Goal: Task Accomplishment & Management: Complete application form

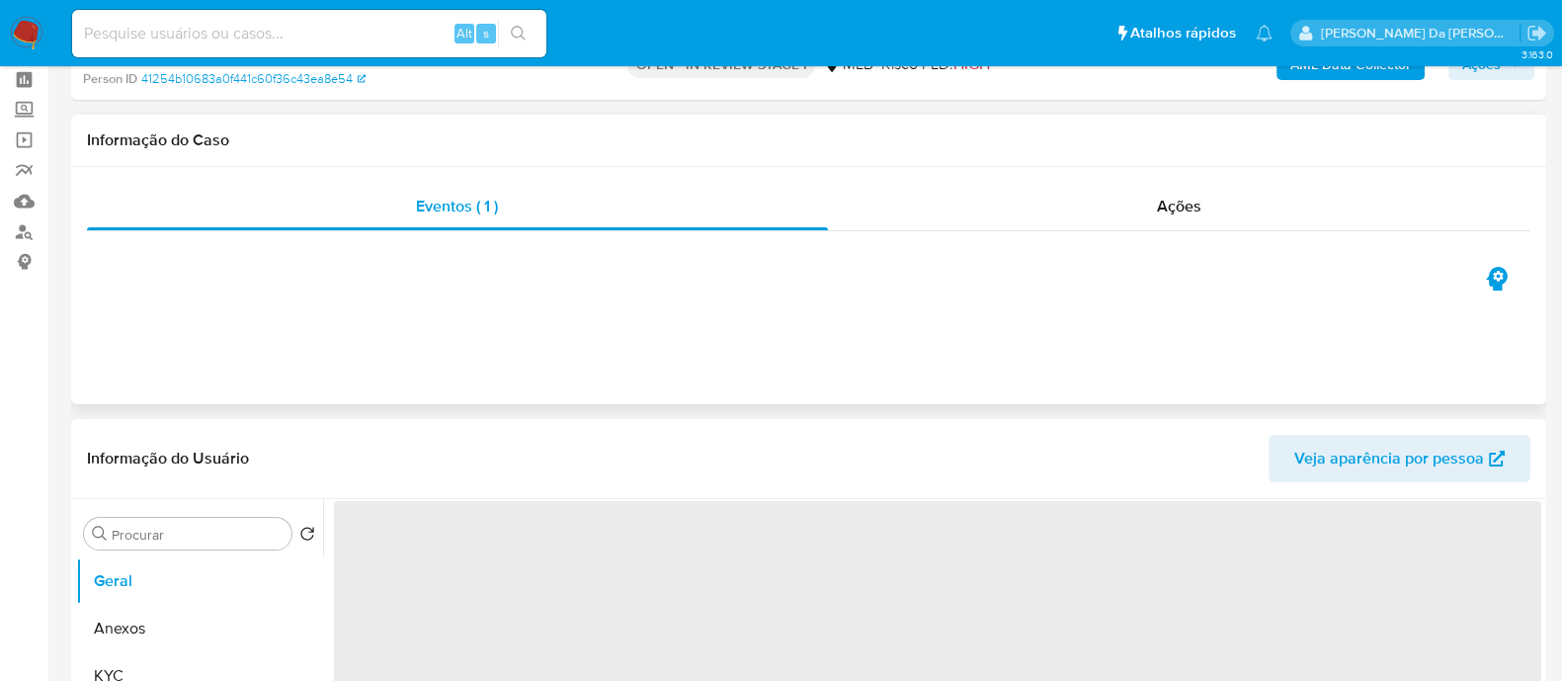
select select "10"
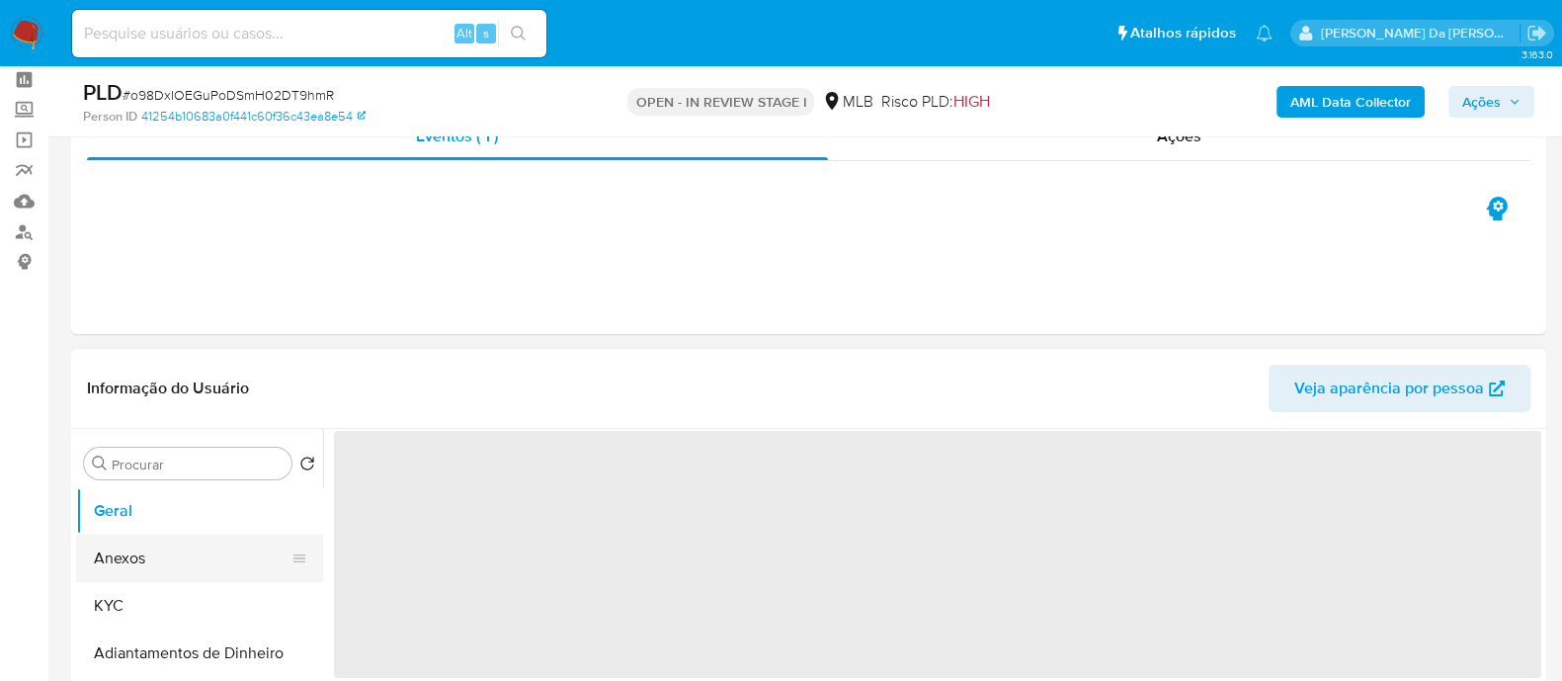
scroll to position [123, 0]
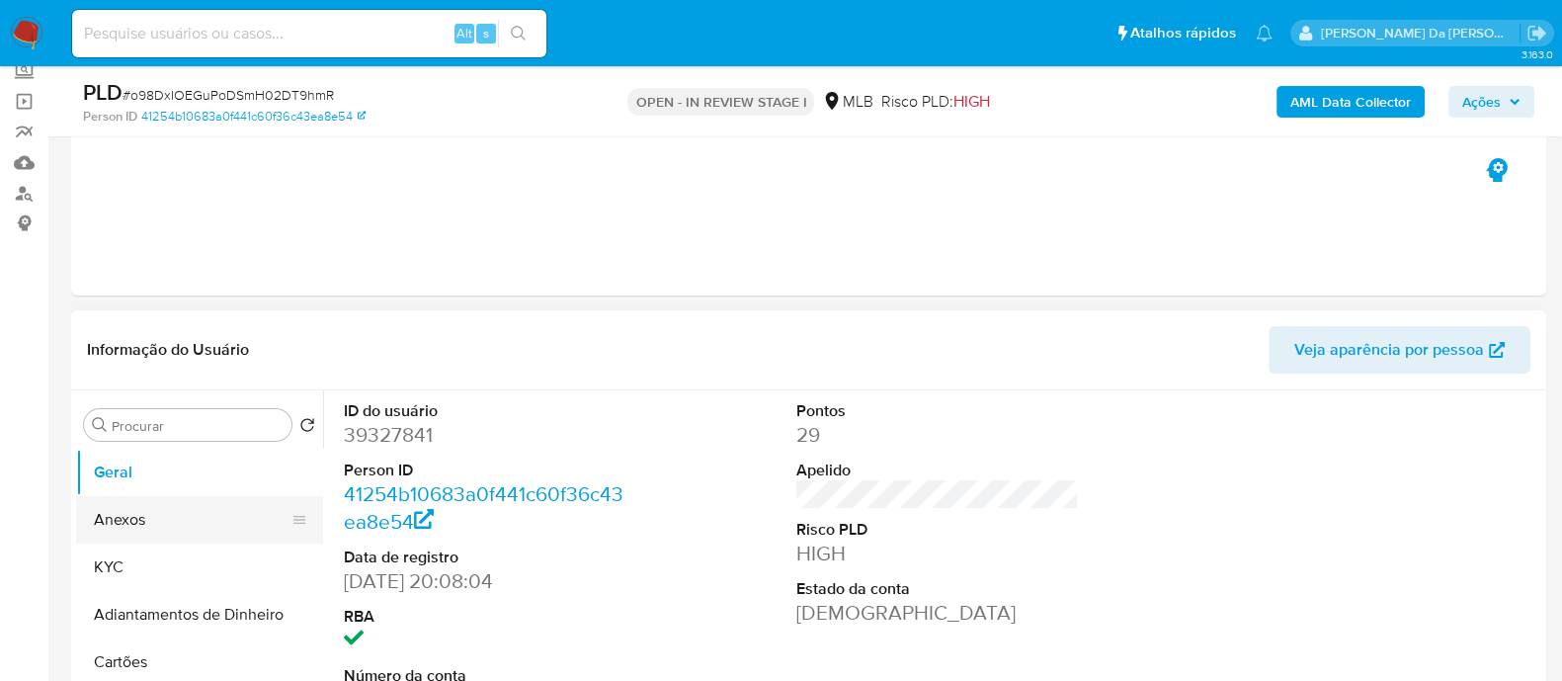
click at [131, 528] on button "Anexos" at bounding box center [191, 519] width 231 height 47
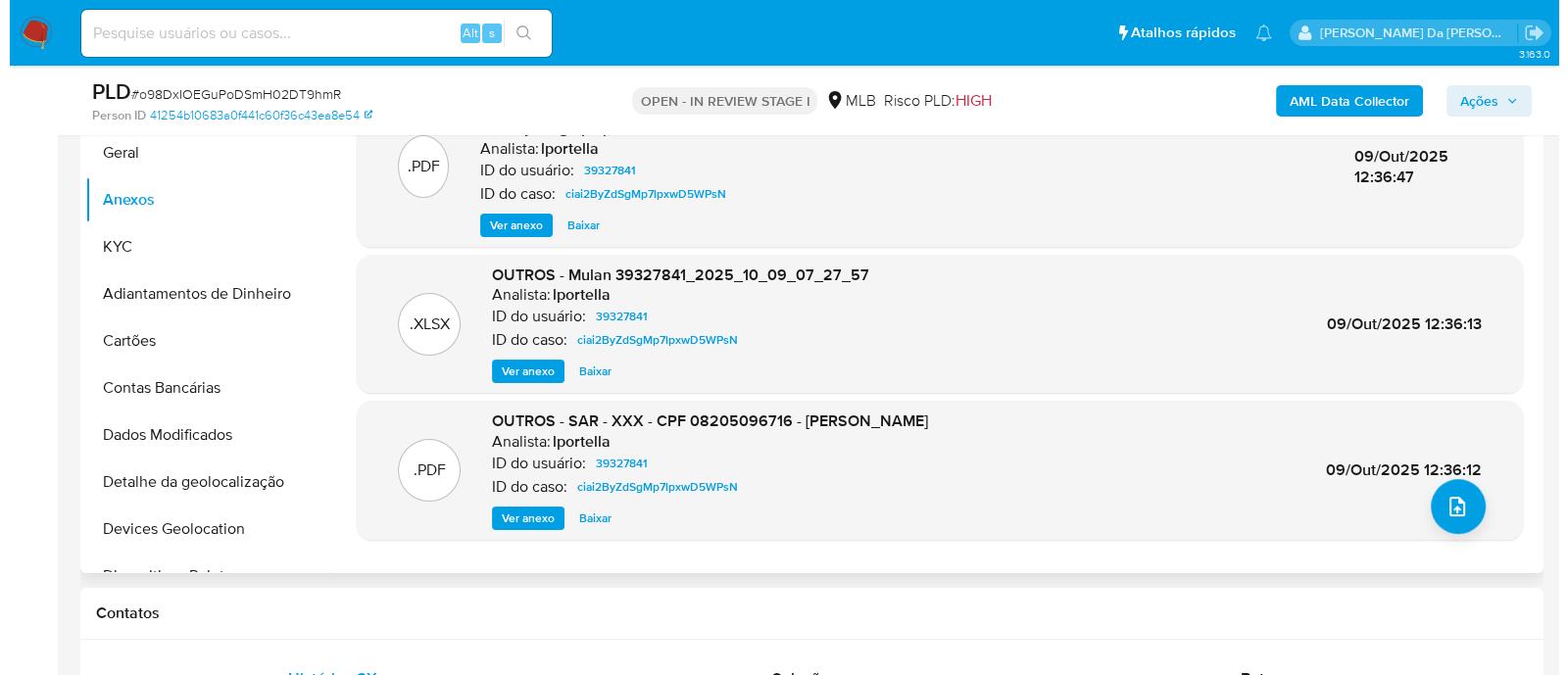
scroll to position [489, 0]
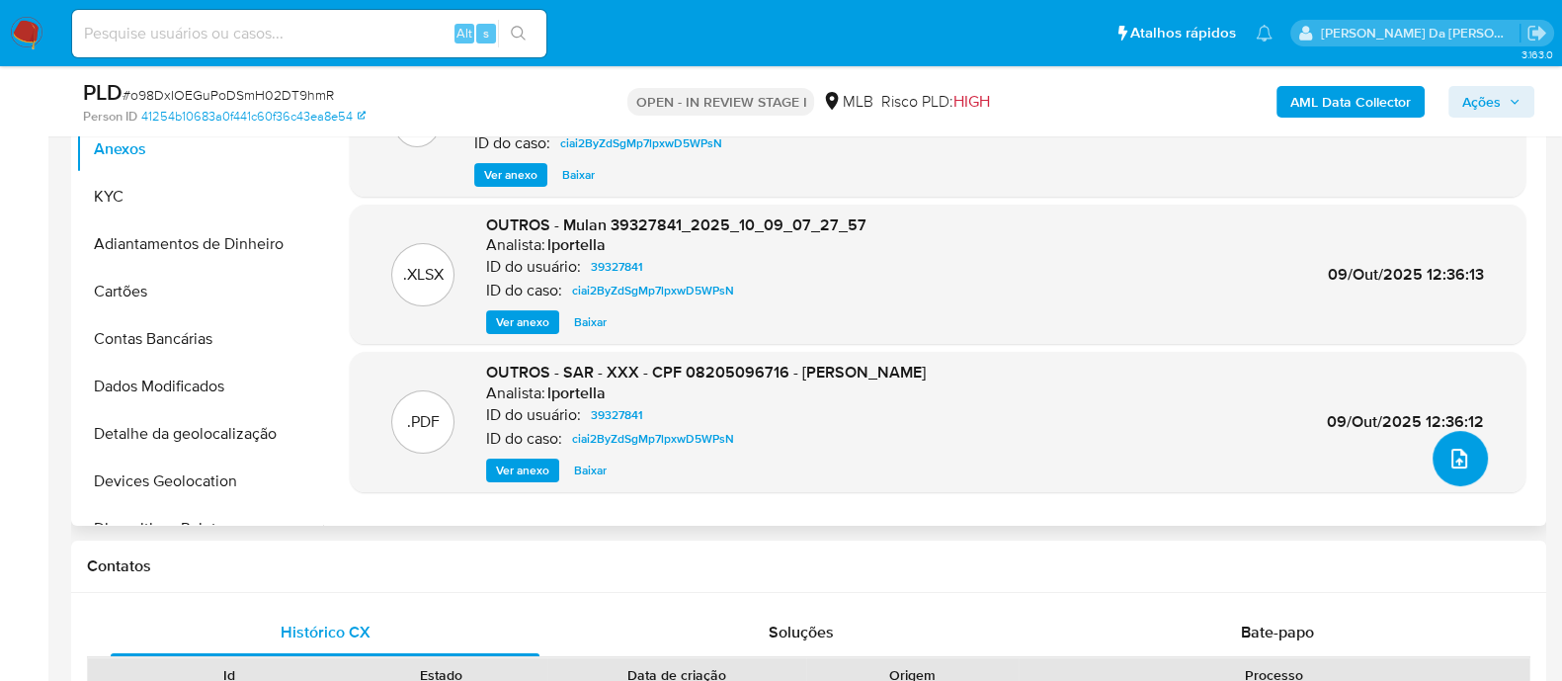
click at [1471, 457] on button "upload-file" at bounding box center [1460, 458] width 55 height 55
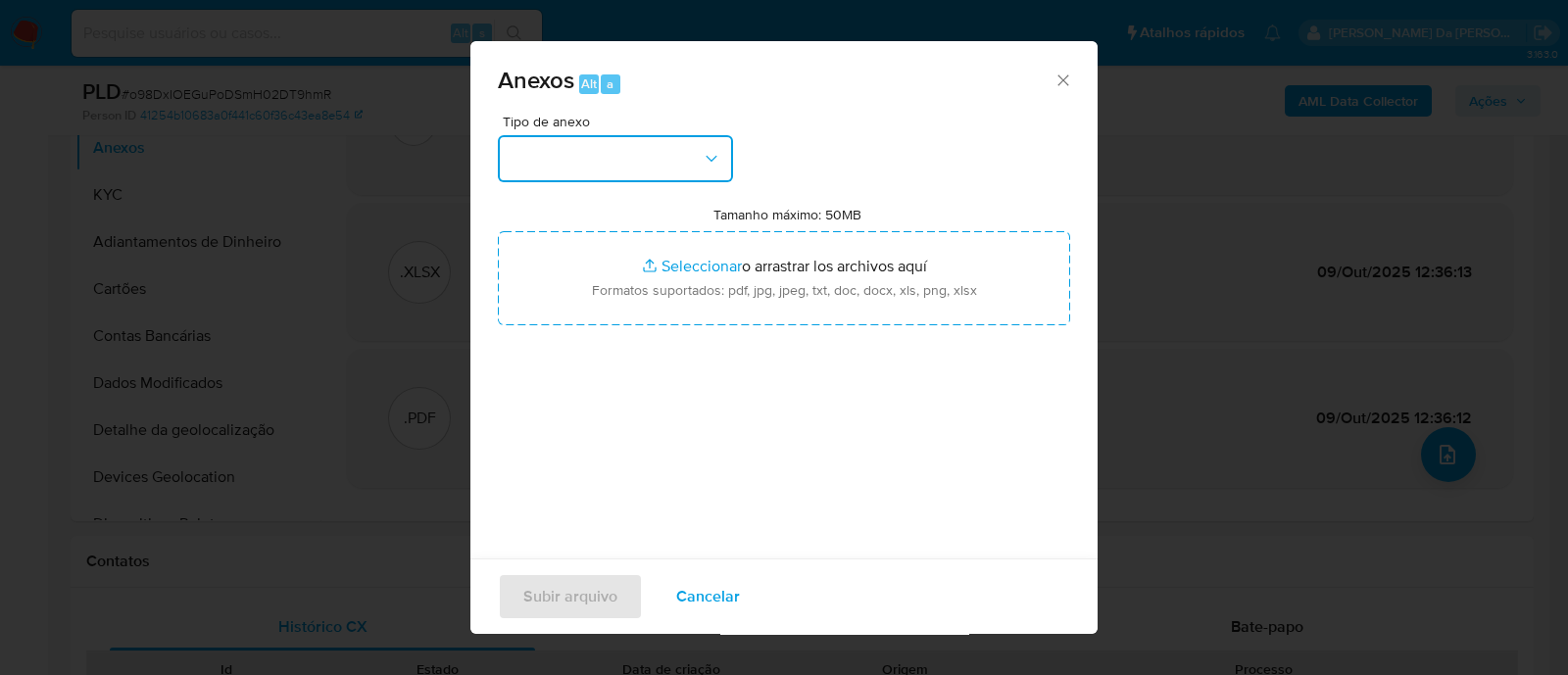
click at [675, 178] on button "button" at bounding box center [615, 158] width 235 height 47
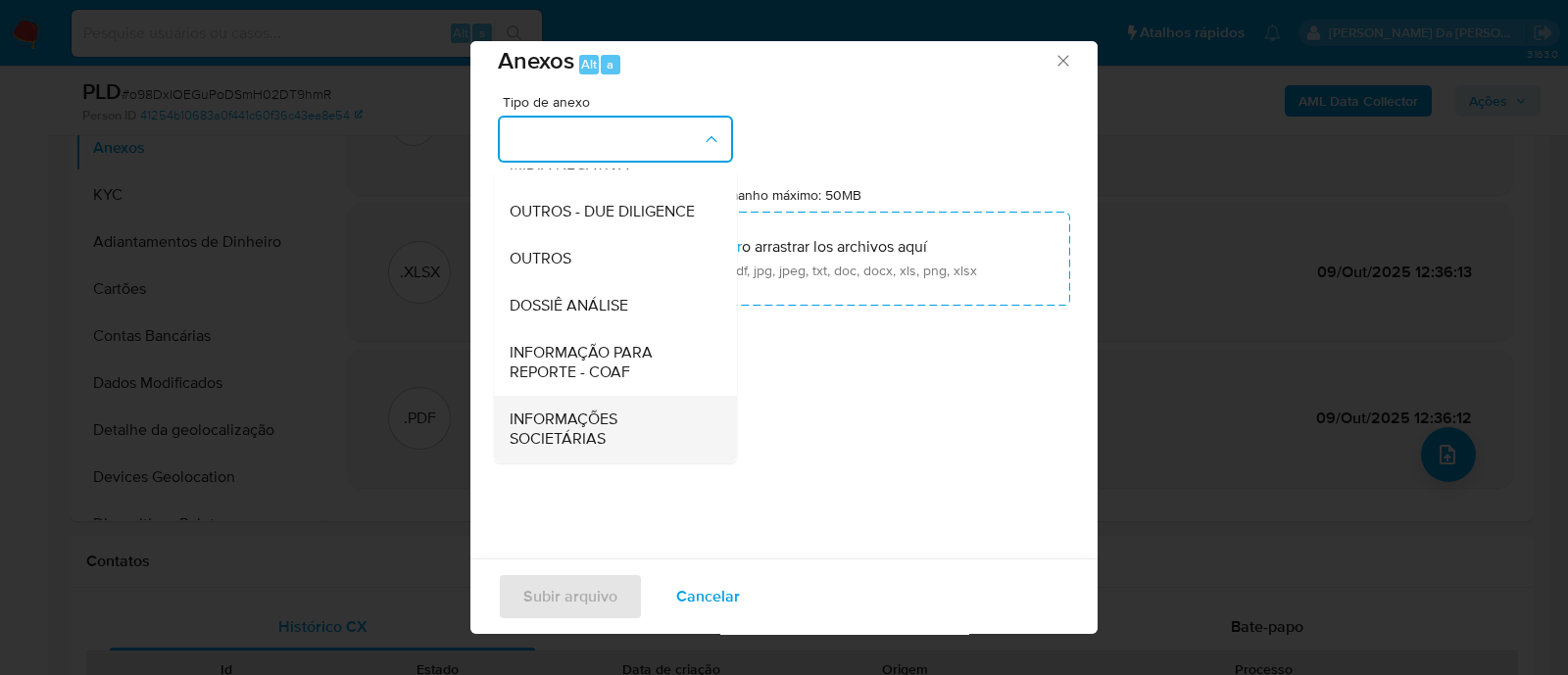
scroll to position [30, 0]
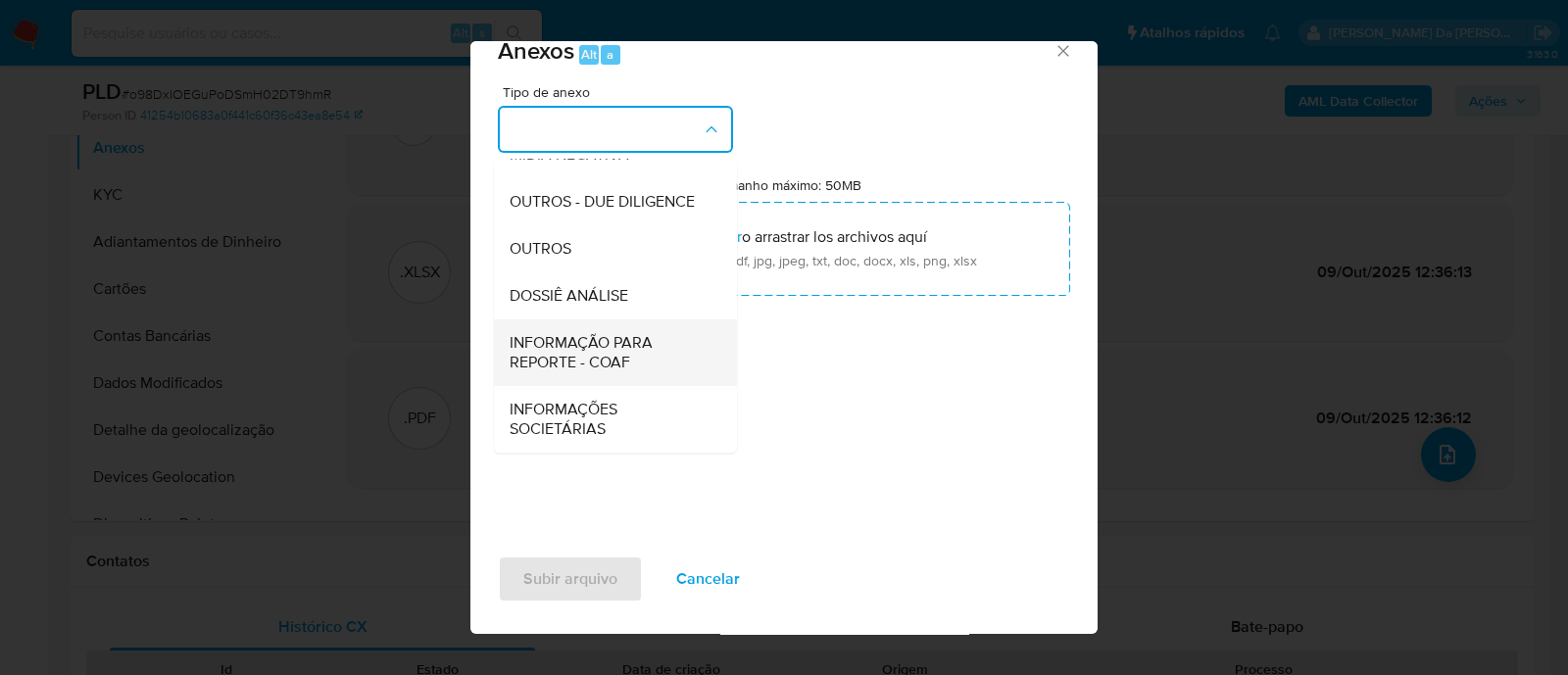
click at [617, 359] on span "INFORMAÇÃO PARA REPORTE - COAF" at bounding box center [610, 353] width 200 height 40
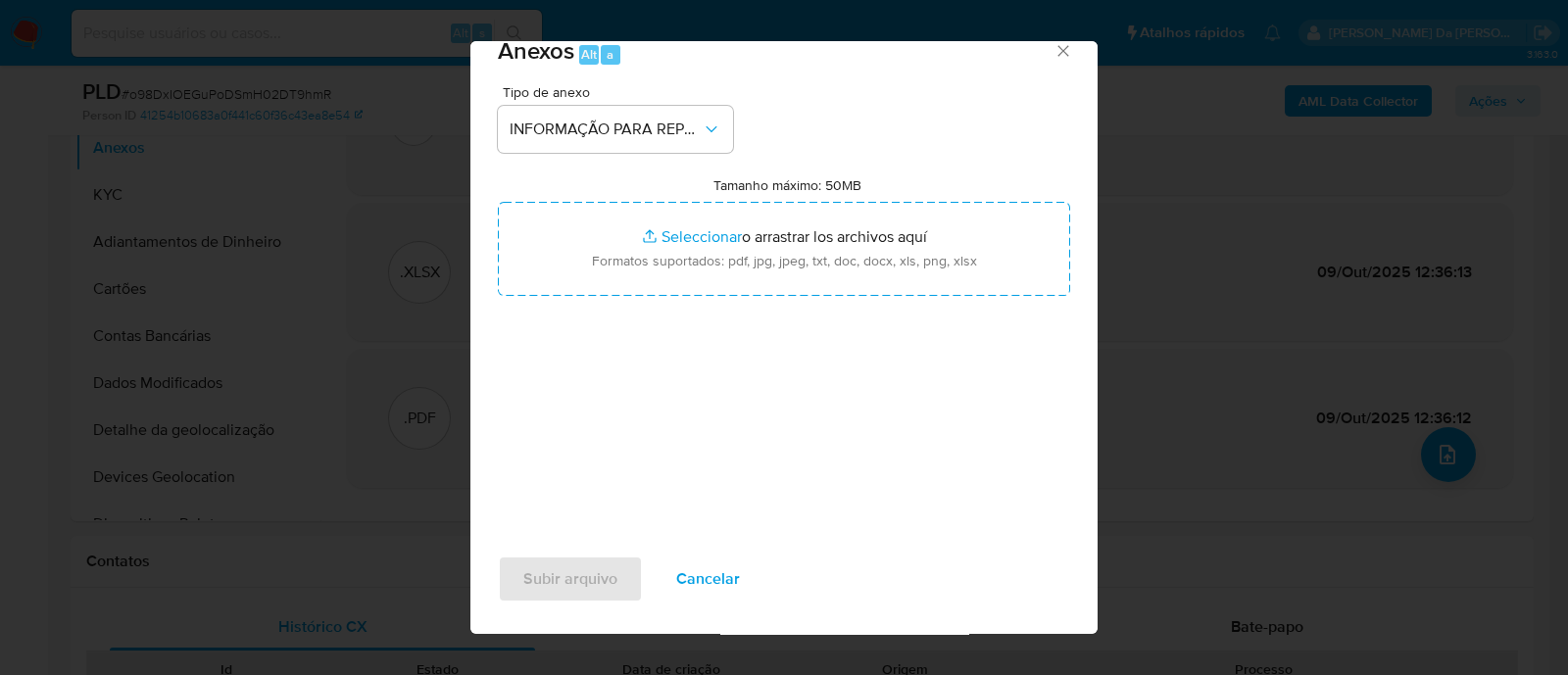
click at [1053, 43] on icon "Cerrar" at bounding box center [1063, 52] width 20 height 20
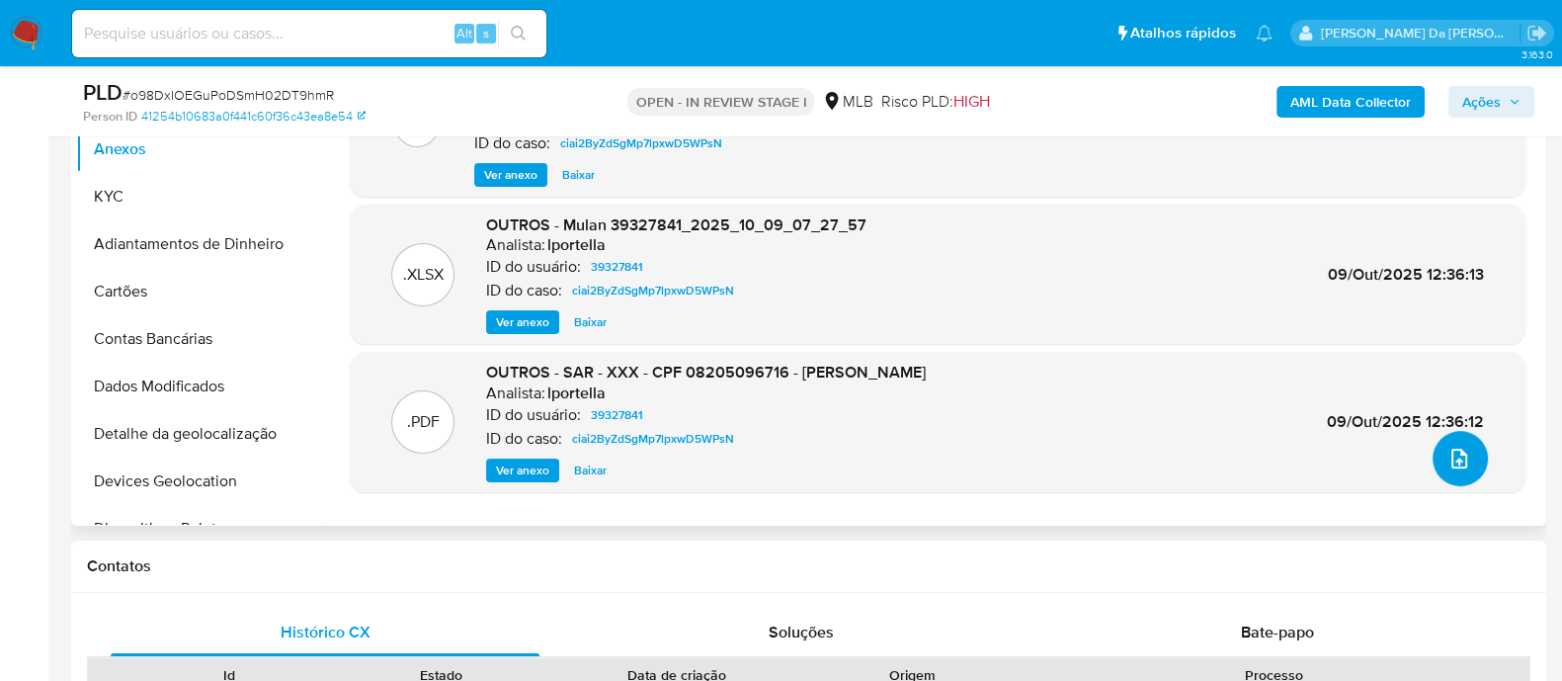
click at [1461, 466] on span "upload-file" at bounding box center [1460, 459] width 24 height 24
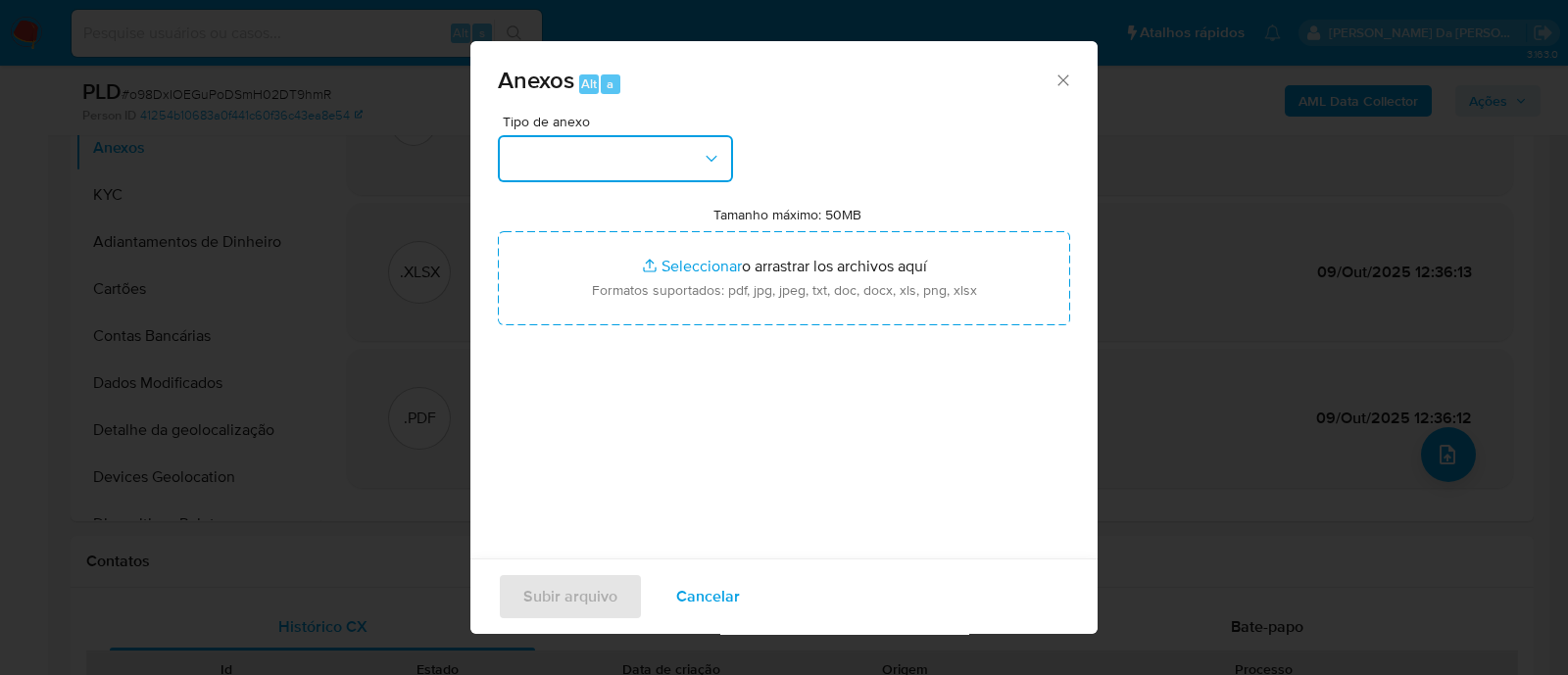
click at [615, 160] on button "button" at bounding box center [615, 158] width 235 height 47
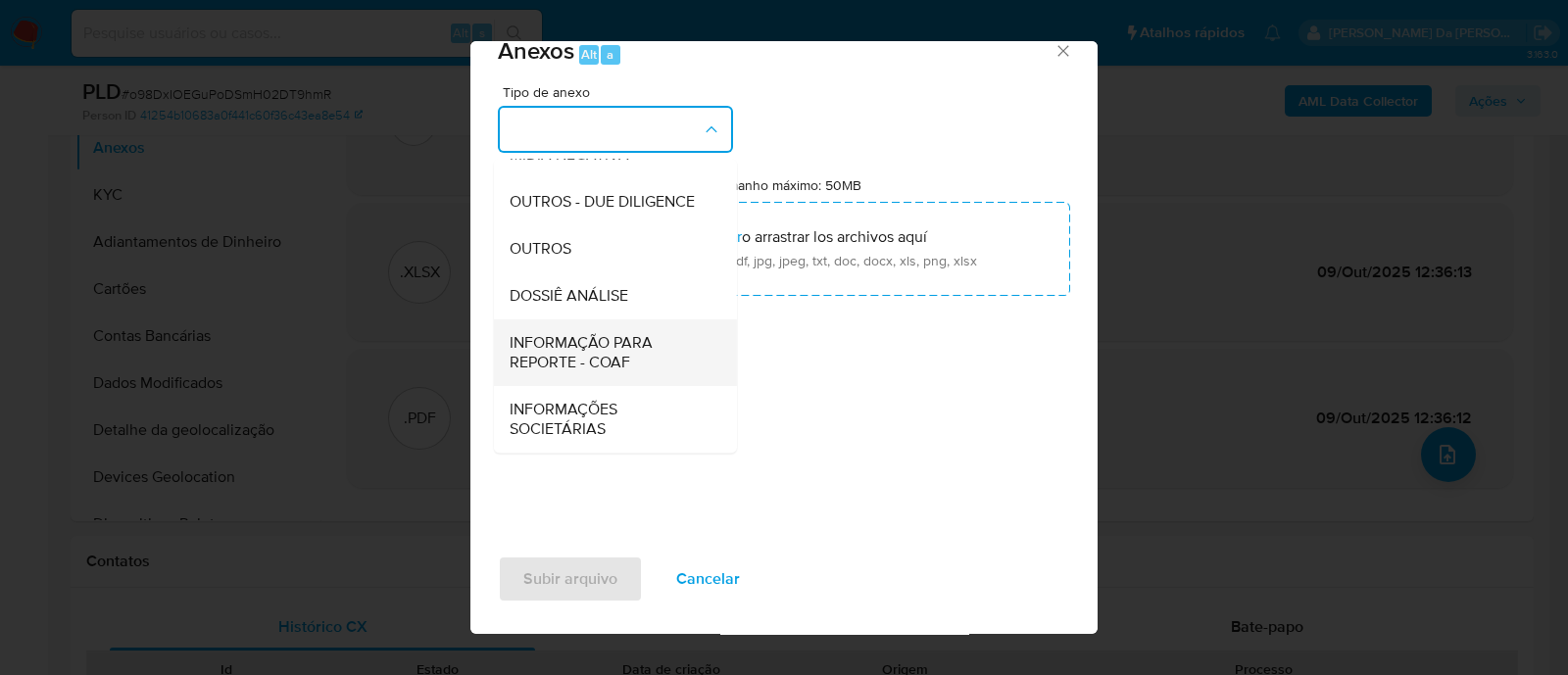
click at [597, 352] on span "INFORMAÇÃO PARA REPORTE - COAF" at bounding box center [610, 353] width 200 height 40
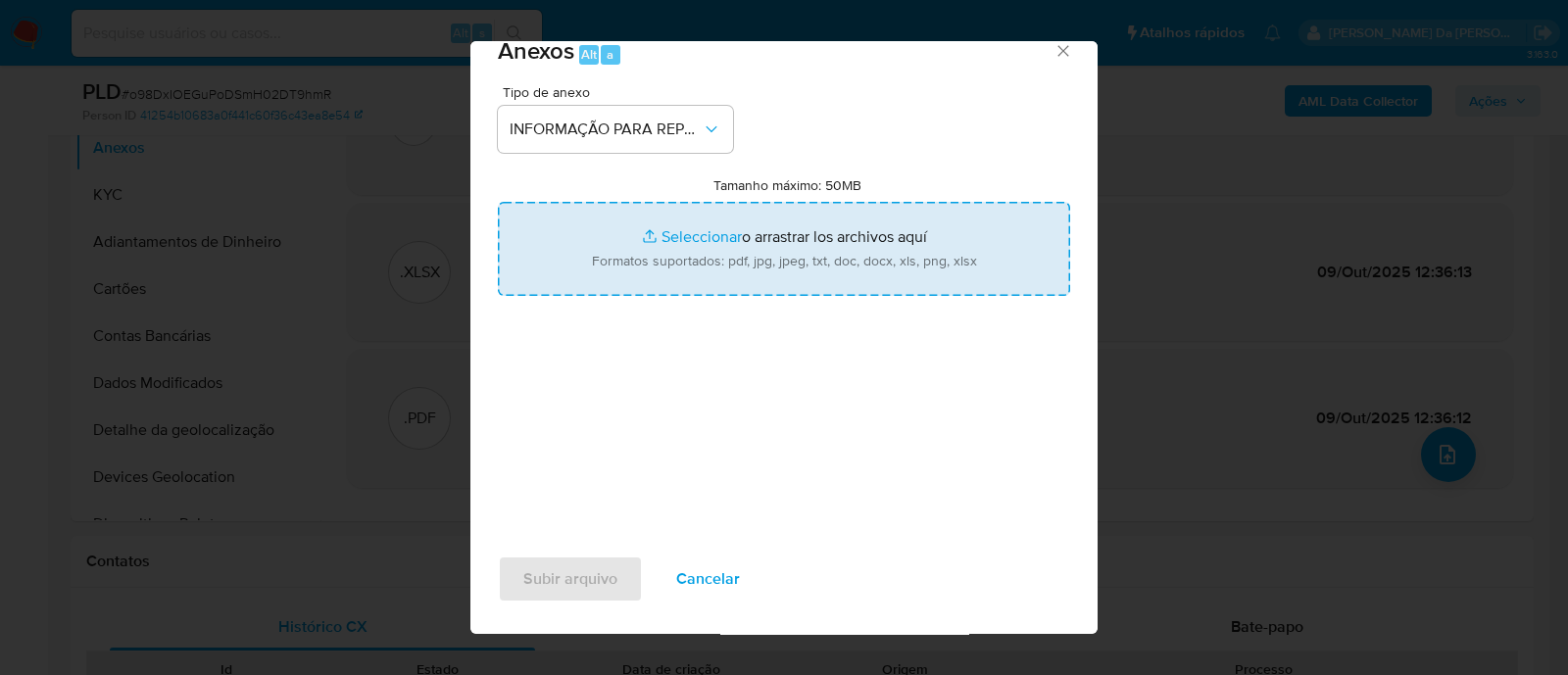
click at [881, 250] on input "Tamanho máximo: 50MB Seleccionar archivos" at bounding box center [784, 249] width 572 height 94
type input "C:\fakepath\SAR - ciai2ByZdSgMp7lpxwD5WPsN - CPF 08205096716 - ANDREIA TEIXEIRA…"
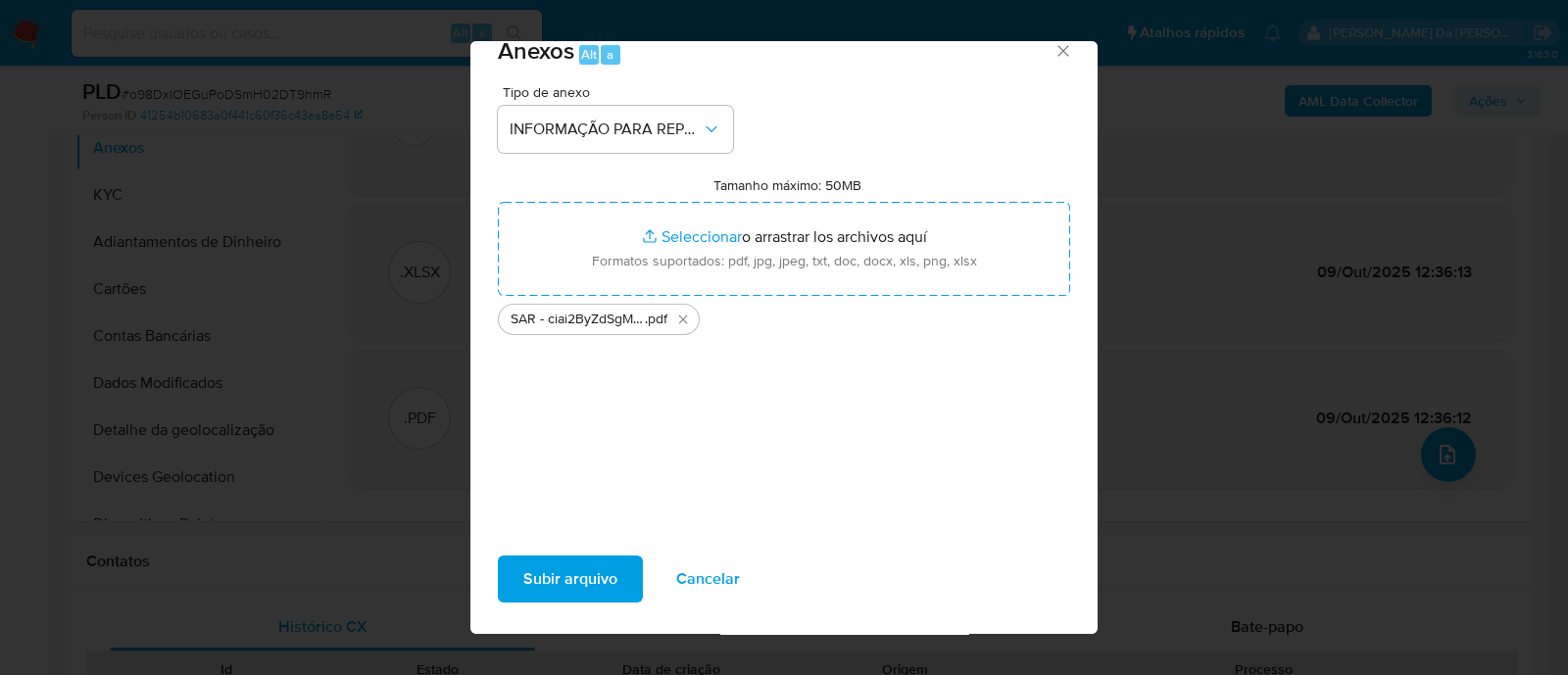
click at [598, 590] on span "Subir arquivo" at bounding box center [570, 578] width 94 height 43
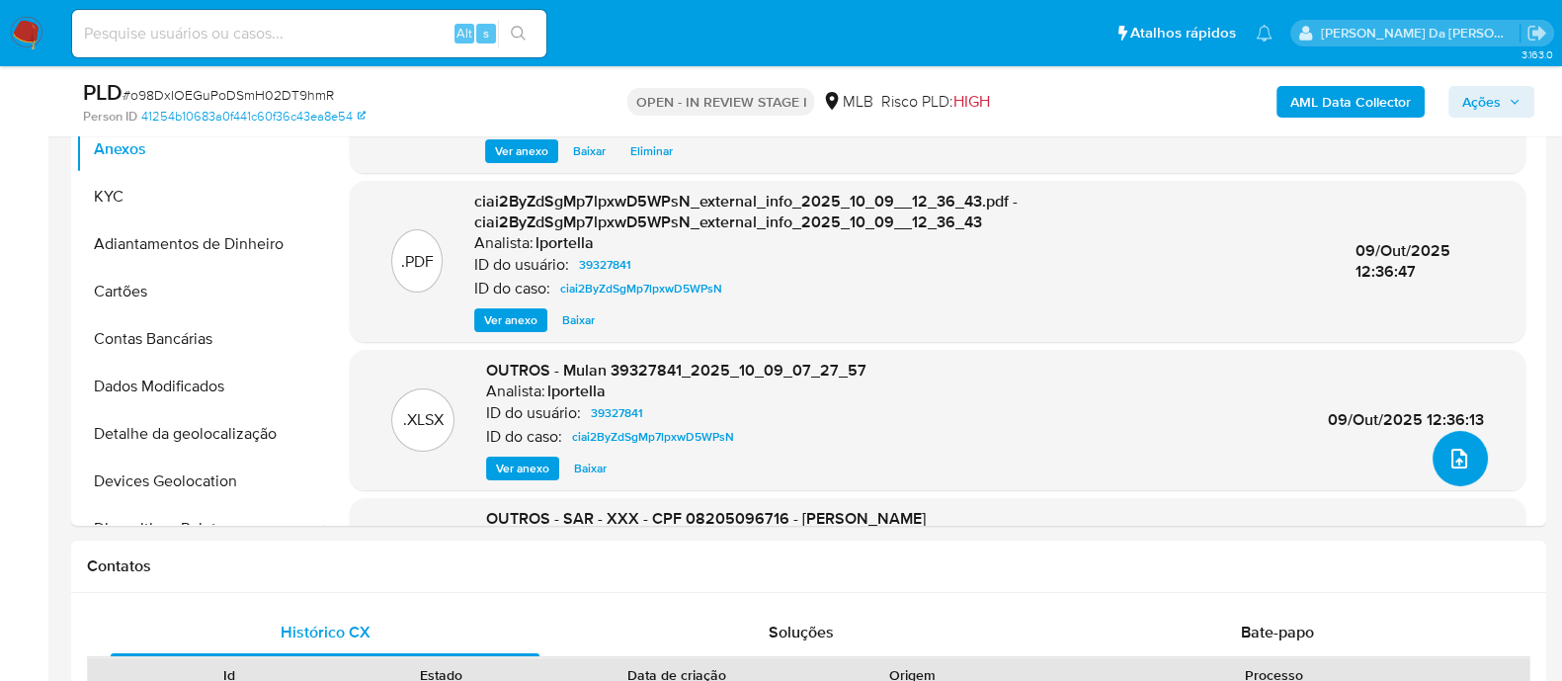
scroll to position [0, 0]
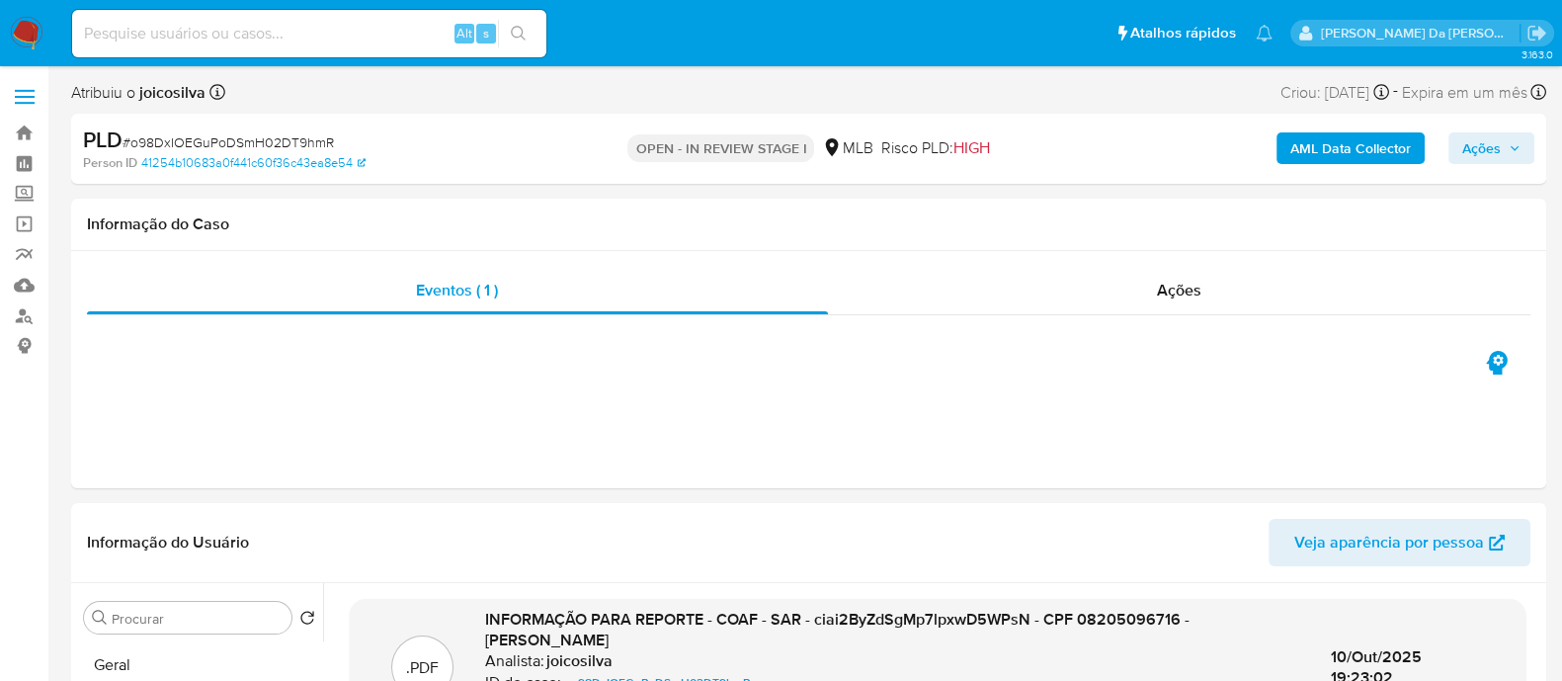
click at [1522, 155] on button "Ações" at bounding box center [1492, 148] width 86 height 32
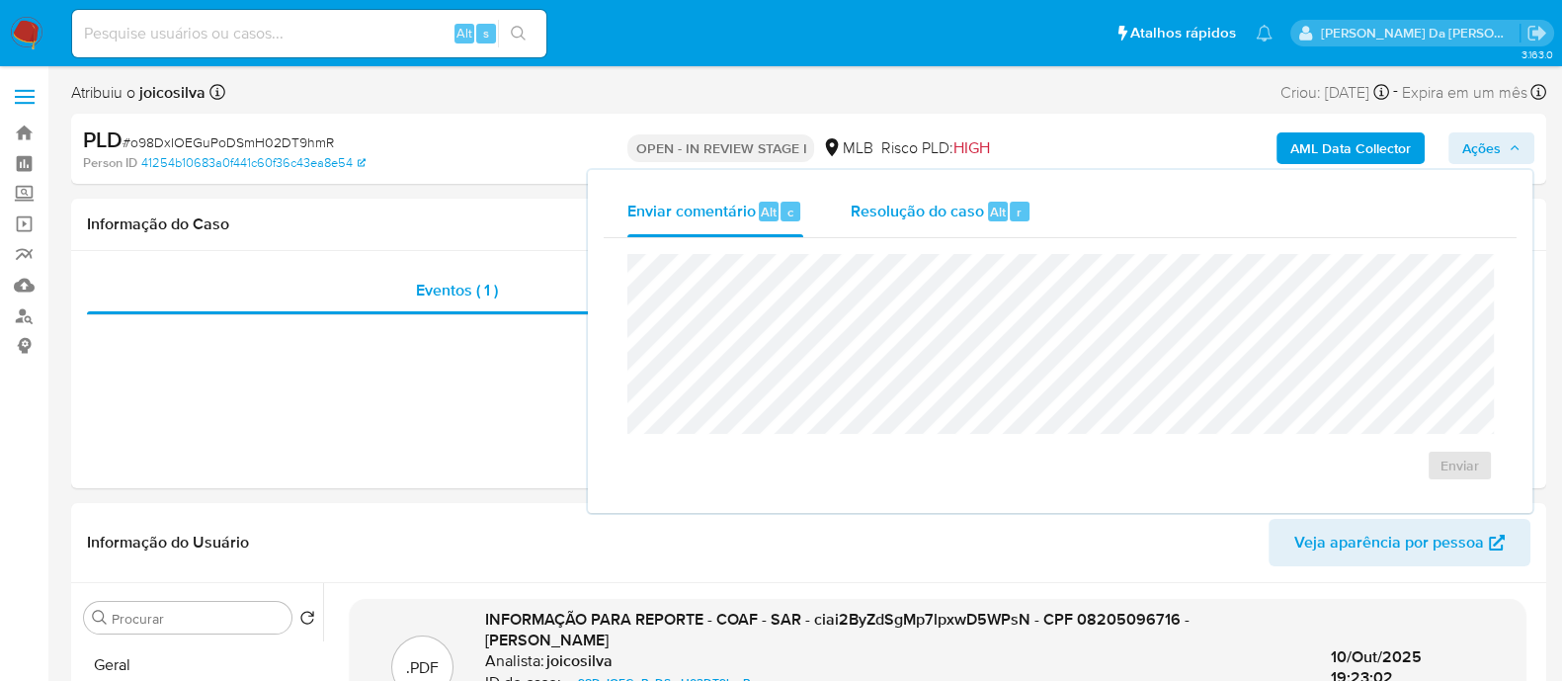
click at [884, 212] on span "Resolução do caso" at bounding box center [917, 211] width 133 height 23
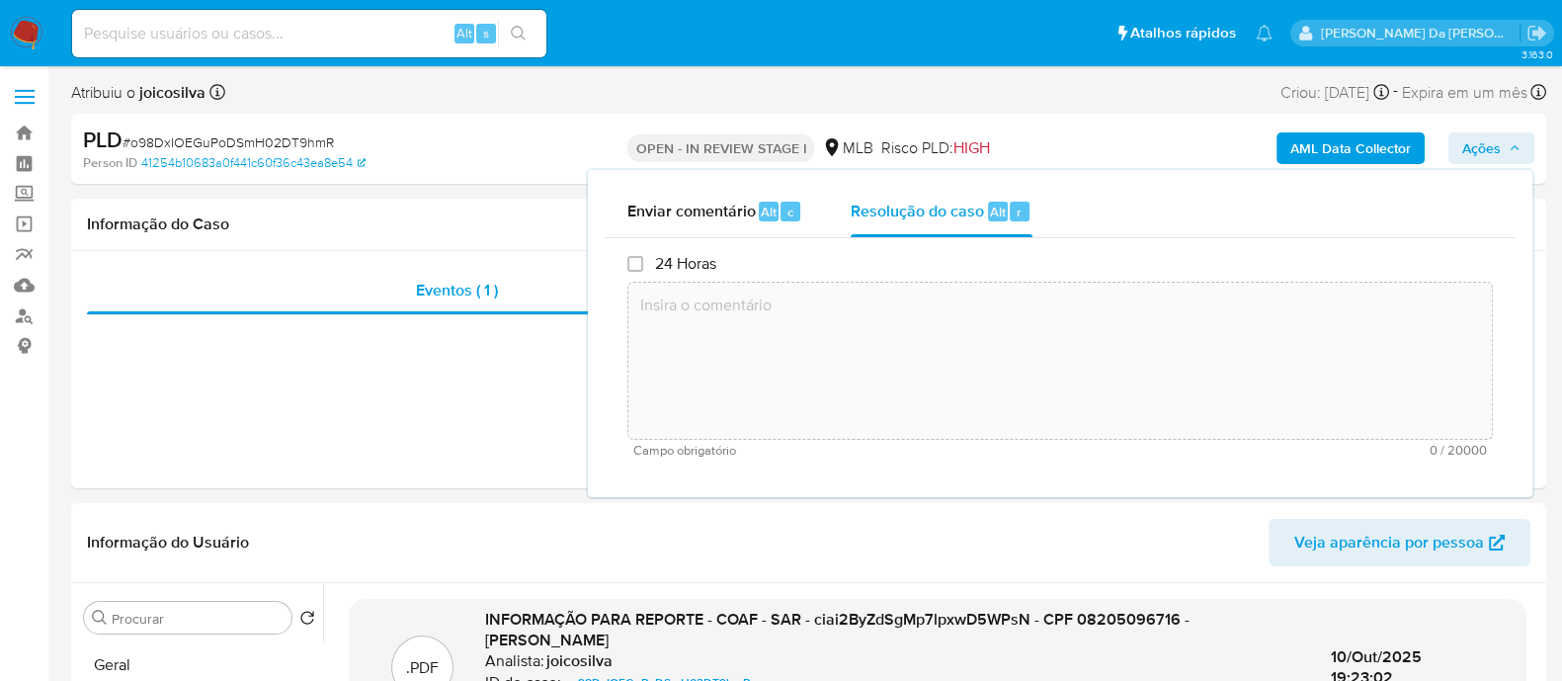
click at [796, 346] on textarea at bounding box center [1061, 361] width 864 height 158
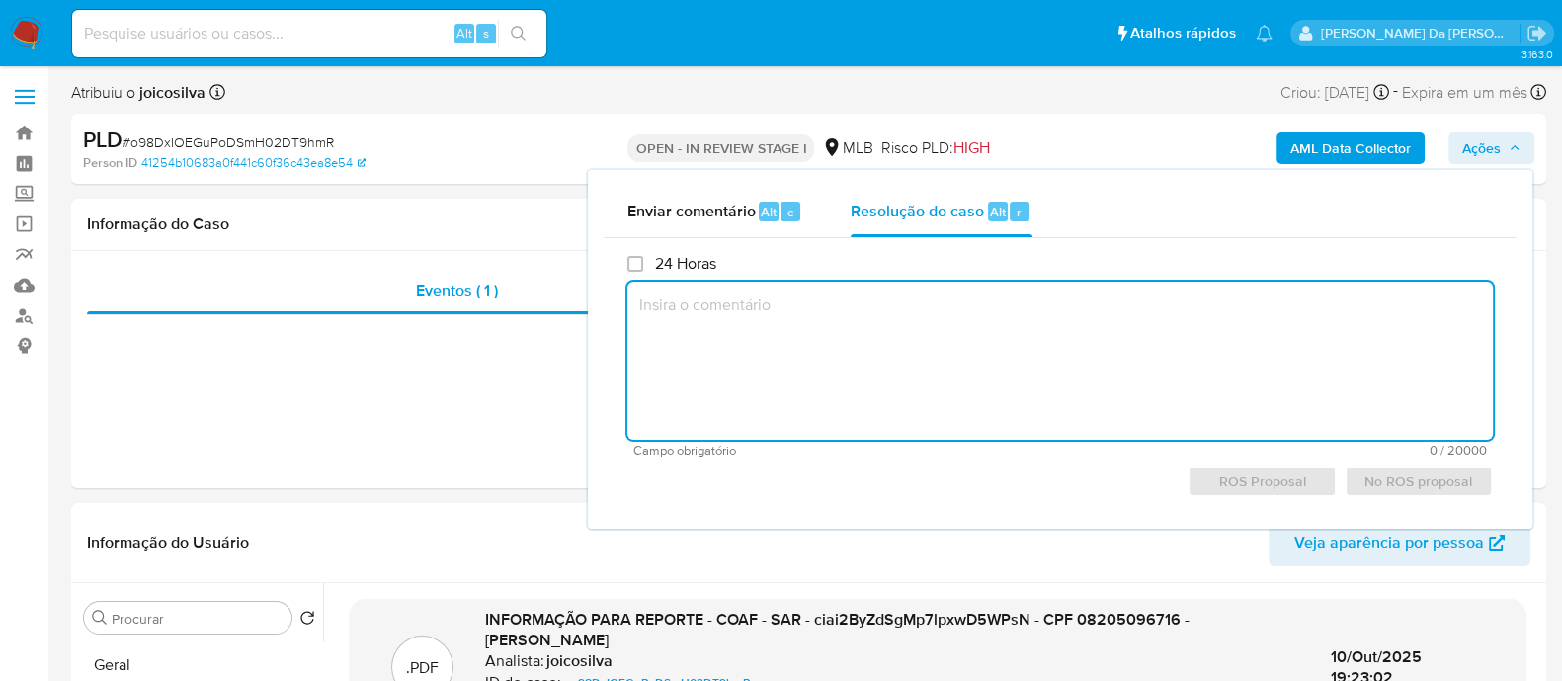
paste textarea "Caso aberto para incluir um PDF com os dados Atualizados do SAR. Caso vinculado…"
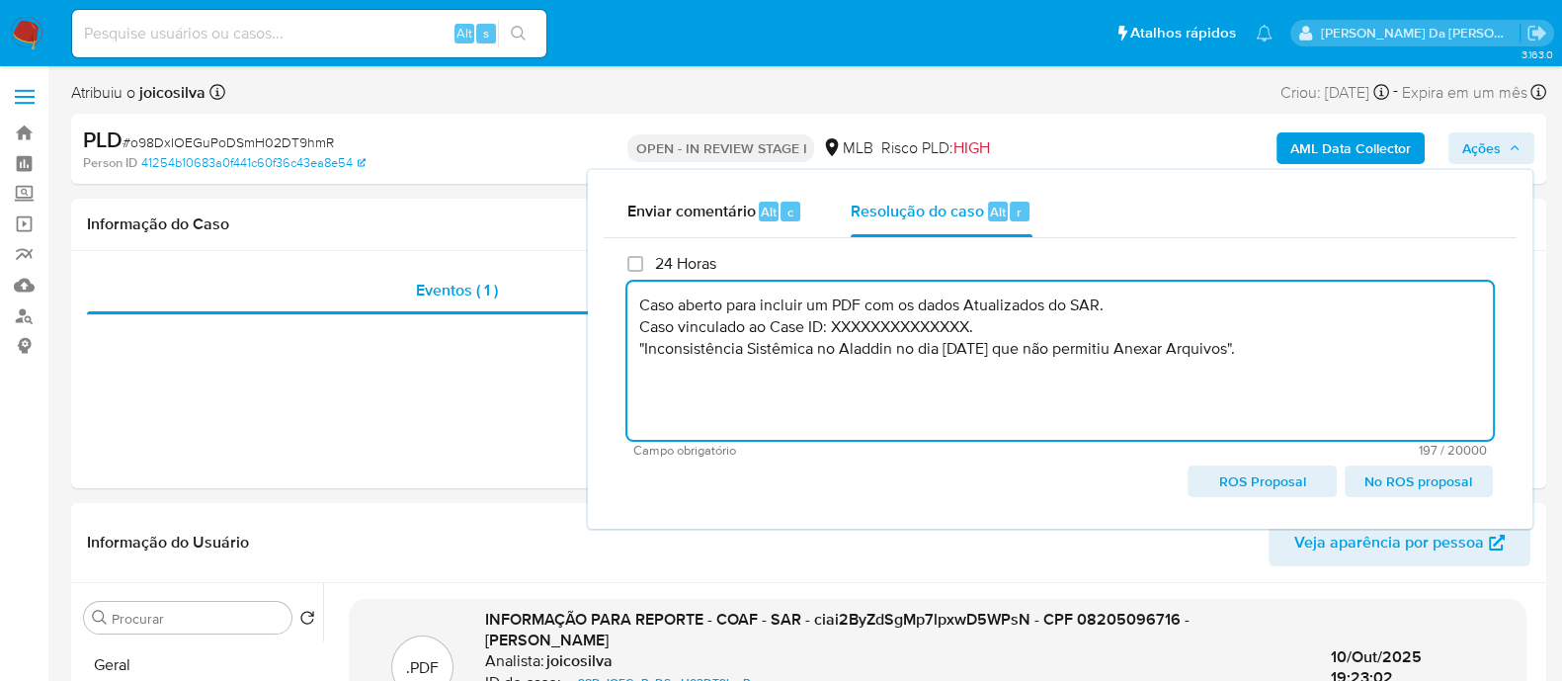
click at [878, 328] on textarea "Caso aberto para incluir um PDF com os dados Atualizados do SAR. Caso vinculado…" at bounding box center [1061, 361] width 866 height 158
paste textarea "ciai2ByZdSgMp7lpxwD5WPsN"
click at [1298, 355] on textarea "Caso aberto para incluir um PDF com os dados Atualizados do SAR. Caso vinculado…" at bounding box center [1061, 361] width 866 height 158
click at [1389, 481] on span "No ROS proposal" at bounding box center [1419, 481] width 121 height 28
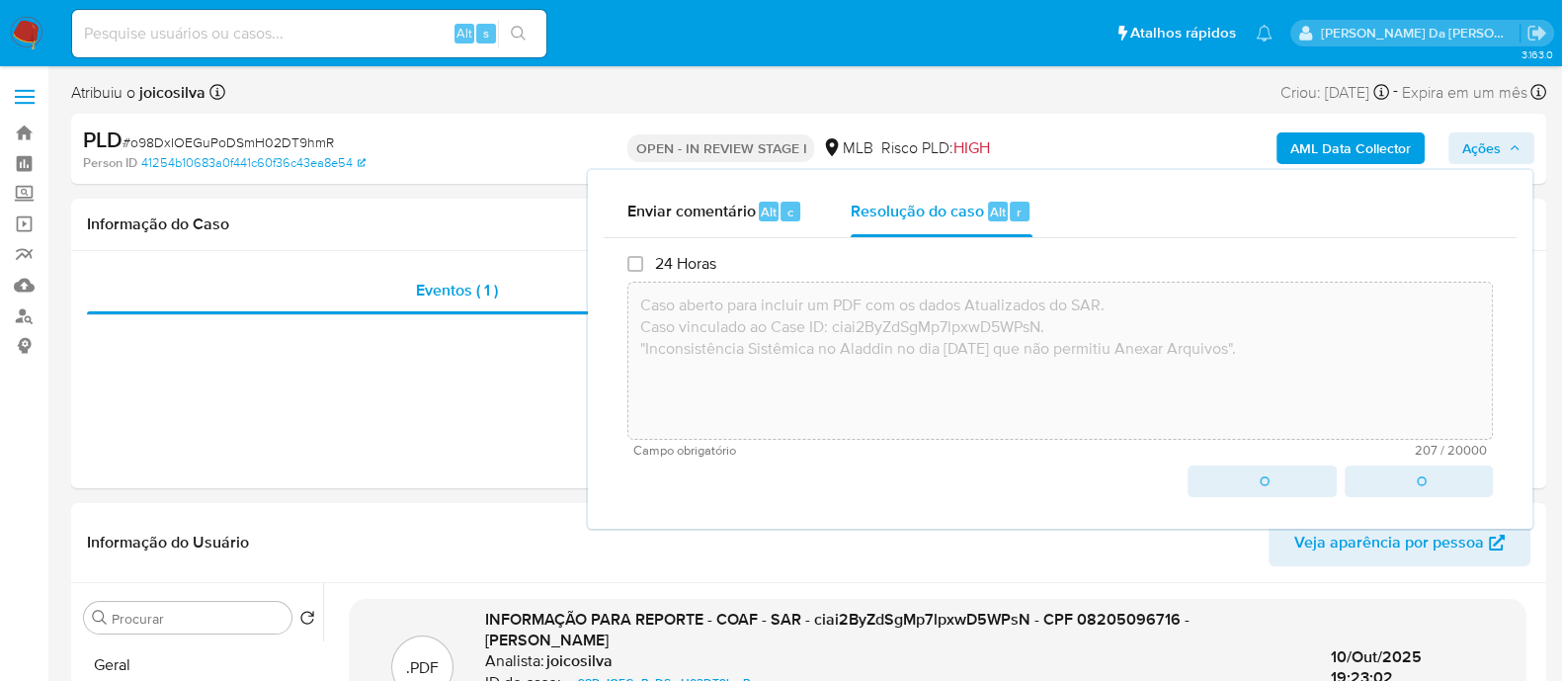
type textarea "Caso aberto para incluir um PDF com os dados Atualizados do SAR. Caso vinculado…"
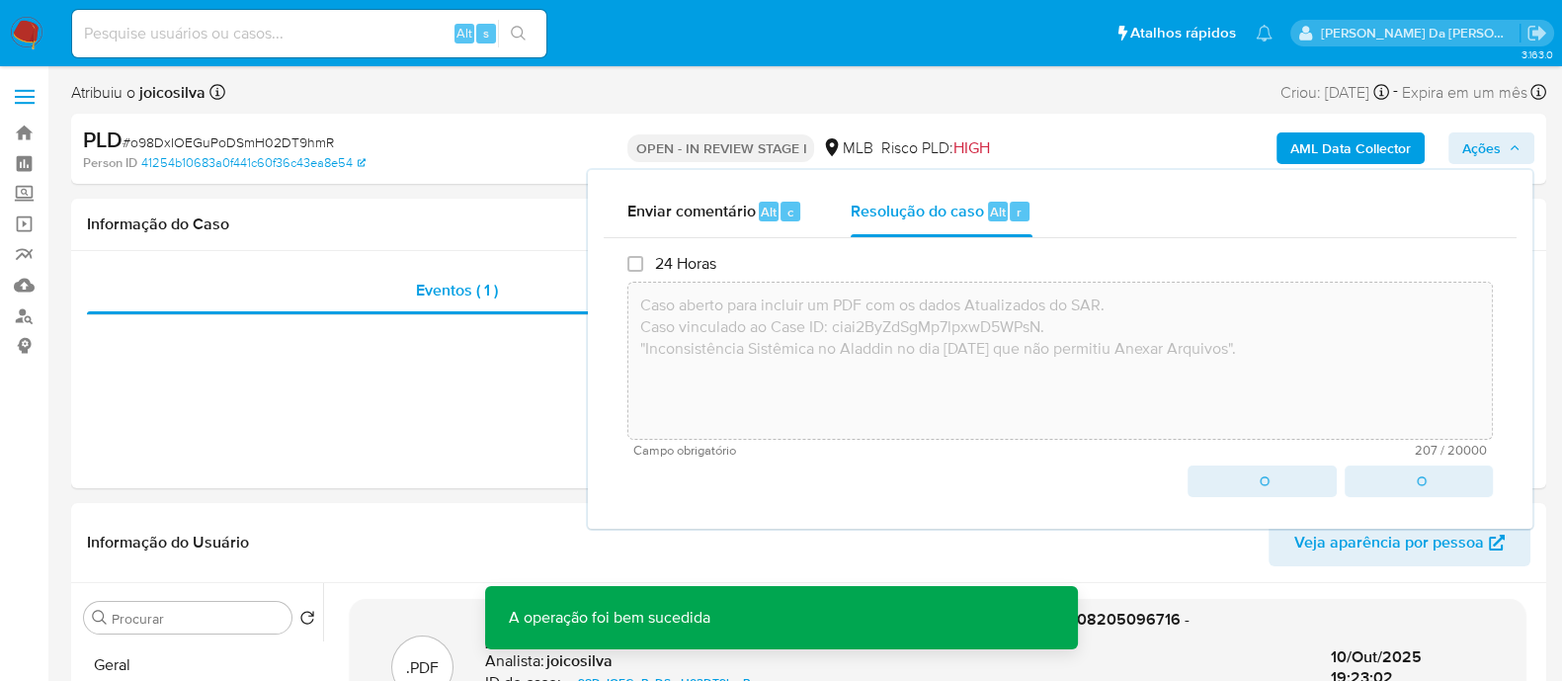
click at [312, 143] on span "# o98DxIOEGuPoDSmH02DT9hmR" at bounding box center [228, 142] width 211 height 20
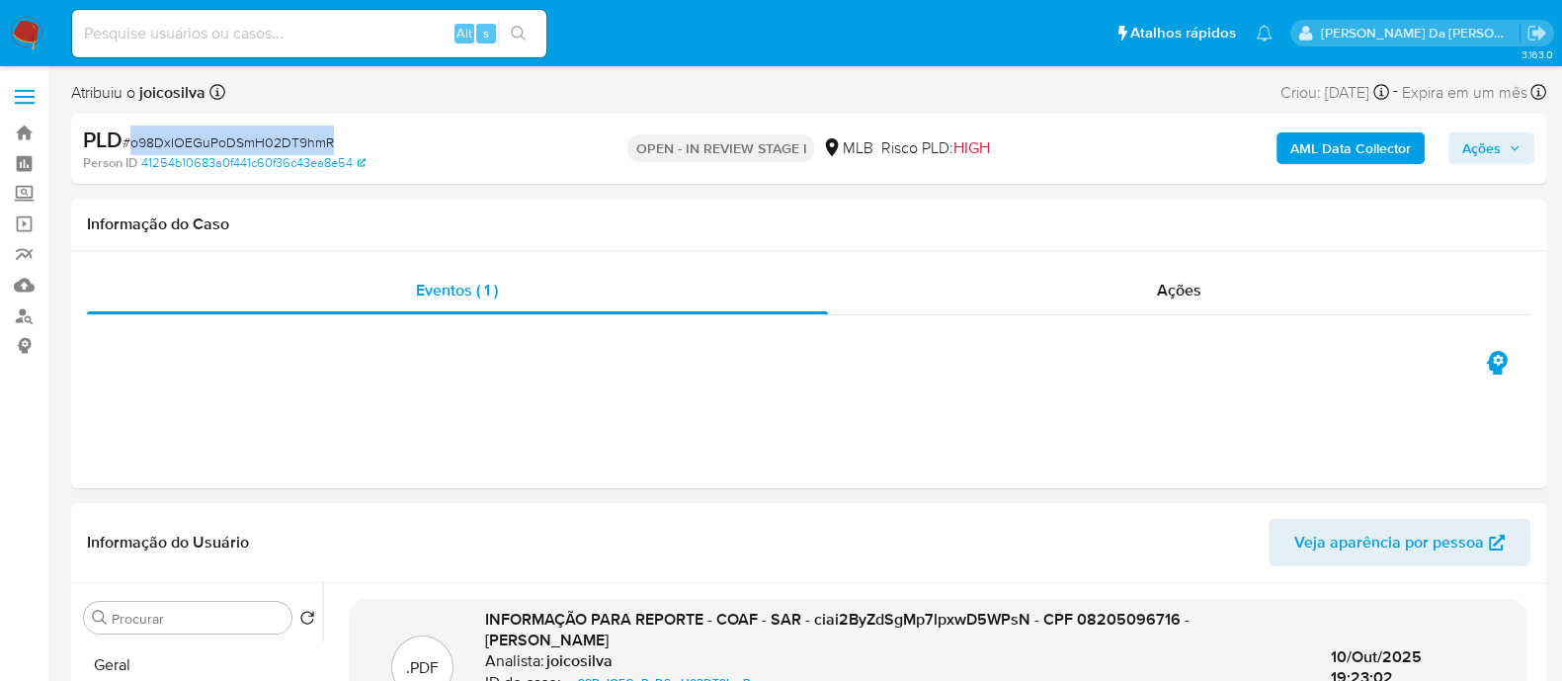
click at [312, 143] on span "# o98DxIOEGuPoDSmH02DT9hmR" at bounding box center [228, 142] width 211 height 20
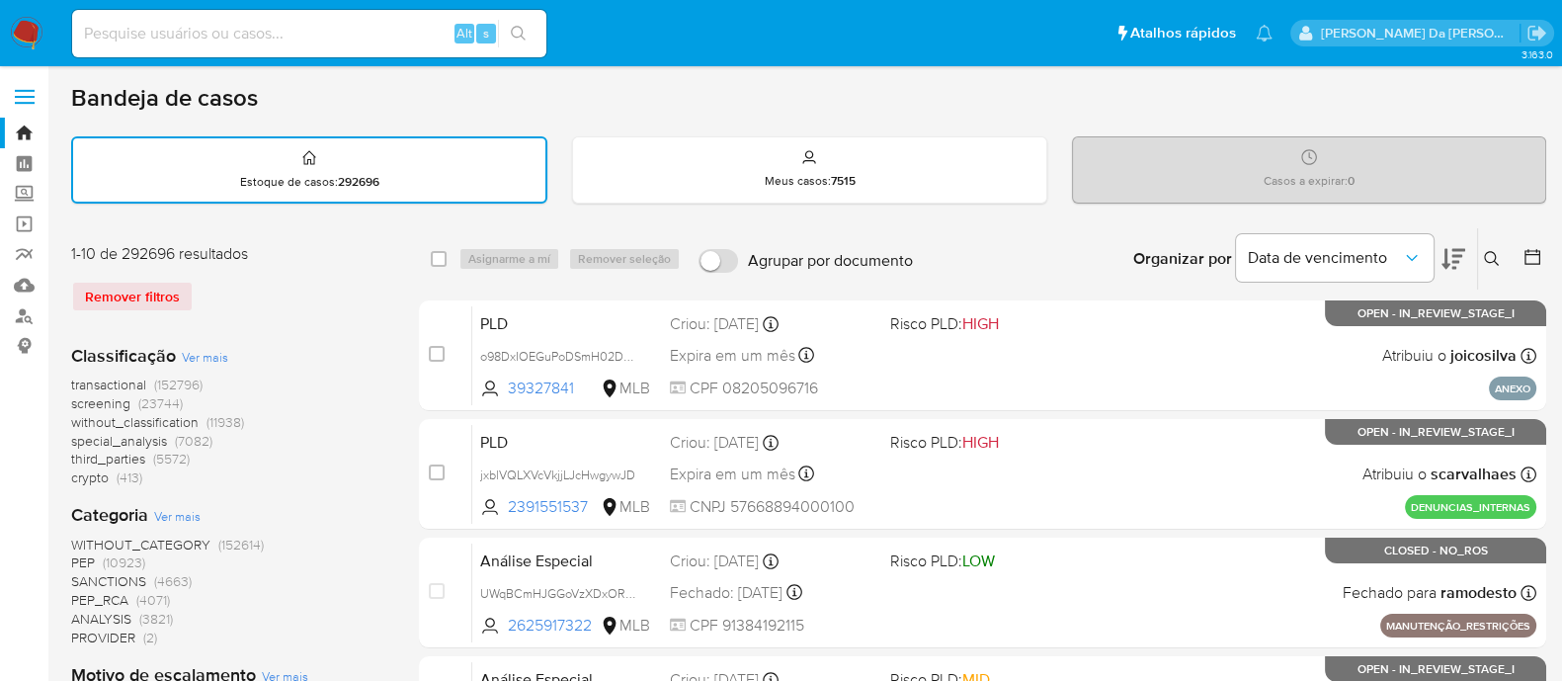
click at [301, 22] on input at bounding box center [309, 34] width 474 height 26
paste input "ciai2ByZdSgMp7lpxwD5WPsN"
type input "ciai2ByZdSgMp7lpxwD5WPsN"
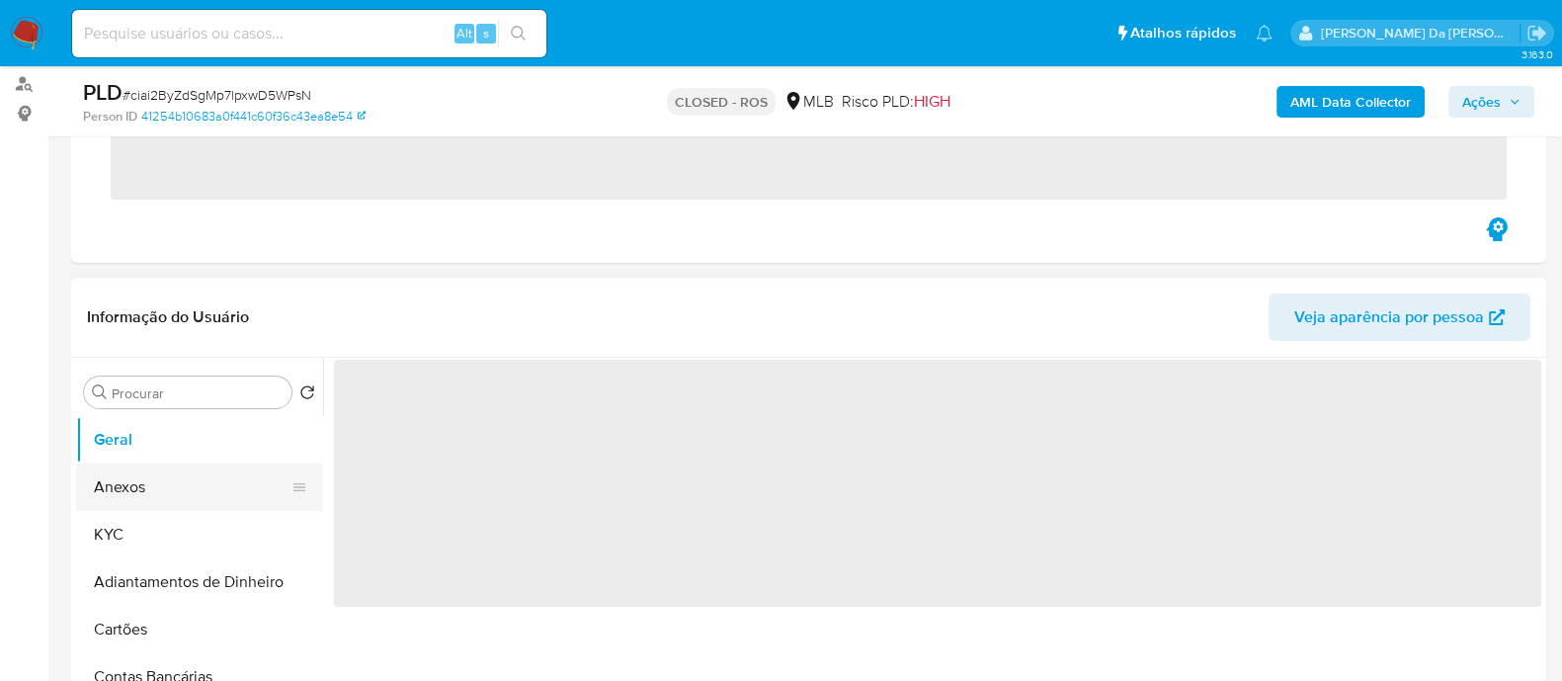
scroll to position [246, 0]
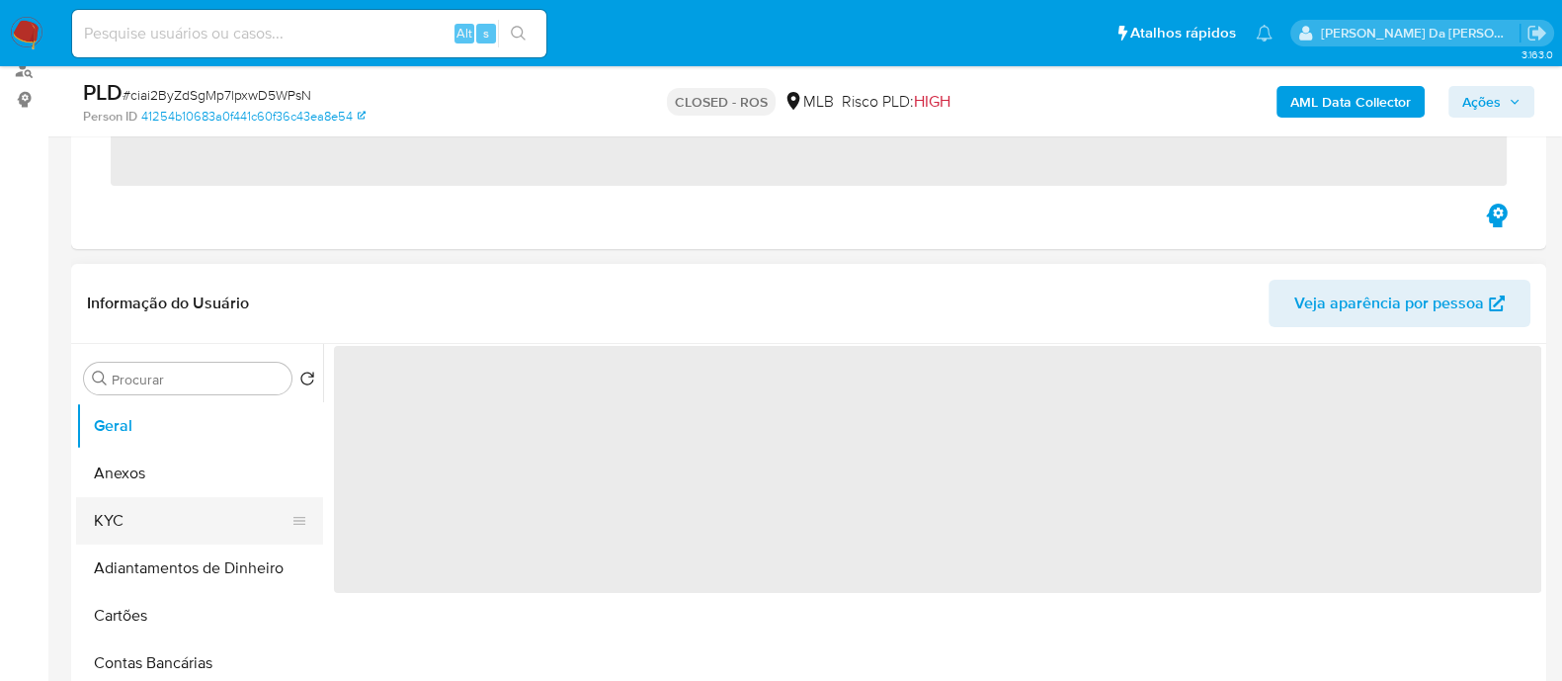
click at [133, 520] on button "KYC" at bounding box center [191, 520] width 231 height 47
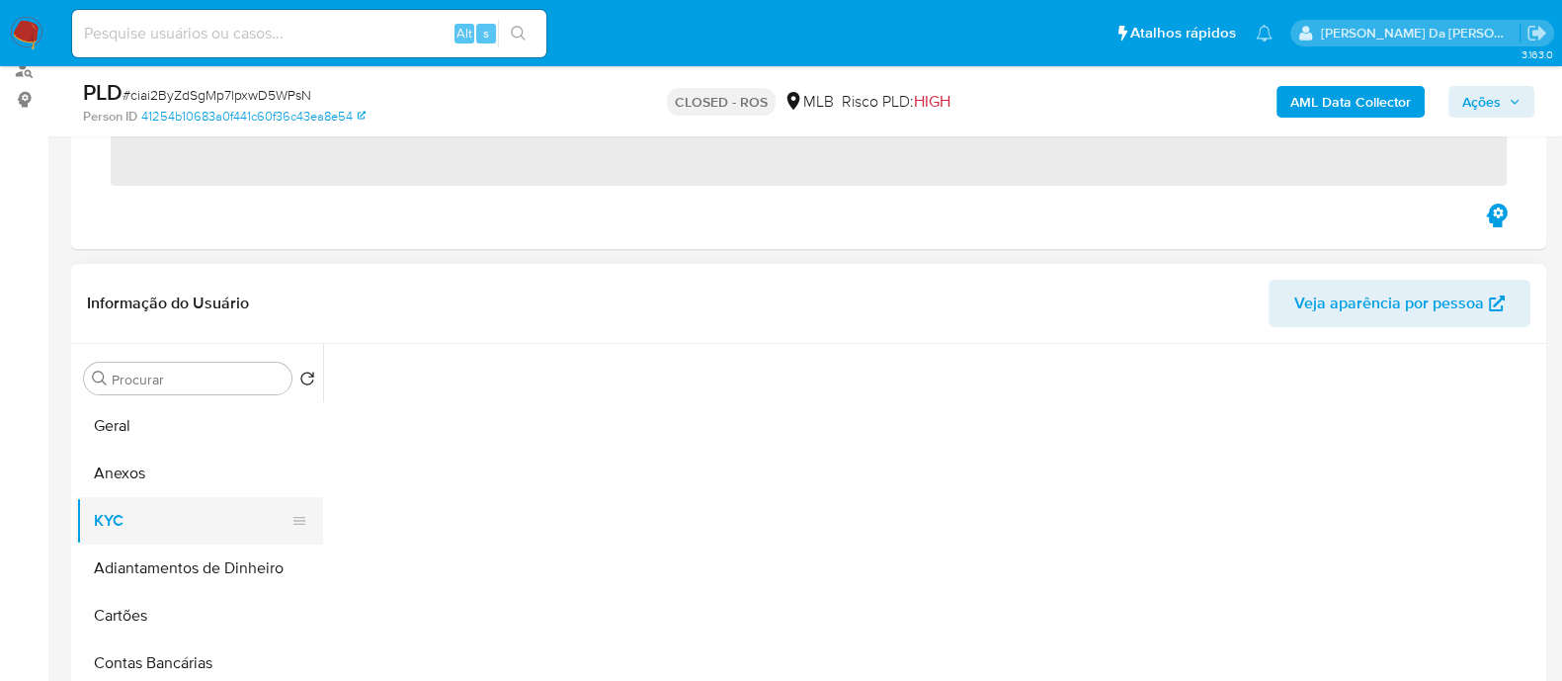
select select "10"
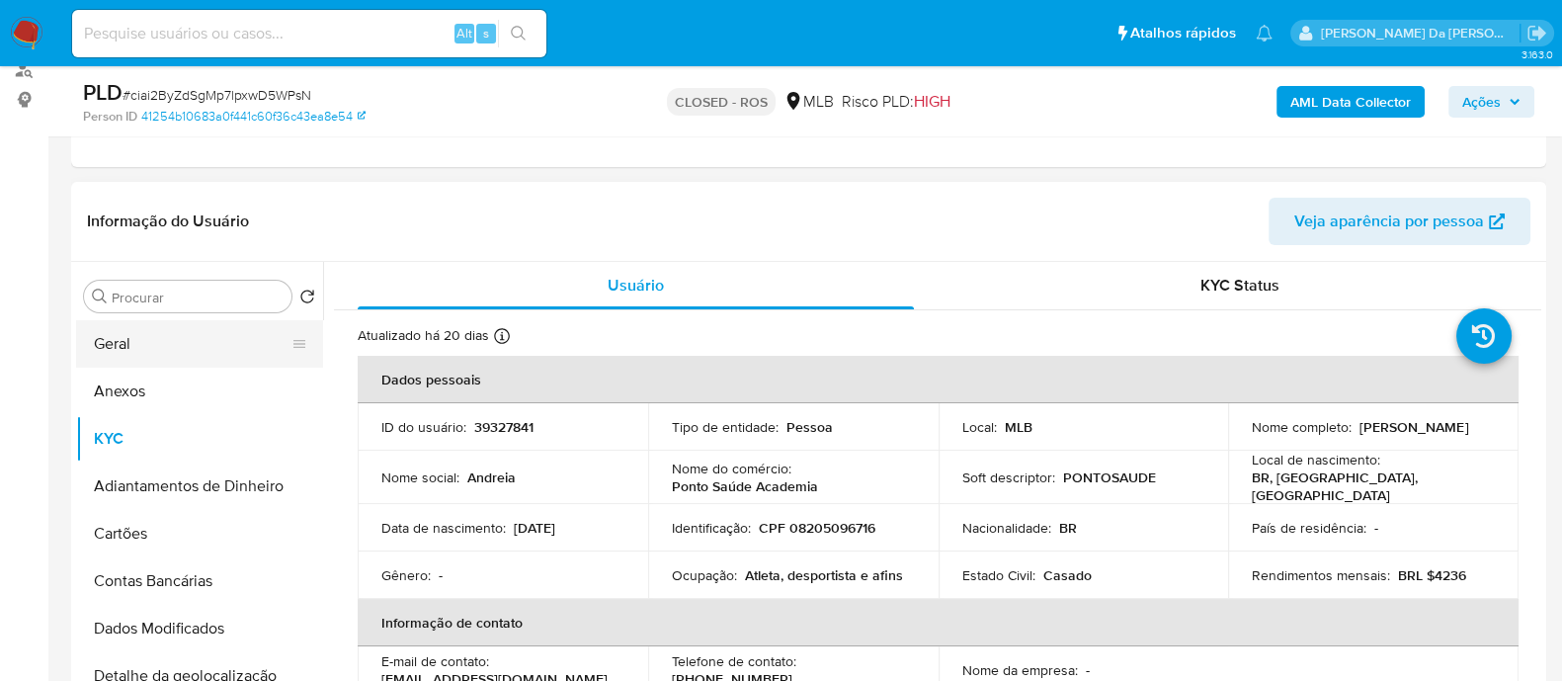
scroll to position [0, 0]
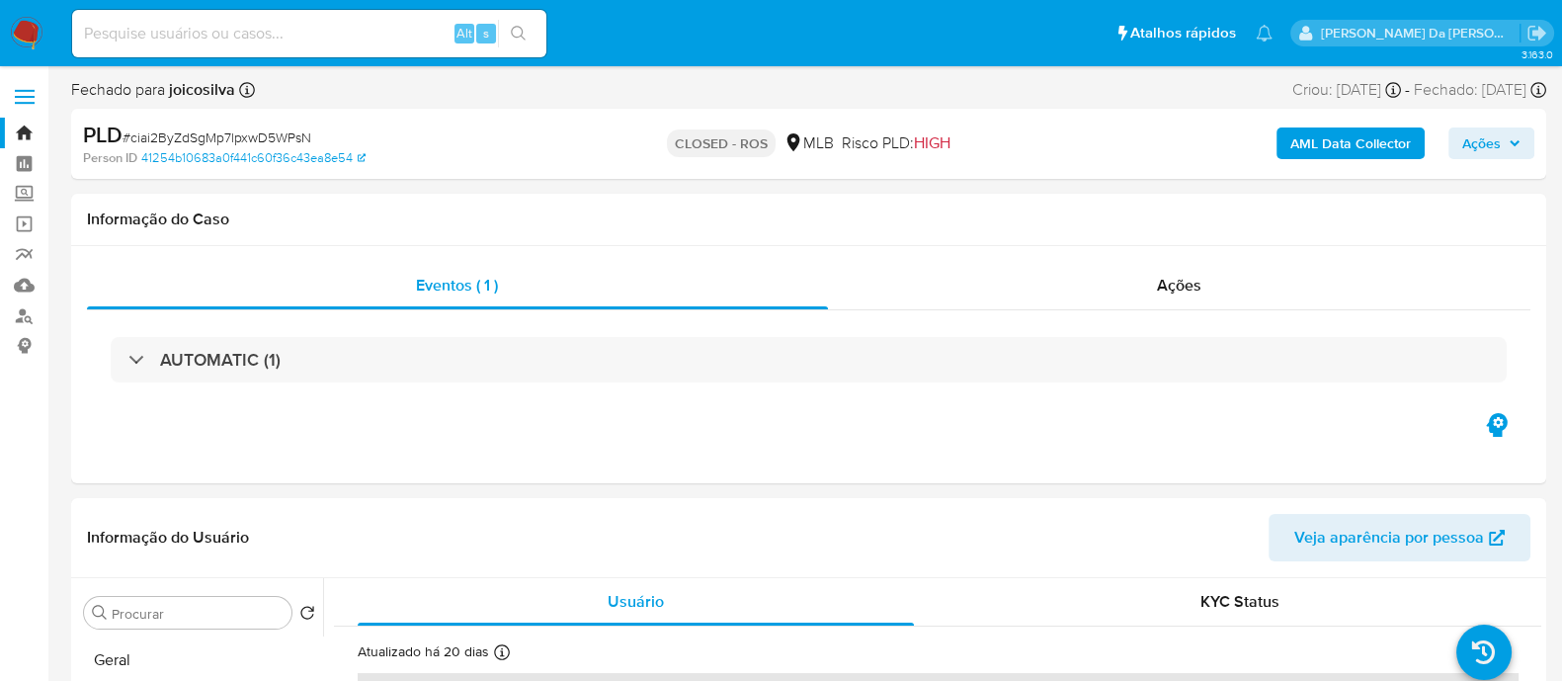
click at [284, 139] on span "# ciai2ByZdSgMp7lpxwD5WPsN" at bounding box center [217, 137] width 189 height 20
copy span "ciai2ByZdSgMp7lpxwD5WPsN"
click at [424, 41] on input at bounding box center [309, 34] width 474 height 26
paste input "hTCIA0PQmD3gfBsnKV8MswIr"
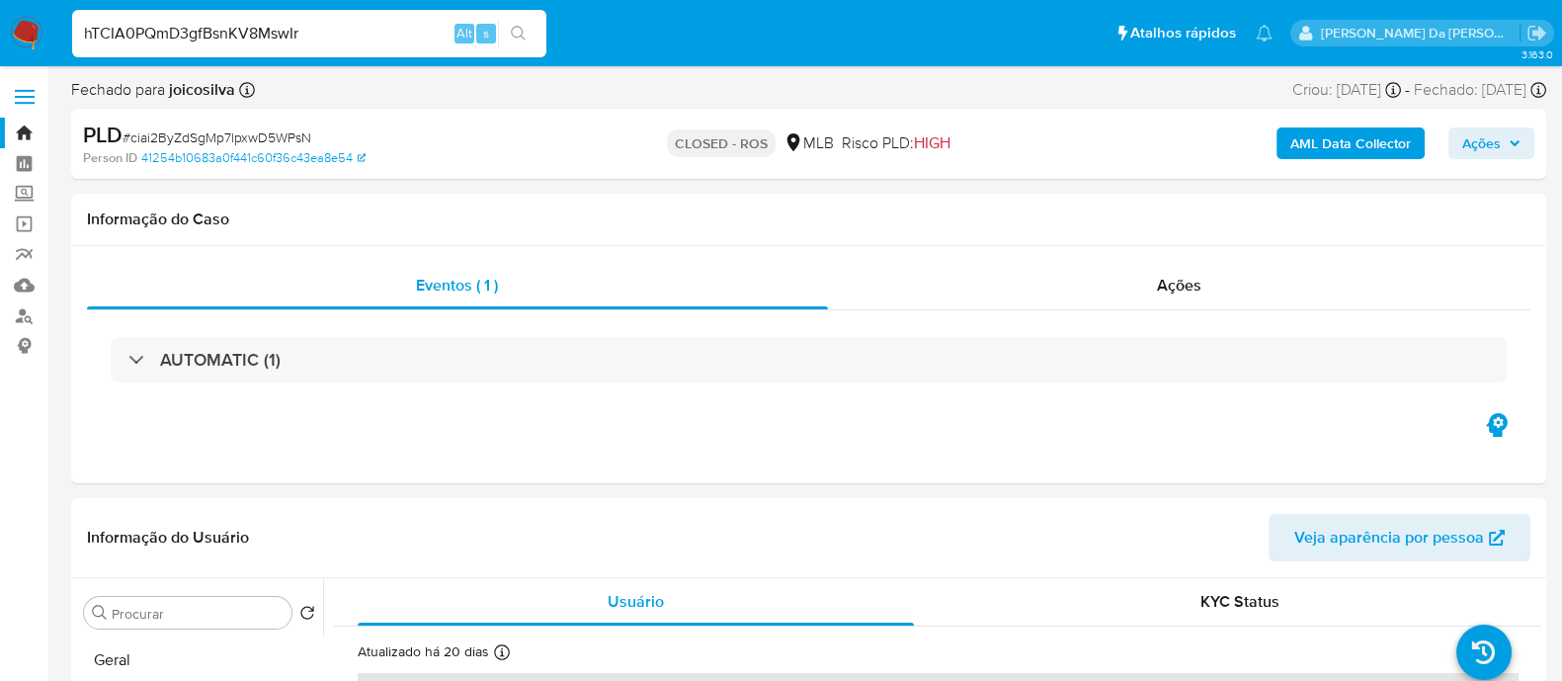
type input "hTCIA0PQmD3gfBsnKV8MswIr"
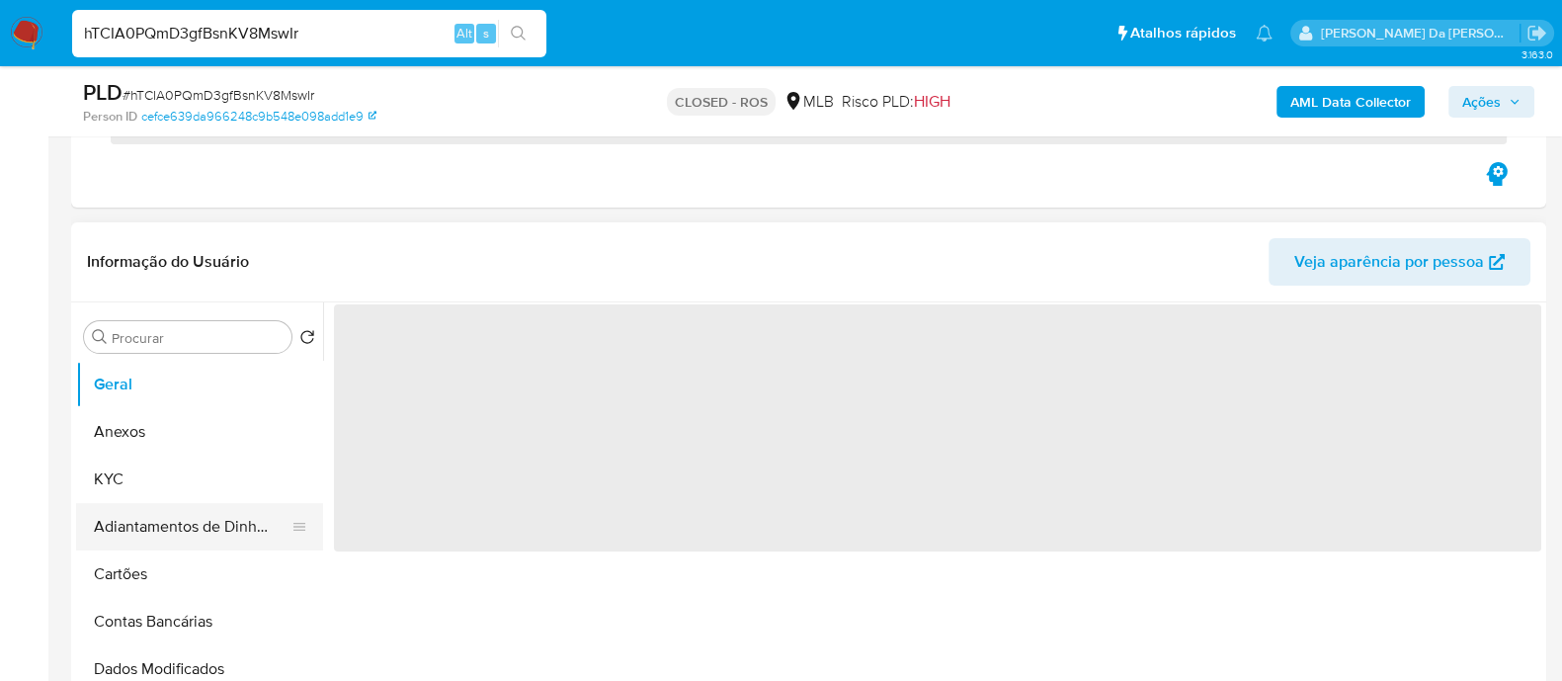
scroll to position [371, 0]
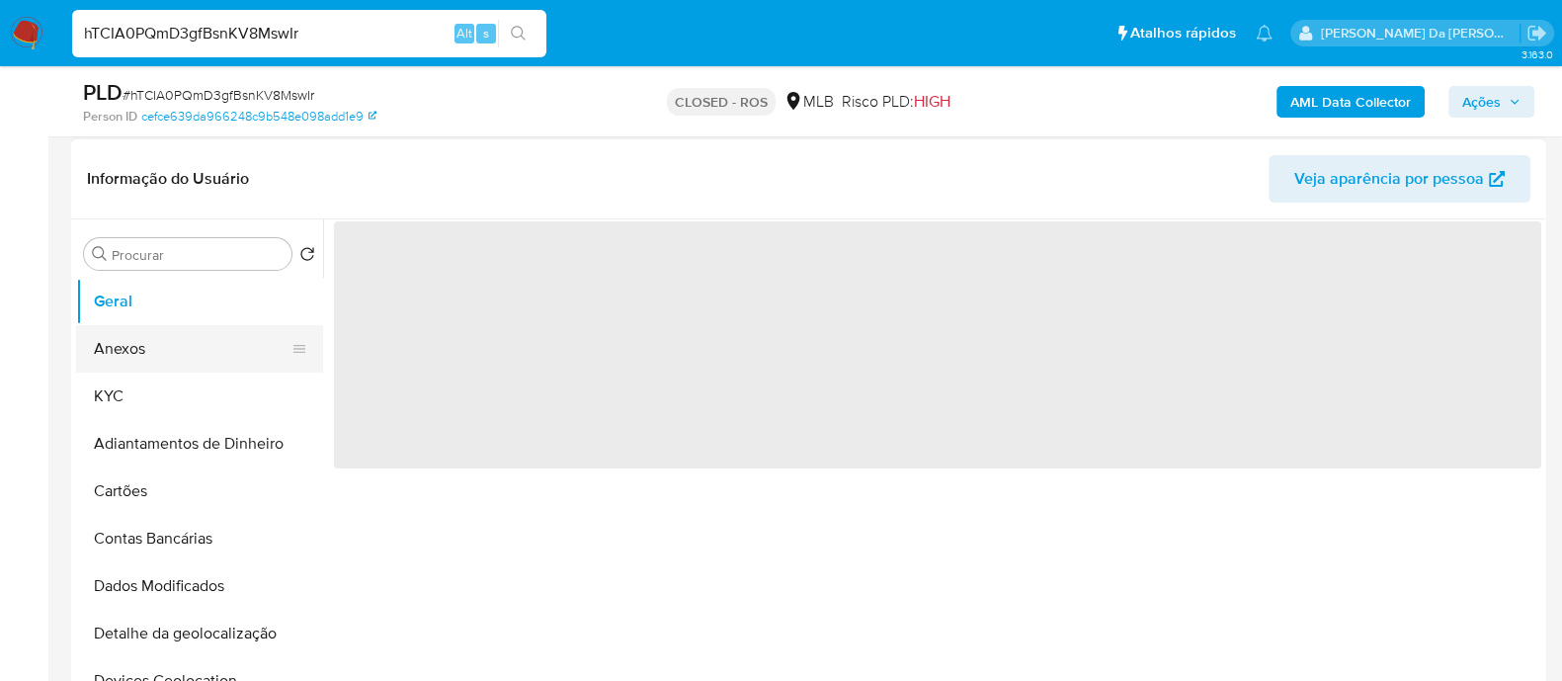
click at [128, 349] on button "Anexos" at bounding box center [191, 348] width 231 height 47
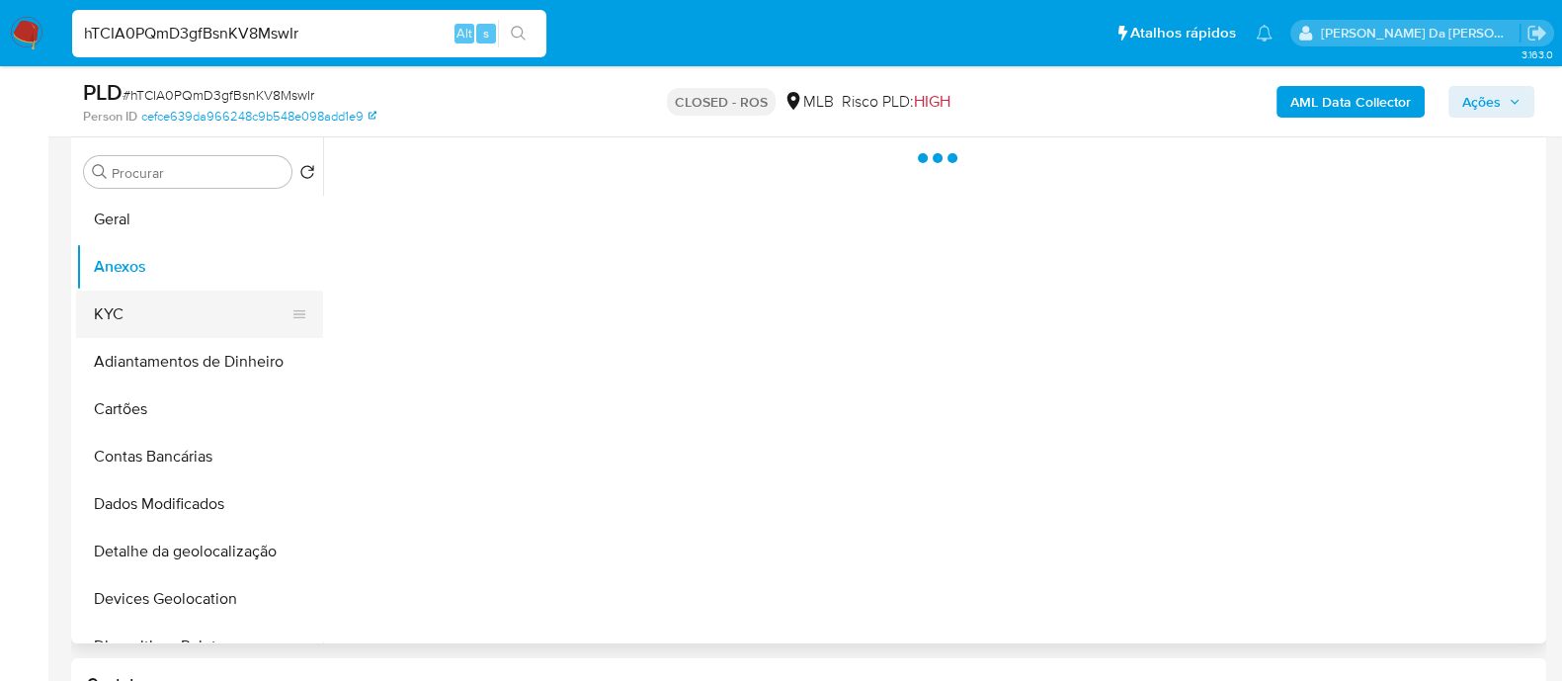
select select "10"
click at [125, 313] on button "KYC" at bounding box center [191, 314] width 231 height 47
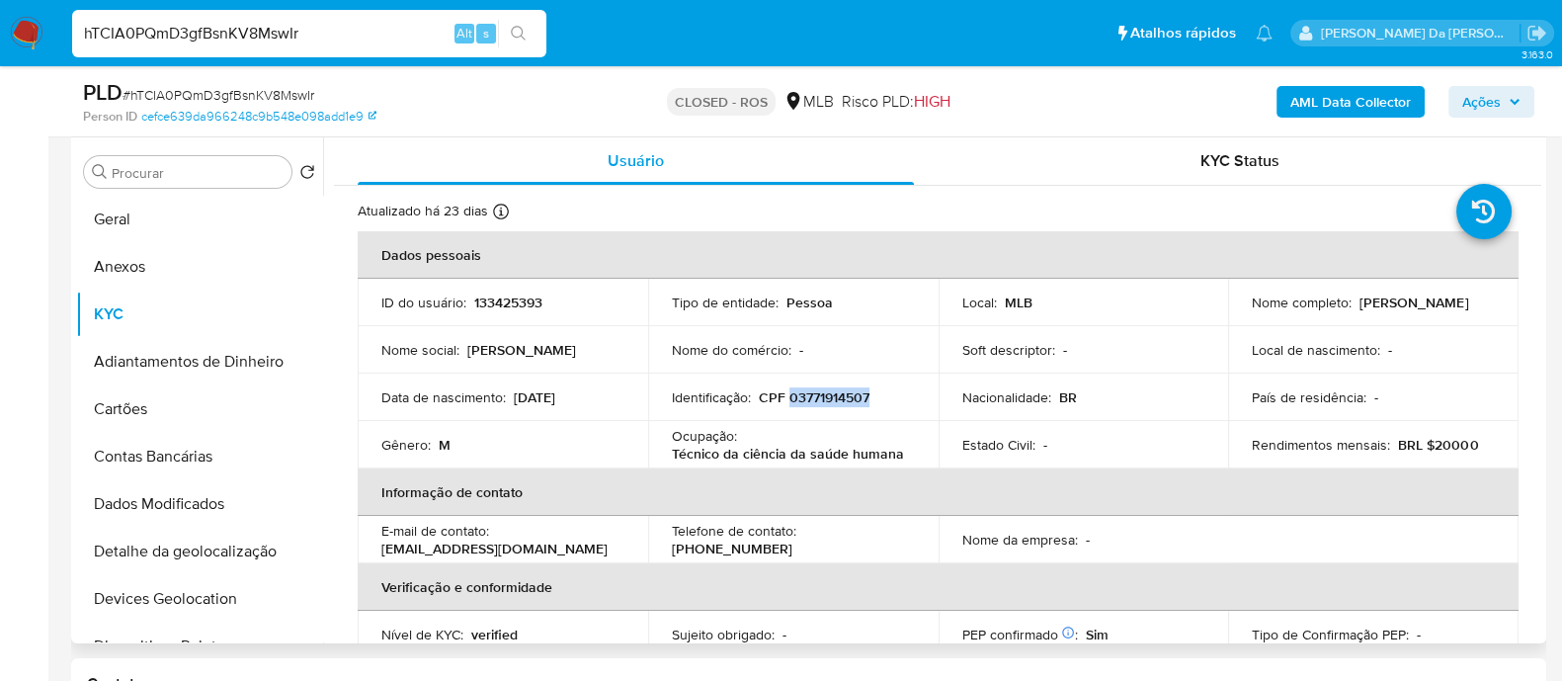
drag, startPoint x: 789, startPoint y: 402, endPoint x: 876, endPoint y: 399, distance: 87.0
click at [876, 399] on div "Identificação : CPF 03771914507" at bounding box center [793, 397] width 243 height 18
copy p "03771914507"
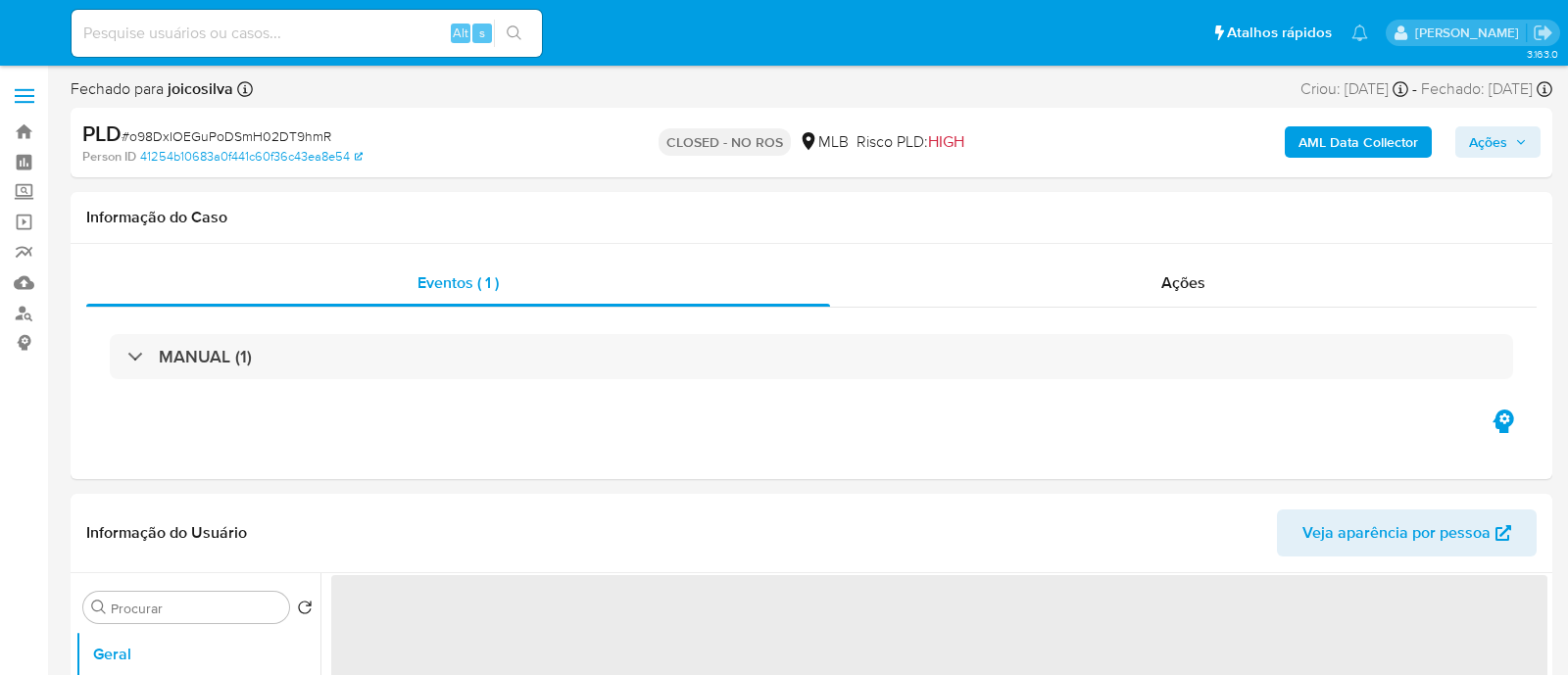
select select "10"
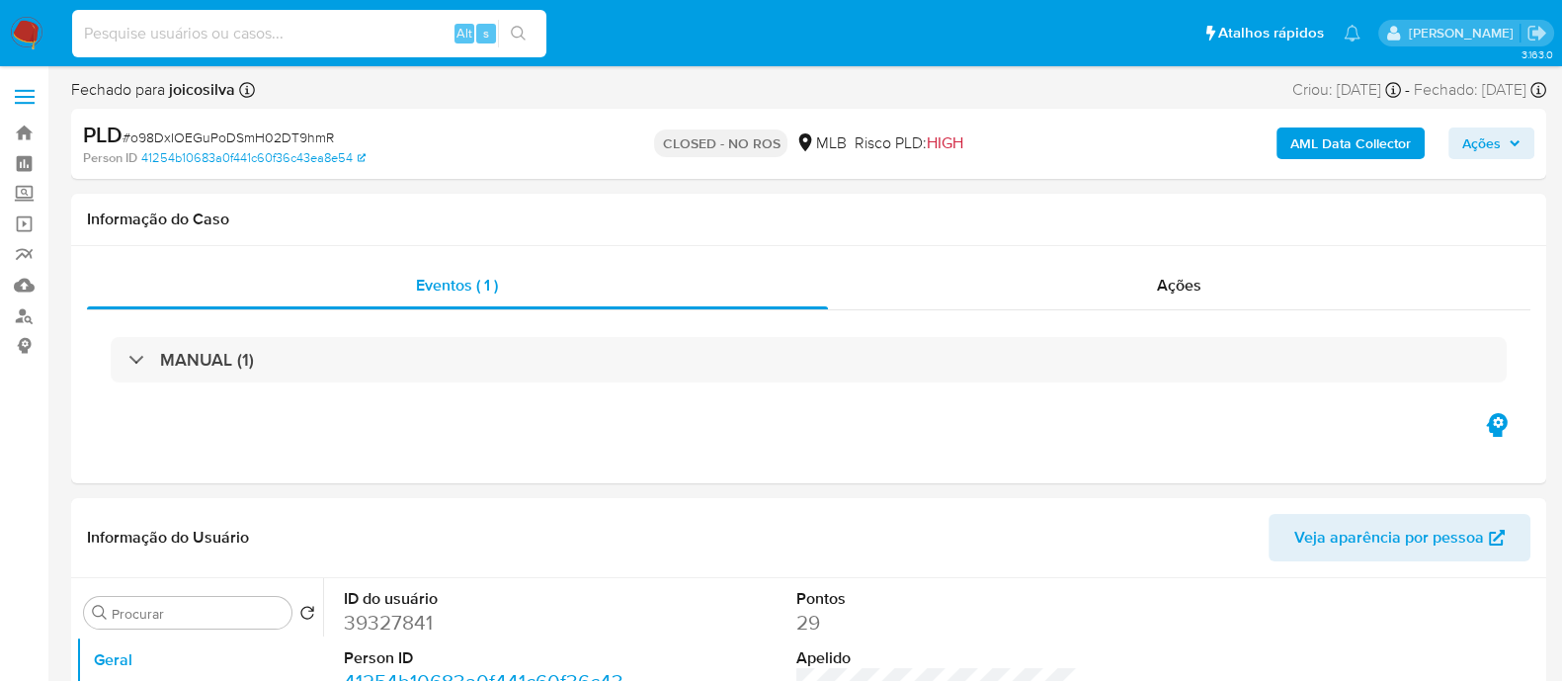
click at [336, 31] on input at bounding box center [309, 34] width 474 height 26
paste input "hTCIA0PQmD3gfBsnKV8MswIr"
type input "hTCIA0PQmD3gfBsnKV8MswIr"
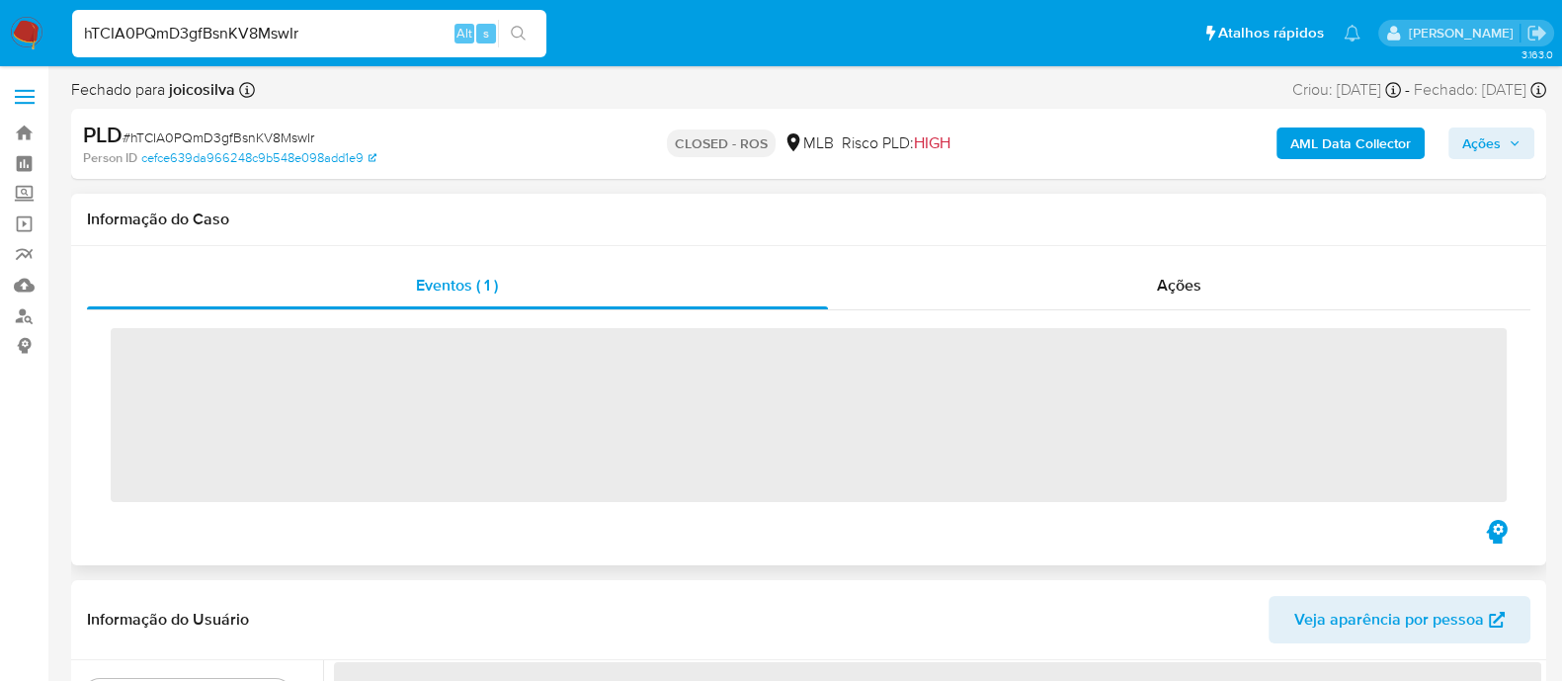
select select "10"
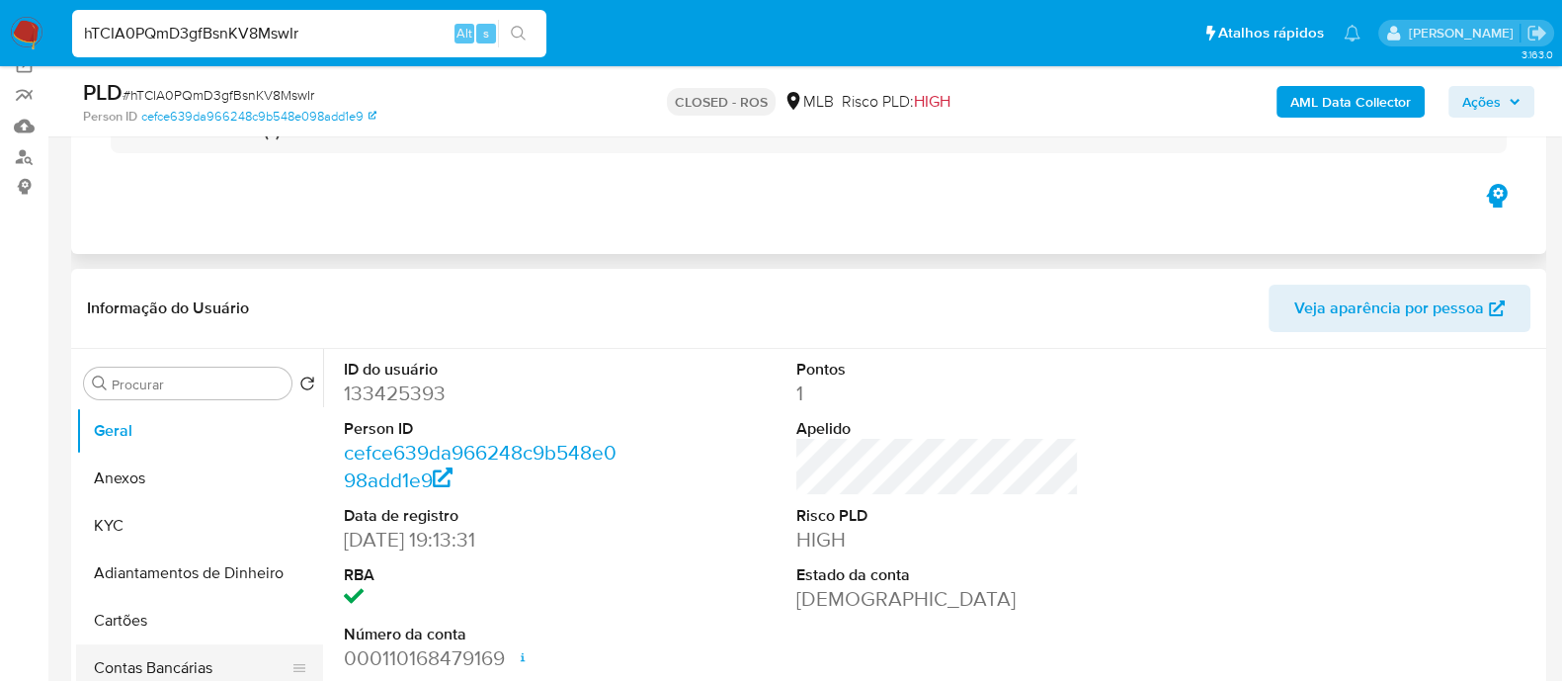
scroll to position [246, 0]
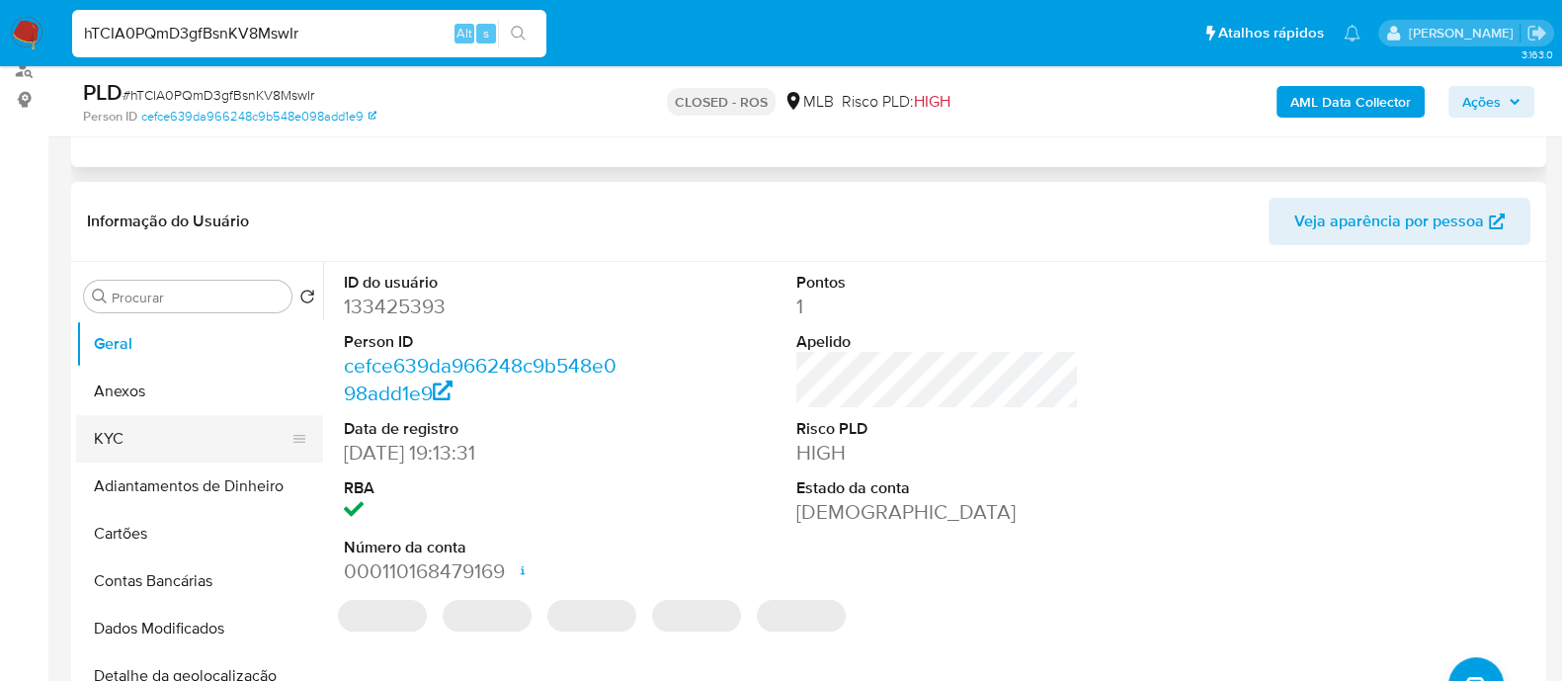
click at [124, 445] on button "KYC" at bounding box center [191, 438] width 231 height 47
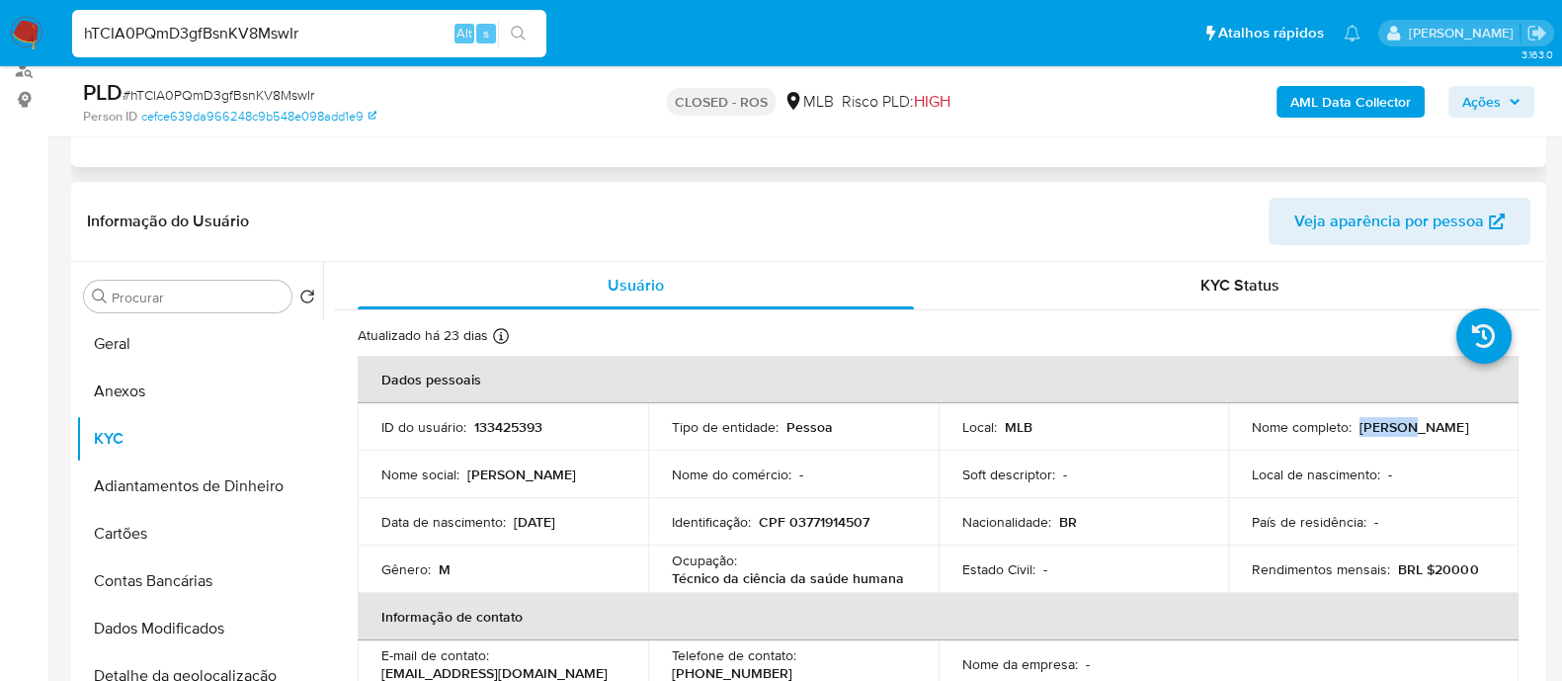
drag, startPoint x: 1240, startPoint y: 434, endPoint x: 1296, endPoint y: 435, distance: 55.4
click at [1296, 435] on td "Nome completo : Antonio Rodrigues da Costa Junior" at bounding box center [1373, 426] width 291 height 47
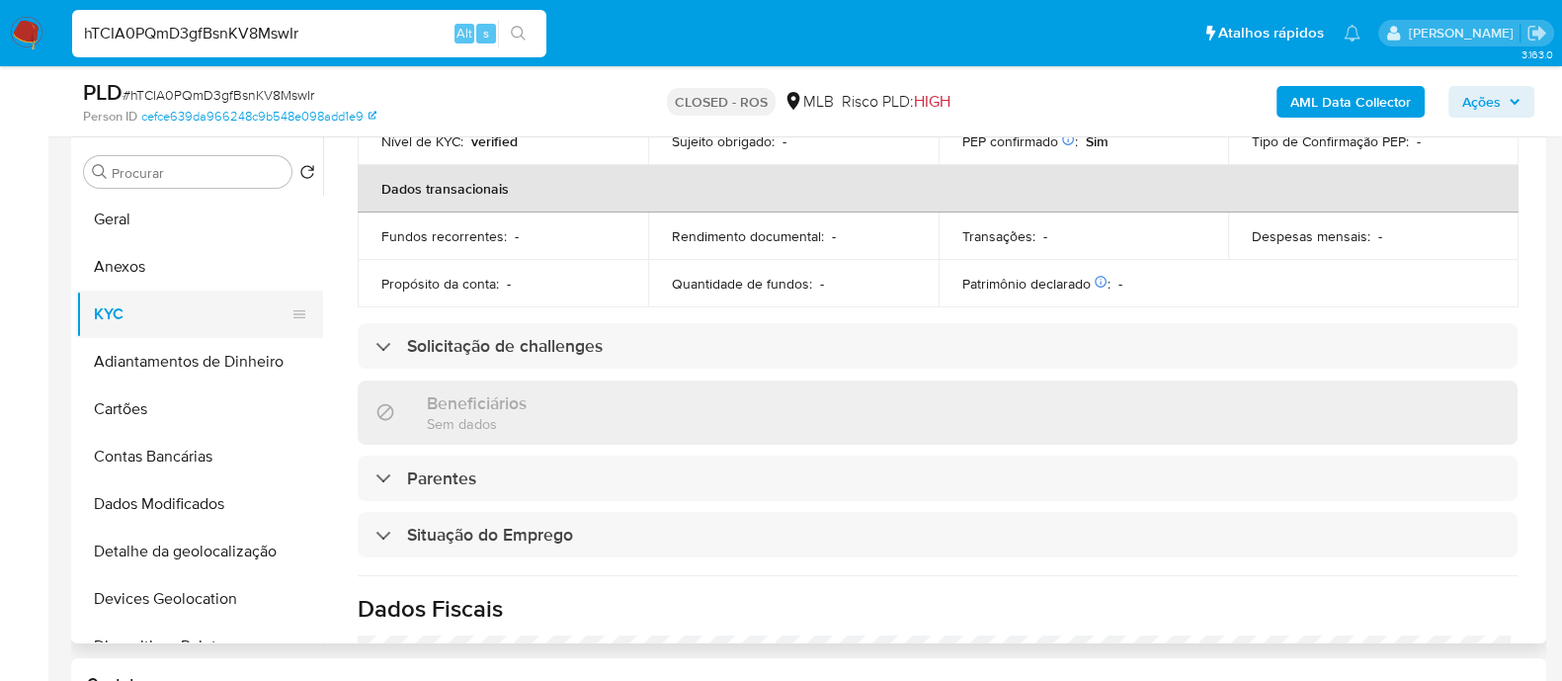
scroll to position [0, 0]
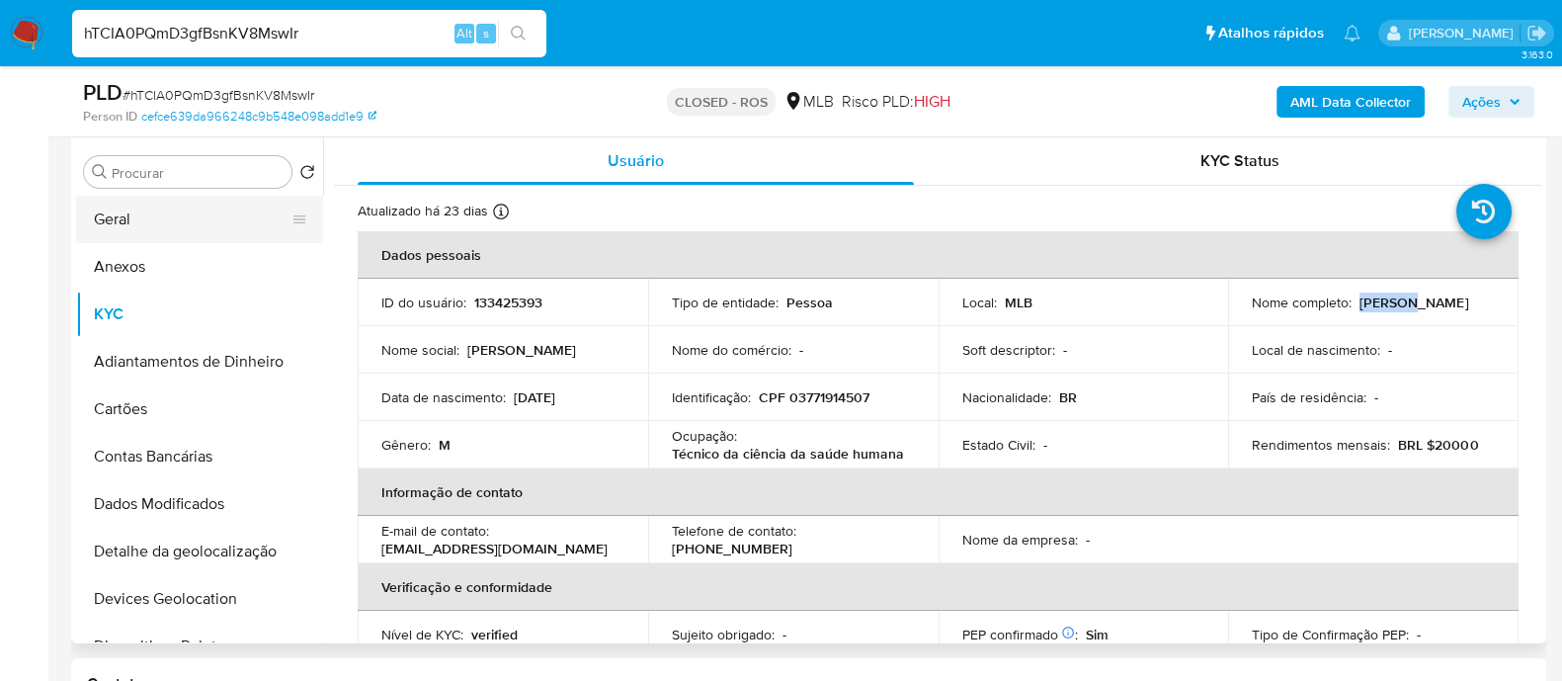
click at [148, 221] on button "Geral" at bounding box center [191, 219] width 231 height 47
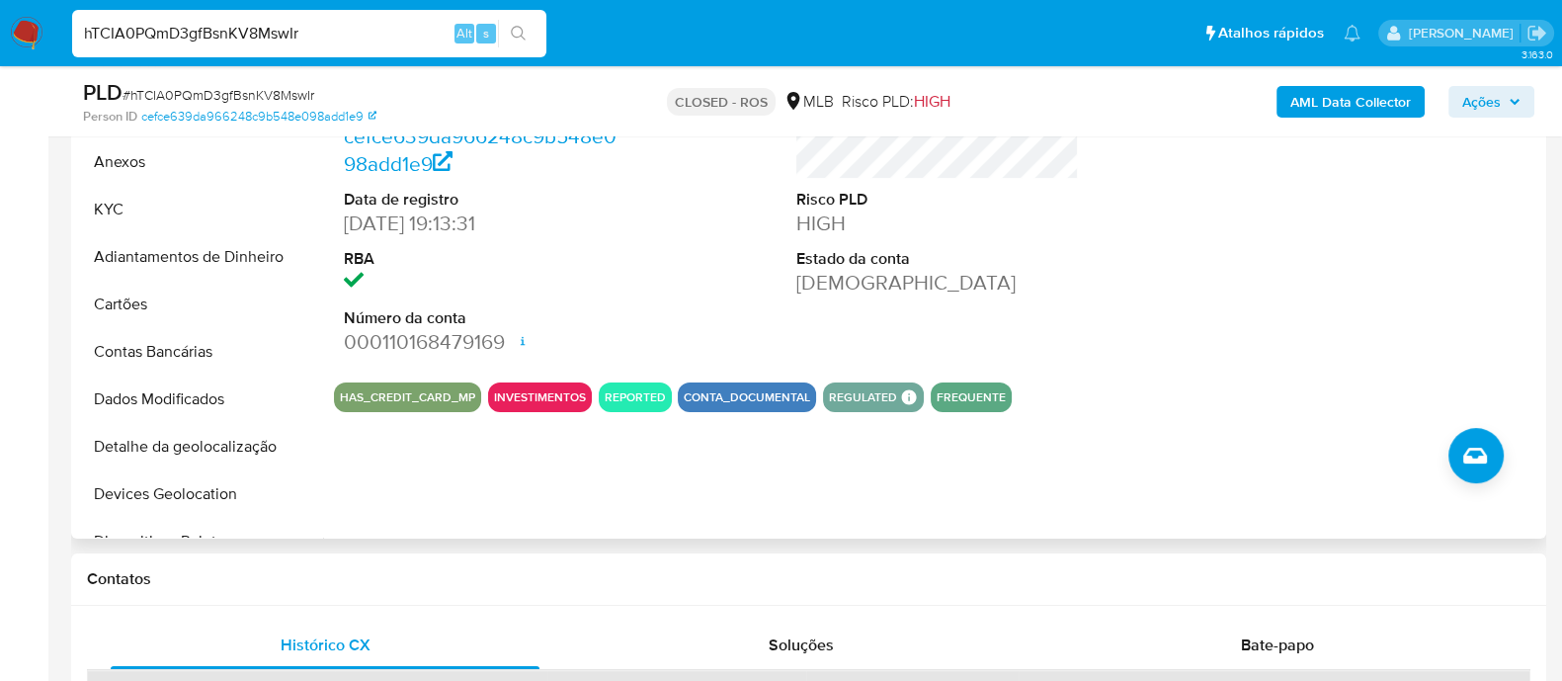
scroll to position [493, 0]
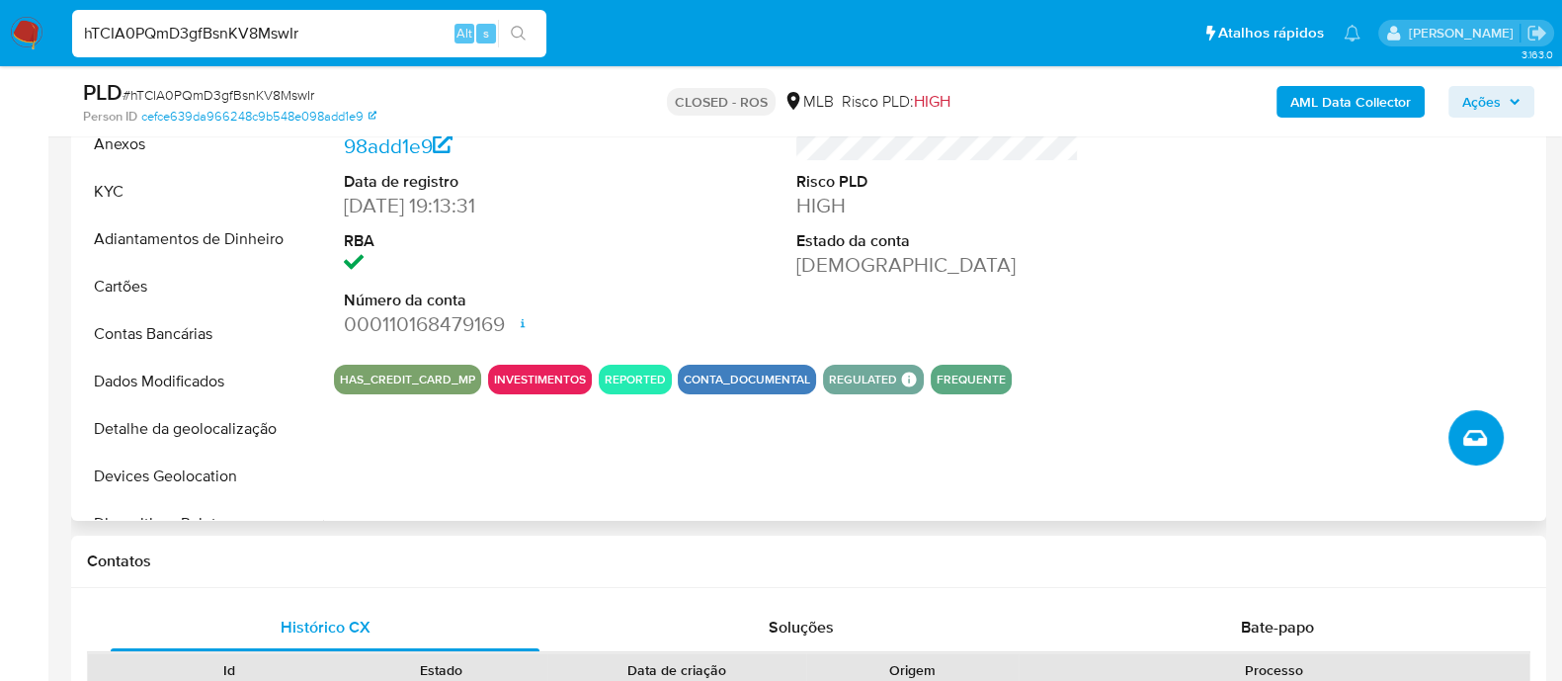
click at [1479, 438] on icon "Criar caso manual" at bounding box center [1476, 438] width 24 height 24
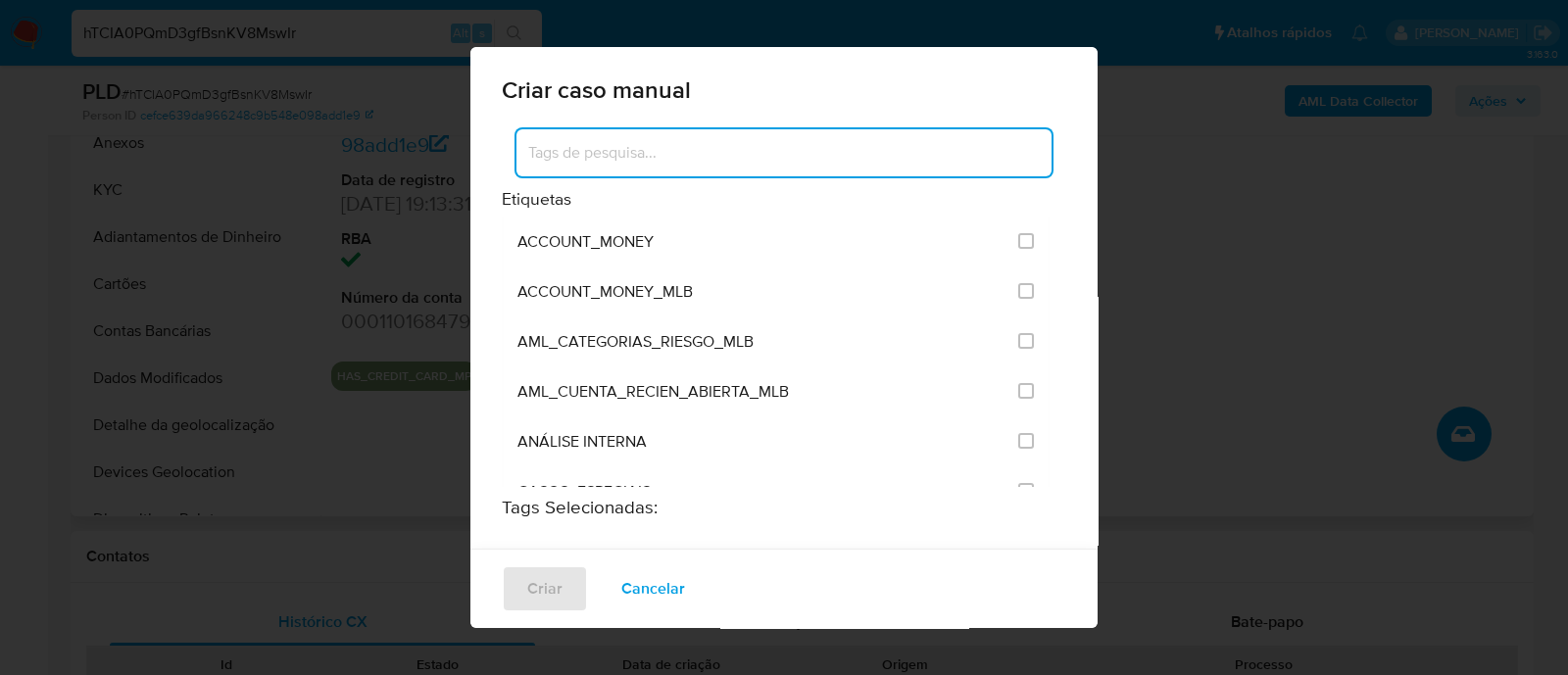
drag, startPoint x: 765, startPoint y: 158, endPoint x: 838, endPoint y: 172, distance: 74.3
click at [774, 153] on input at bounding box center [784, 153] width 536 height 26
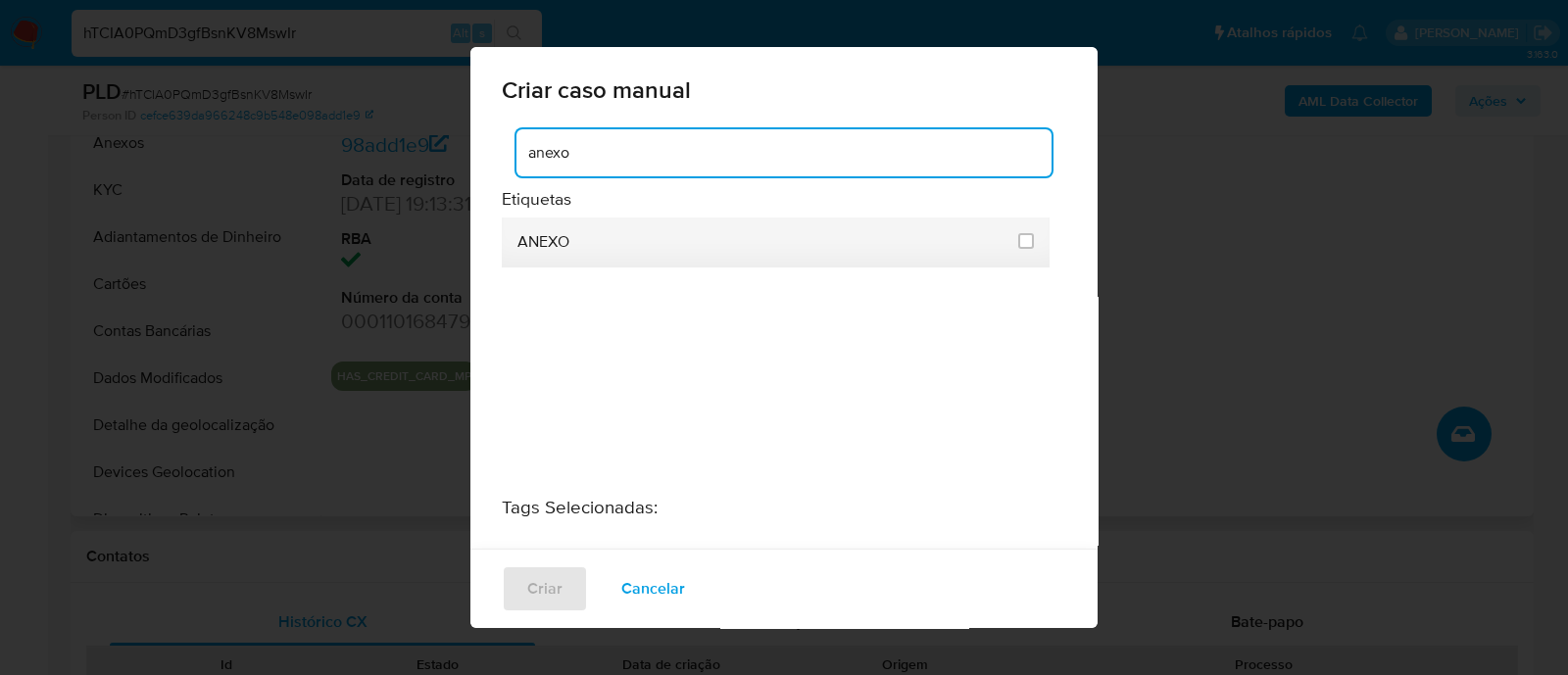
type input "anexo"
click at [1031, 242] on li "ANEXO" at bounding box center [776, 242] width 547 height 50
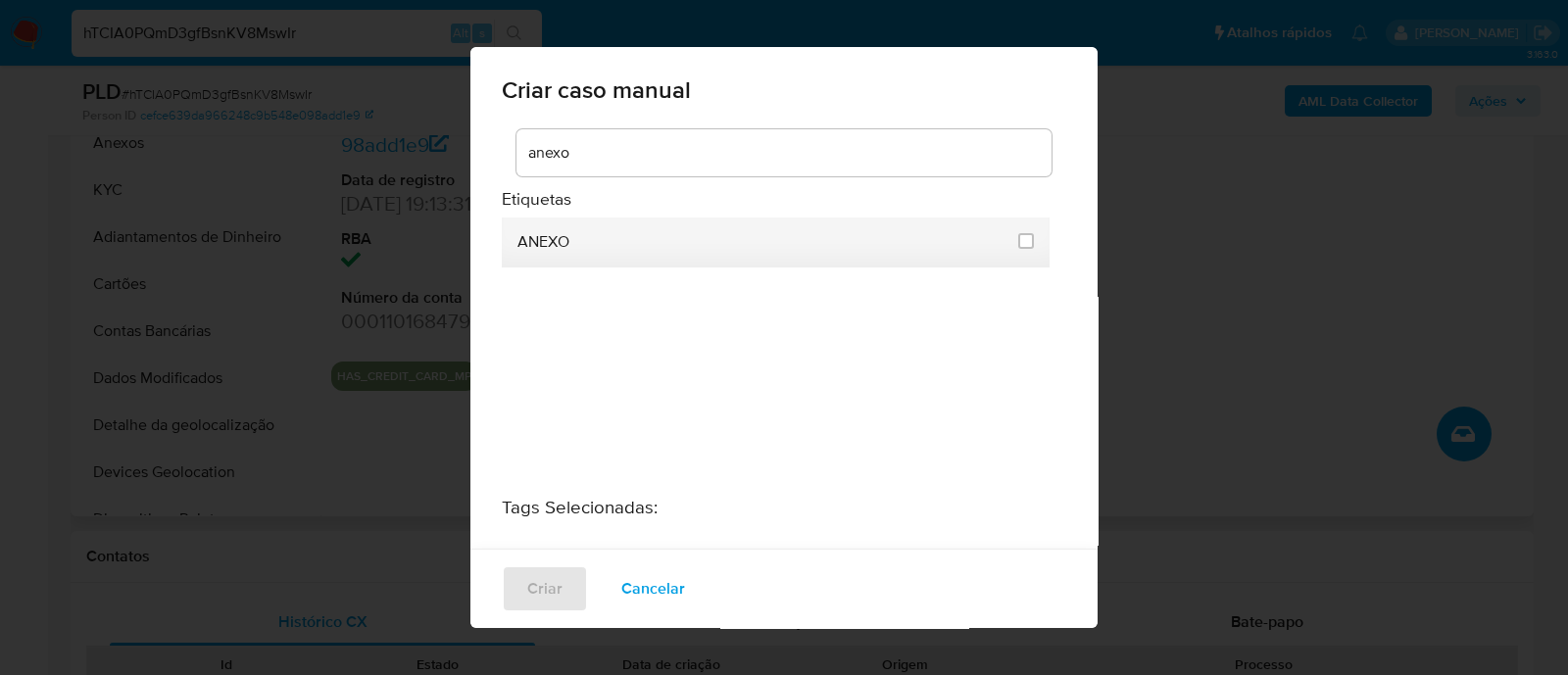
click at [1019, 255] on div at bounding box center [1026, 242] width 16 height 50
click at [1019, 249] on div at bounding box center [1026, 241] width 16 height 20
click at [1024, 246] on input "3317" at bounding box center [1026, 241] width 16 height 16
checkbox input "true"
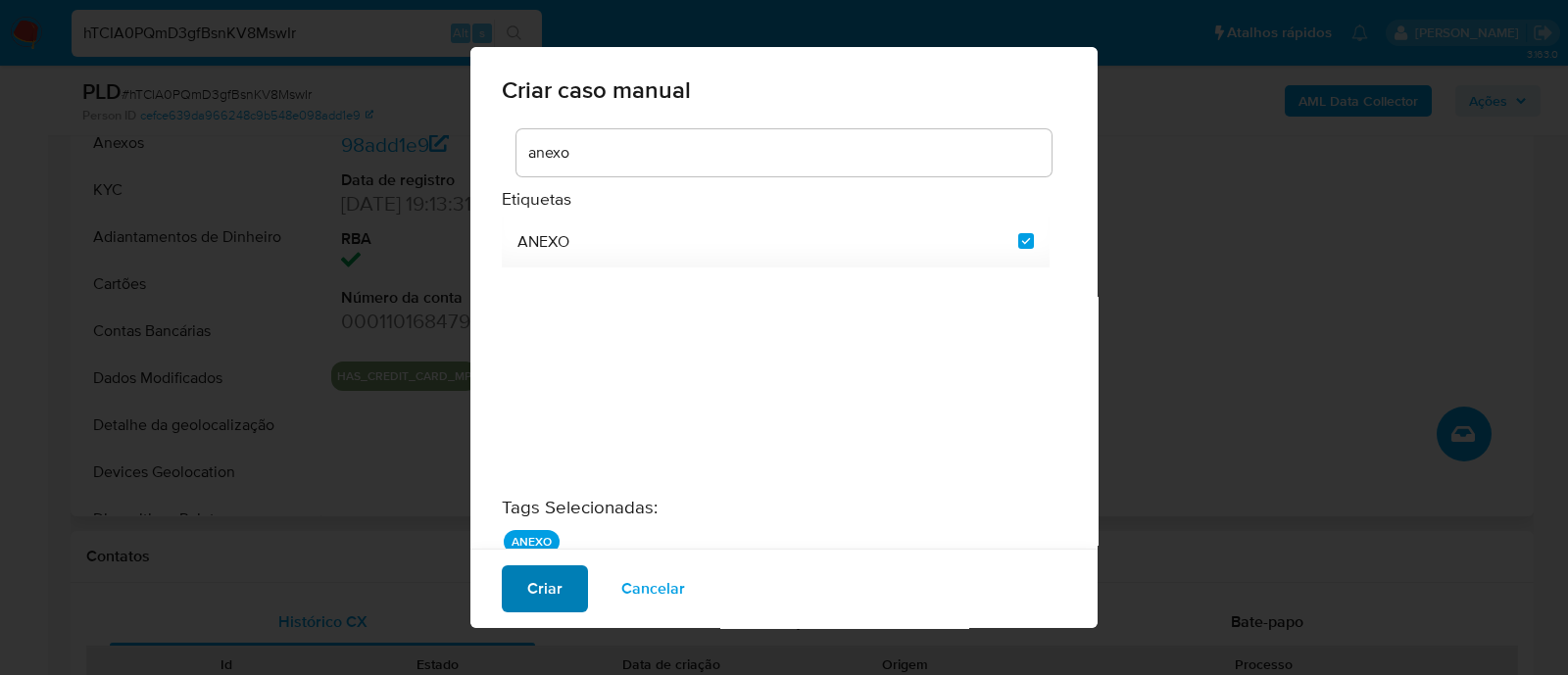
click at [547, 587] on span "Criar" at bounding box center [545, 588] width 36 height 43
checkbox input "false"
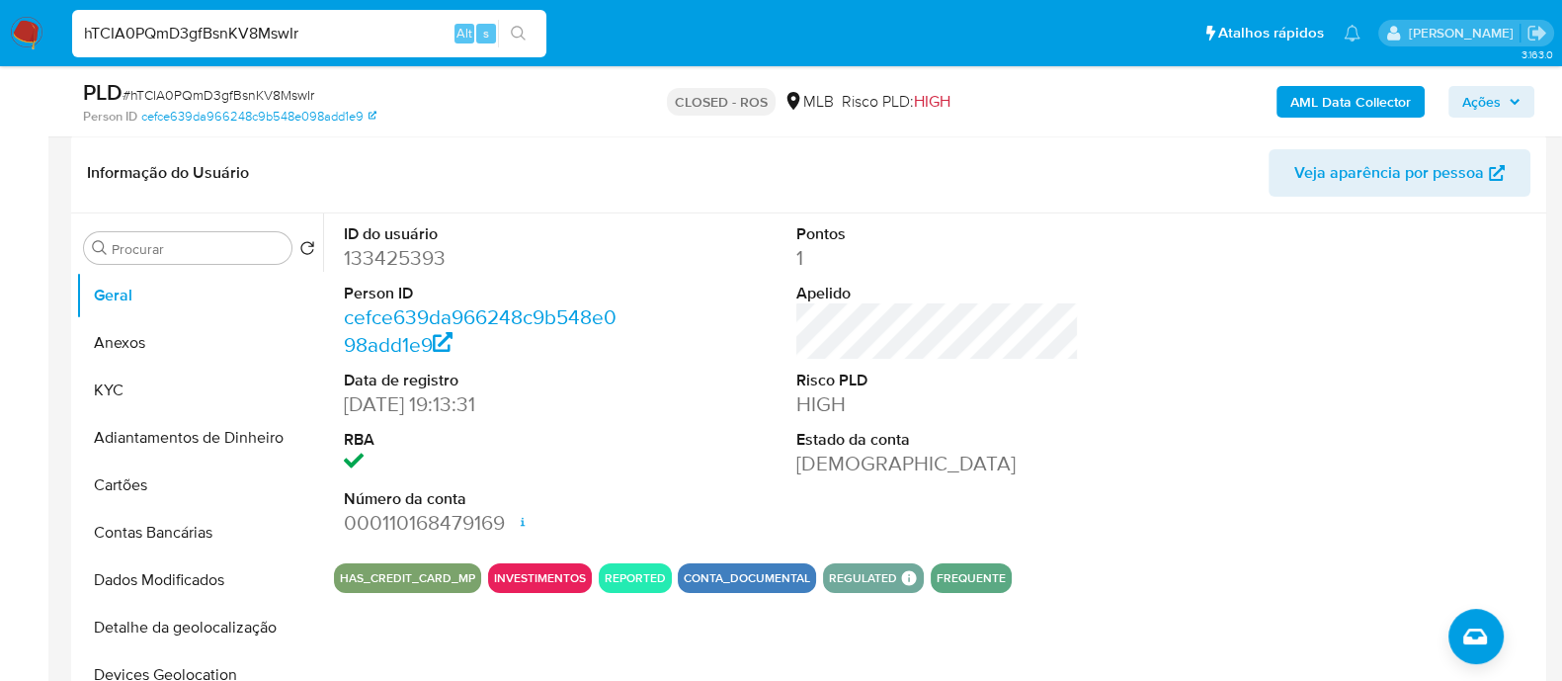
scroll to position [123, 0]
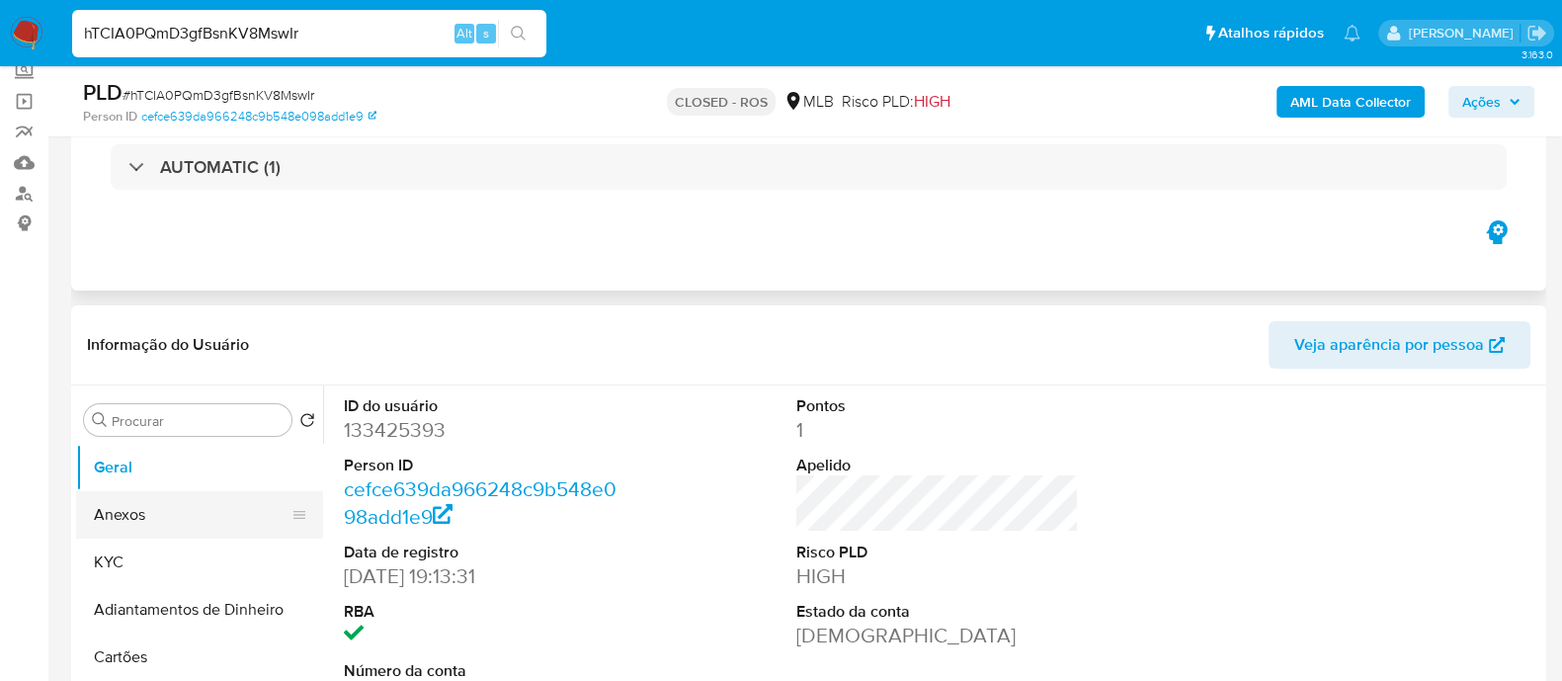
click at [148, 511] on button "Anexos" at bounding box center [191, 514] width 231 height 47
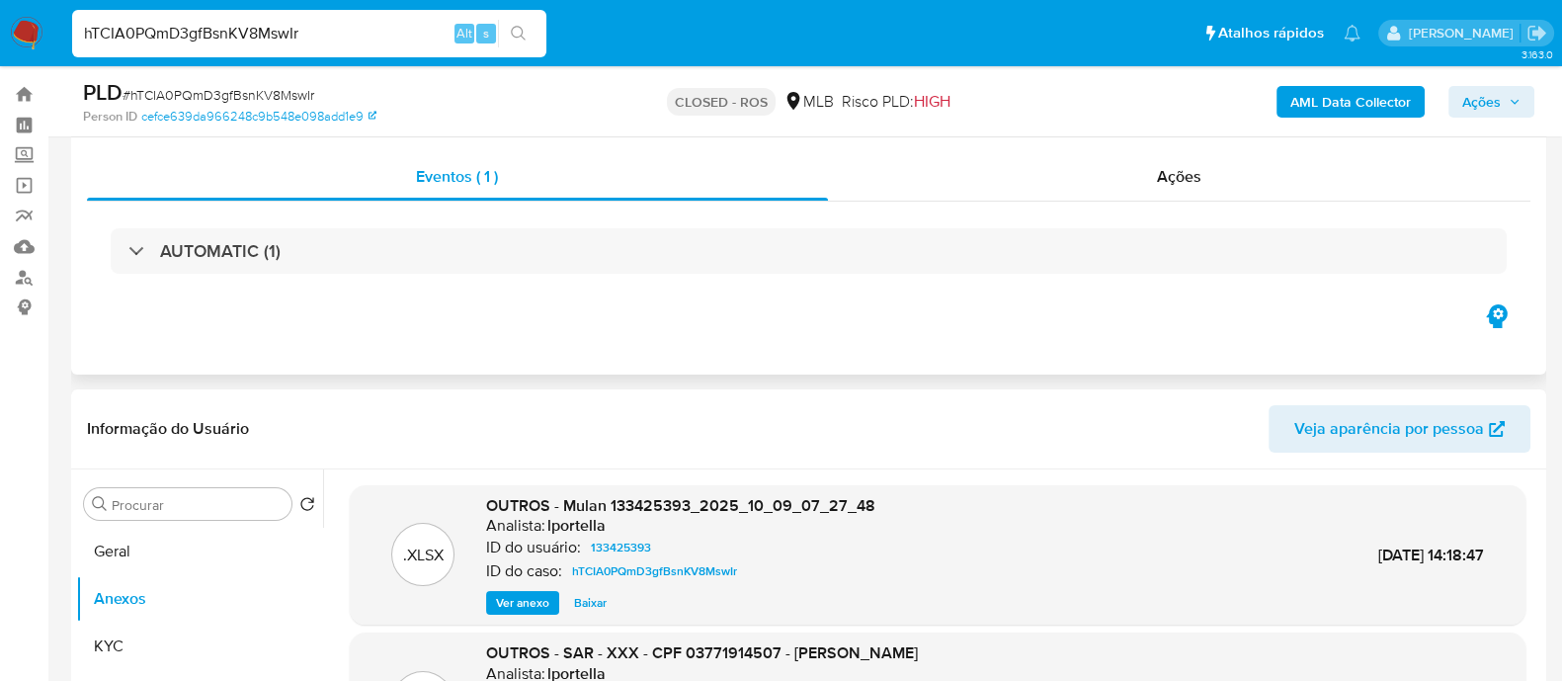
scroll to position [0, 0]
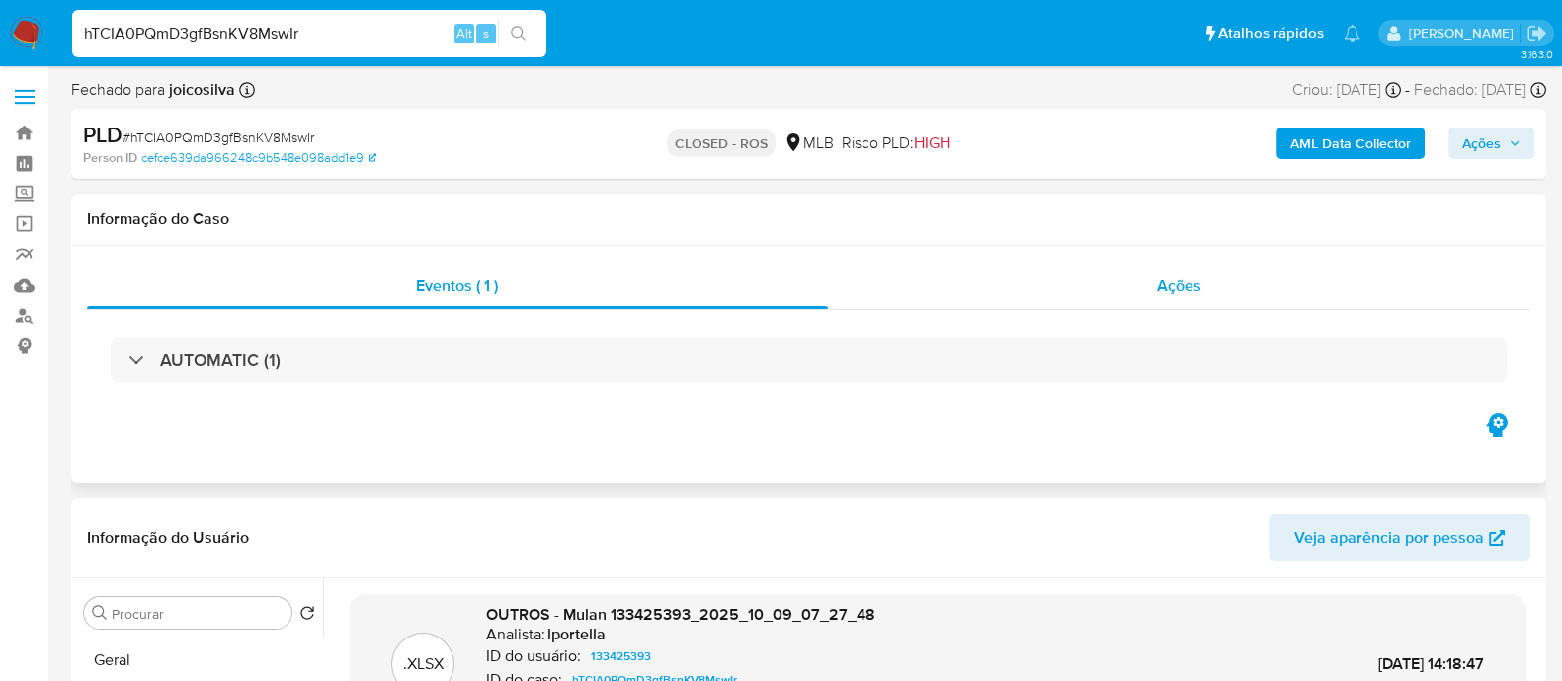
click at [1203, 271] on div "Ações" at bounding box center [1180, 285] width 704 height 47
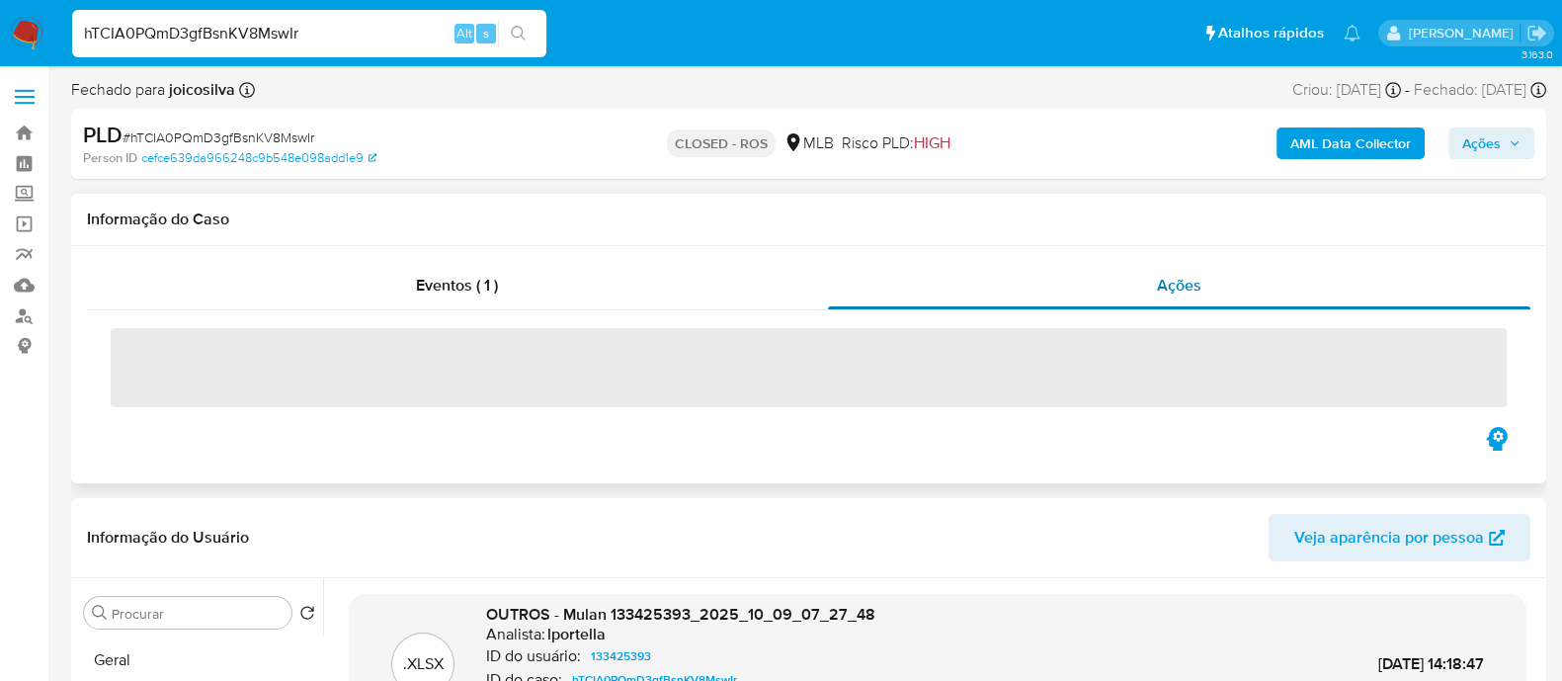
click at [1175, 289] on span "Ações" at bounding box center [1179, 285] width 44 height 23
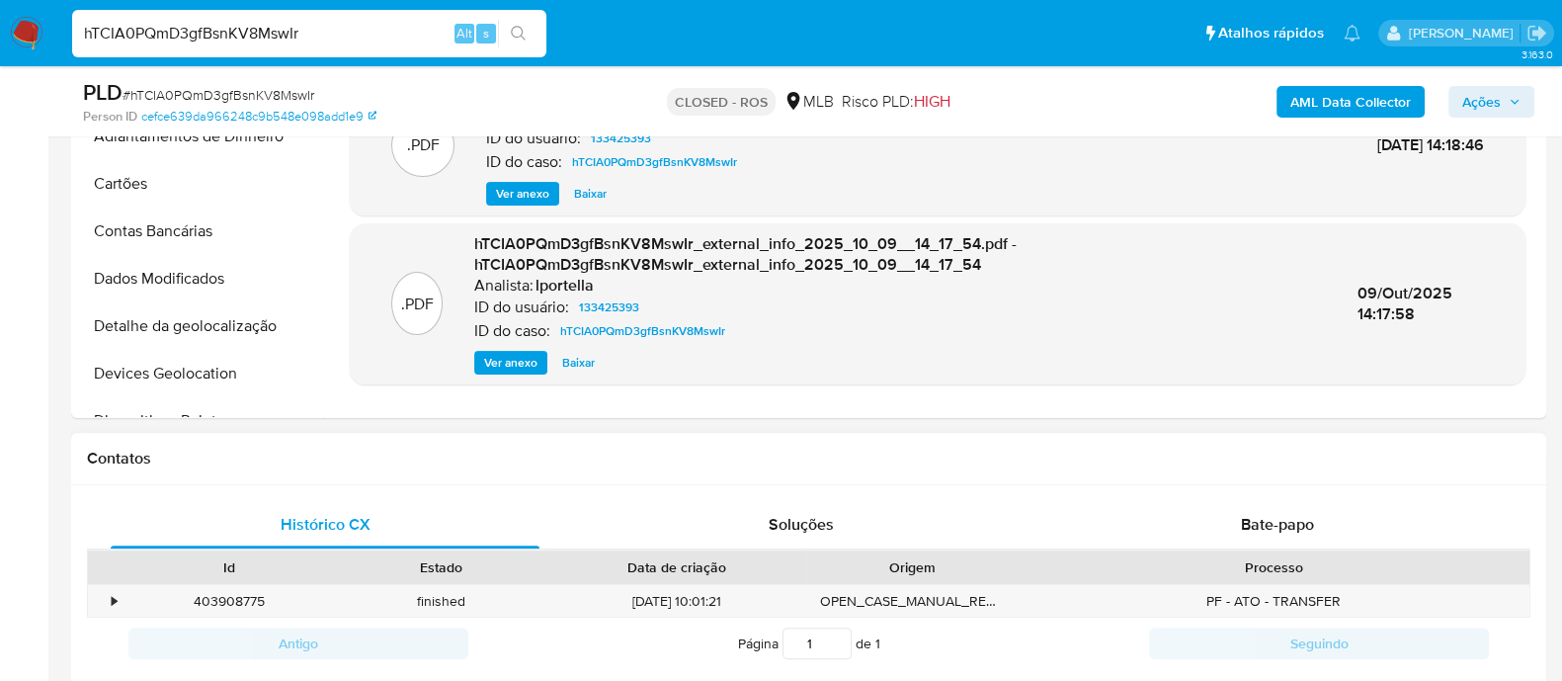
scroll to position [246, 0]
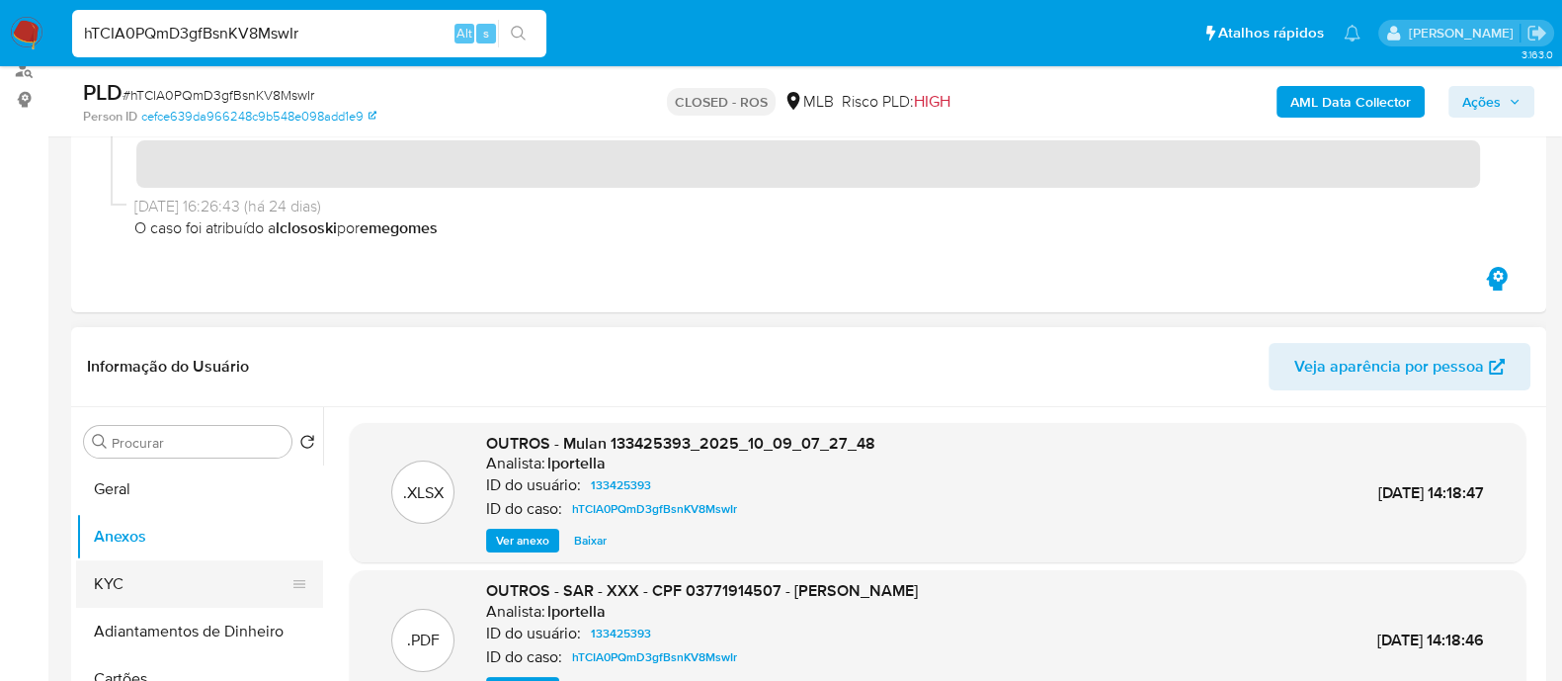
click at [154, 582] on button "KYC" at bounding box center [191, 583] width 231 height 47
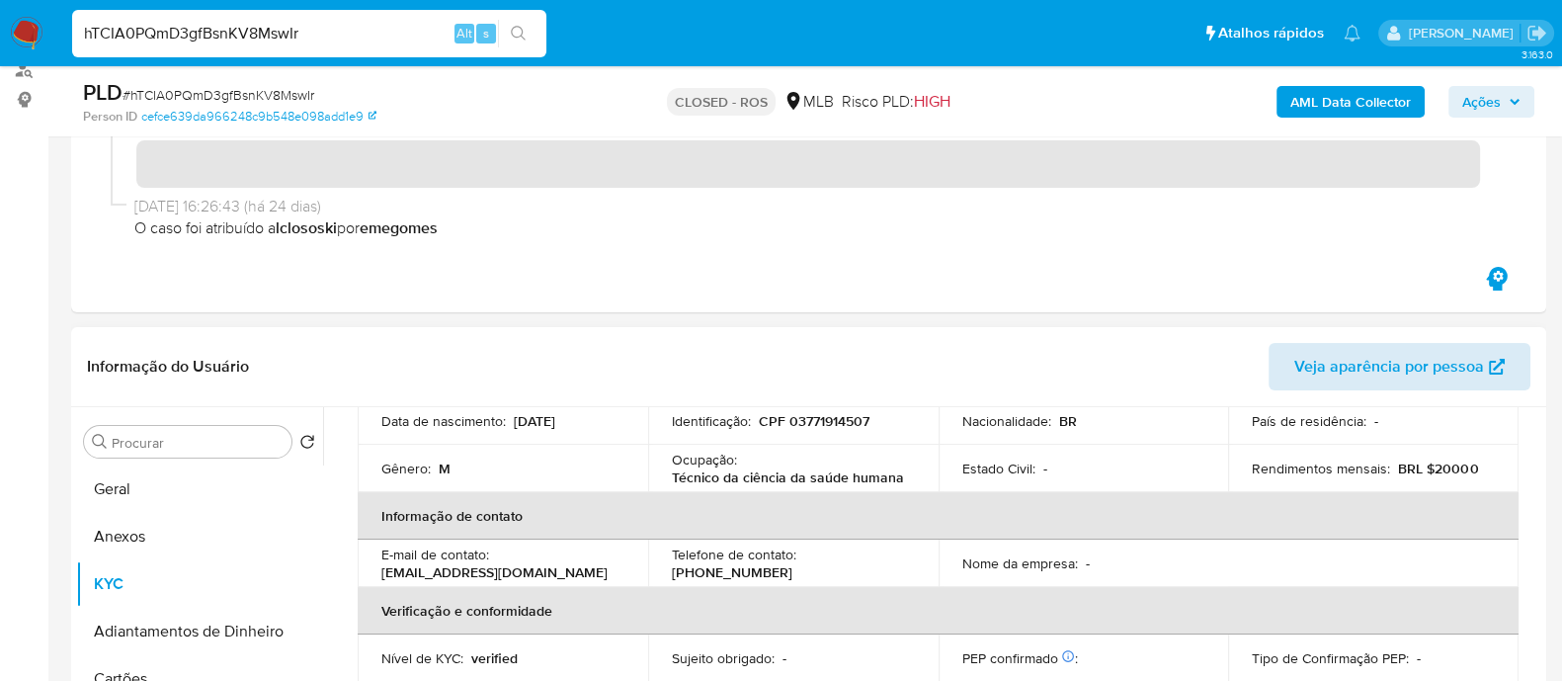
scroll to position [0, 0]
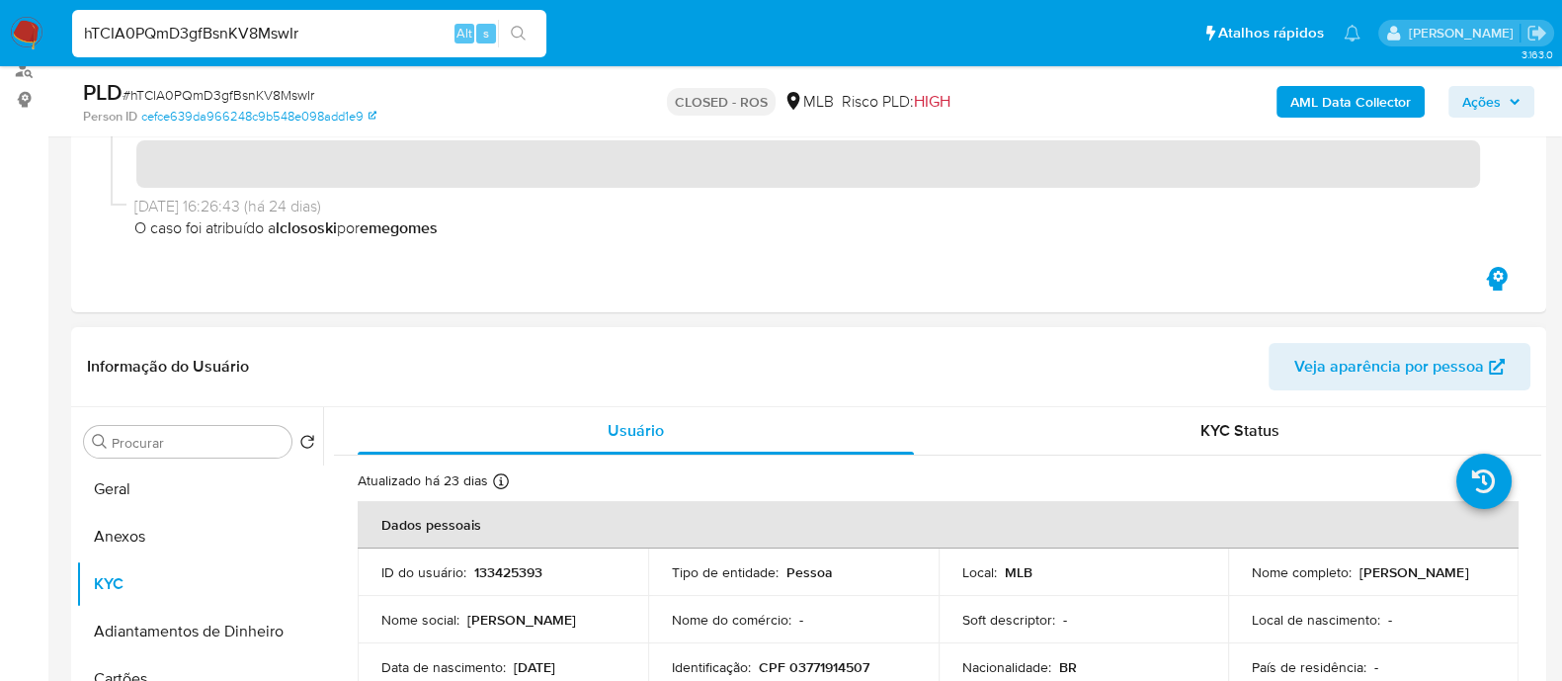
drag, startPoint x: 1238, startPoint y: 582, endPoint x: 1483, endPoint y: 587, distance: 245.1
click at [1483, 587] on td "Nome completo : Antonio Rodrigues da Costa Junior" at bounding box center [1373, 571] width 291 height 47
copy p "Antonio Rodrigues da Costa Junior"
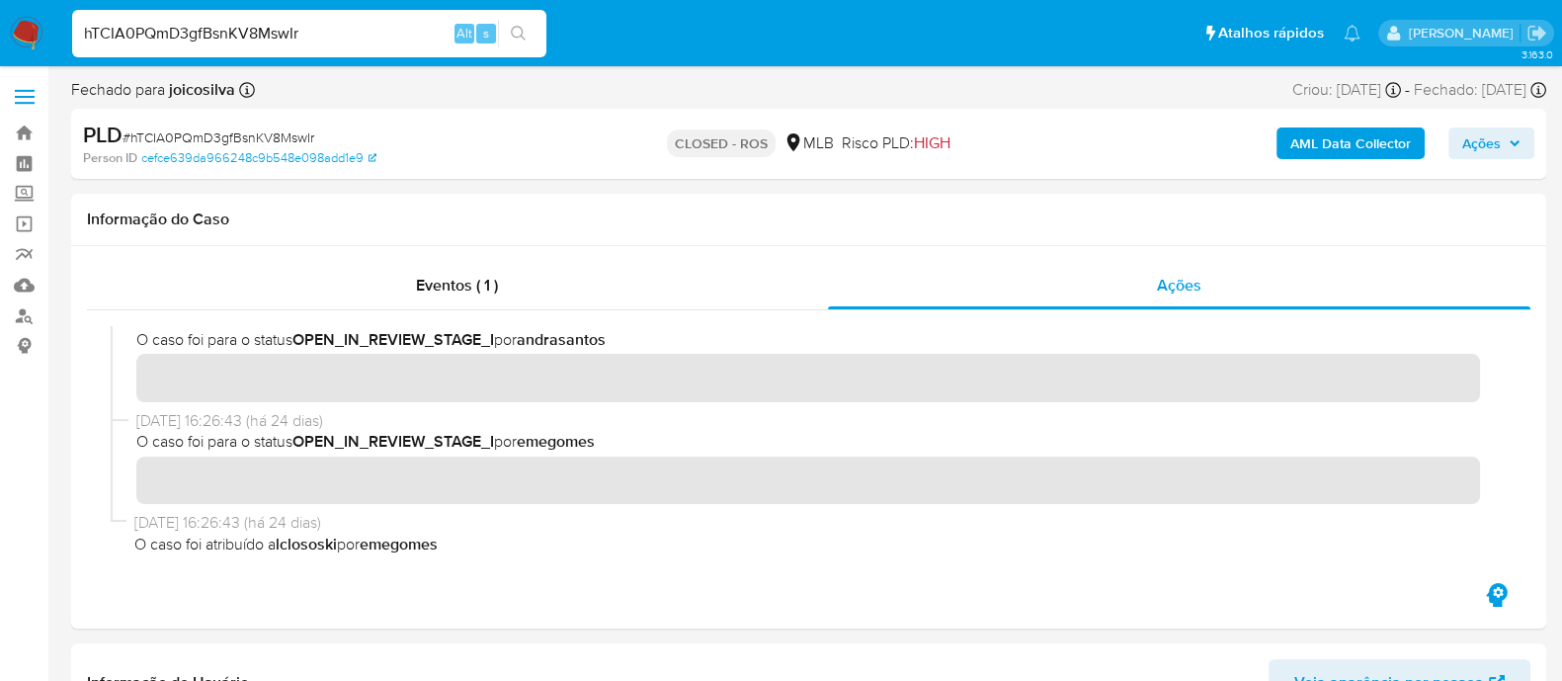
click at [36, 34] on img at bounding box center [27, 34] width 34 height 34
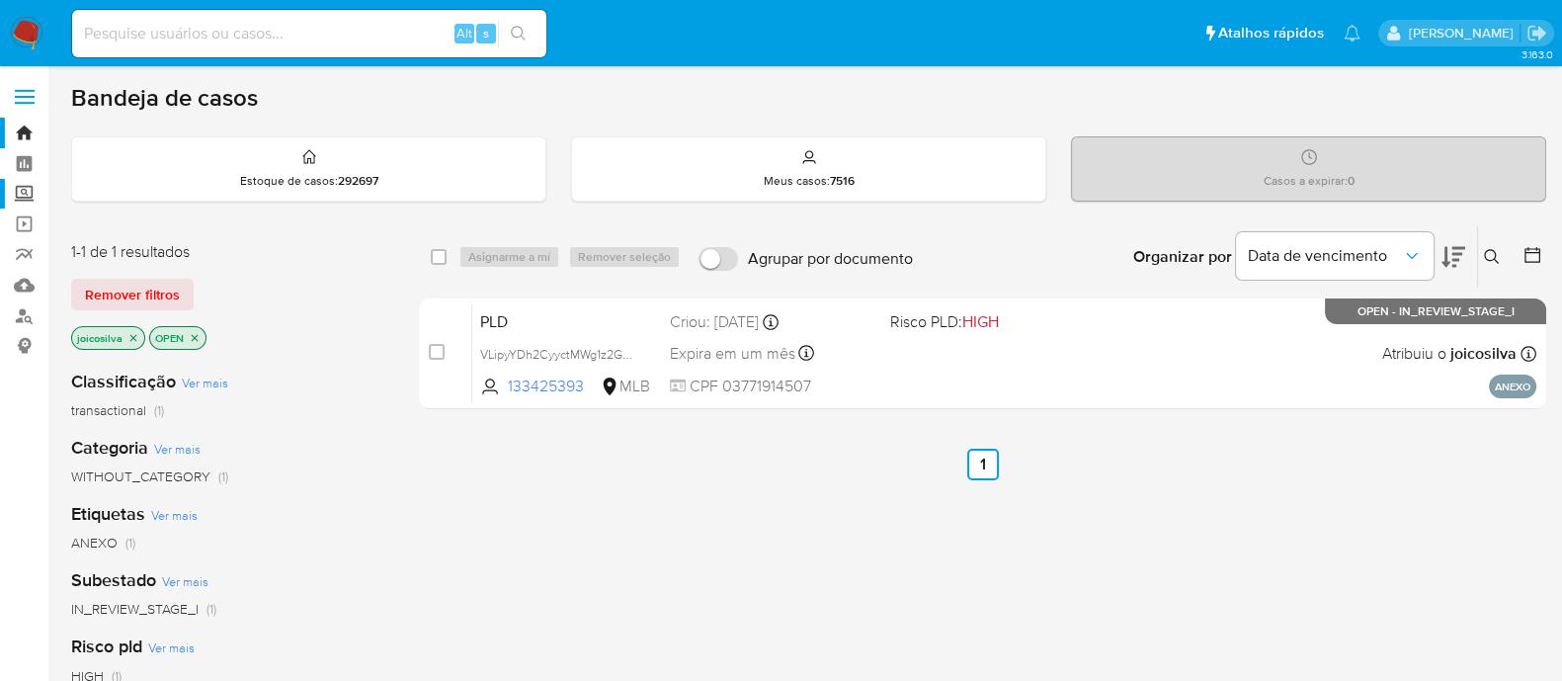
click at [29, 197] on label "Screening" at bounding box center [117, 194] width 235 height 31
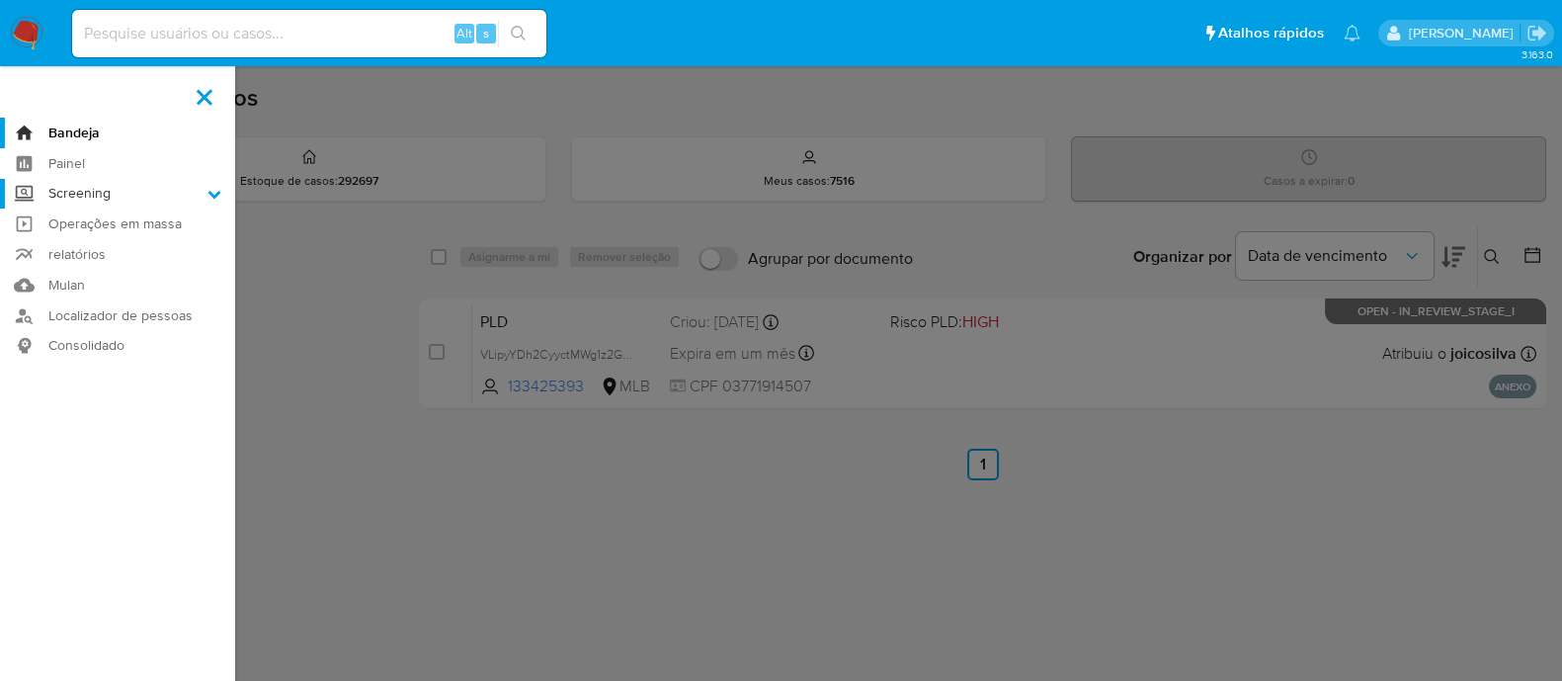
click at [0, 0] on input "Screening" at bounding box center [0, 0] width 0 height 0
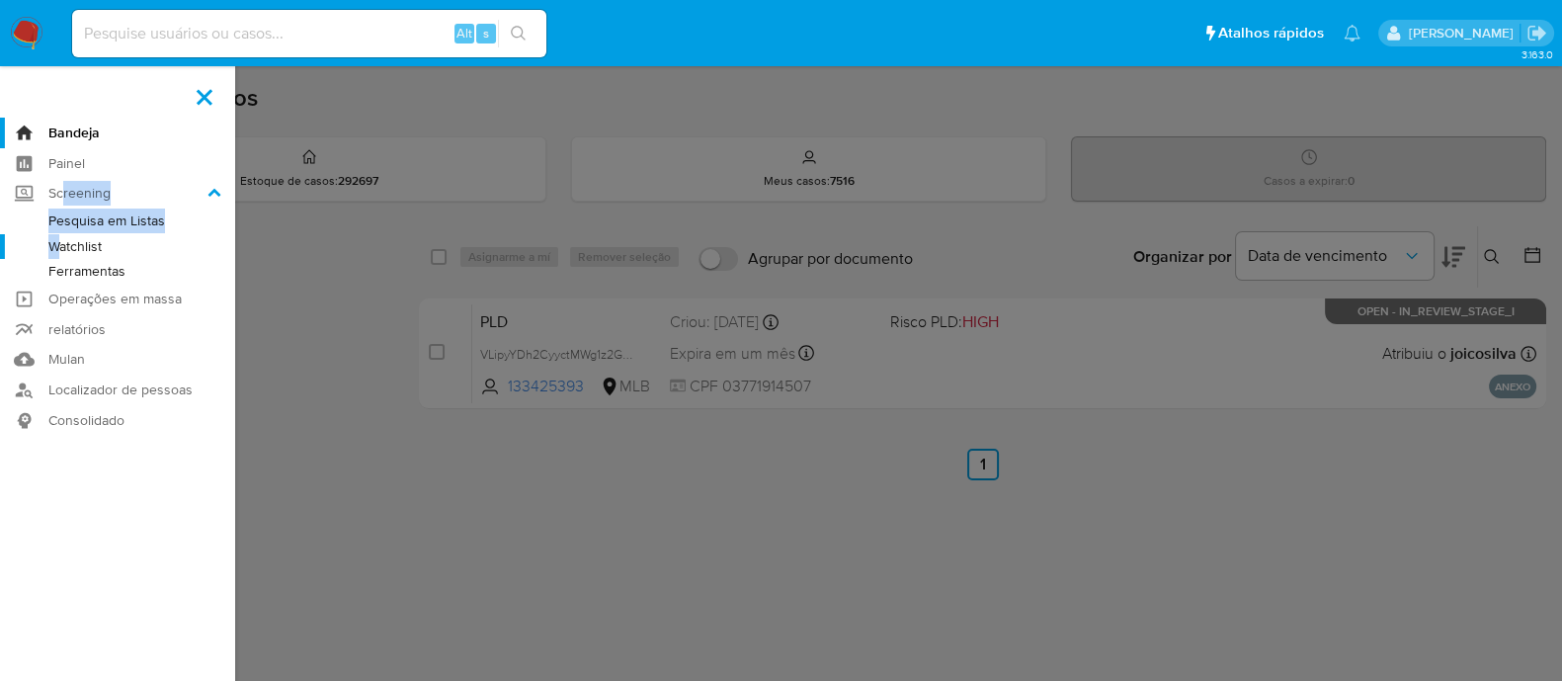
drag, startPoint x: 59, startPoint y: 194, endPoint x: 60, endPoint y: 239, distance: 45.5
click at [60, 239] on li "Screening Pesquisa em Listas Watchlist Ferramentas" at bounding box center [117, 231] width 235 height 105
click at [482, 117] on label at bounding box center [781, 340] width 1562 height 681
click at [0, 0] on input "checkbox" at bounding box center [0, 0] width 0 height 0
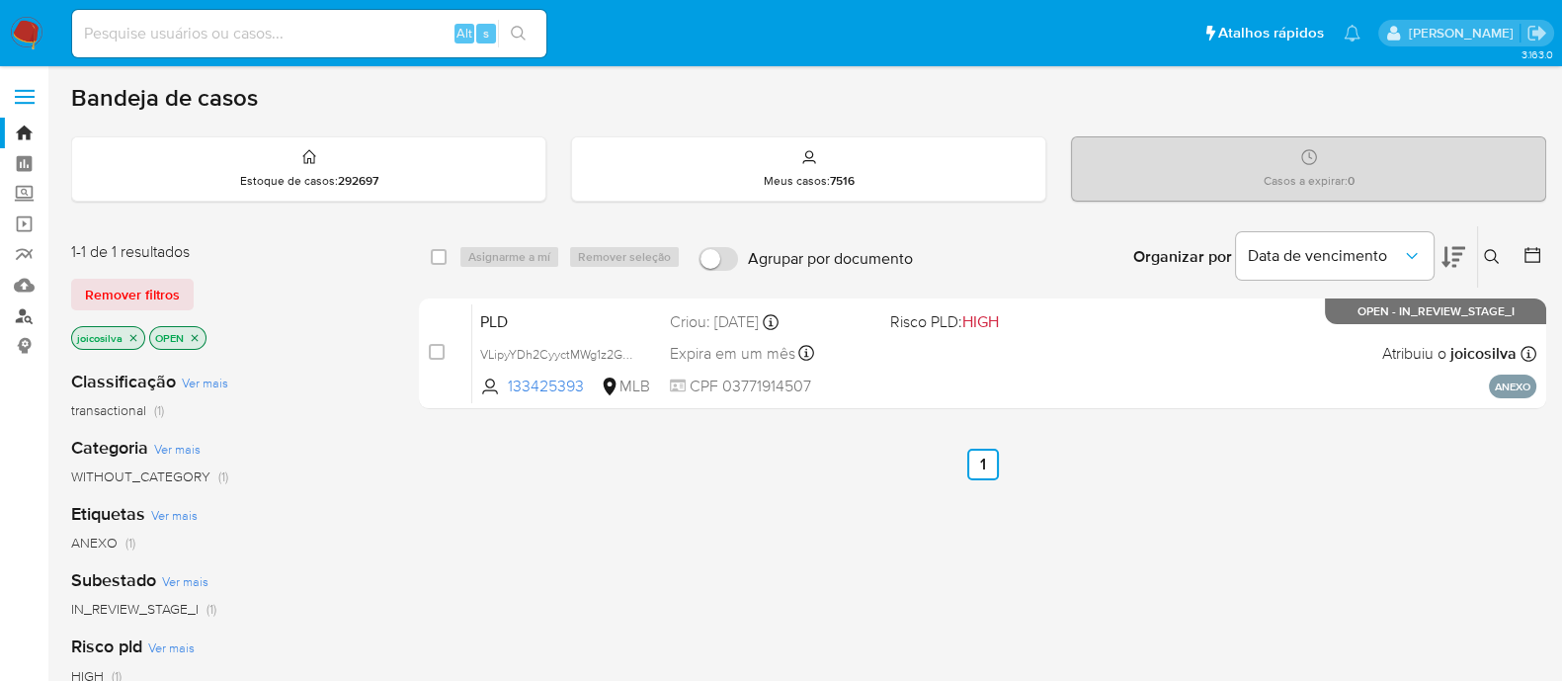
click at [28, 314] on link "Localizador de pessoas" at bounding box center [117, 315] width 235 height 31
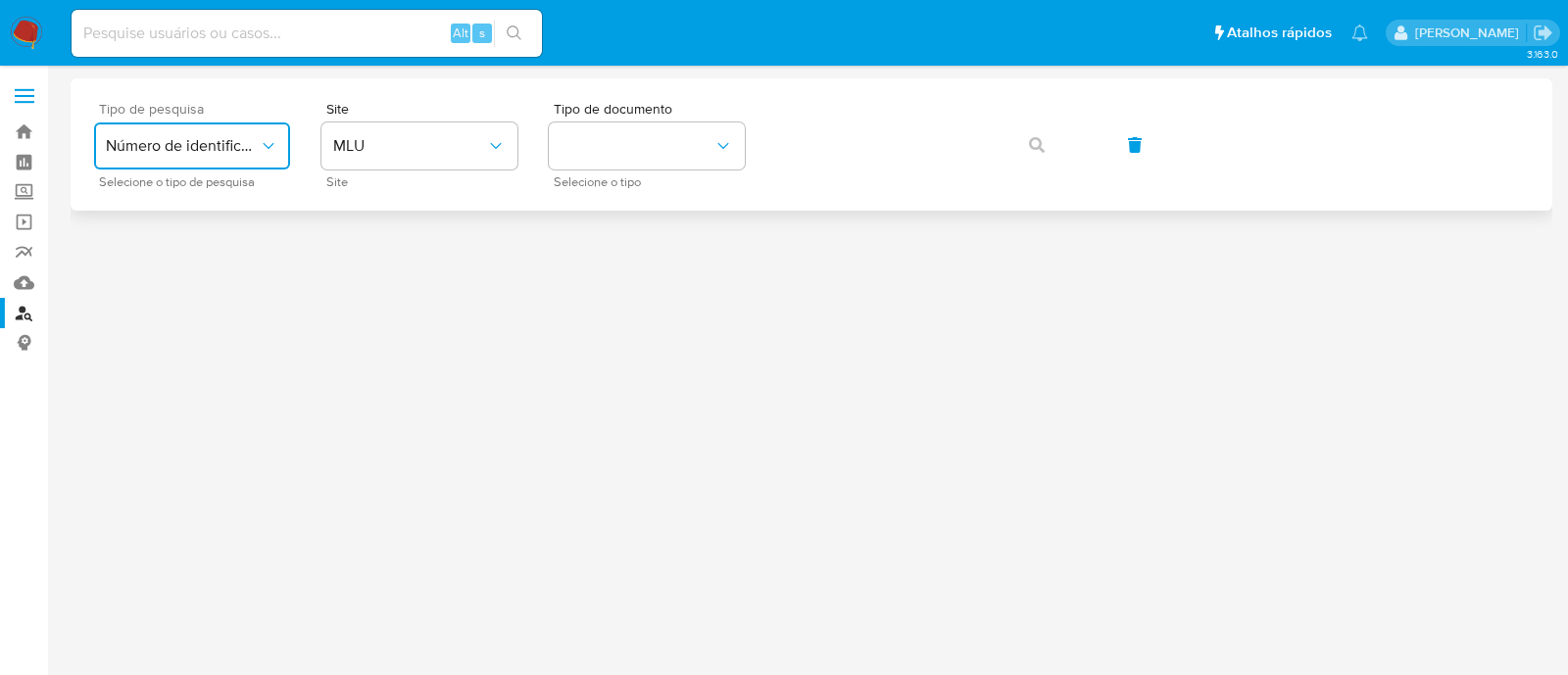
click at [250, 149] on span "Número de identificação" at bounding box center [182, 146] width 153 height 20
click at [352, 154] on span "MLU" at bounding box center [410, 146] width 153 height 20
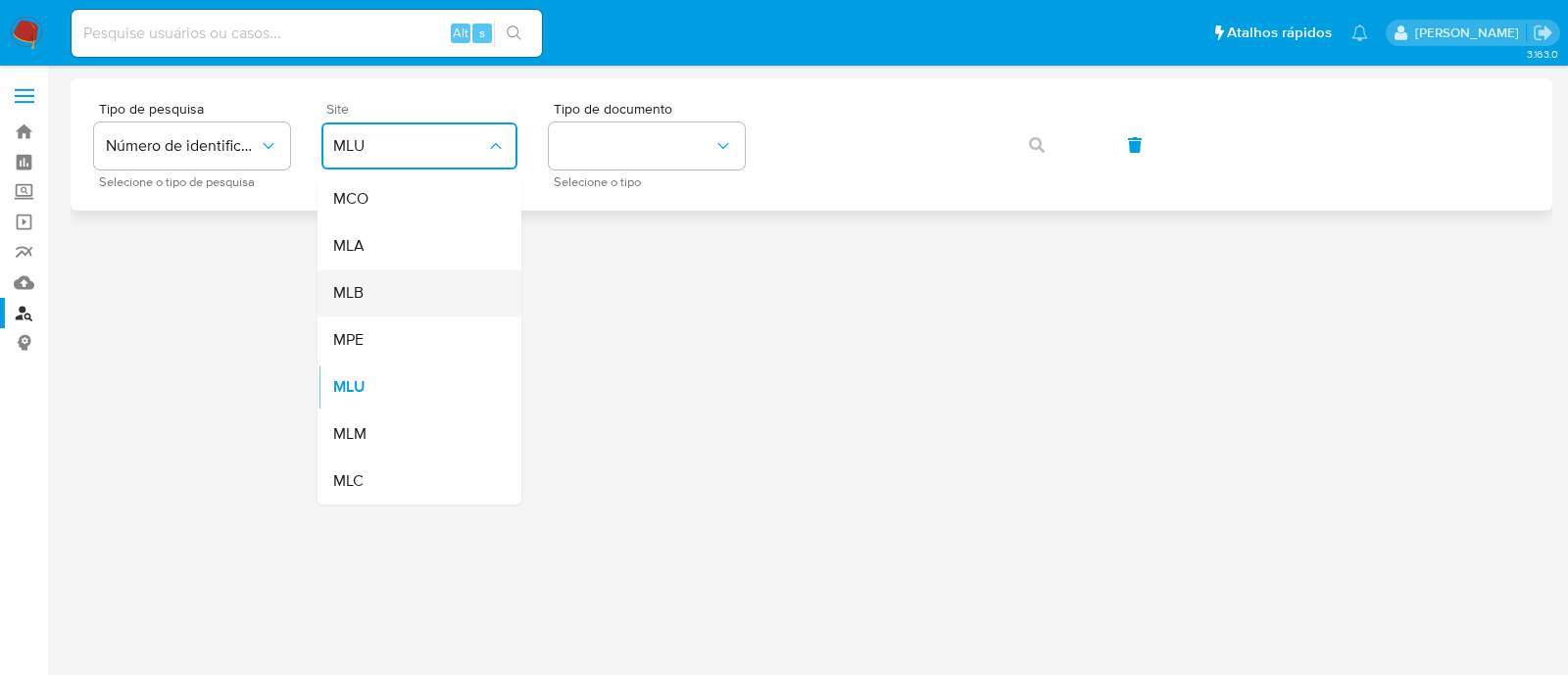
click at [376, 294] on div "MLB" at bounding box center [414, 292] width 161 height 47
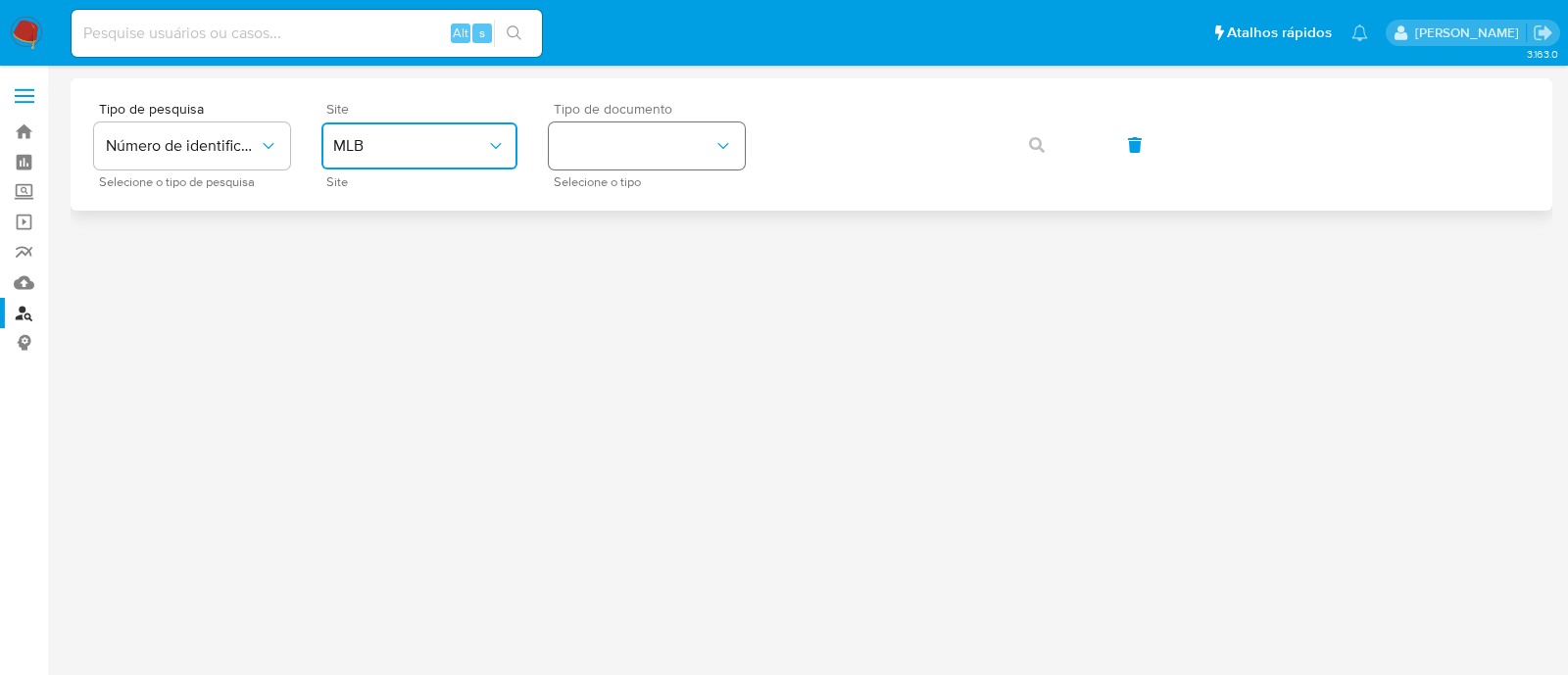
click at [634, 138] on button "identificationType" at bounding box center [647, 146] width 196 height 47
click at [584, 279] on span "CPF" at bounding box center [574, 287] width 29 height 18
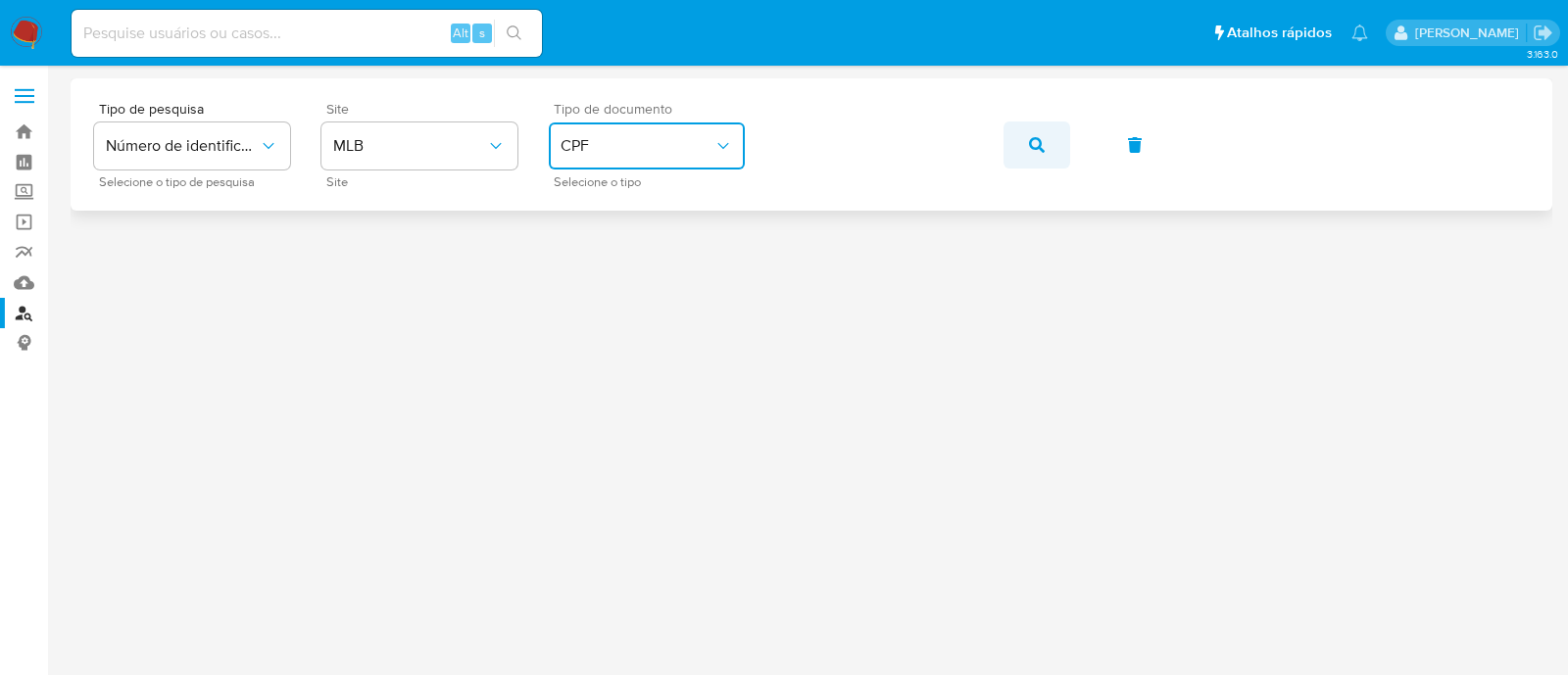
click at [1040, 151] on icon "button" at bounding box center [1037, 145] width 16 height 16
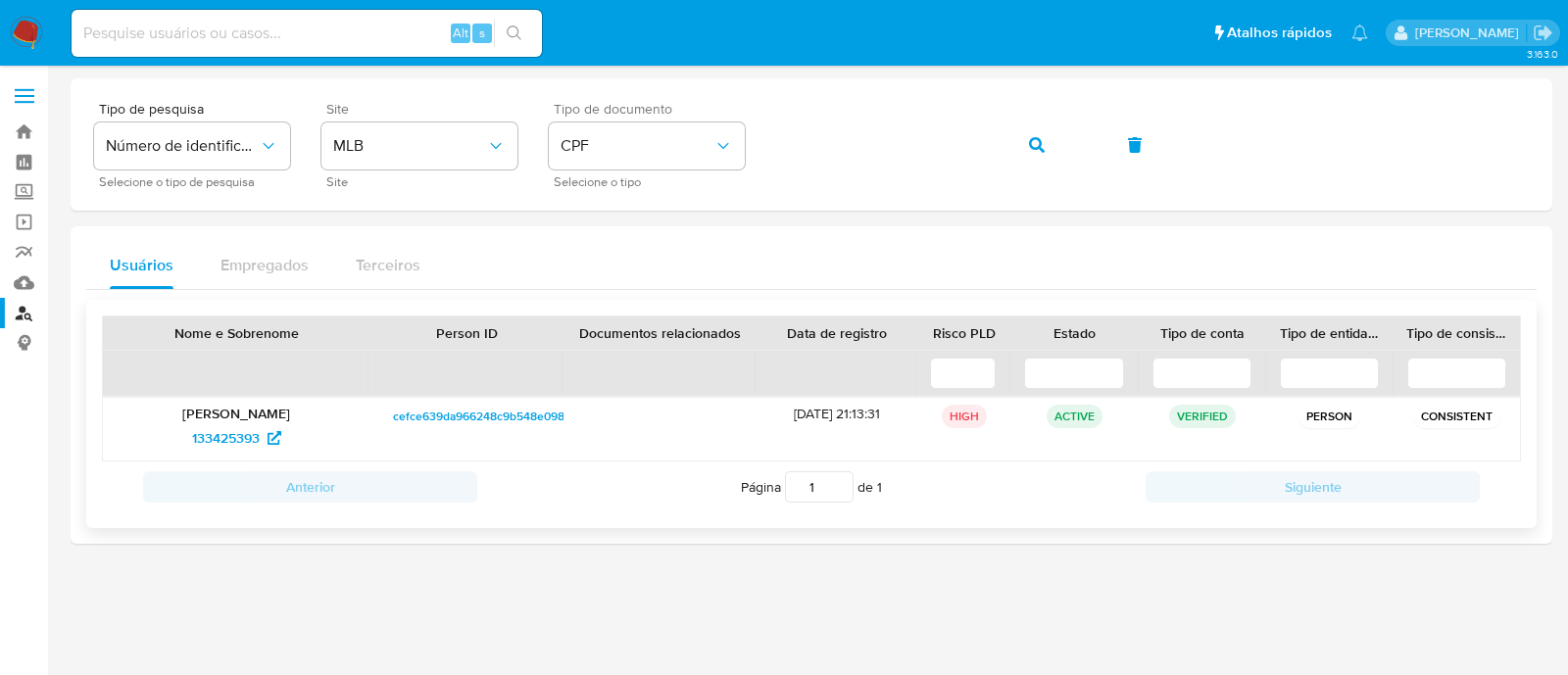
click at [248, 412] on p "[PERSON_NAME]" at bounding box center [236, 413] width 239 height 18
click at [245, 422] on span "133425393" at bounding box center [226, 438] width 67 height 32
click at [250, 37] on input at bounding box center [306, 34] width 470 height 26
paste input "paawMEFxM0Cn8KBXor0rT0Ne"
type input "paawMEFxM0Cn8KBXor0rT0Ne"
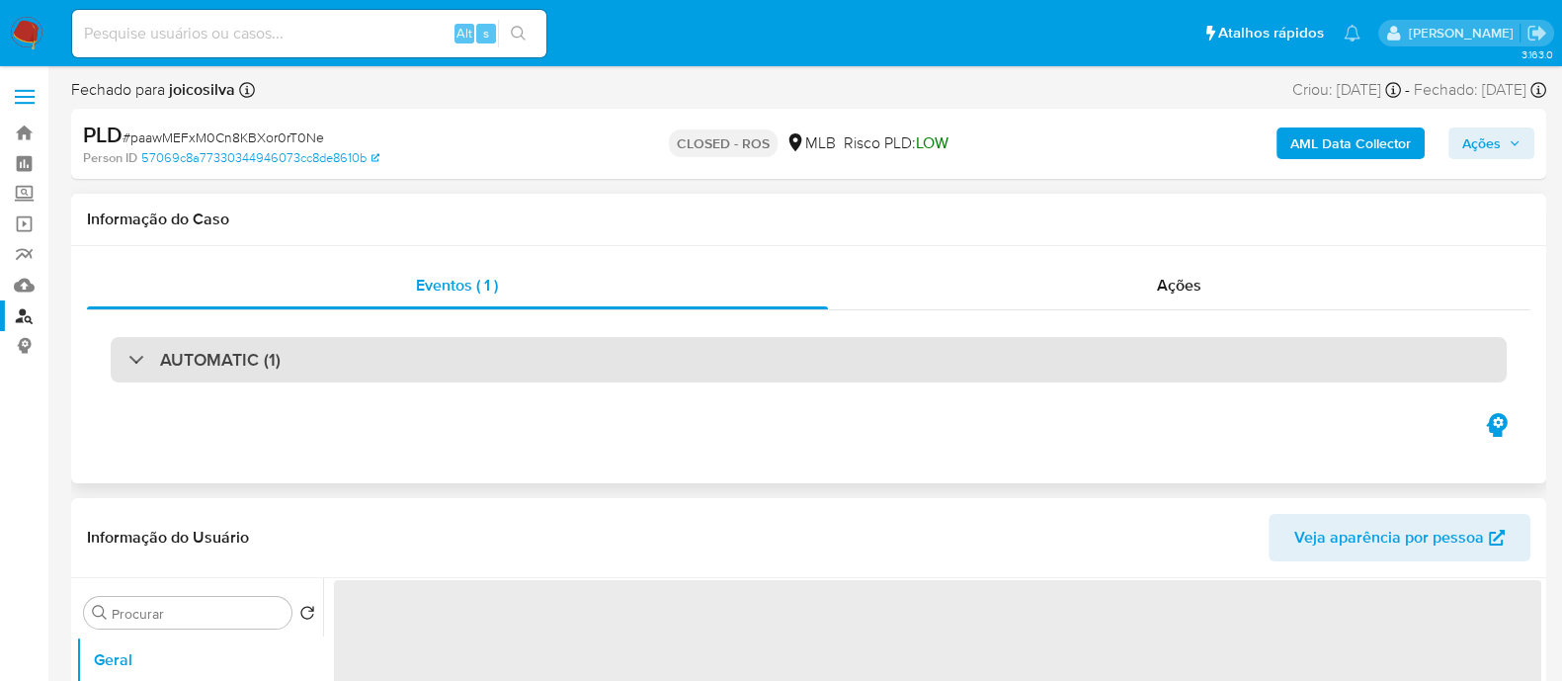
select select "10"
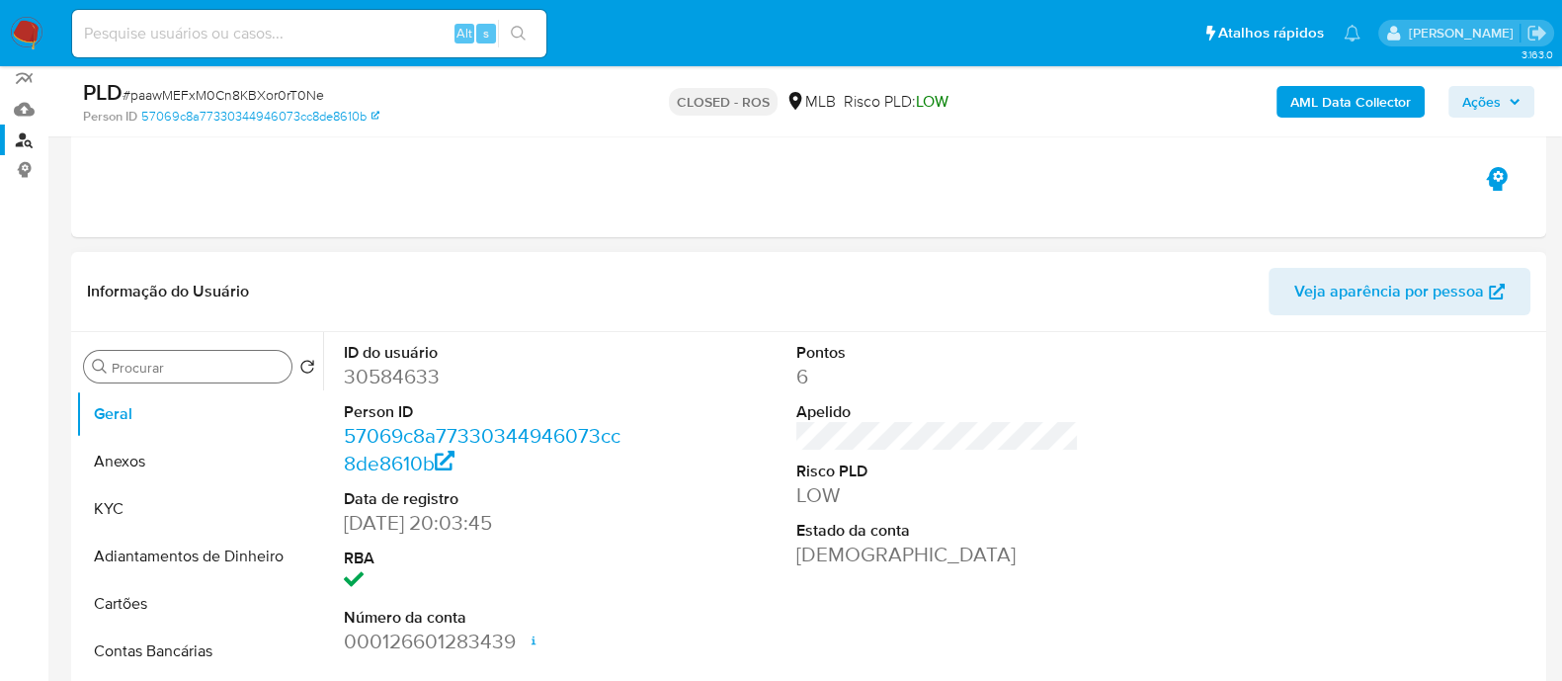
scroll to position [123, 0]
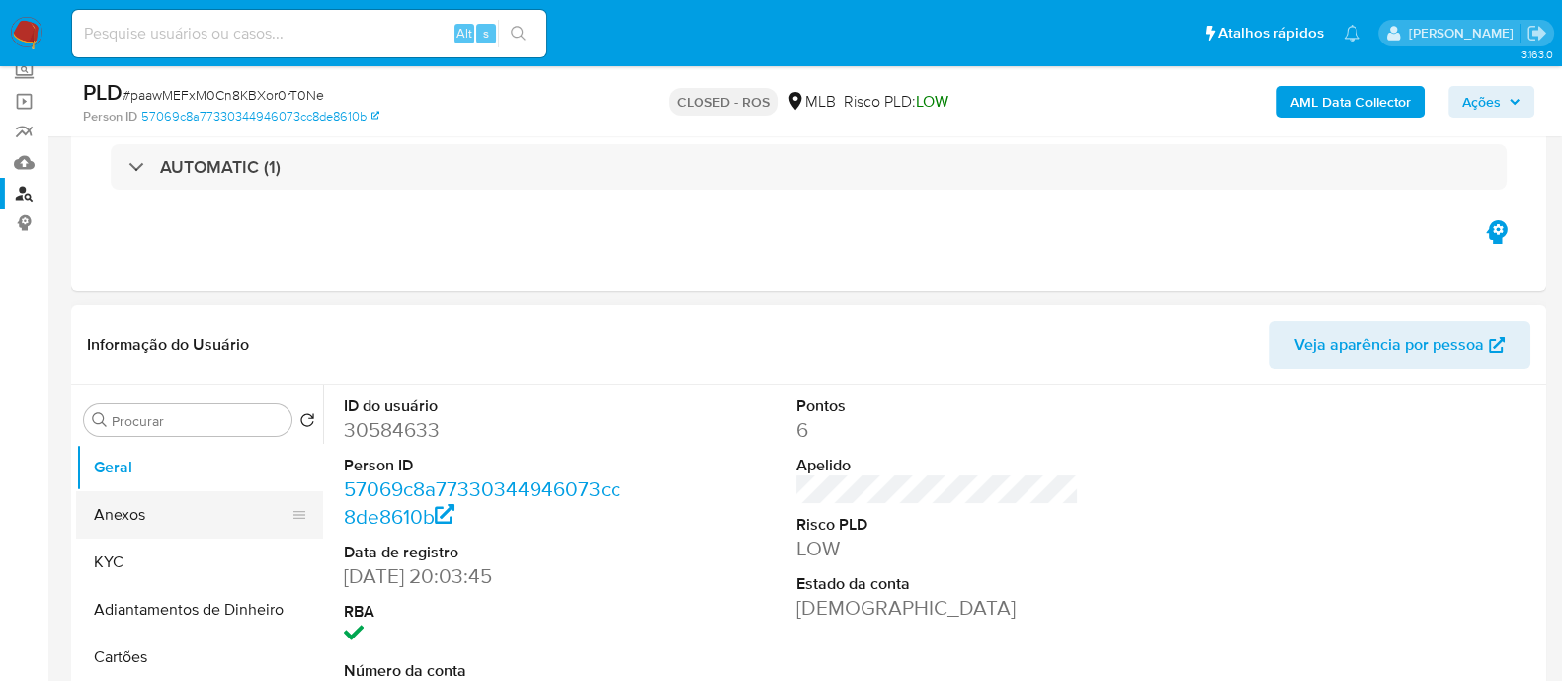
click at [163, 519] on button "Anexos" at bounding box center [191, 514] width 231 height 47
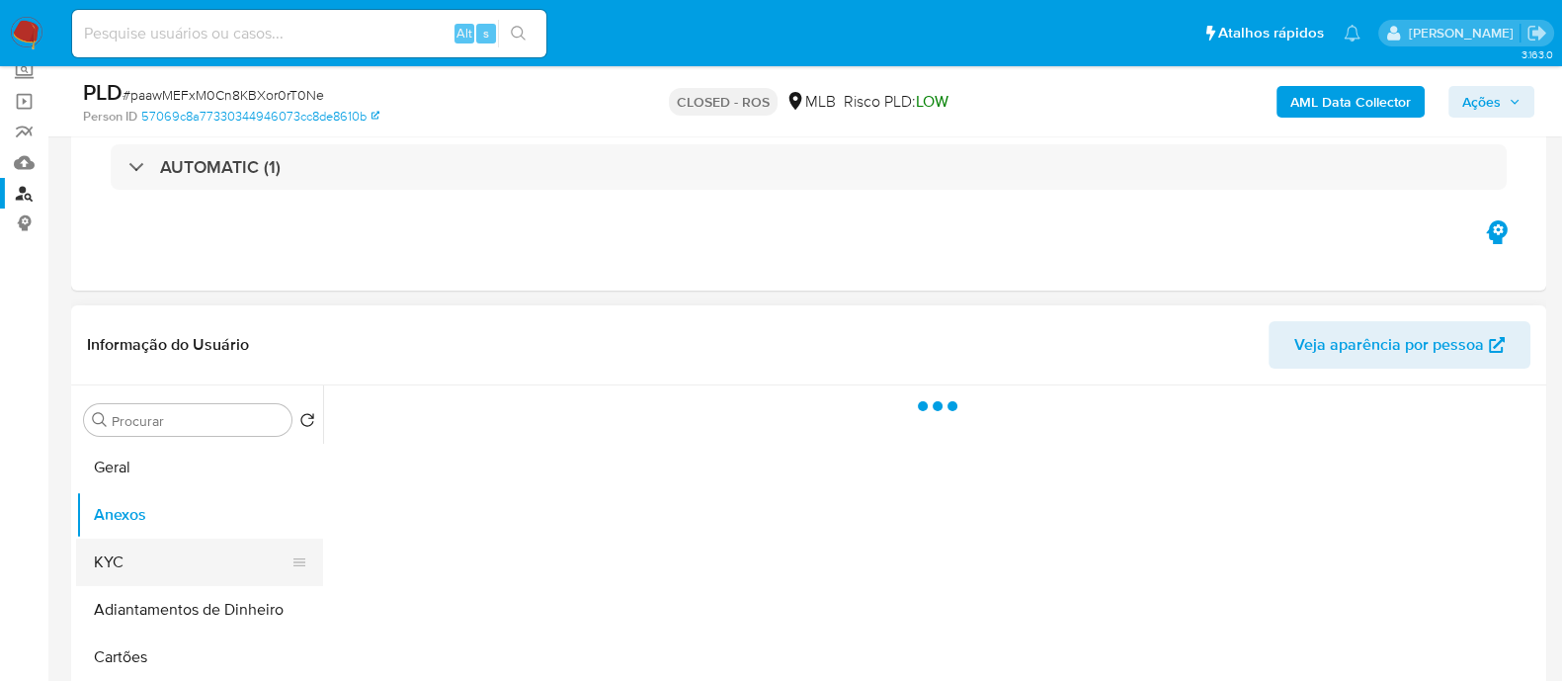
click at [104, 569] on button "KYC" at bounding box center [191, 562] width 231 height 47
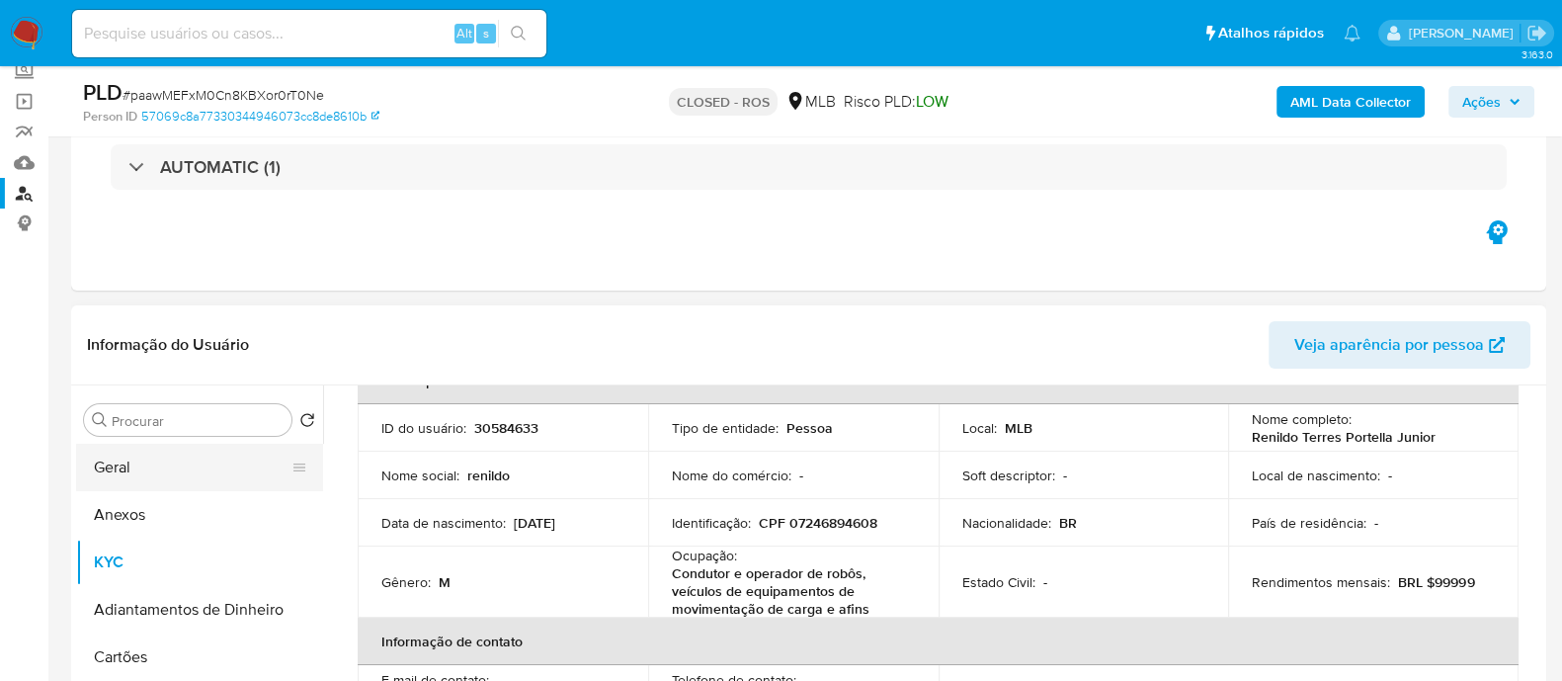
click at [121, 471] on button "Geral" at bounding box center [191, 467] width 231 height 47
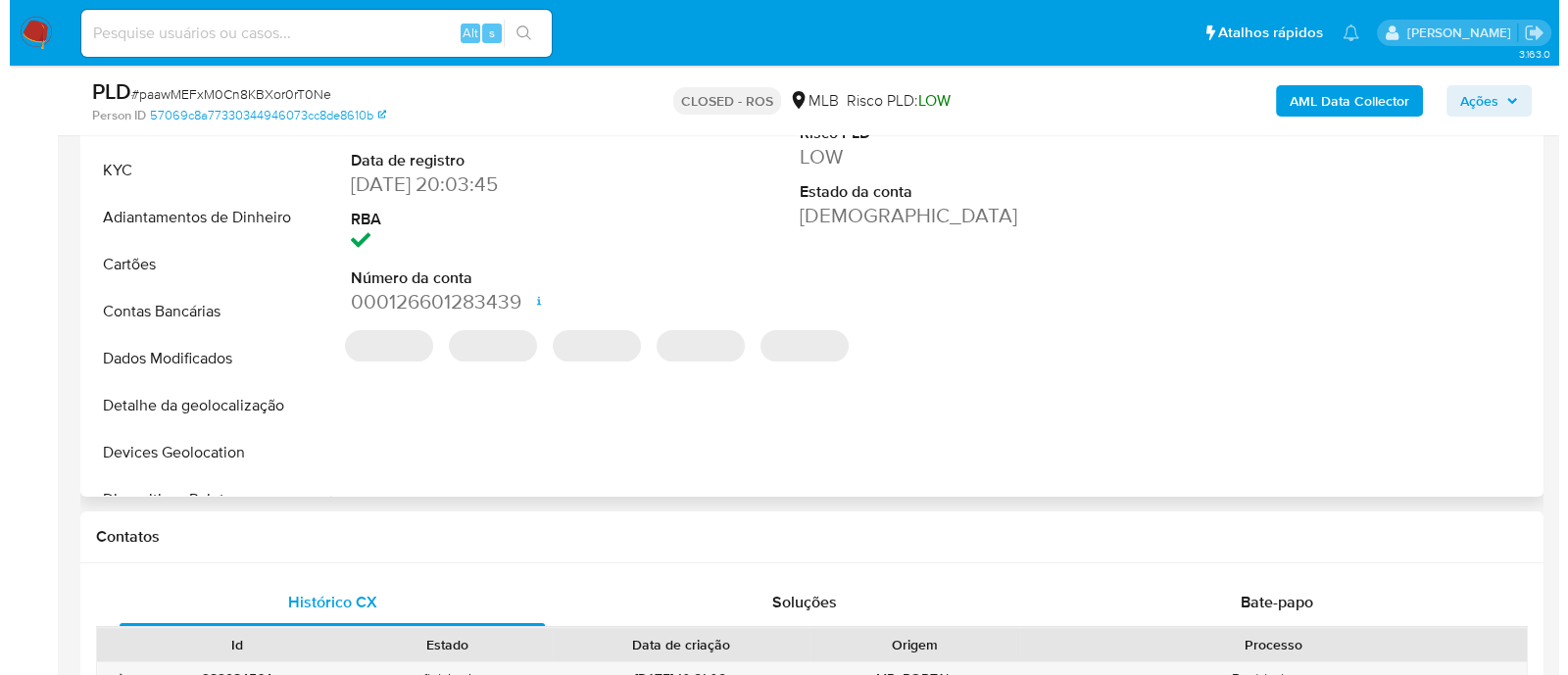
scroll to position [613, 0]
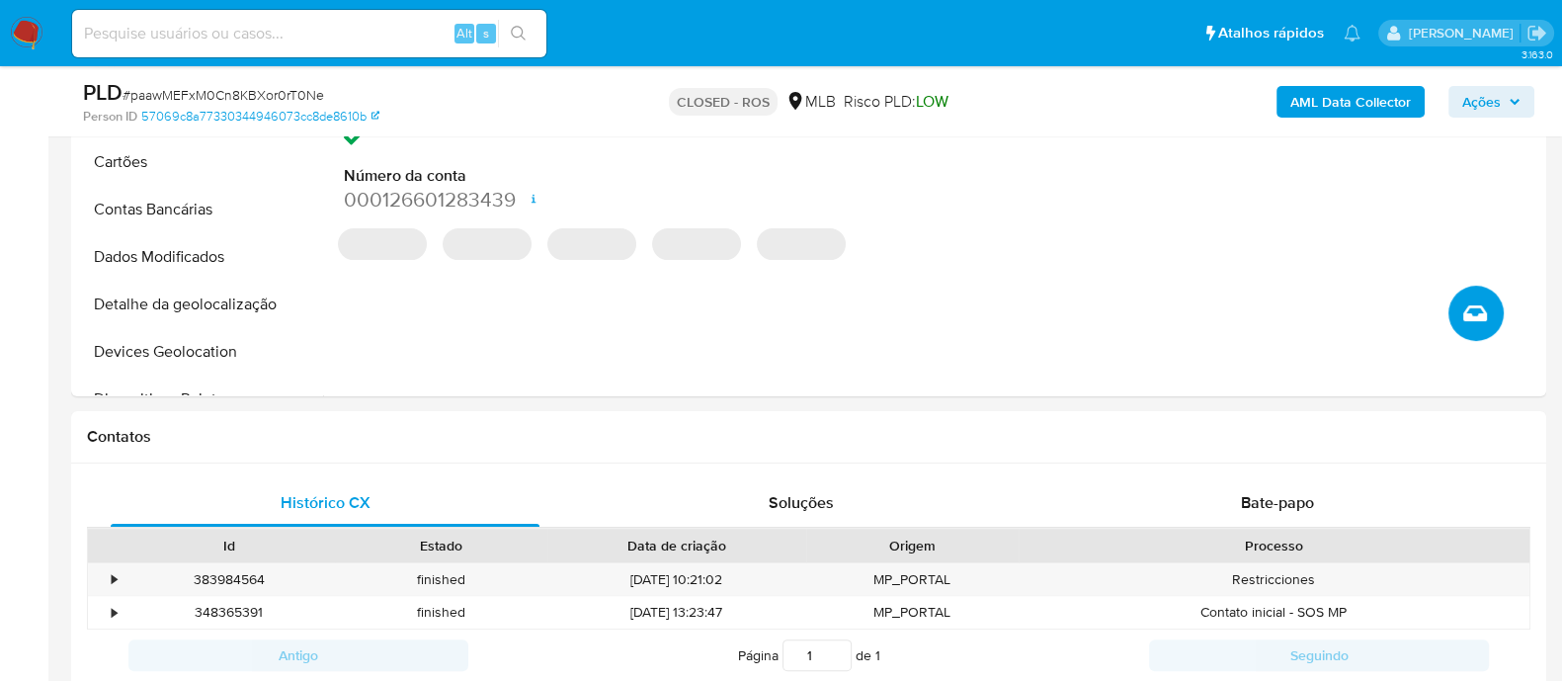
click at [1468, 306] on icon "Criar caso manual" at bounding box center [1476, 313] width 24 height 16
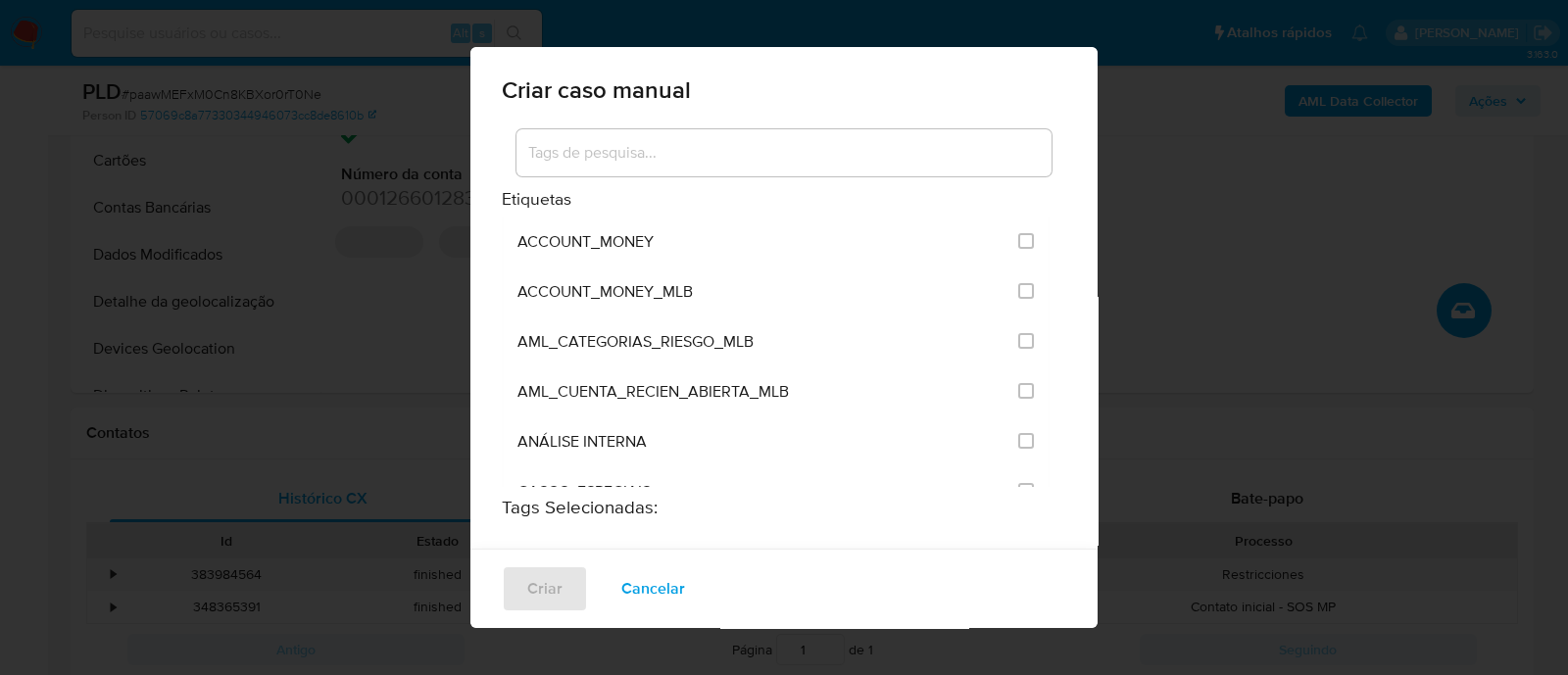
click at [668, 152] on input at bounding box center [784, 153] width 536 height 26
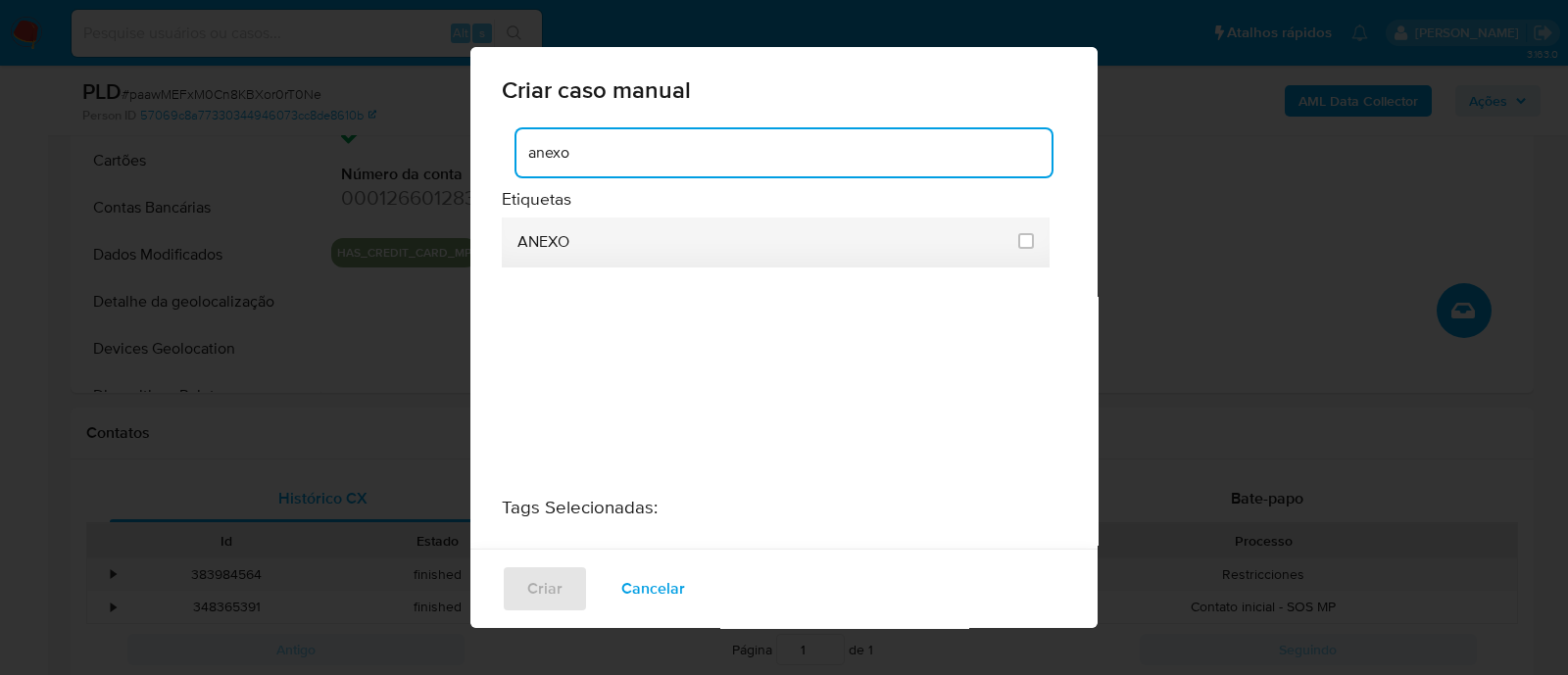
type input "anexo"
click at [1028, 232] on li "ANEXO" at bounding box center [776, 242] width 547 height 50
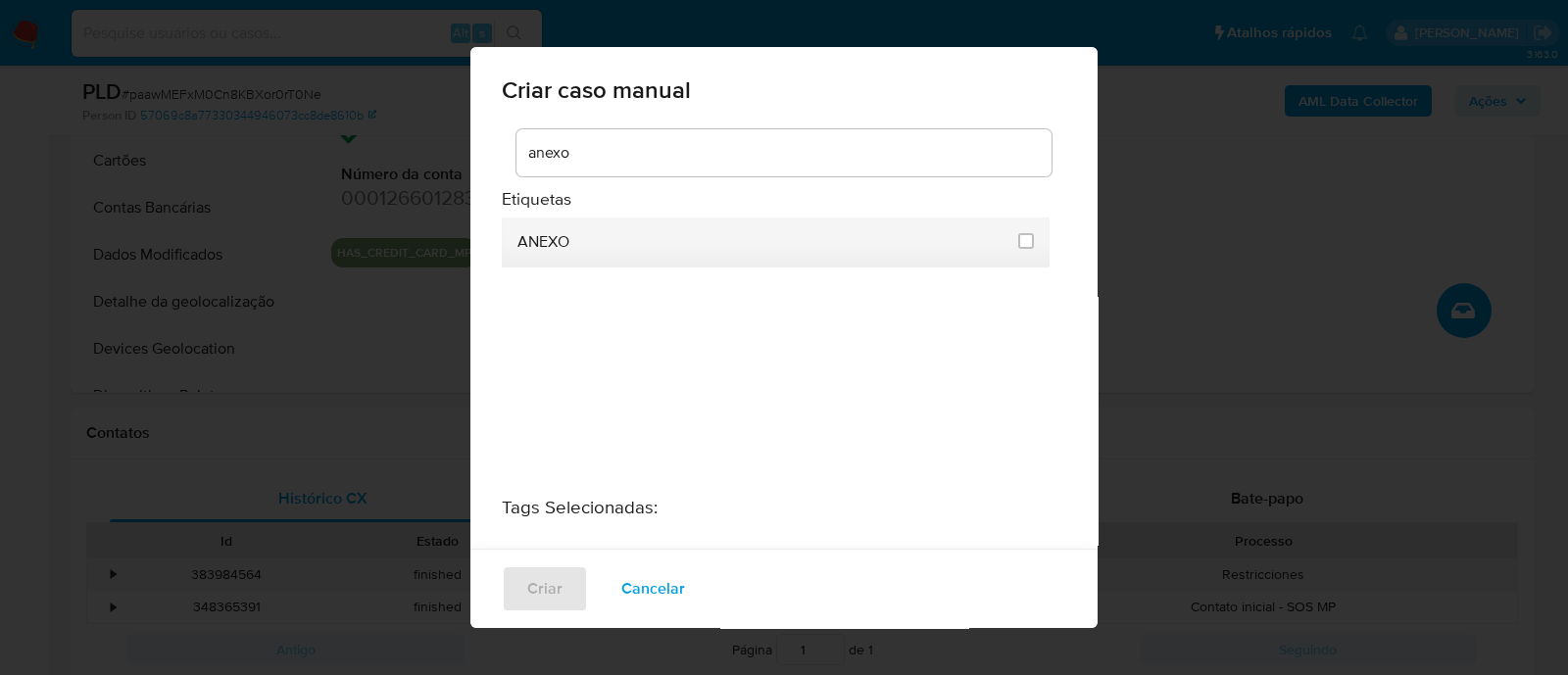
click at [1008, 246] on li "ANEXO" at bounding box center [776, 242] width 547 height 50
click at [1025, 234] on input "3317" at bounding box center [1026, 241] width 16 height 16
checkbox input "true"
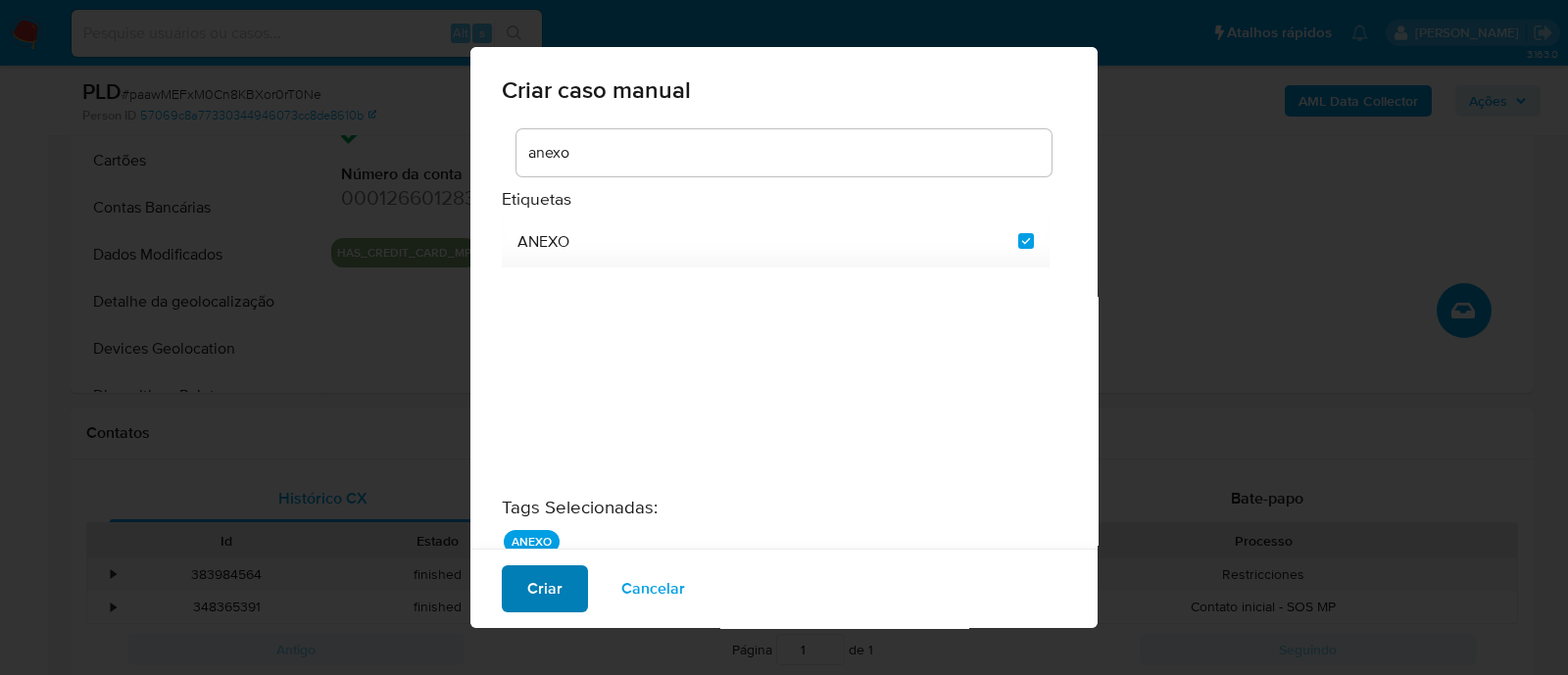
click at [552, 602] on span "Criar" at bounding box center [545, 588] width 36 height 43
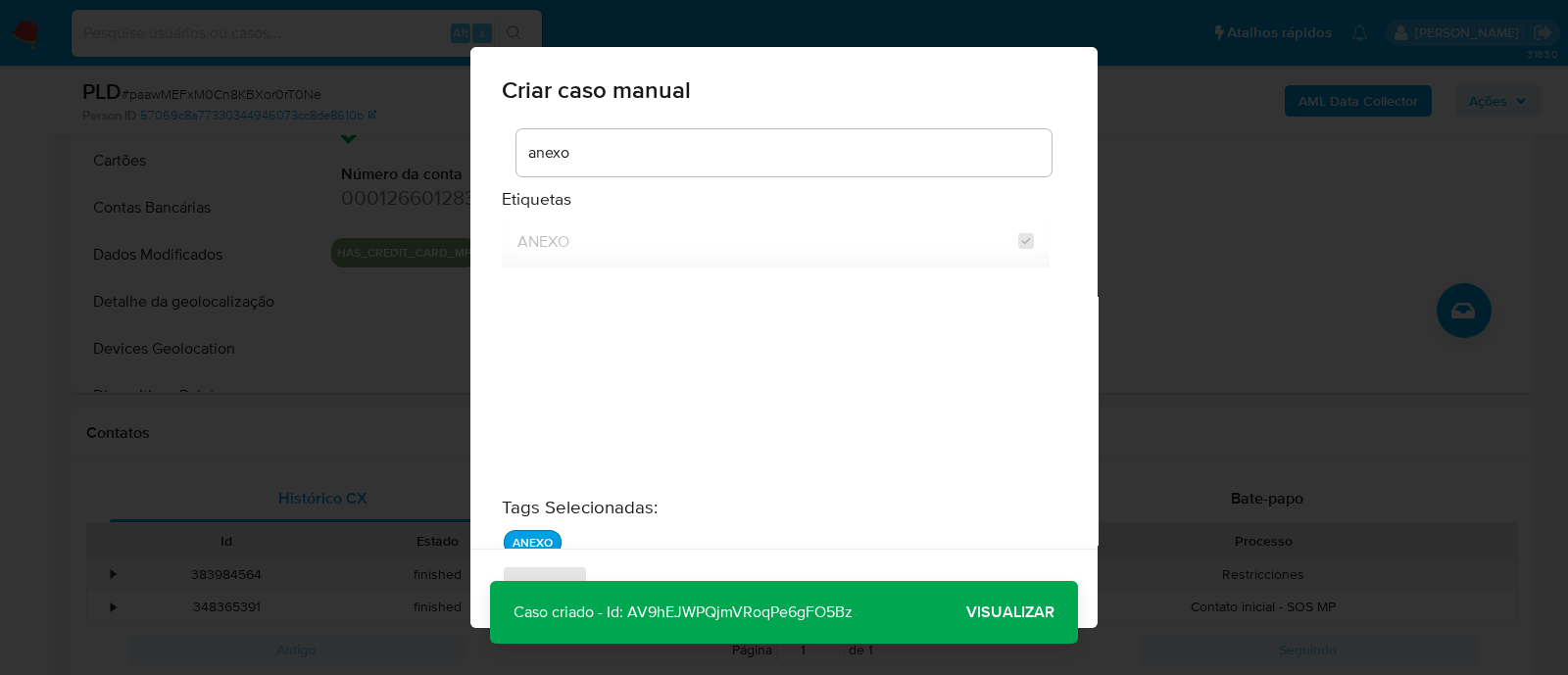
click at [998, 613] on span "Visualizar" at bounding box center [1010, 613] width 88 height 0
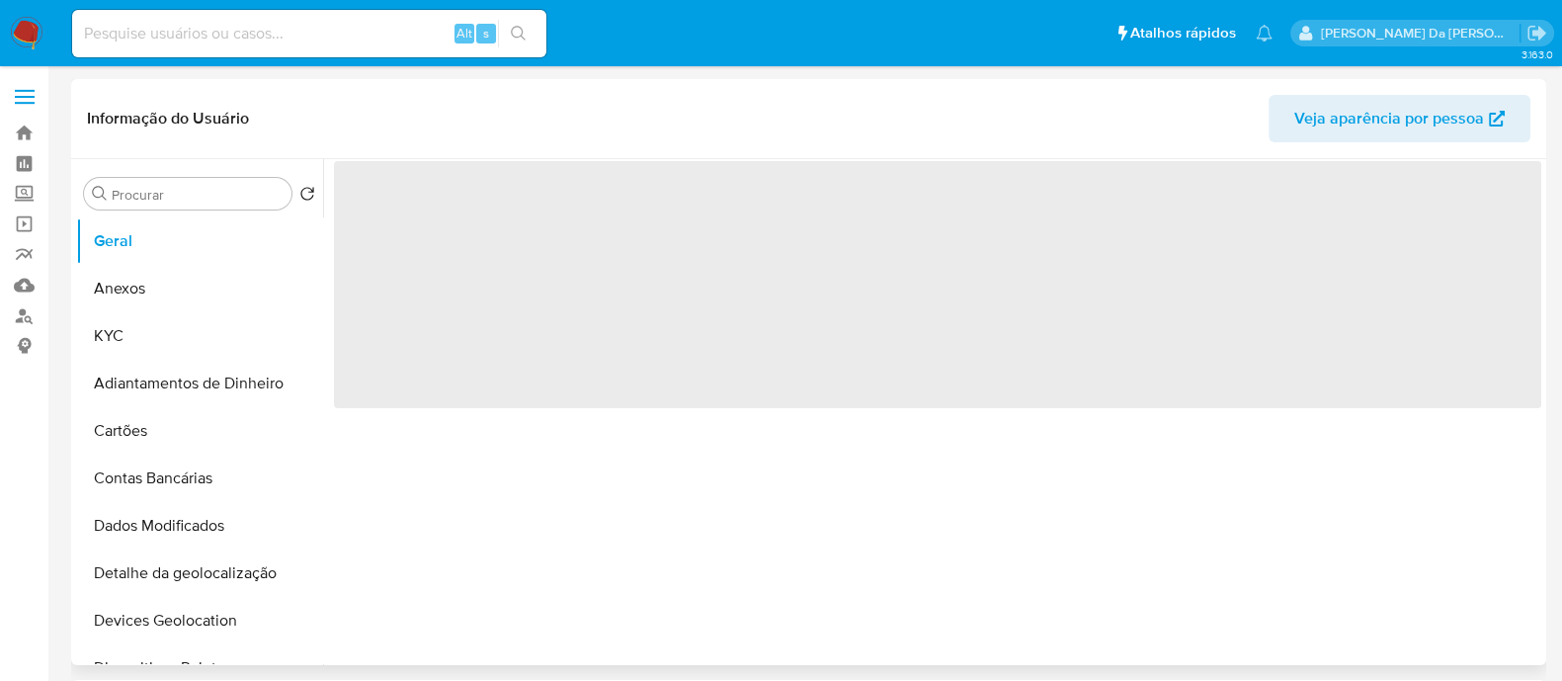
select select "10"
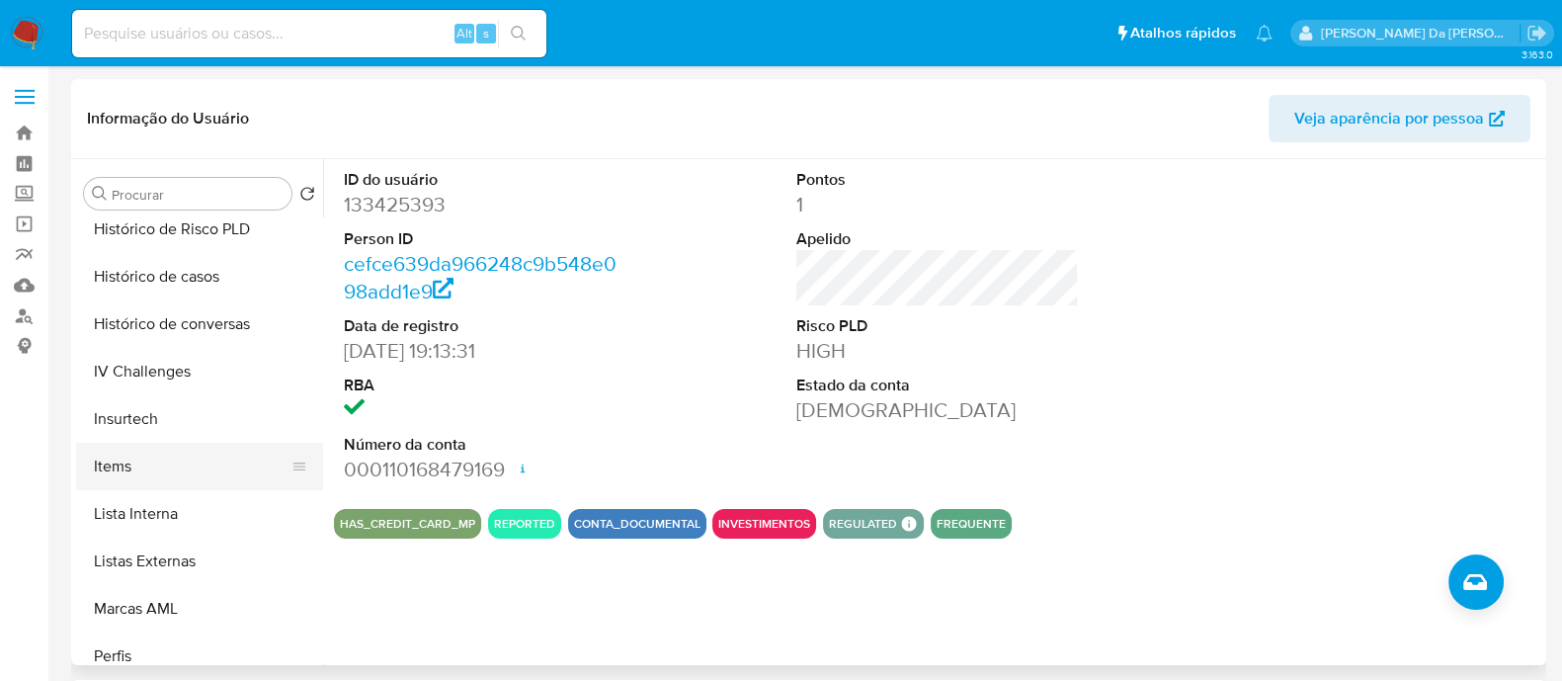
scroll to position [741, 0]
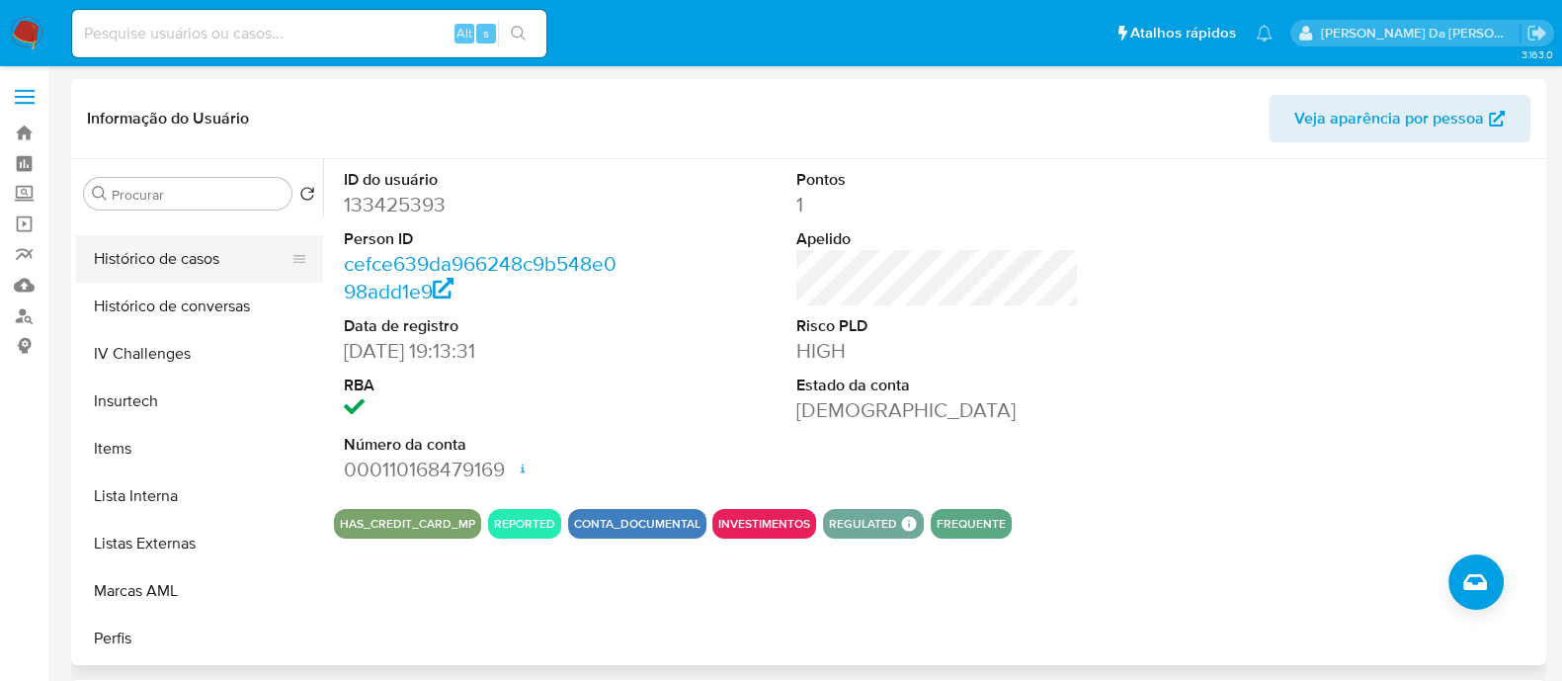
click at [162, 257] on button "Histórico de casos" at bounding box center [191, 258] width 231 height 47
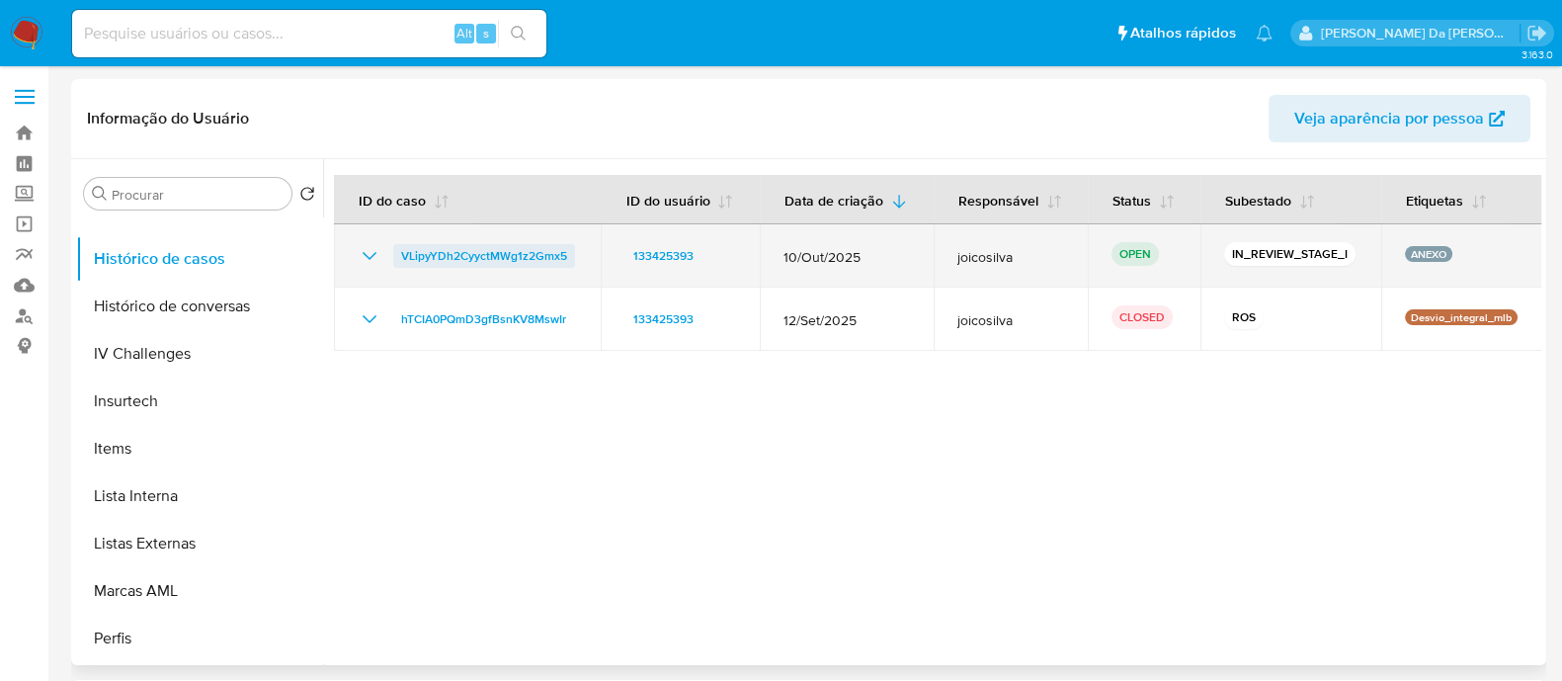
click at [515, 259] on span "VLipyYDh2CyyctMWg1z2Gmx5" at bounding box center [484, 256] width 166 height 24
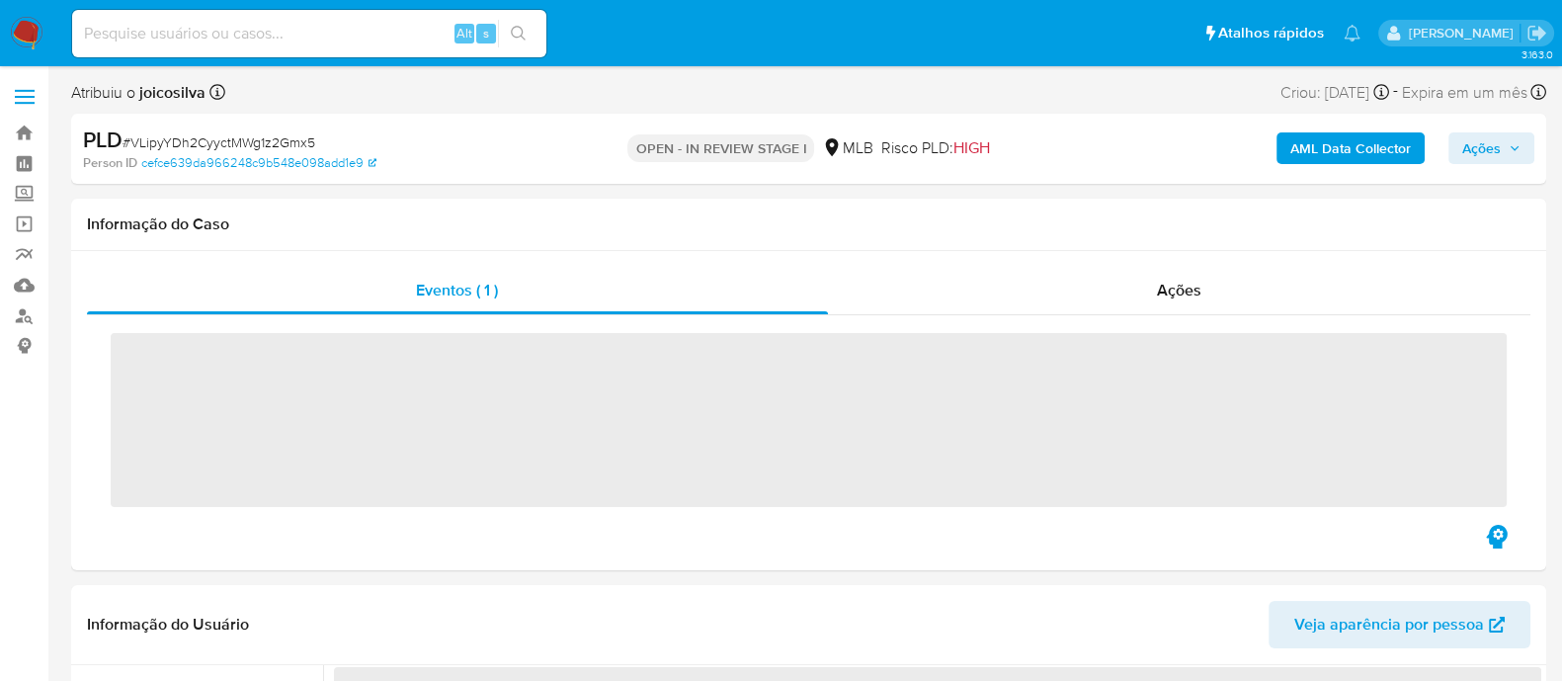
click at [287, 141] on span "# VLipyYDh2CyyctMWg1z2Gmx5" at bounding box center [219, 142] width 193 height 20
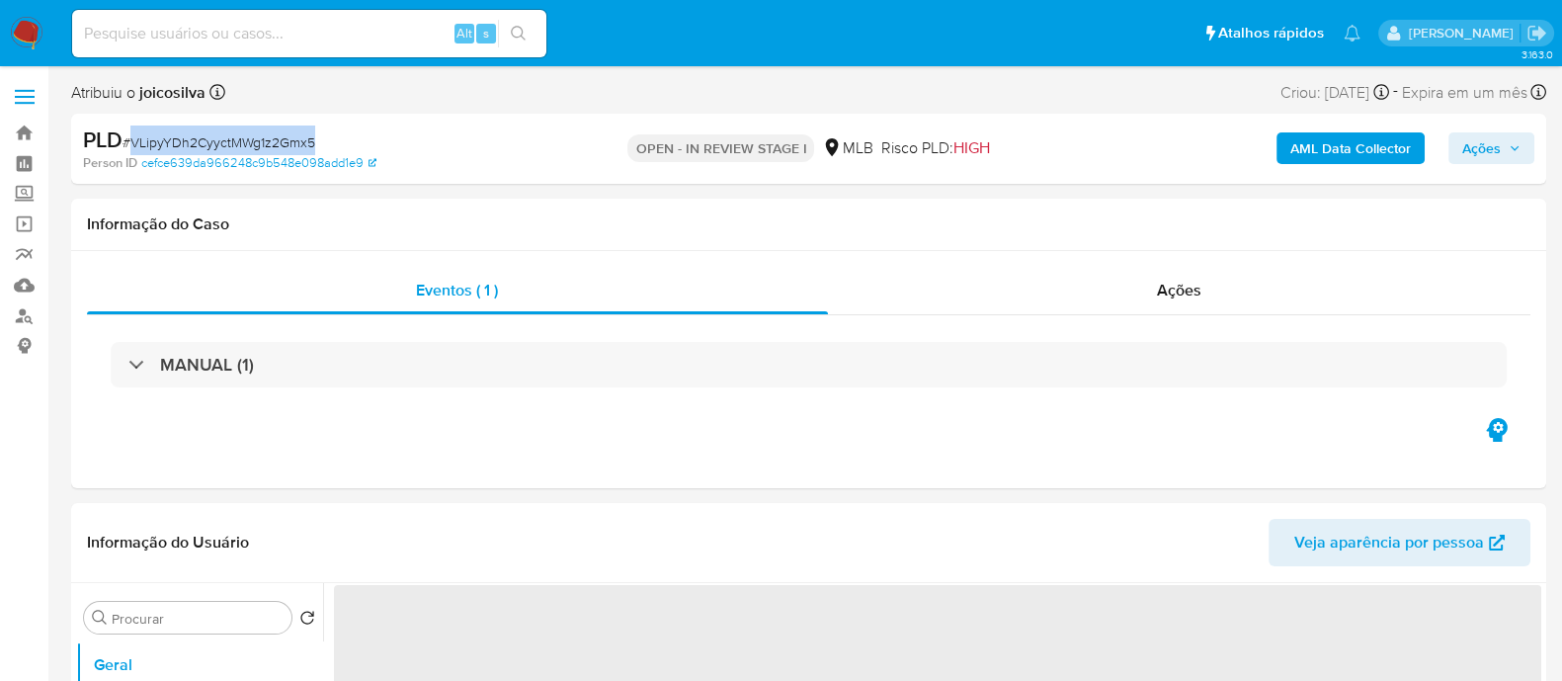
copy span "VLipyYDh2CyyctMWg1z2Gmx5"
select select "10"
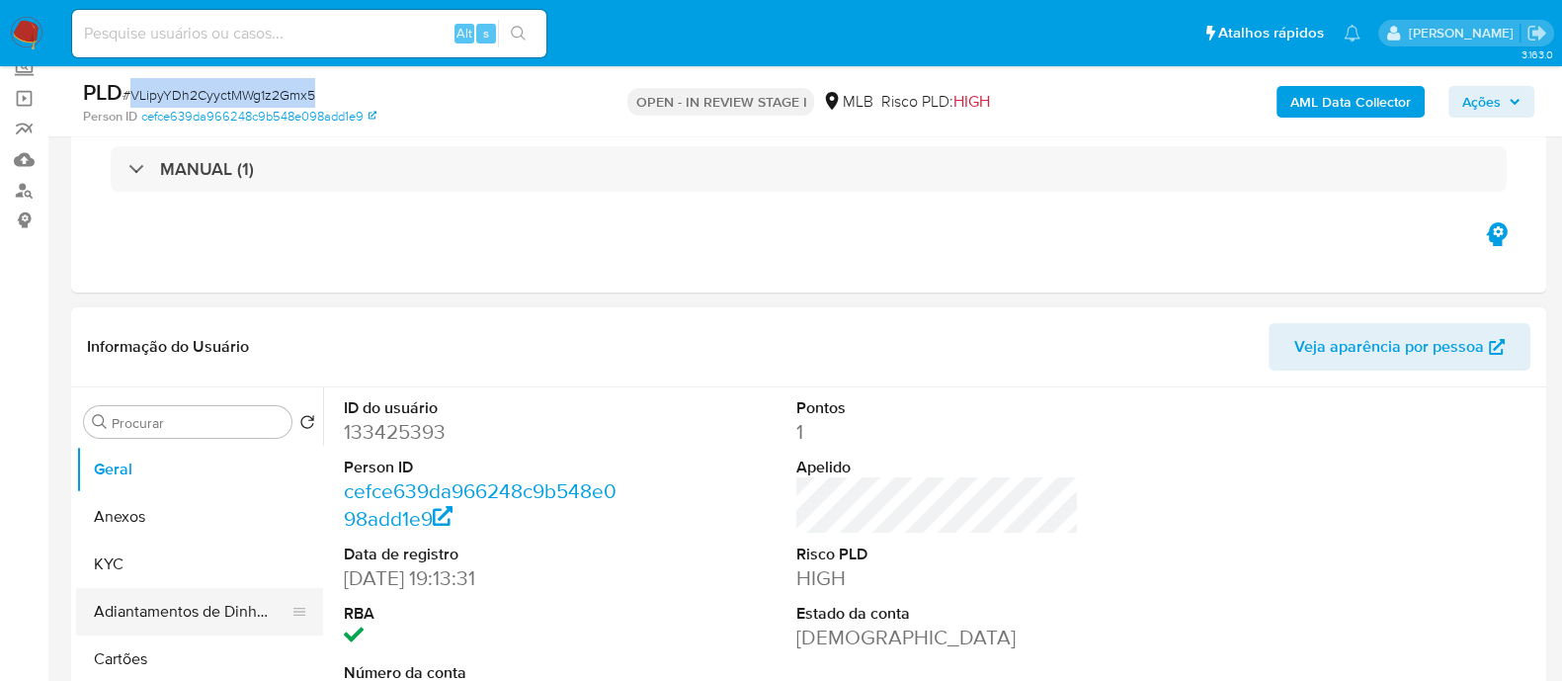
scroll to position [246, 0]
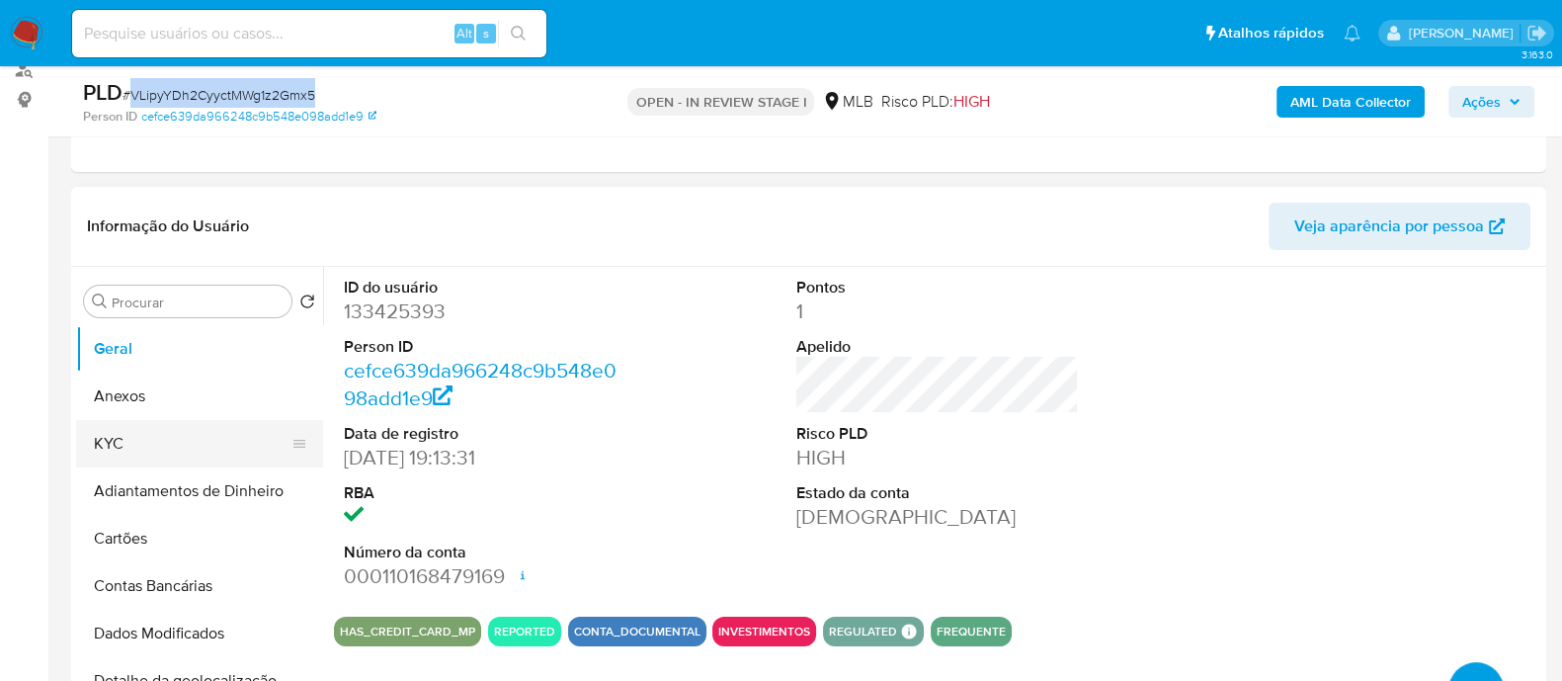
drag, startPoint x: 183, startPoint y: 416, endPoint x: 163, endPoint y: 453, distance: 41.6
click at [164, 452] on ul "Geral Anexos KYC Adiantamentos de Dinheiro Cartões Contas Bancárias Dados Modif…" at bounding box center [199, 548] width 247 height 446
click at [171, 399] on button "Anexos" at bounding box center [191, 396] width 231 height 47
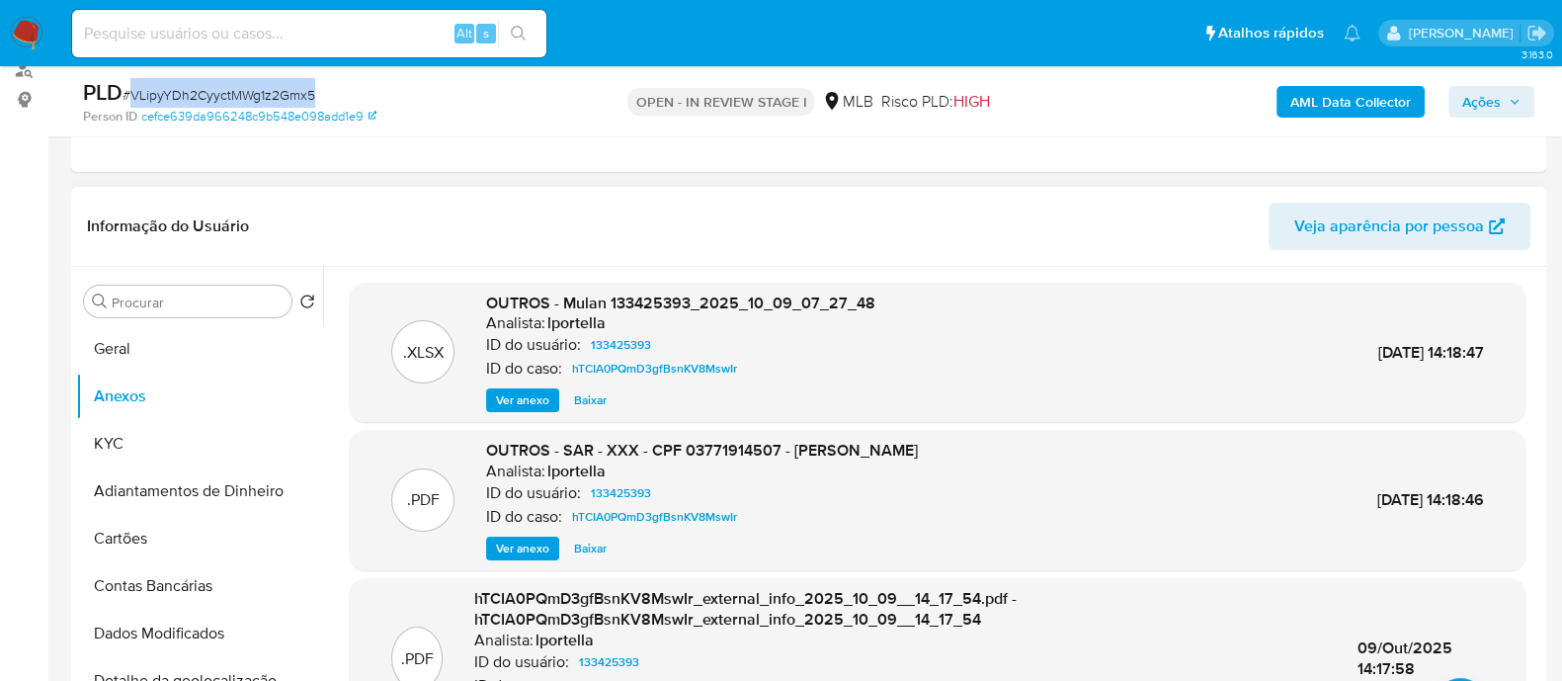
drag, startPoint x: 793, startPoint y: 452, endPoint x: 1098, endPoint y: 444, distance: 305.5
click at [1098, 444] on div ".PDF OUTROS - SAR - XXX - CPF 03771914507 - ANTONIO RODRIGUES DA COSTA JUNIOR A…" at bounding box center [938, 500] width 1156 height 121
copy span "ANTONIO RODRIGUES DA COSTA JUNIOR"
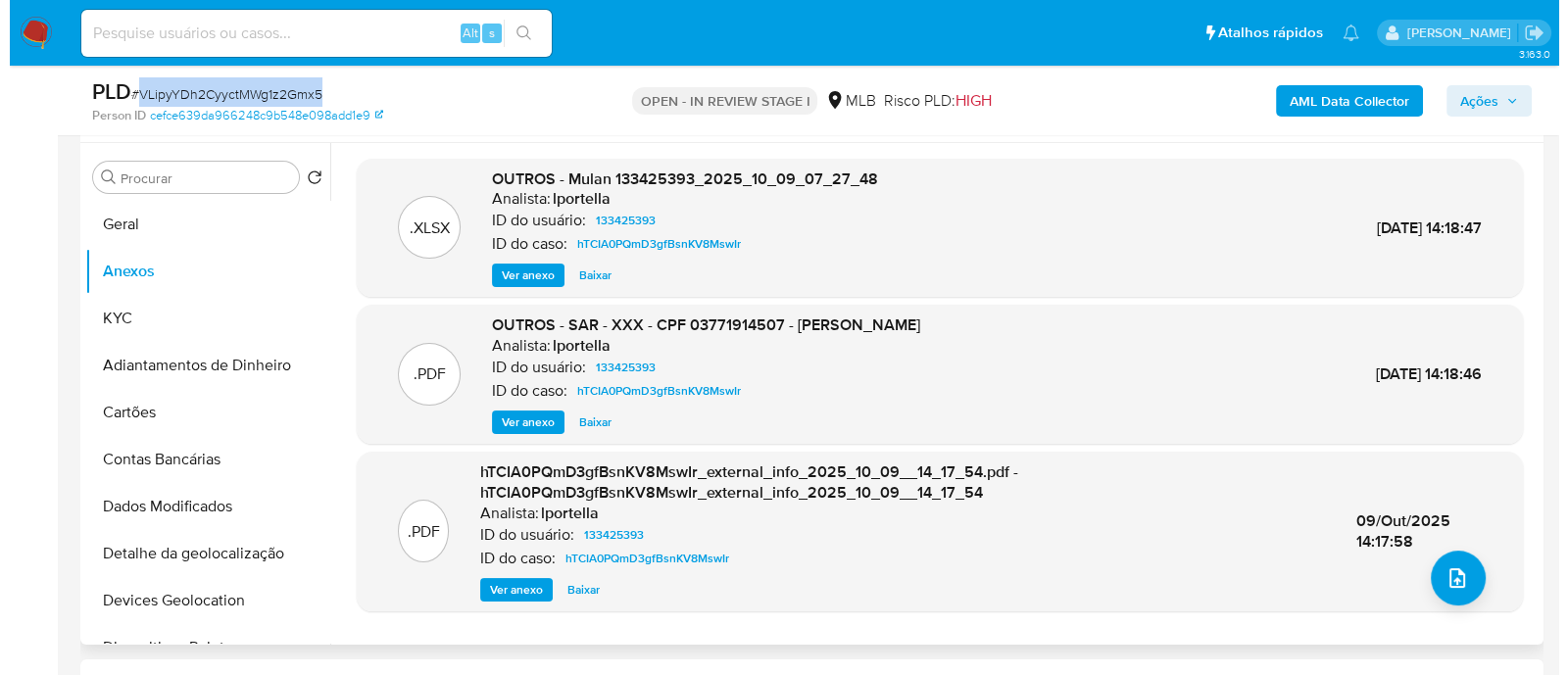
scroll to position [489, 0]
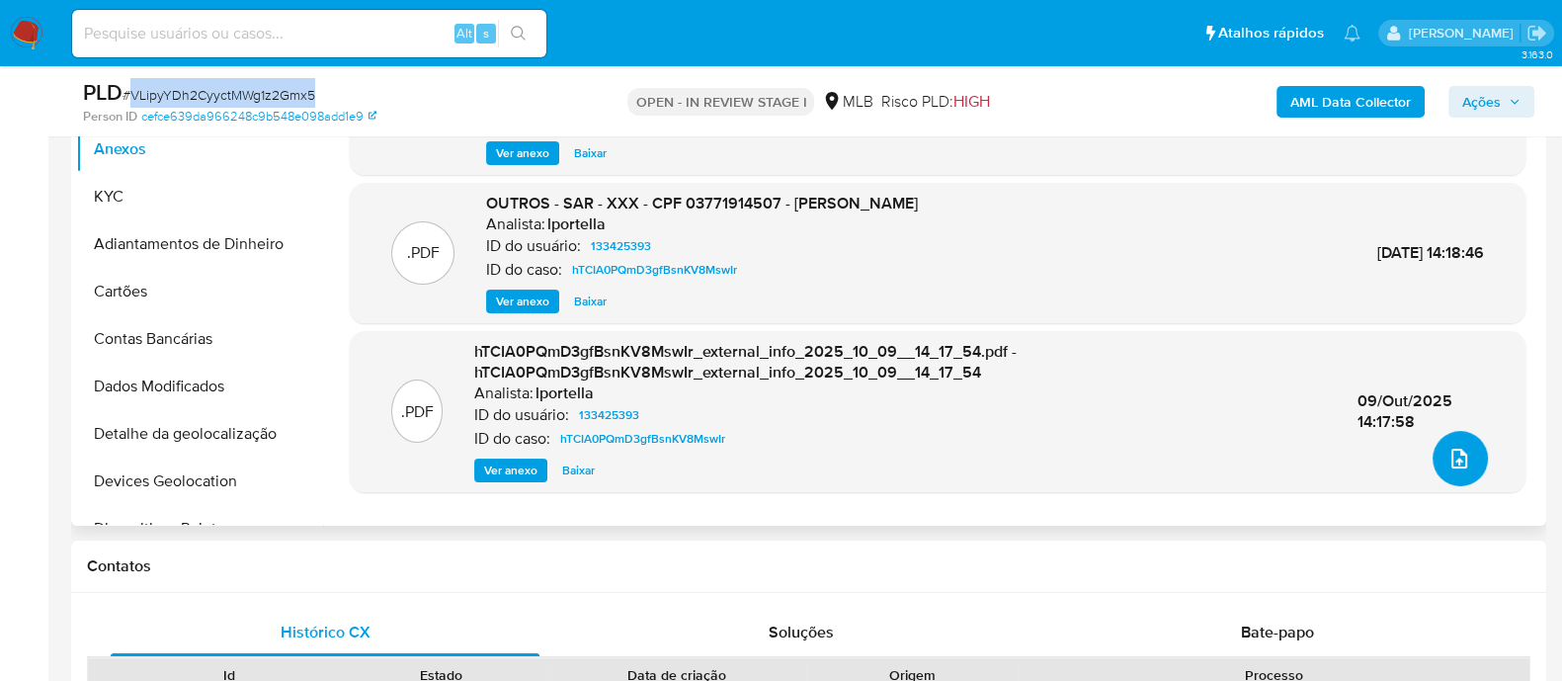
click at [1458, 464] on icon "upload-file" at bounding box center [1460, 459] width 24 height 24
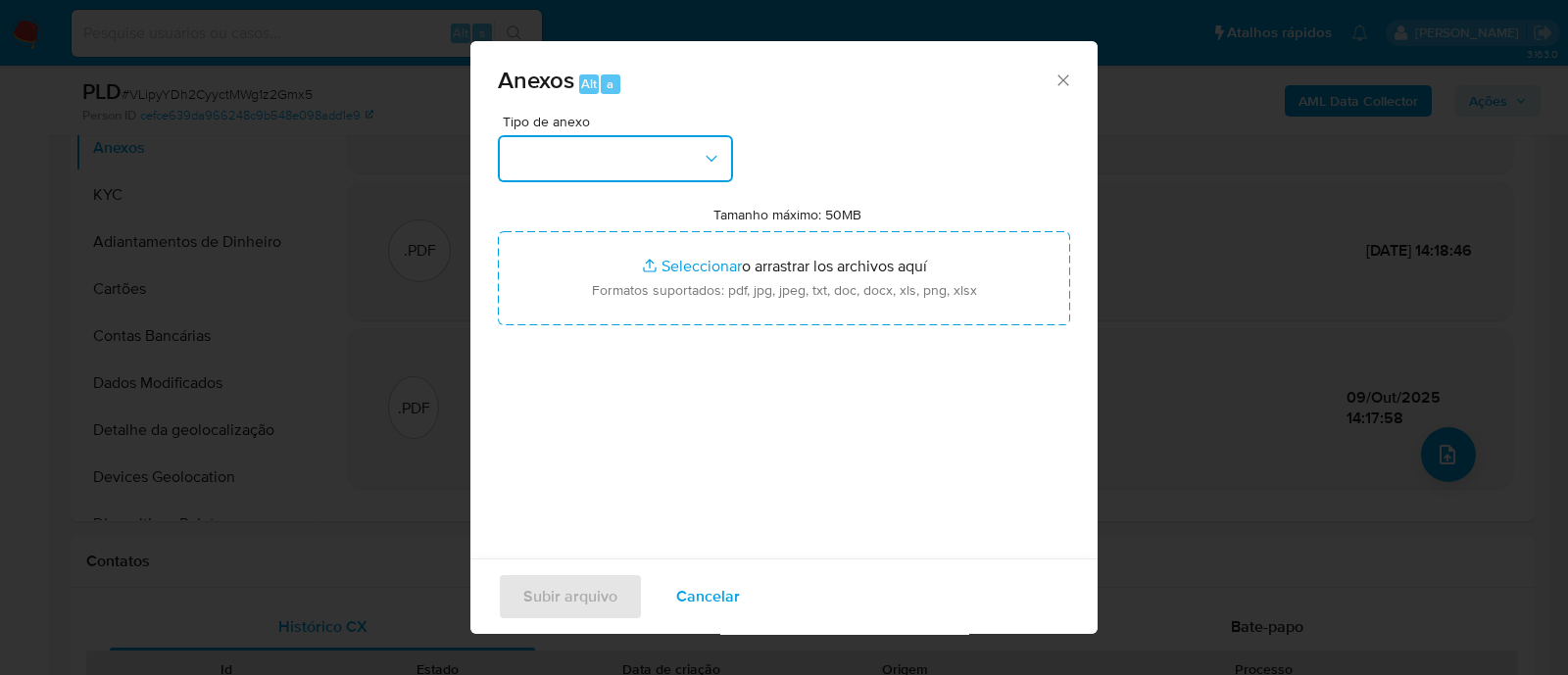
click at [606, 150] on button "button" at bounding box center [615, 158] width 235 height 47
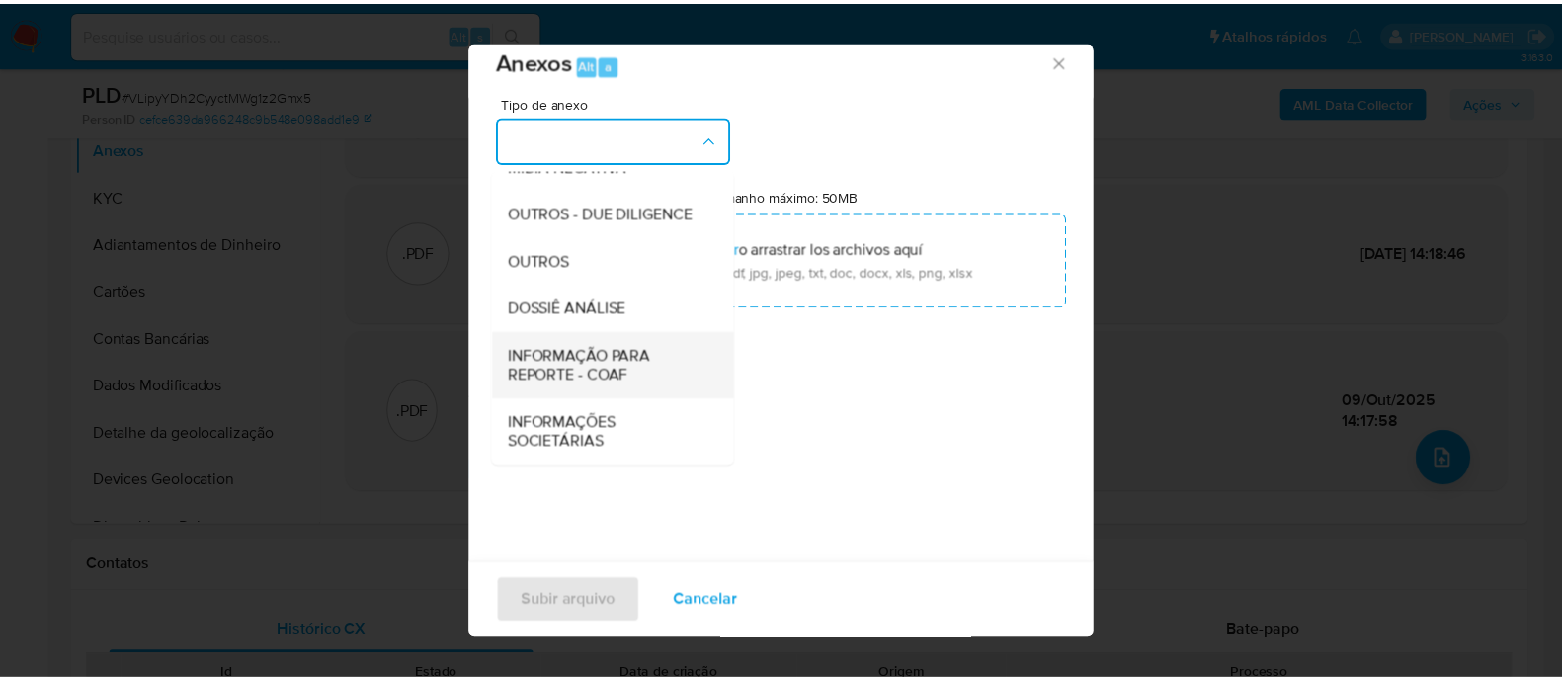
scroll to position [30, 0]
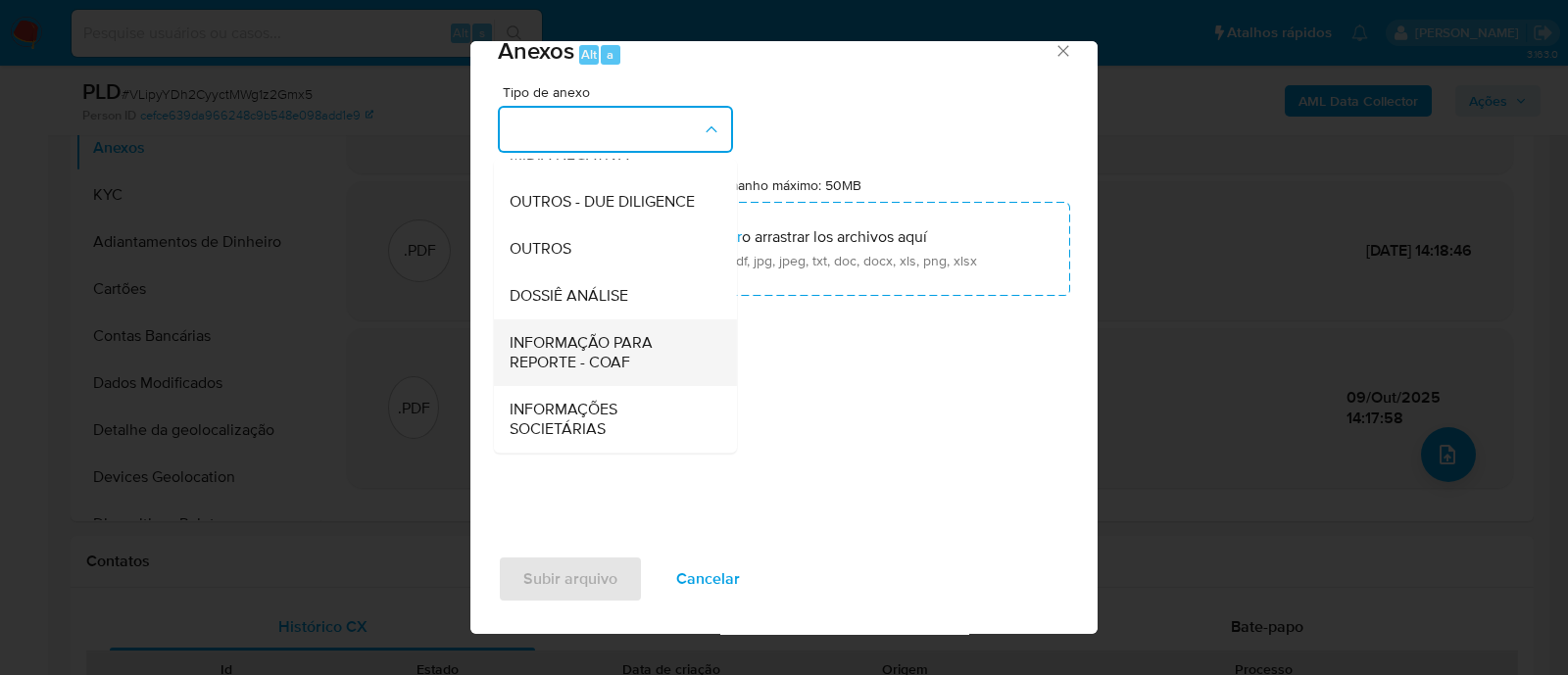
click at [631, 335] on span "INFORMAÇÃO PARA REPORTE - COAF" at bounding box center [610, 353] width 200 height 40
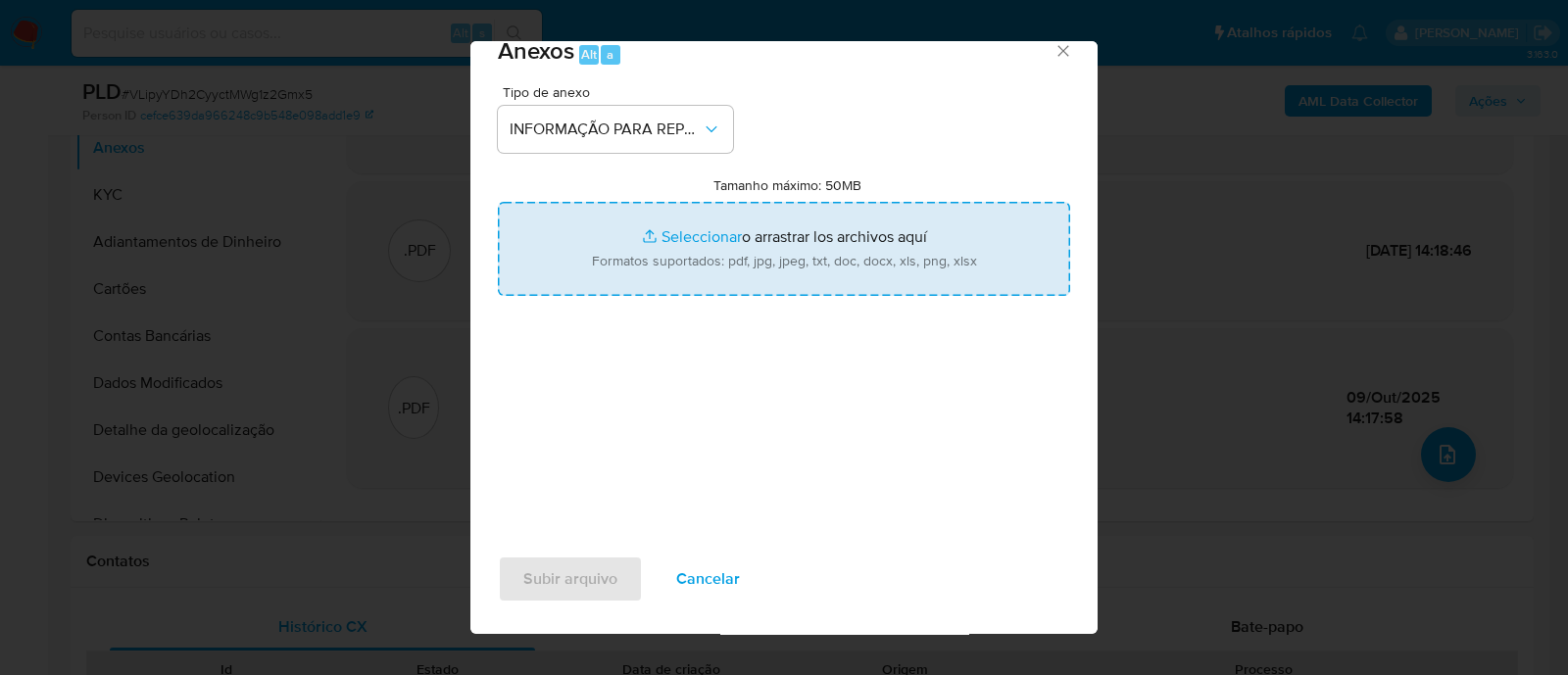
click at [692, 257] on input "Tamanho máximo: 50MB Seleccionar archivos" at bounding box center [784, 249] width 572 height 94
type input "C:\fakepath\SAR - hTCIA0PQmD3gfBsnKV8MswIr - CPF 03771914507 - ANTONIO RODRIGUE…"
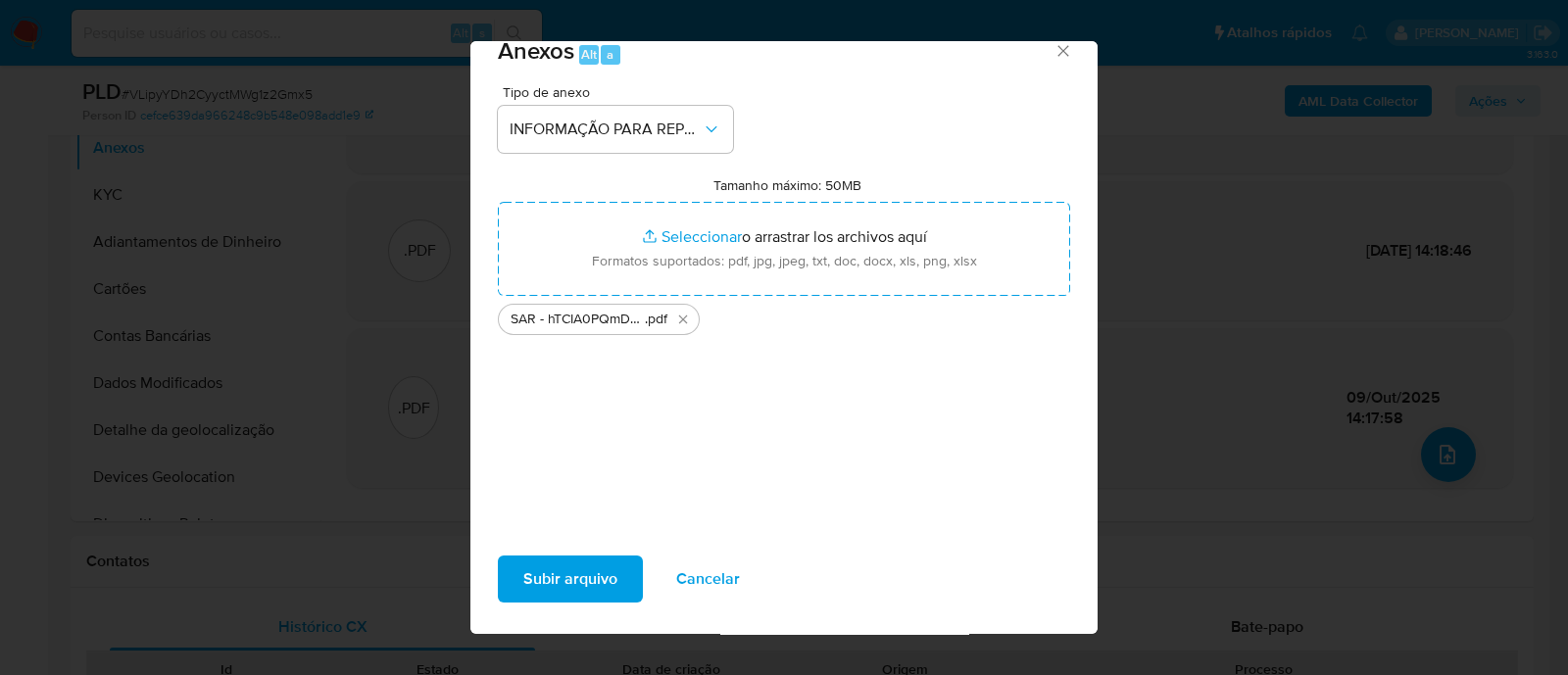
click at [583, 579] on span "Subir arquivo" at bounding box center [570, 578] width 94 height 43
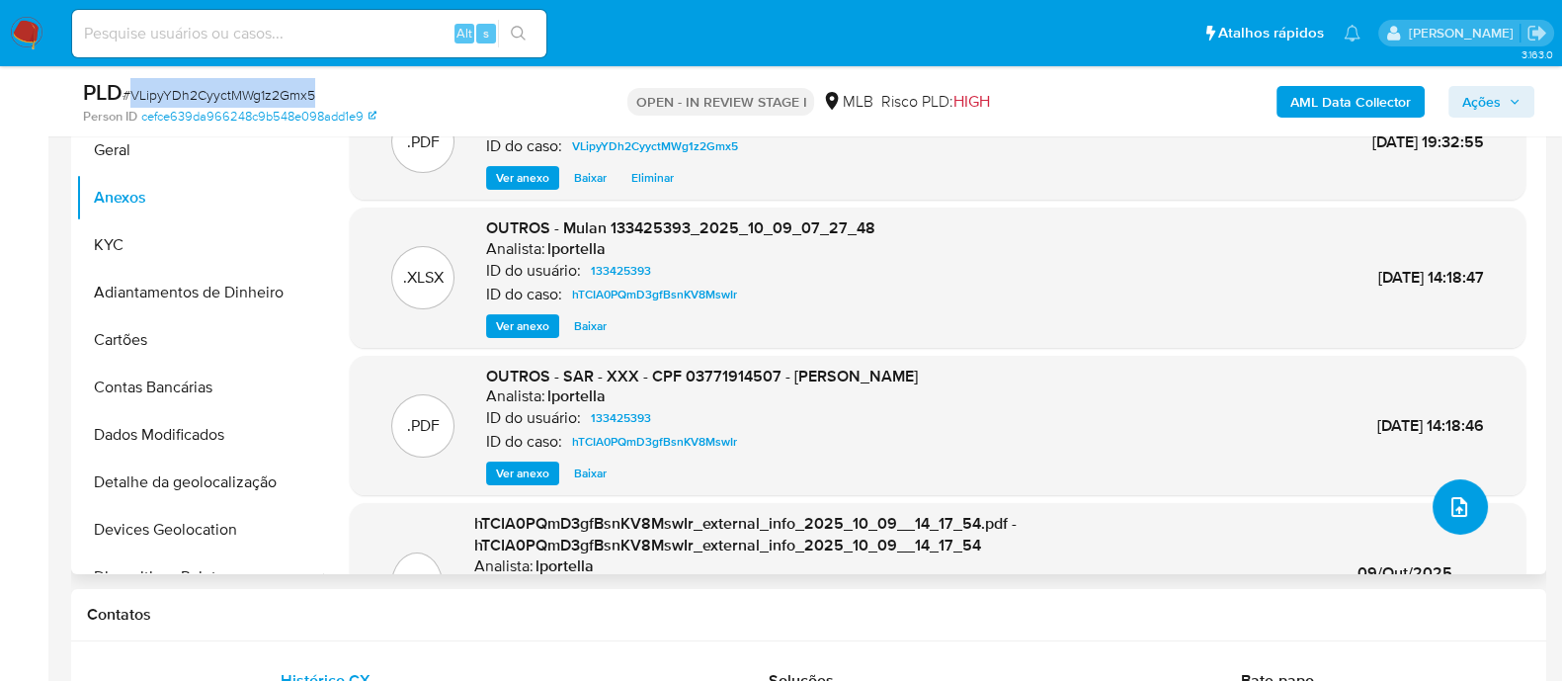
scroll to position [371, 0]
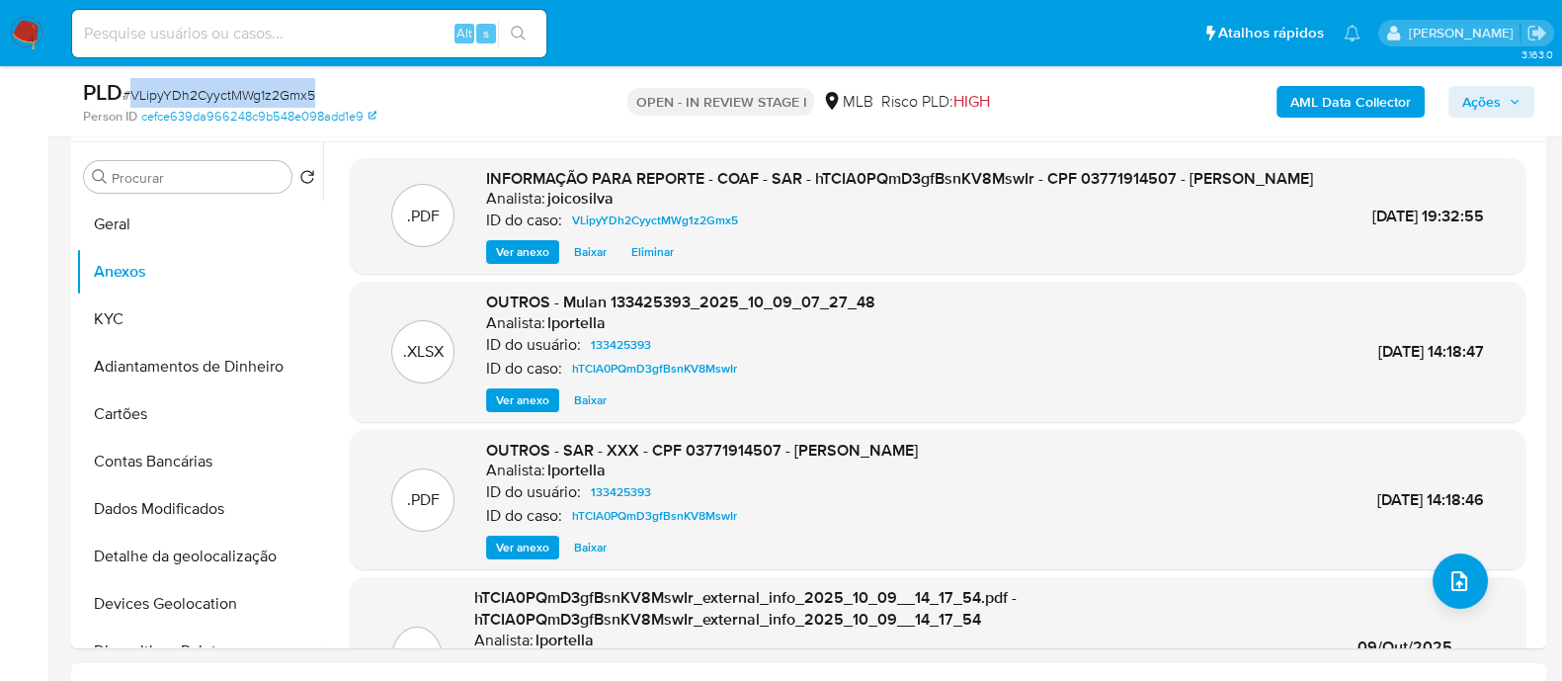
click at [1491, 100] on span "Ações" at bounding box center [1482, 102] width 39 height 32
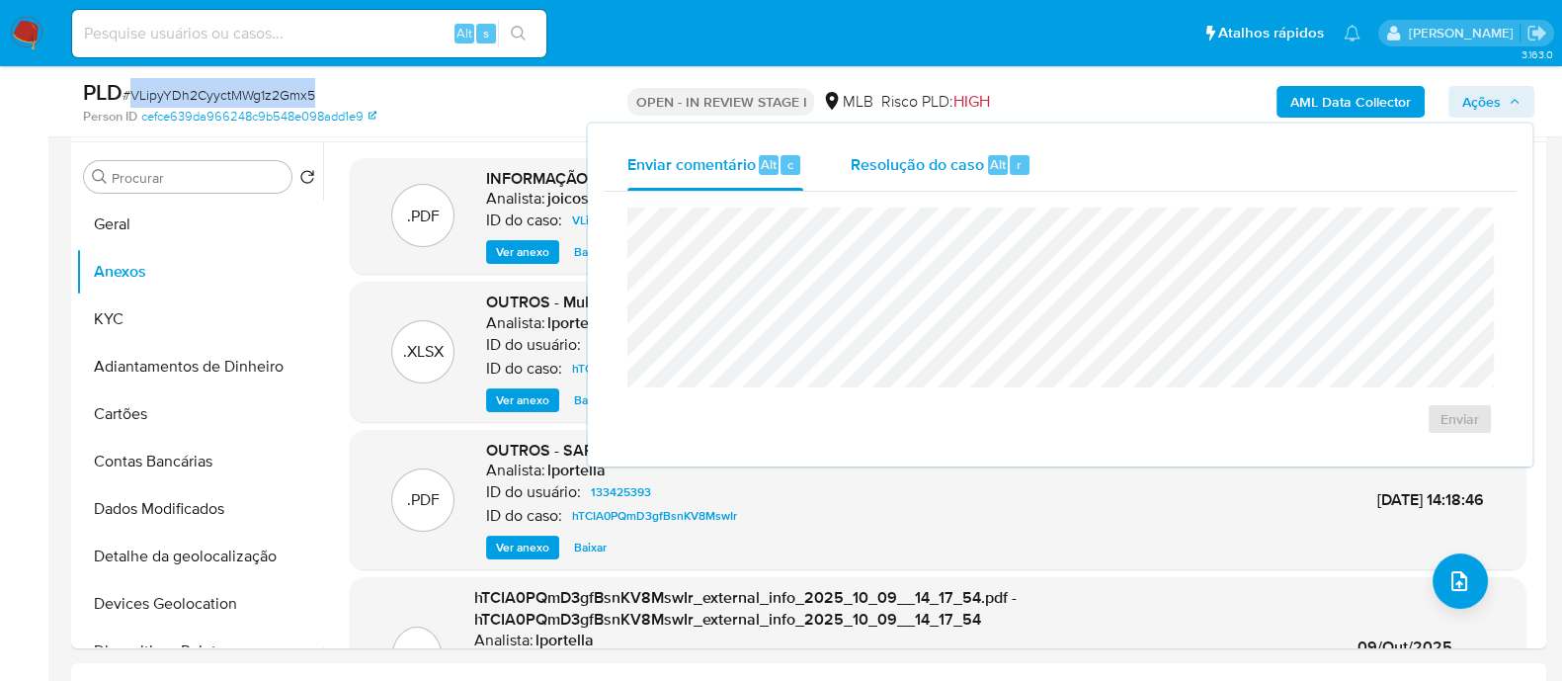
click at [914, 171] on span "Resolução do caso" at bounding box center [917, 163] width 133 height 23
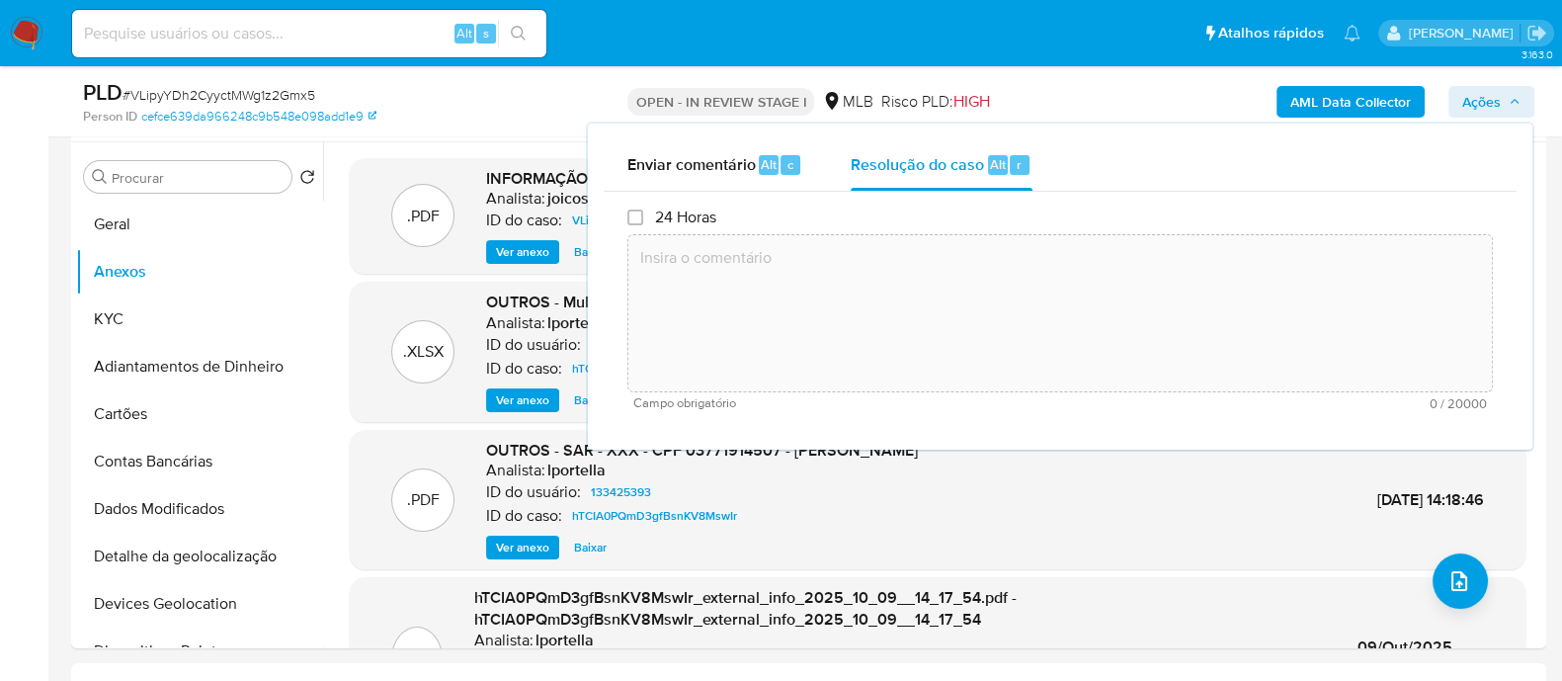
click at [830, 298] on textarea at bounding box center [1061, 313] width 864 height 158
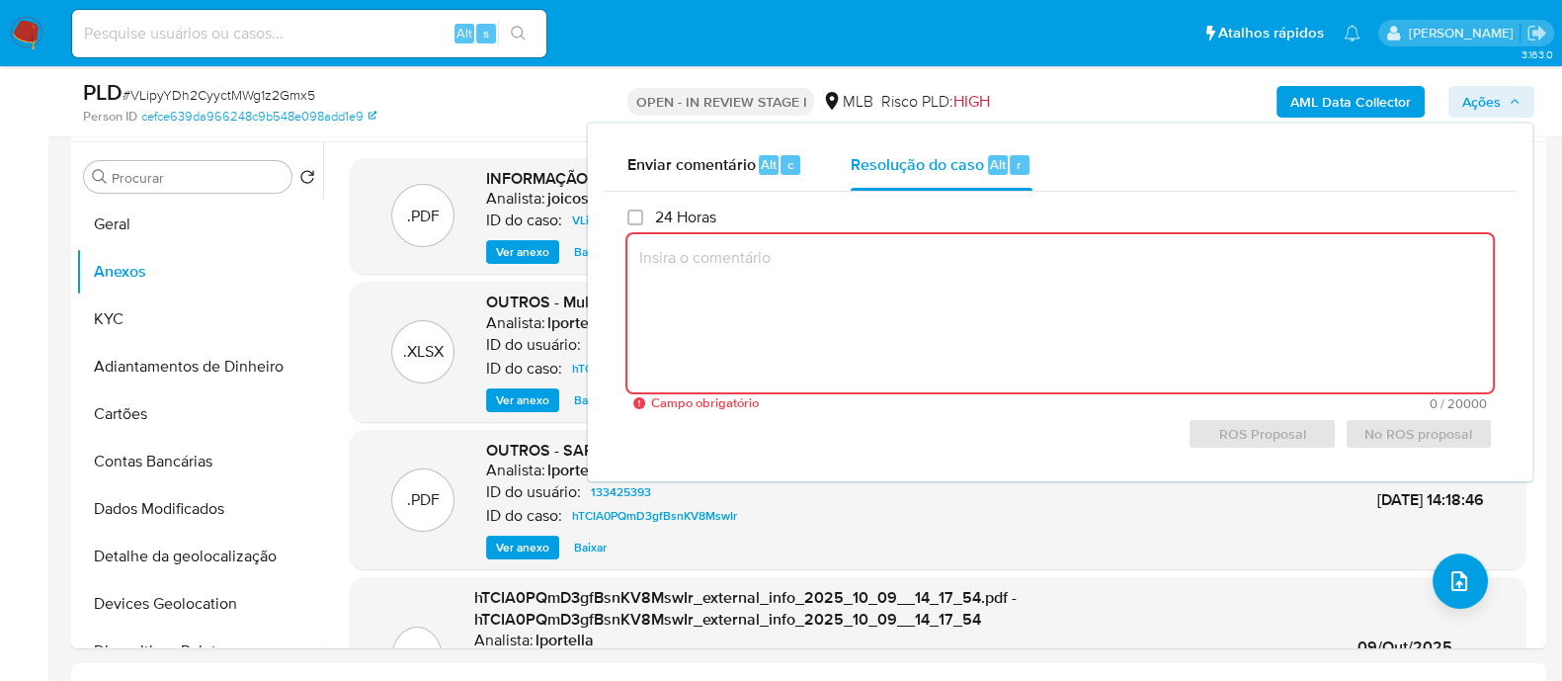
click at [1335, 307] on textarea at bounding box center [1061, 313] width 866 height 158
click at [840, 309] on textarea at bounding box center [1061, 313] width 866 height 158
paste textarea "Caso aberto para incluir um PDF com os dados Atualizados do SAR. Caso vinculado…"
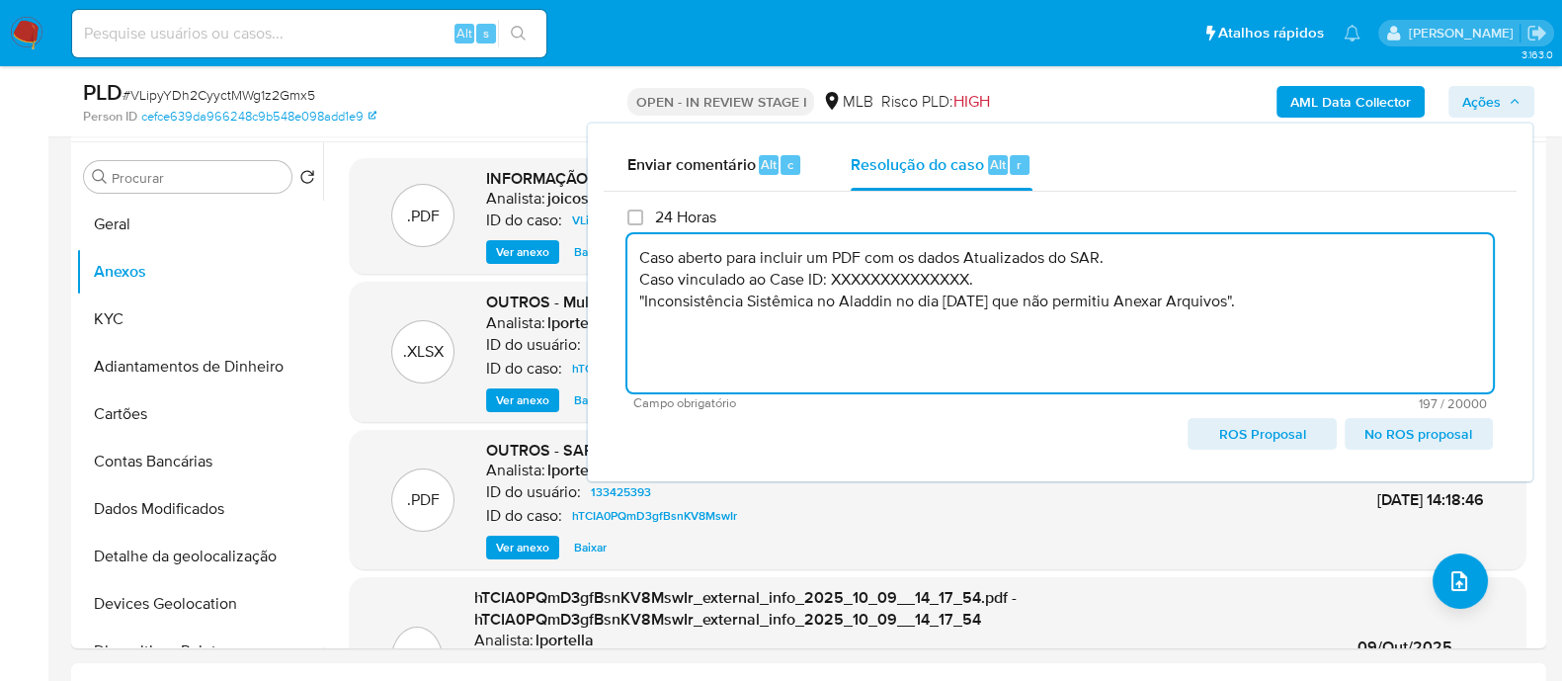
click at [867, 281] on textarea "Caso aberto para incluir um PDF com os dados Atualizados do SAR. Caso vinculado…" at bounding box center [1061, 313] width 866 height 158
paste textarea "hTCIA0PQmD3gfBsnKV8MswIr"
type textarea "Caso aberto para incluir um PDF com os dados Atualizados do SAR. Caso vinculado…"
click at [1389, 441] on span "No ROS proposal" at bounding box center [1419, 434] width 121 height 28
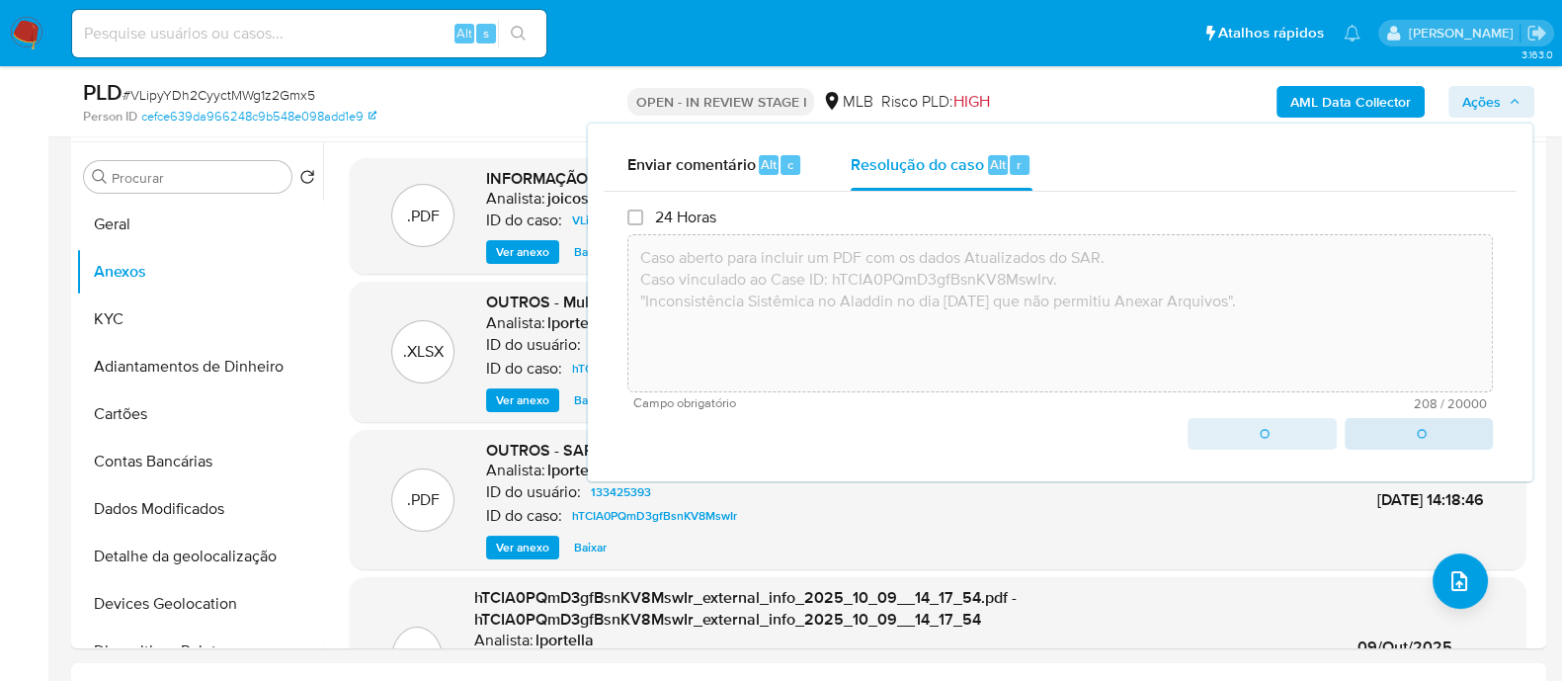
type textarea "Caso aberto para incluir um PDF com os dados Atualizados do SAR. Caso vinculado…"
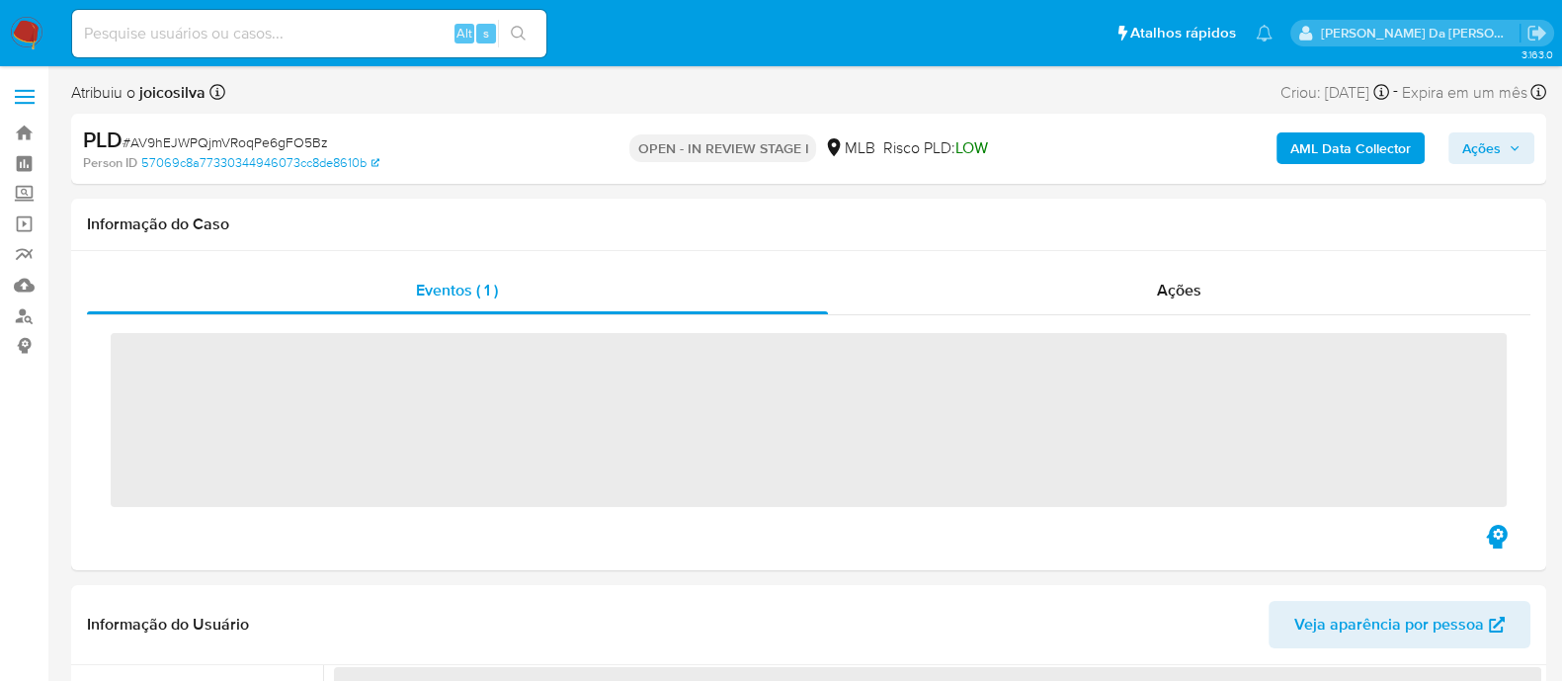
click at [302, 142] on span "# AV9hEJWPQjmVRoqPe6gFO5Bz" at bounding box center [226, 142] width 206 height 20
select select "10"
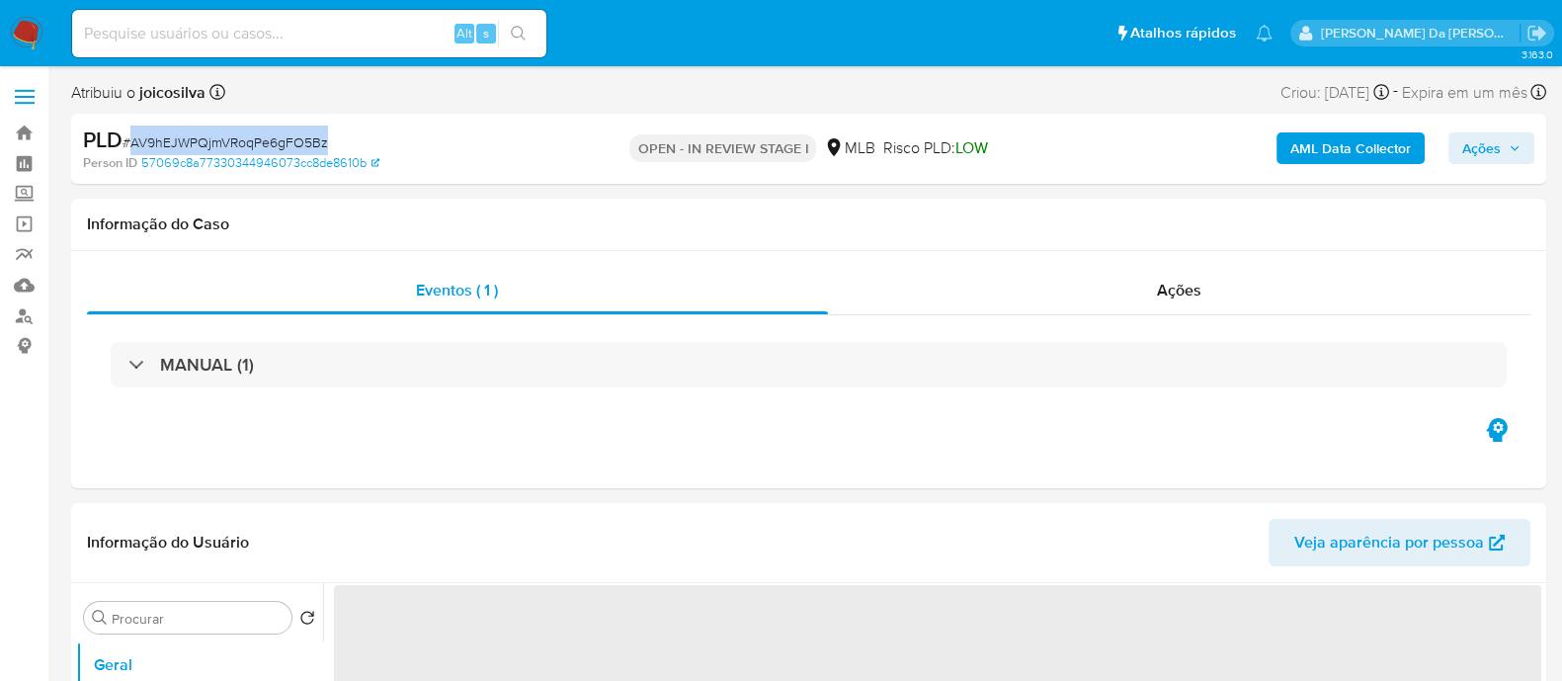
copy span "AV9hEJWPQjmVRoqPe6gFO5Bz"
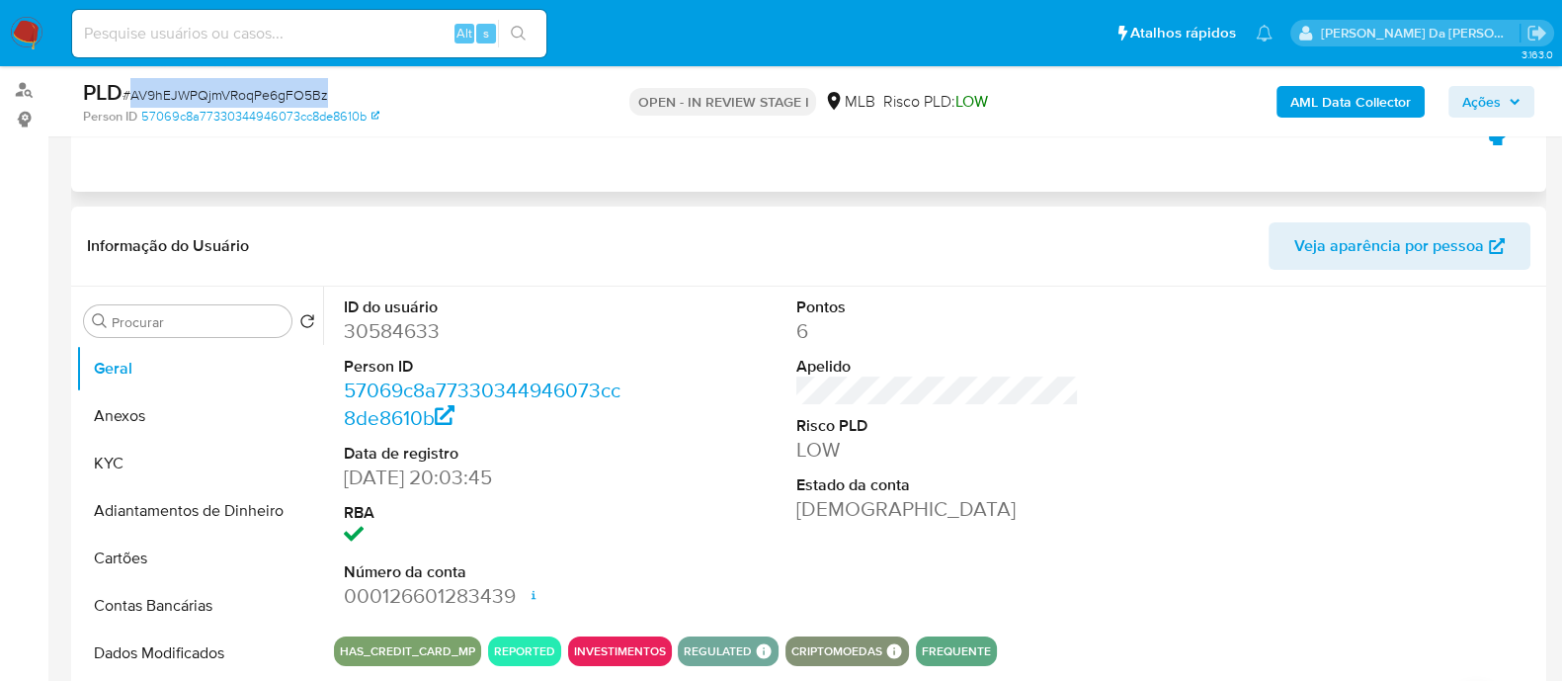
scroll to position [246, 0]
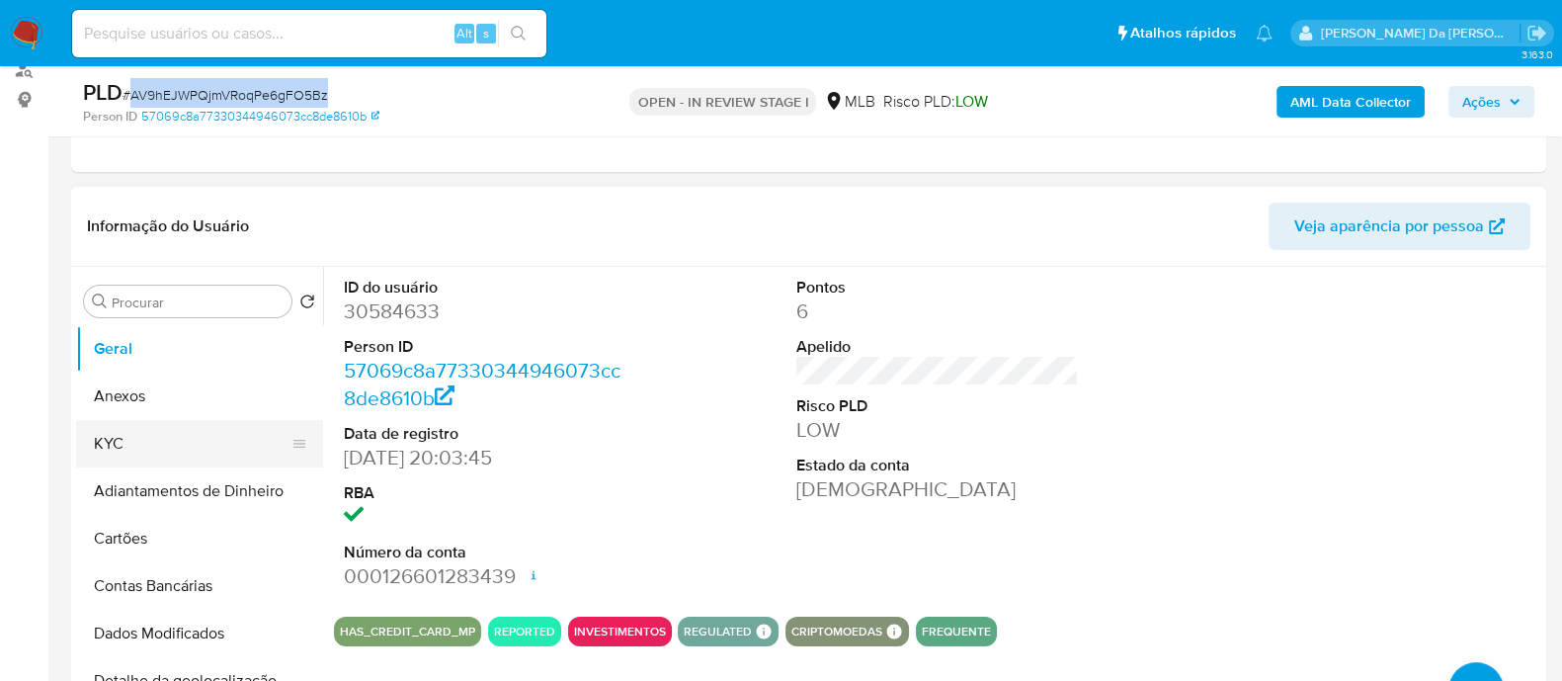
click at [146, 442] on button "KYC" at bounding box center [191, 443] width 231 height 47
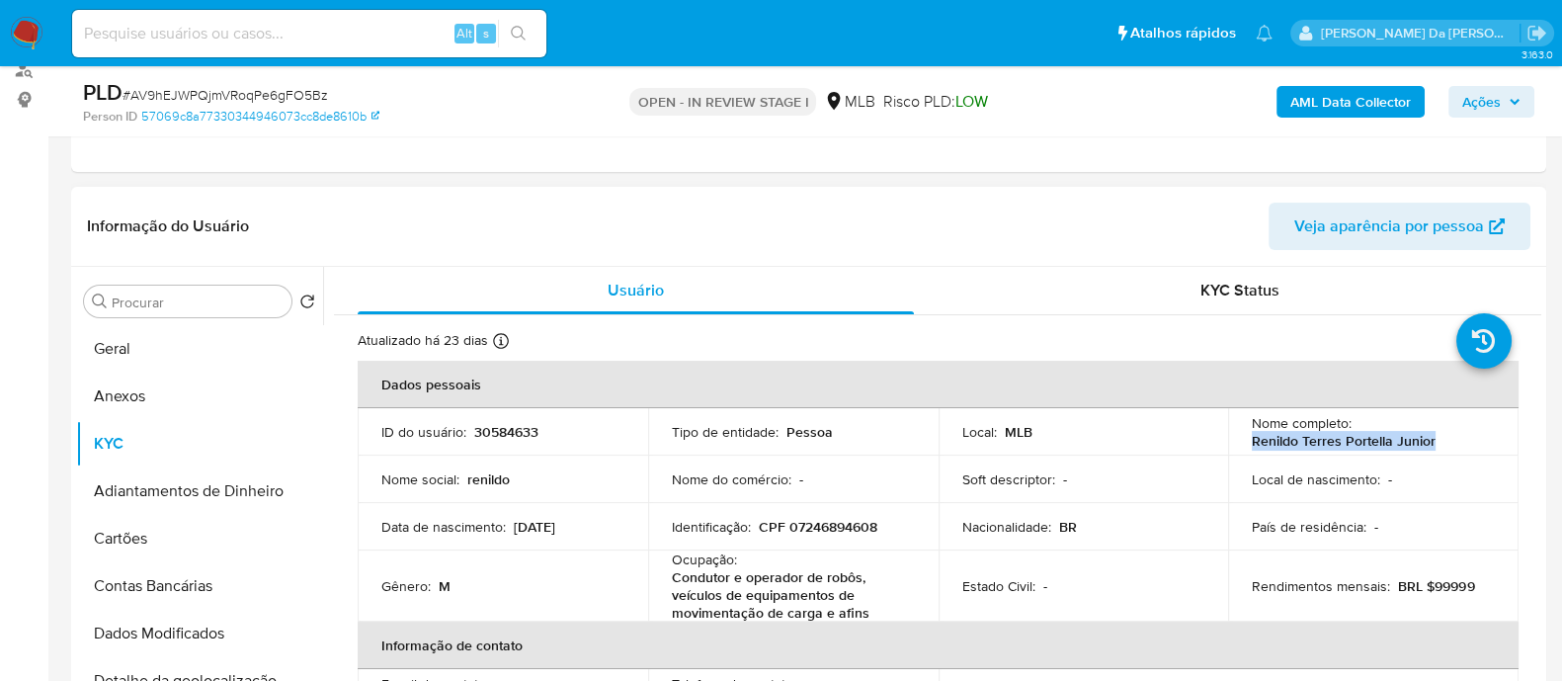
drag, startPoint x: 1245, startPoint y: 437, endPoint x: 1444, endPoint y: 440, distance: 198.7
click at [1444, 440] on td "Nome completo : [PERSON_NAME] [PERSON_NAME]" at bounding box center [1373, 431] width 291 height 47
copy p "Renildo Terres Portella Junior"
click at [126, 389] on button "Anexos" at bounding box center [191, 396] width 231 height 47
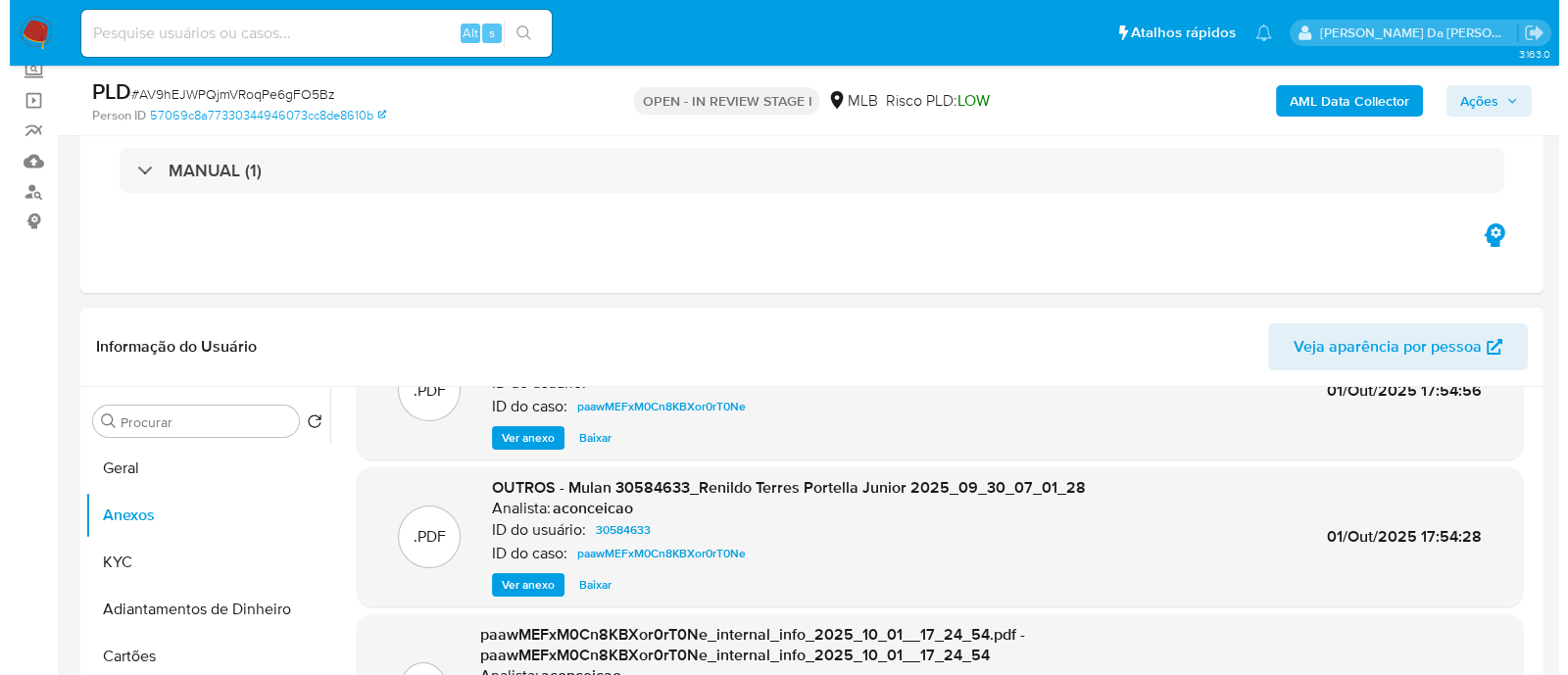
scroll to position [152, 0]
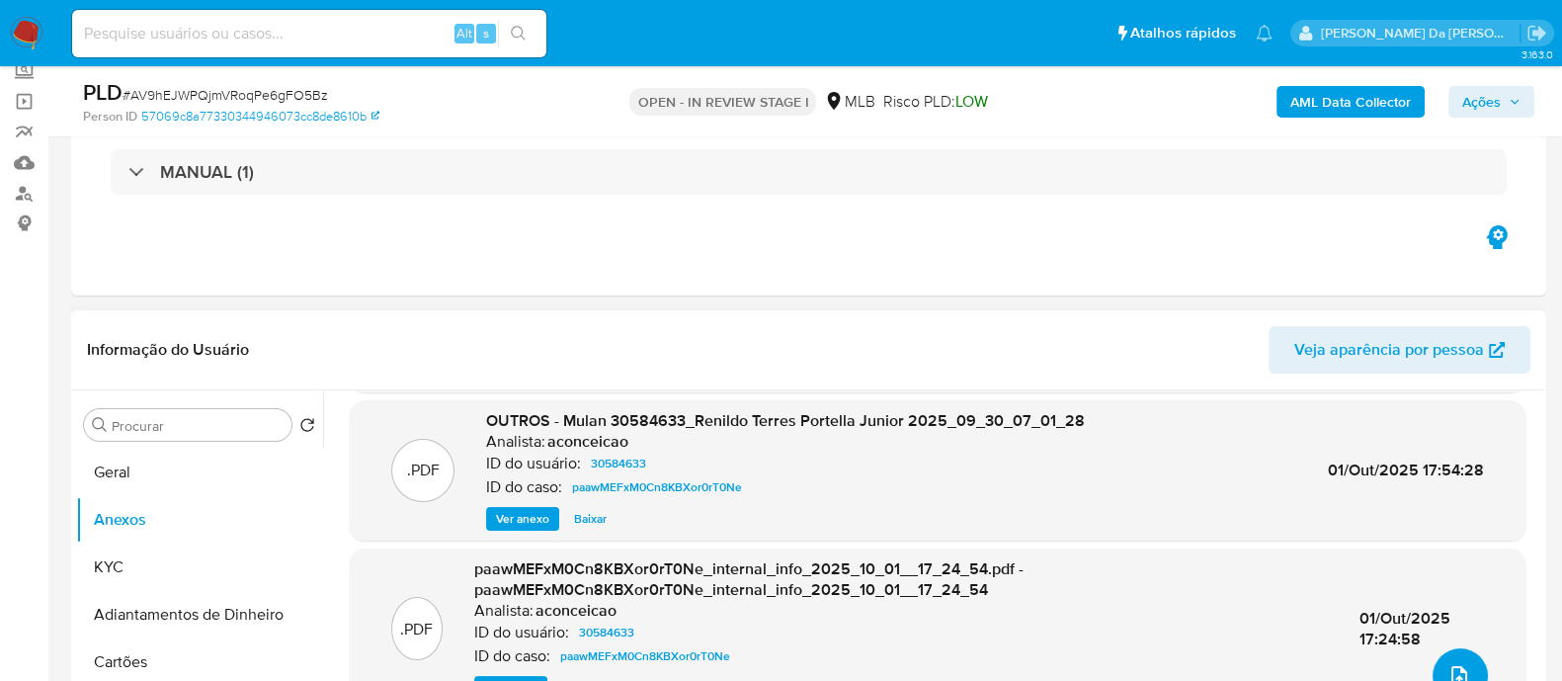
click at [1459, 667] on icon "upload-file" at bounding box center [1460, 676] width 16 height 20
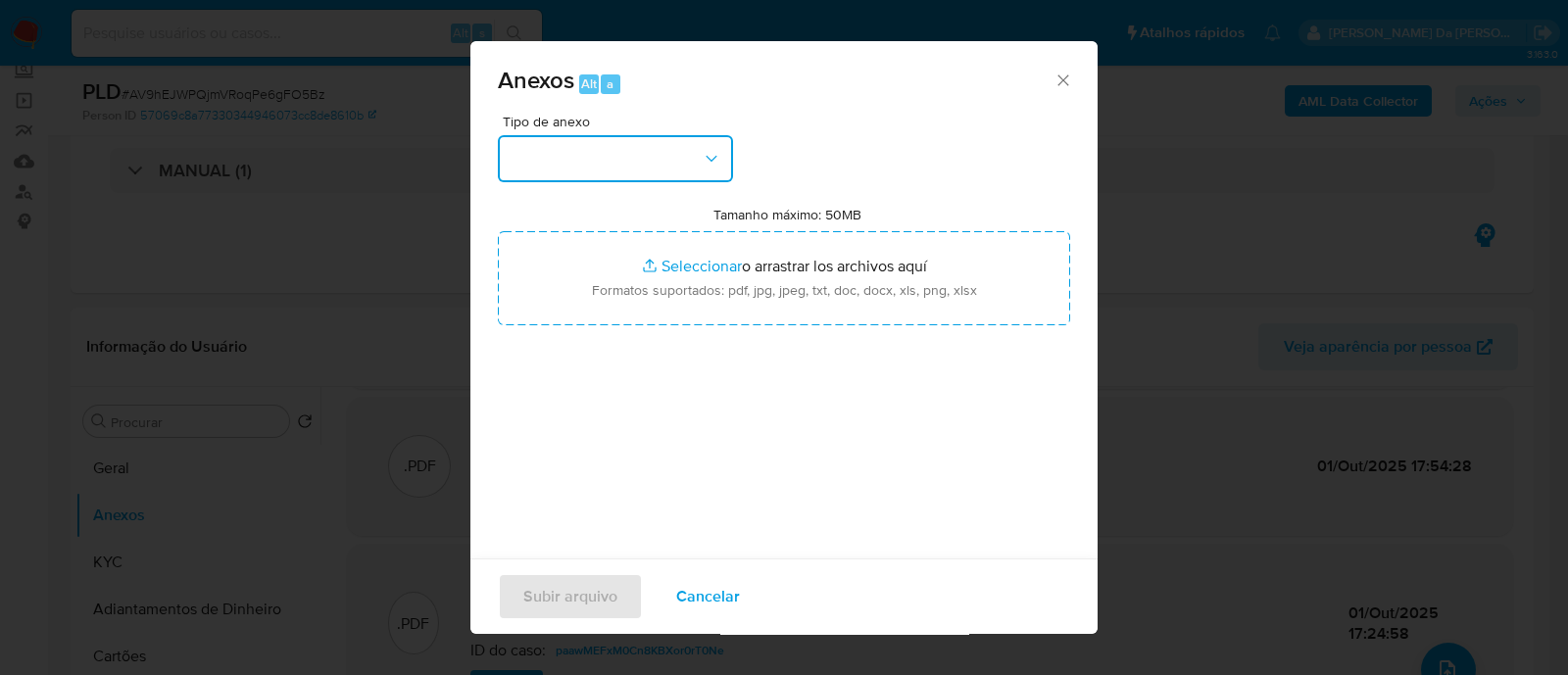
click at [644, 148] on button "button" at bounding box center [615, 158] width 235 height 47
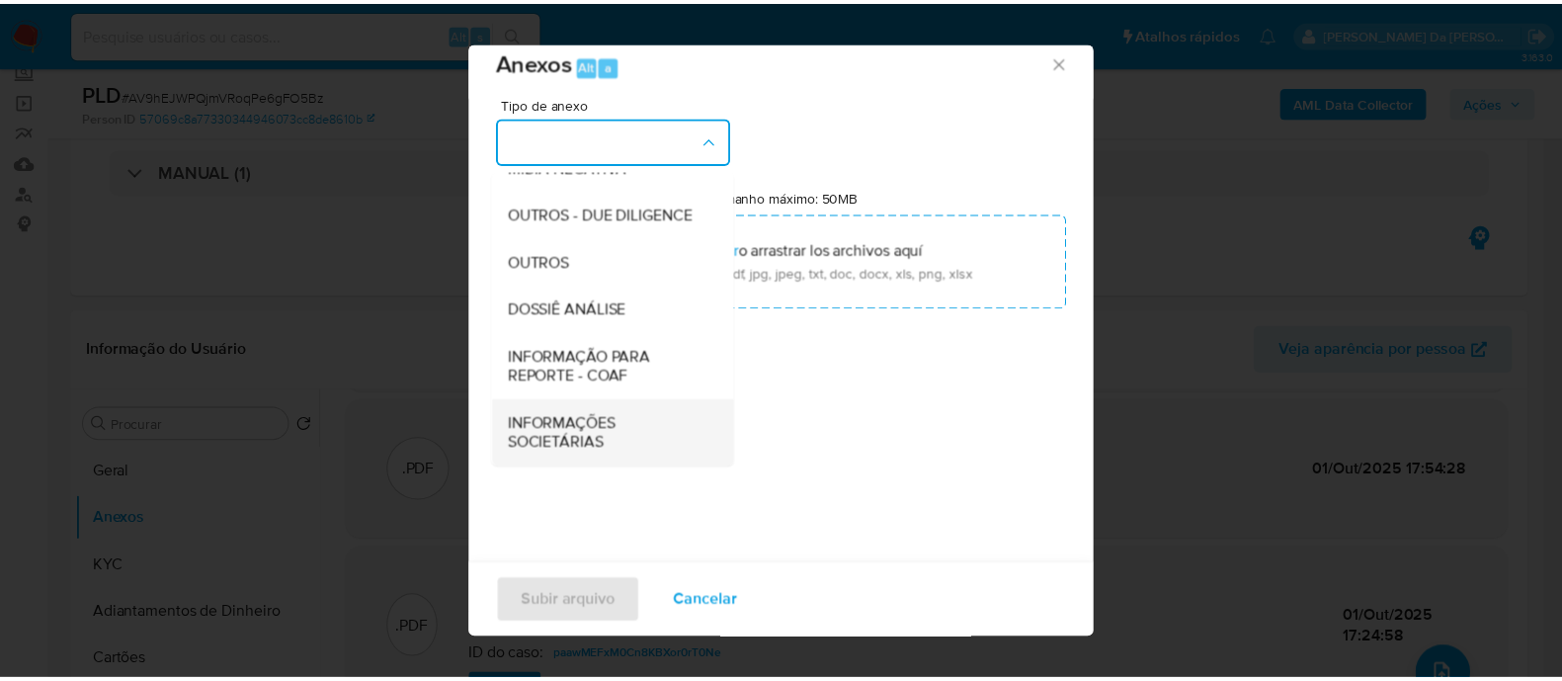
scroll to position [30, 0]
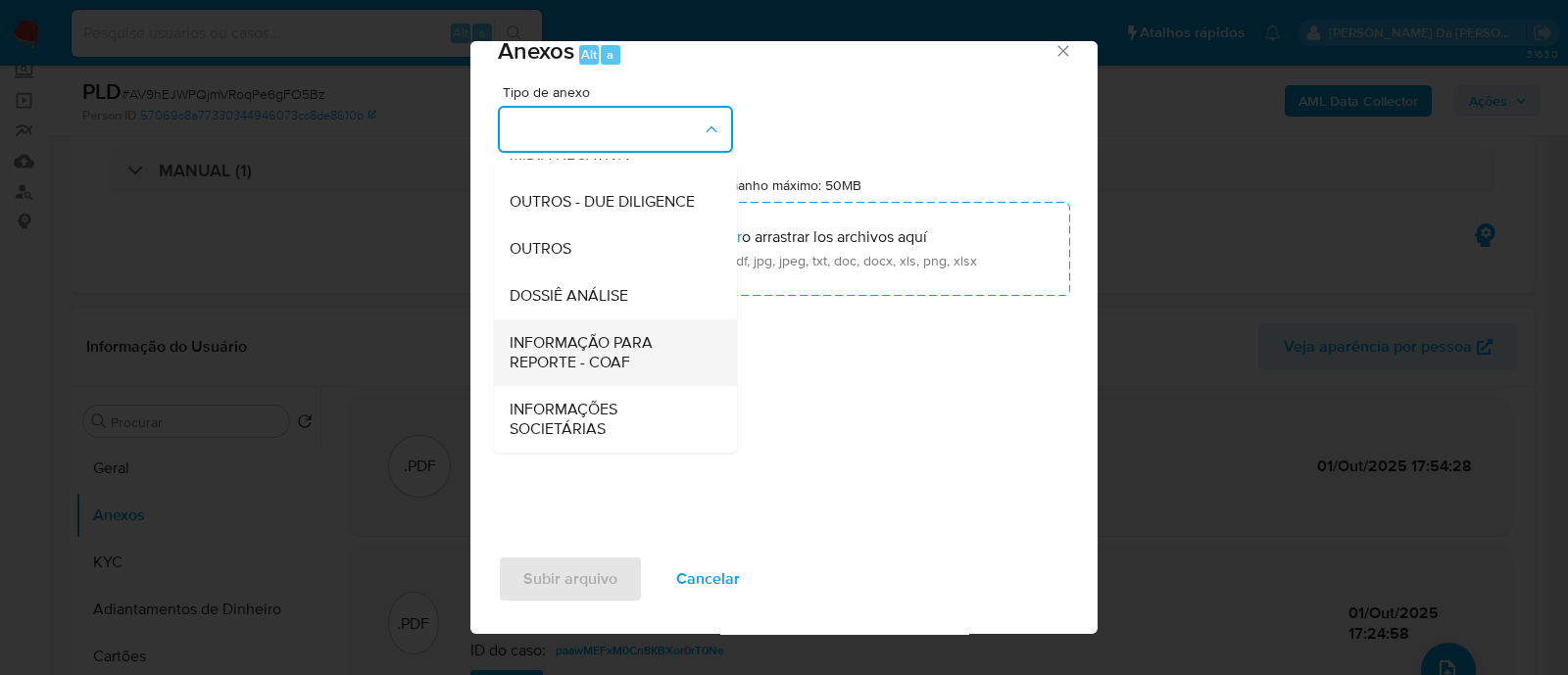
click at [602, 348] on span "INFORMAÇÃO PARA REPORTE - COAF" at bounding box center [610, 353] width 200 height 40
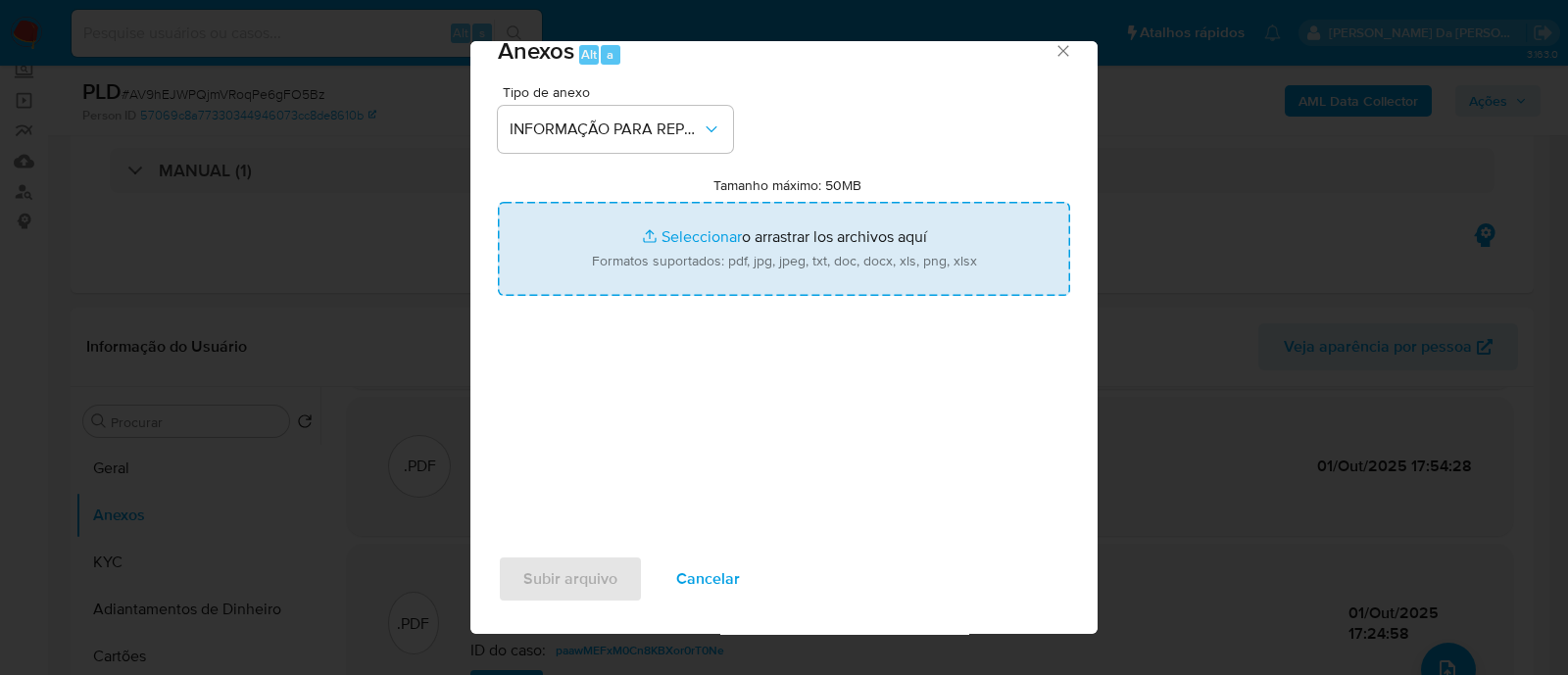
click at [831, 232] on input "Tamanho máximo: 50MB Seleccionar archivos" at bounding box center [784, 249] width 572 height 94
click at [791, 230] on input "Tamanho máximo: 50MB Seleccionar archivos" at bounding box center [784, 249] width 572 height 94
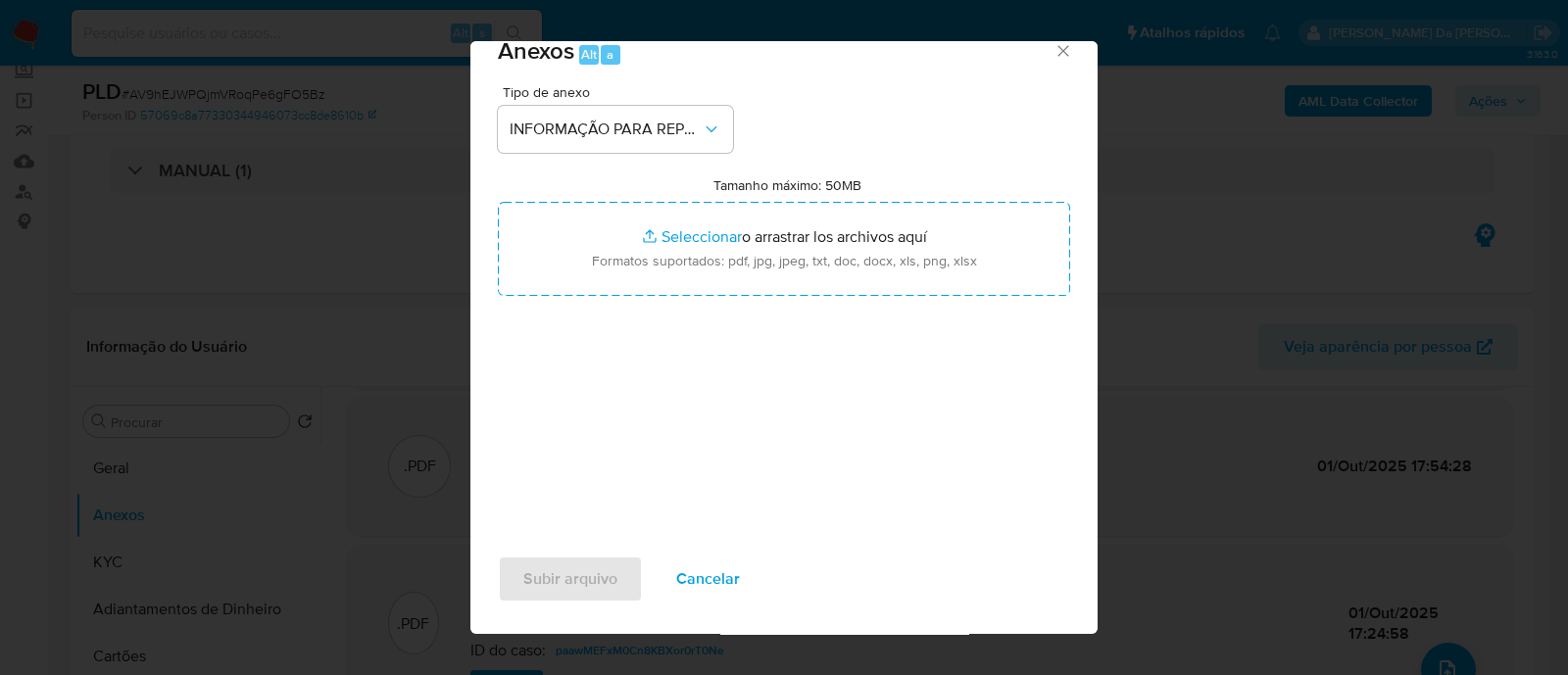
click at [1057, 46] on icon "Cerrar" at bounding box center [1062, 50] width 11 height 11
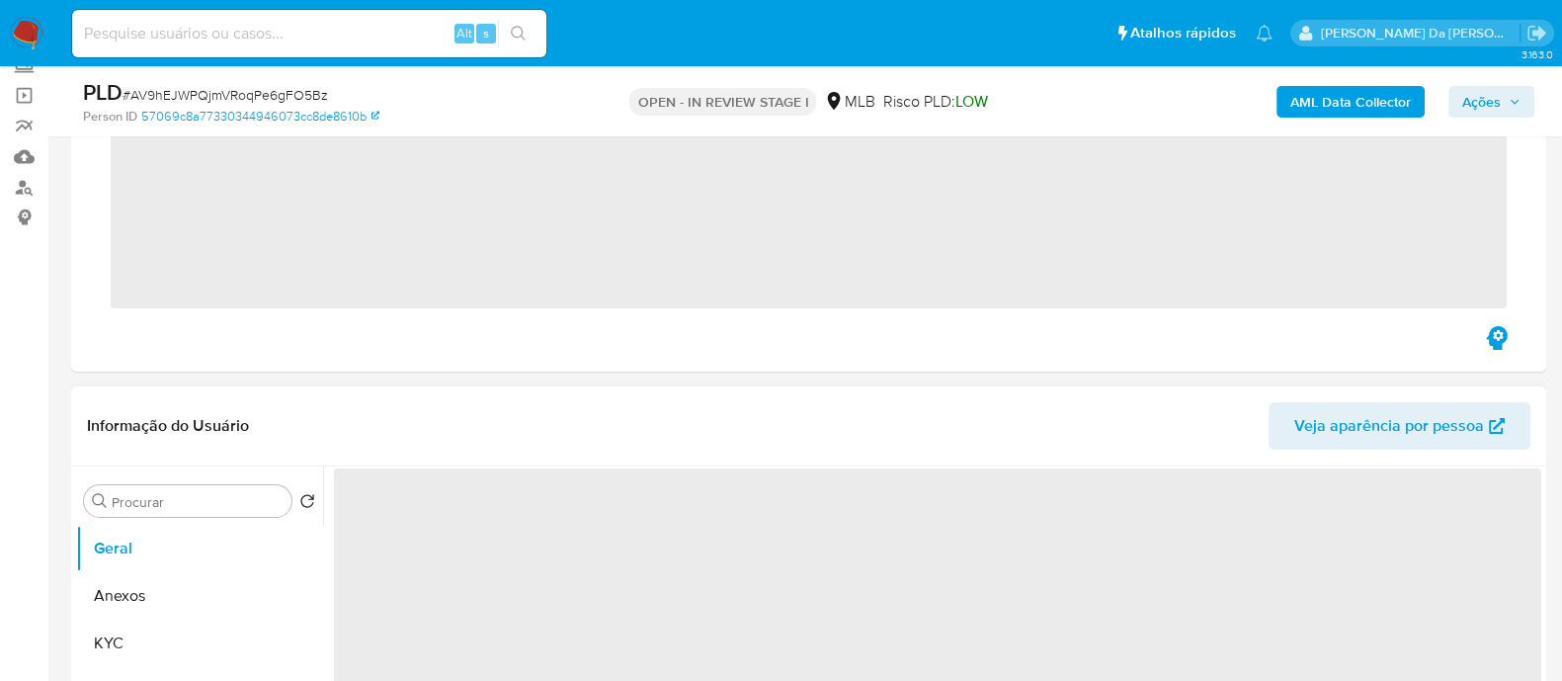
scroll to position [246, 0]
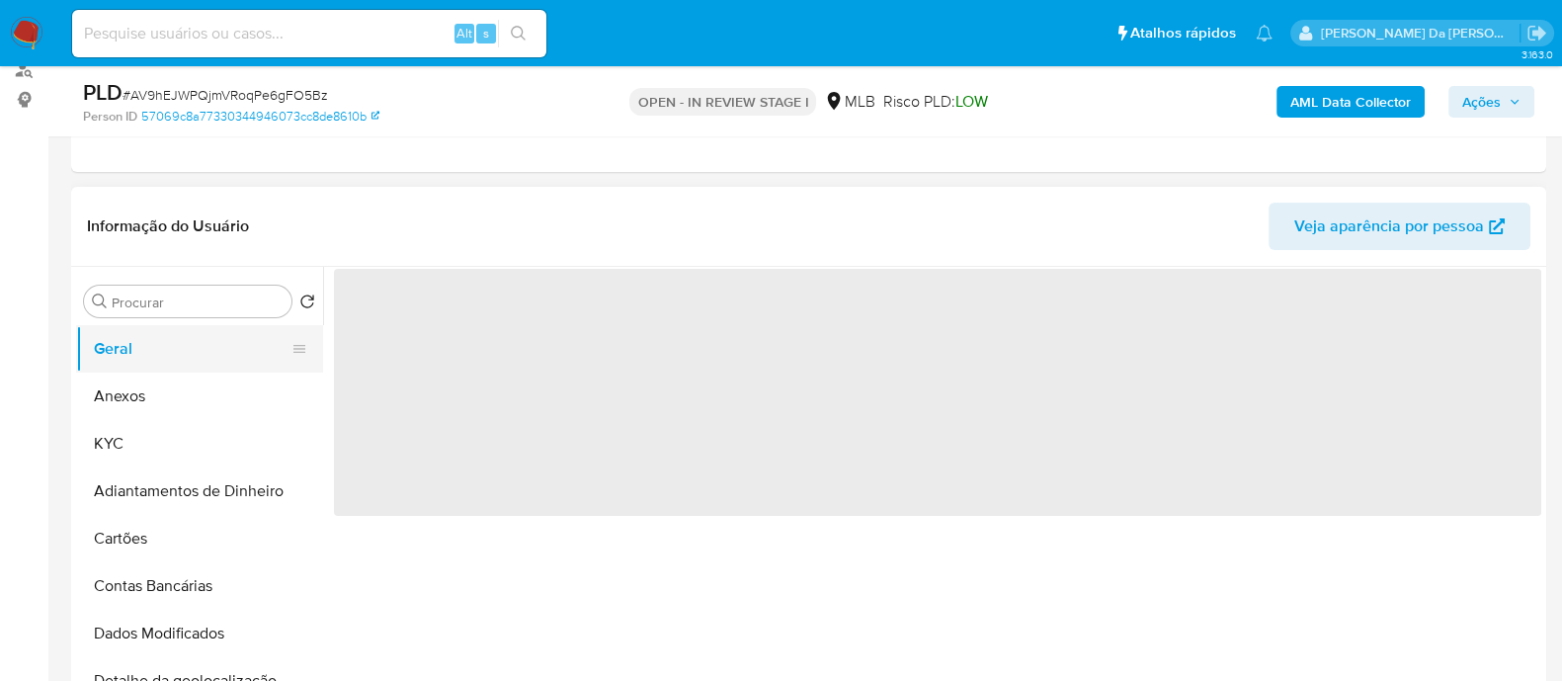
select select "10"
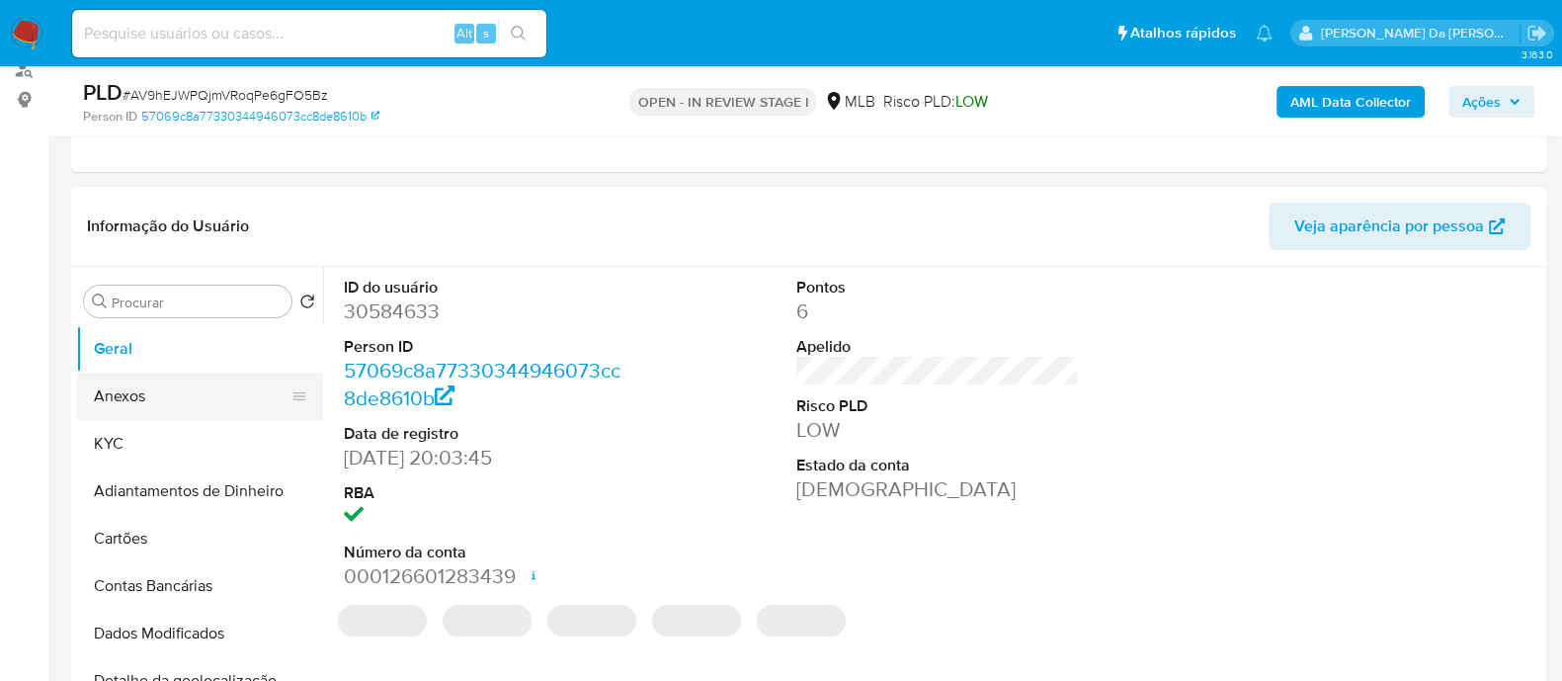
click at [140, 392] on button "Anexos" at bounding box center [191, 396] width 231 height 47
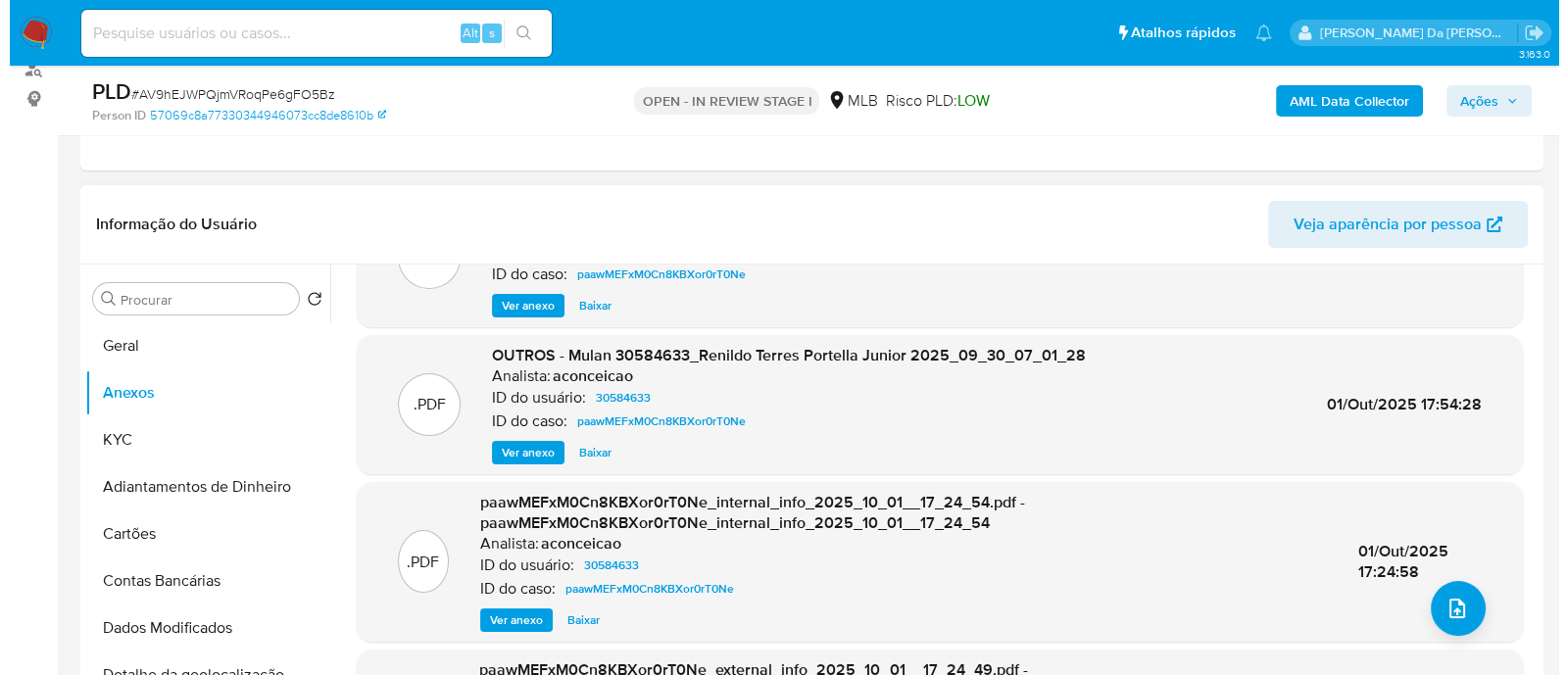
scroll to position [152, 0]
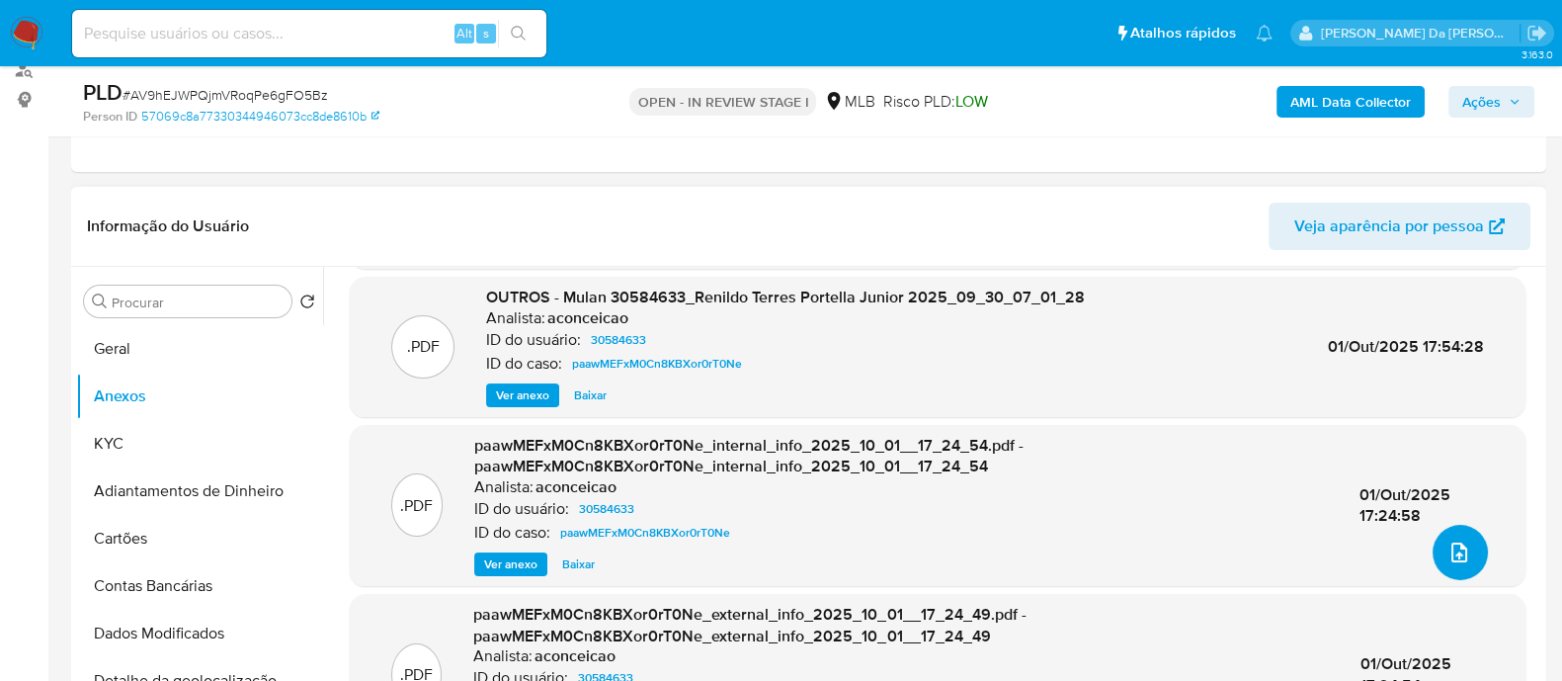
click at [1433, 546] on button "upload-file" at bounding box center [1460, 552] width 55 height 55
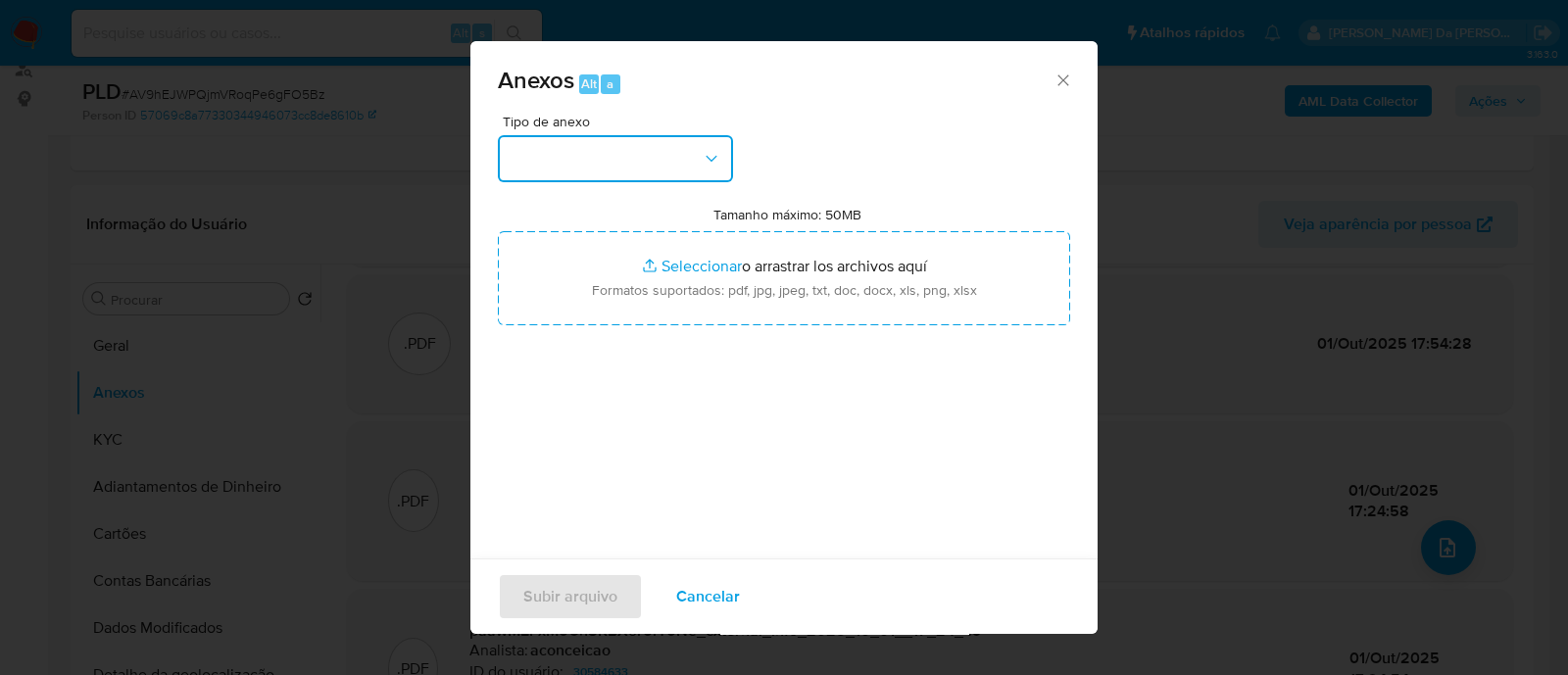
click at [649, 172] on button "button" at bounding box center [615, 158] width 235 height 47
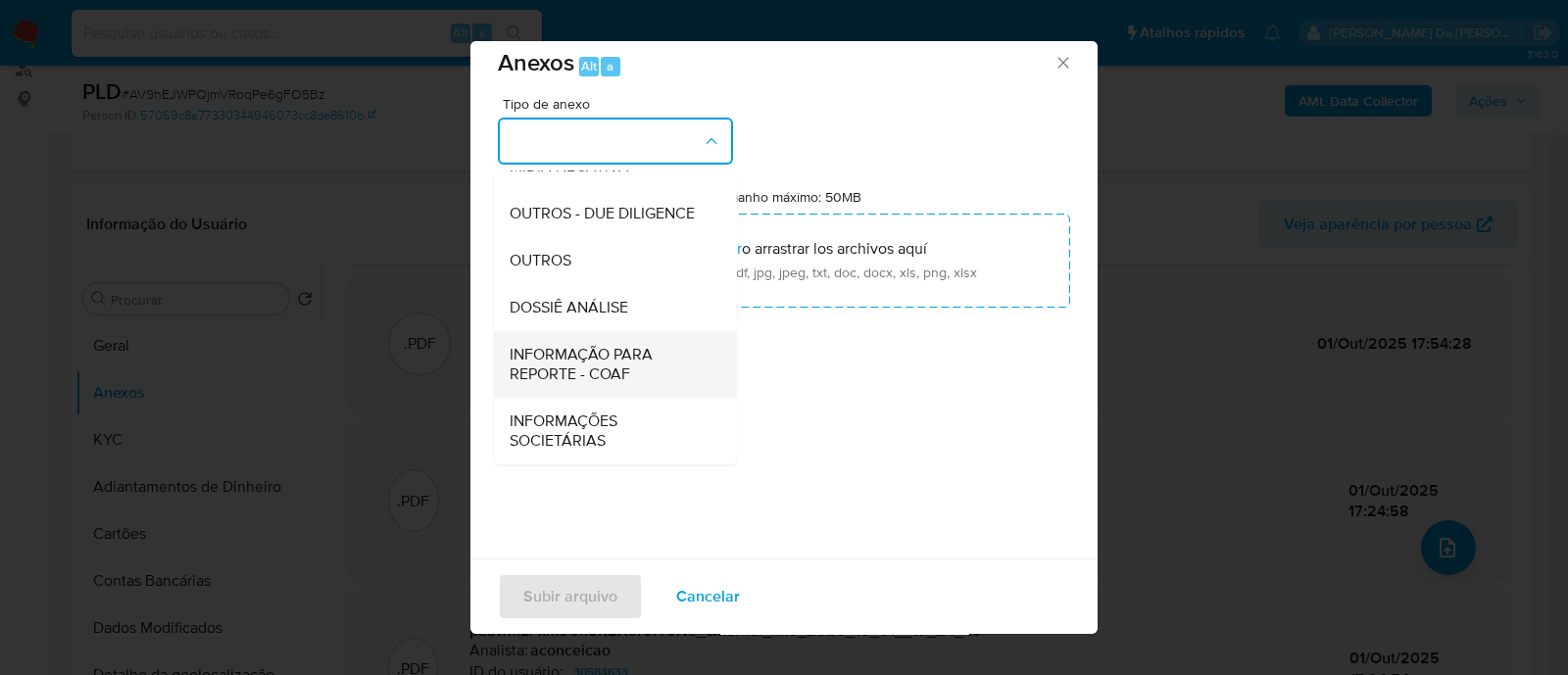
scroll to position [30, 0]
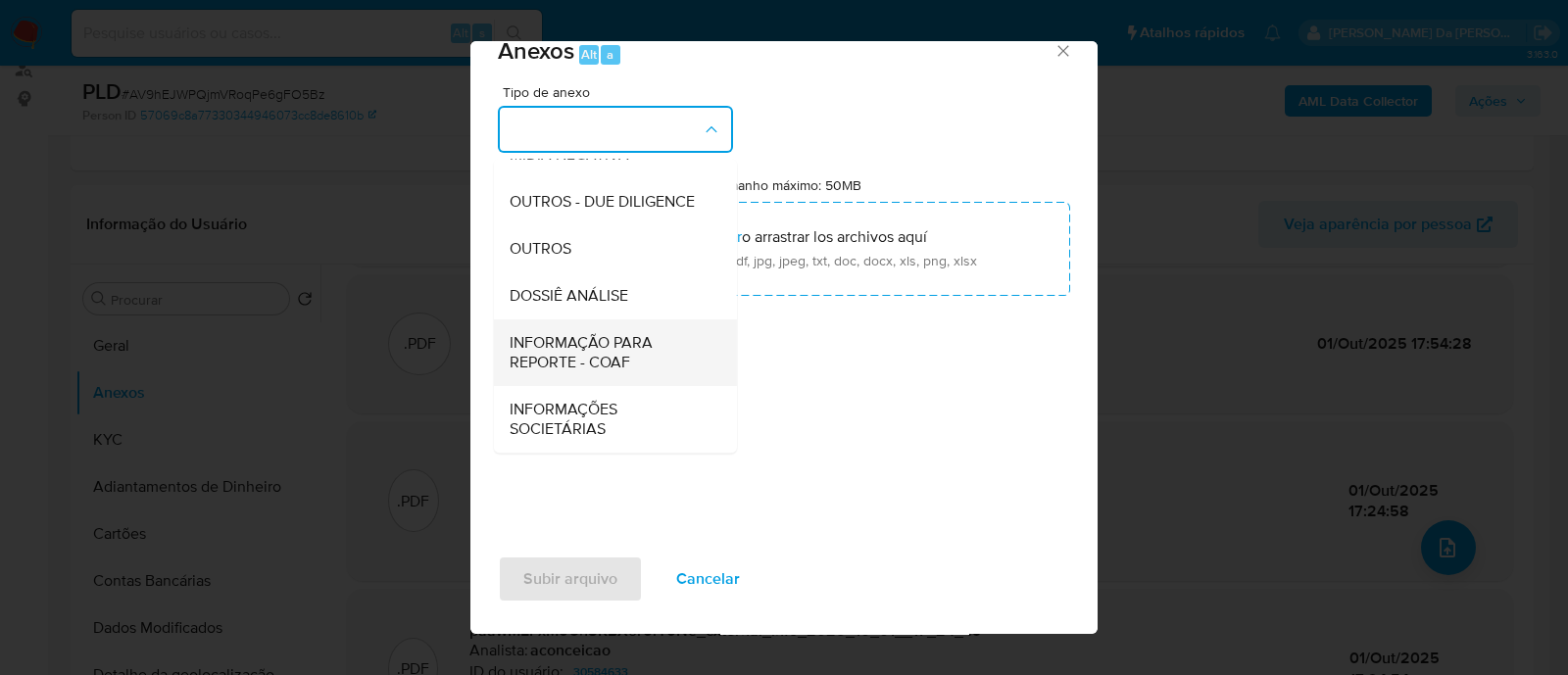
click at [633, 349] on span "INFORMAÇÃO PARA REPORTE - COAF" at bounding box center [610, 353] width 200 height 40
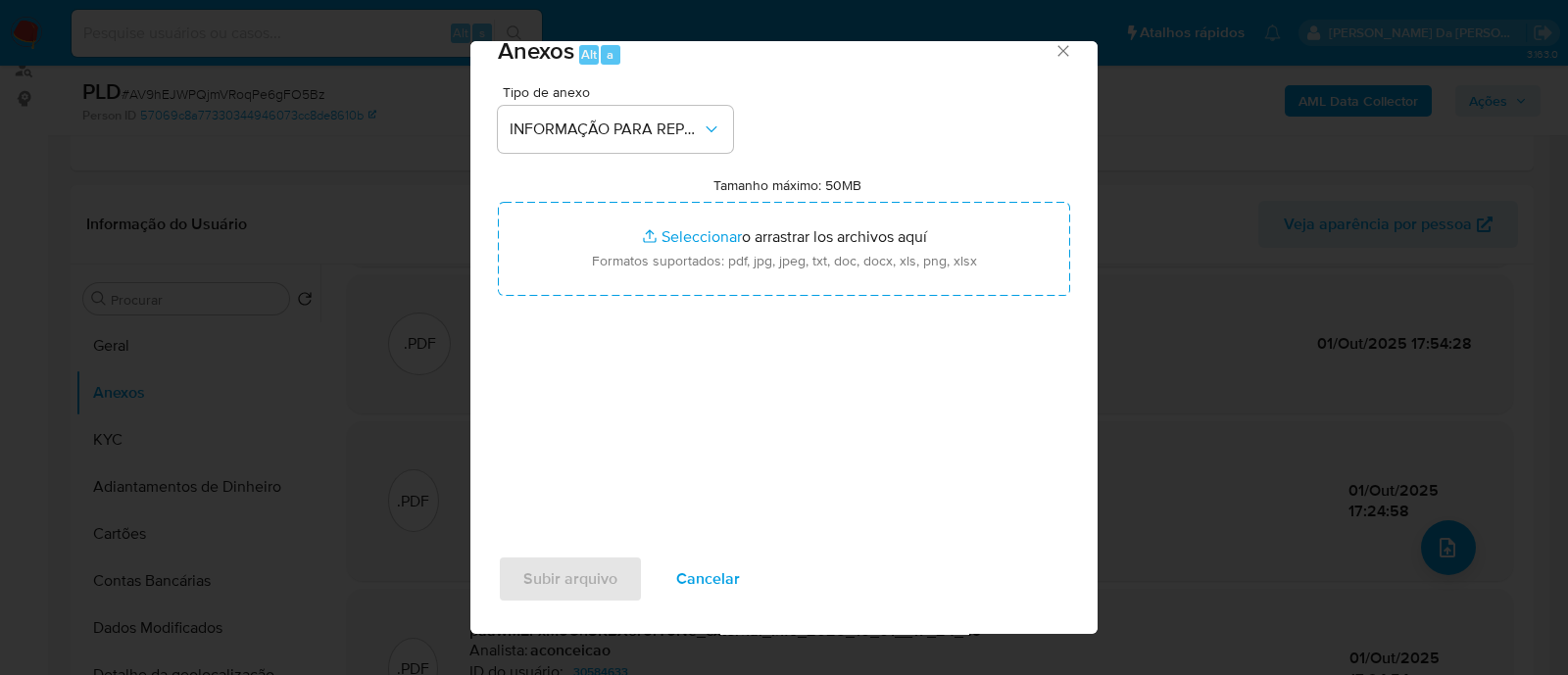
click at [864, 112] on div "Tipo de anexo INFORMAÇÃO PARA REPORTE - COAF Tamanho máximo: 50MB Seleccionar a…" at bounding box center [784, 316] width 572 height 462
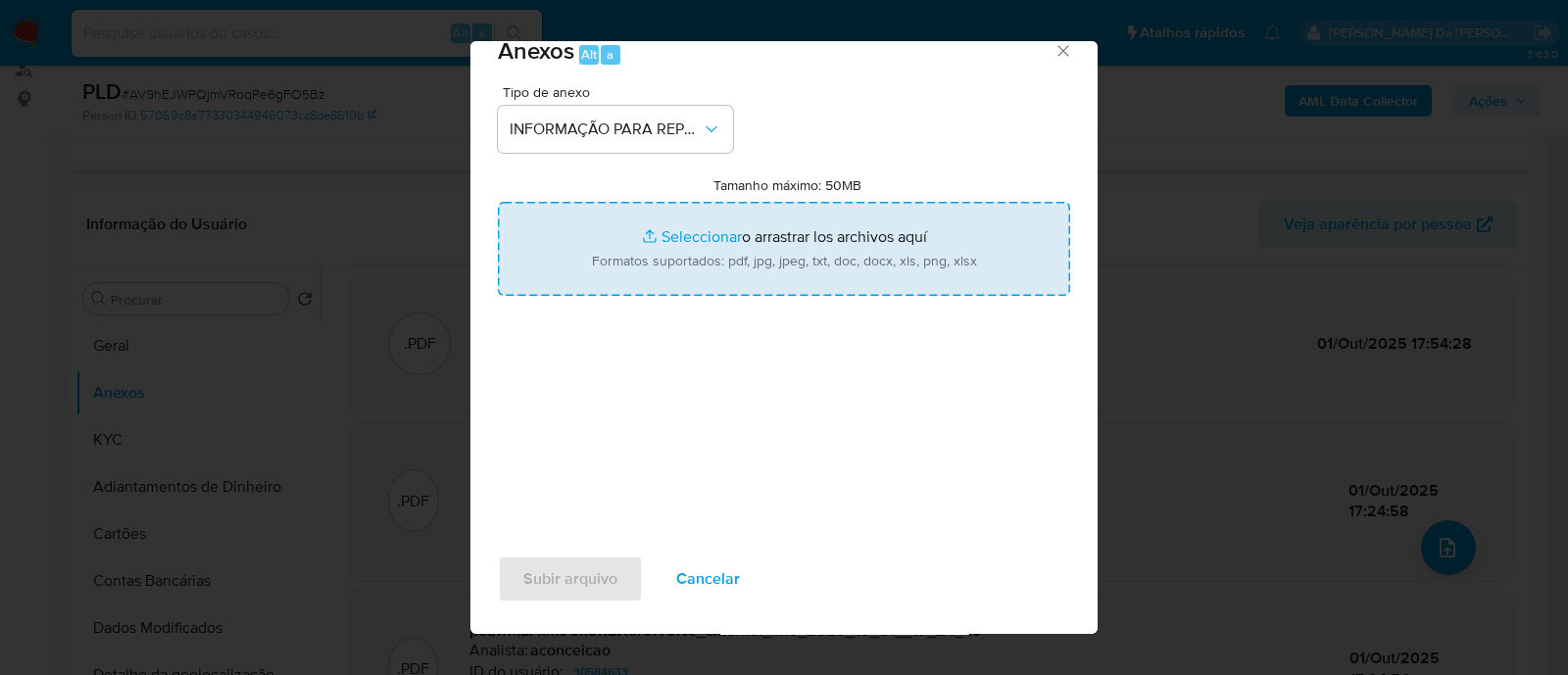
click at [840, 232] on input "Tamanho máximo: 50MB Seleccionar archivos" at bounding box center [784, 249] width 572 height 94
type input "C:\fakepath\SAR - paawMEFxM0Cn8KBXor0rT0Ne - CPF 07246894608 - RENILDO TERRES P…"
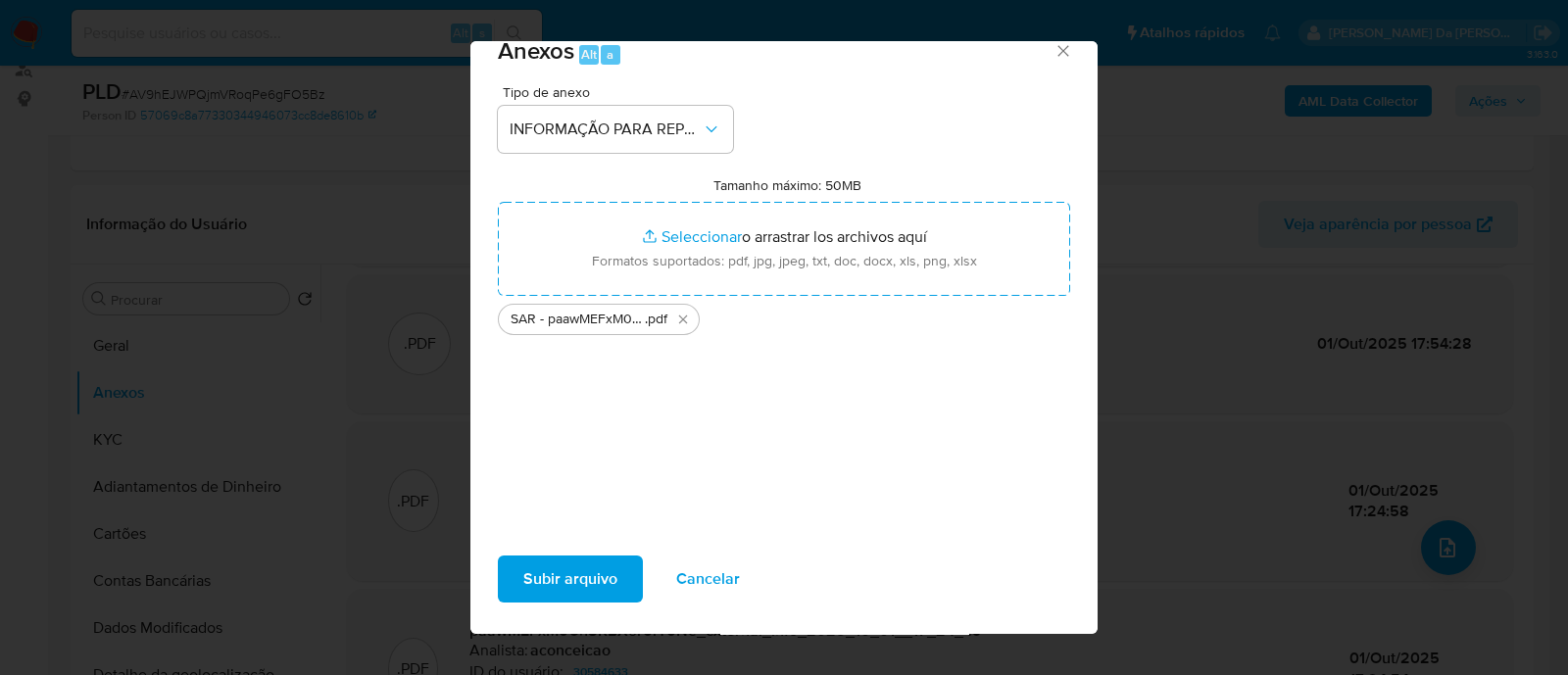
click at [573, 584] on span "Subir arquivo" at bounding box center [570, 578] width 94 height 43
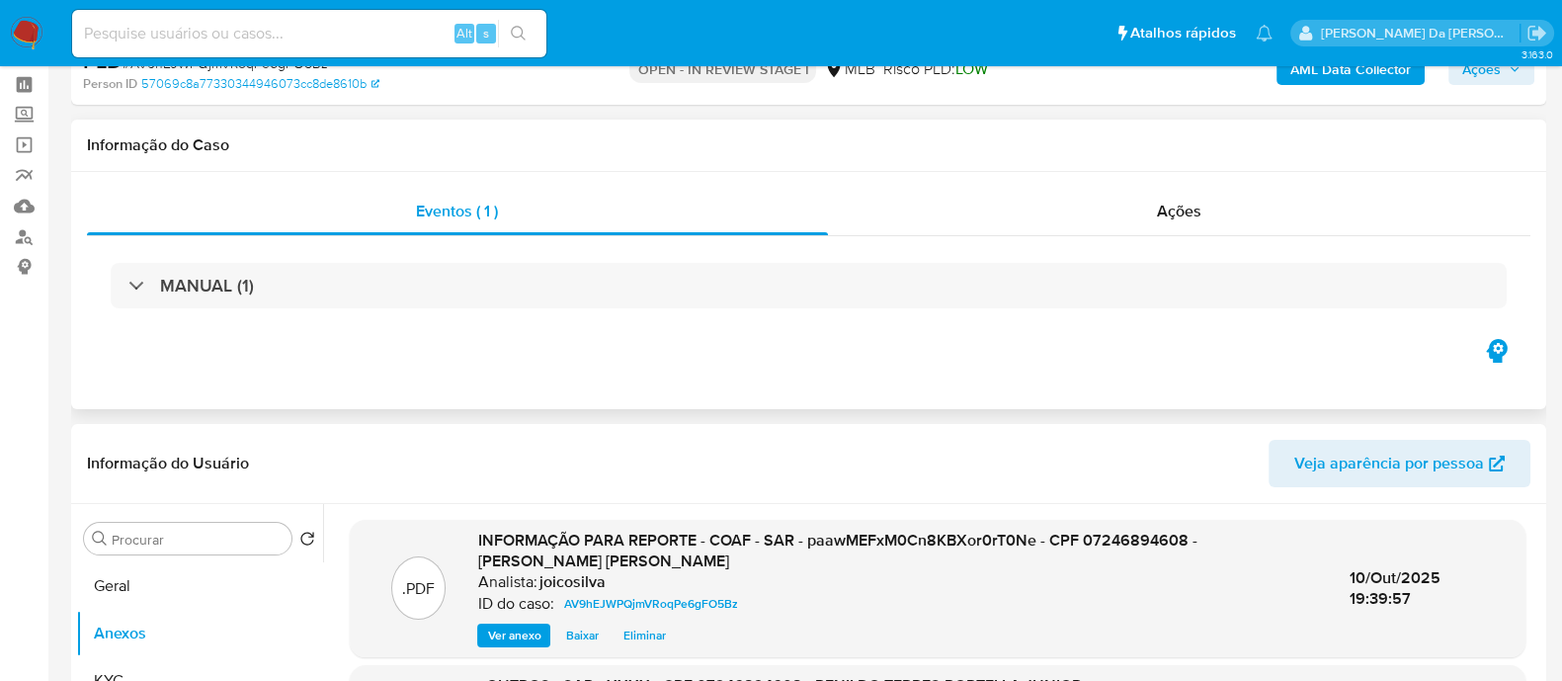
scroll to position [0, 0]
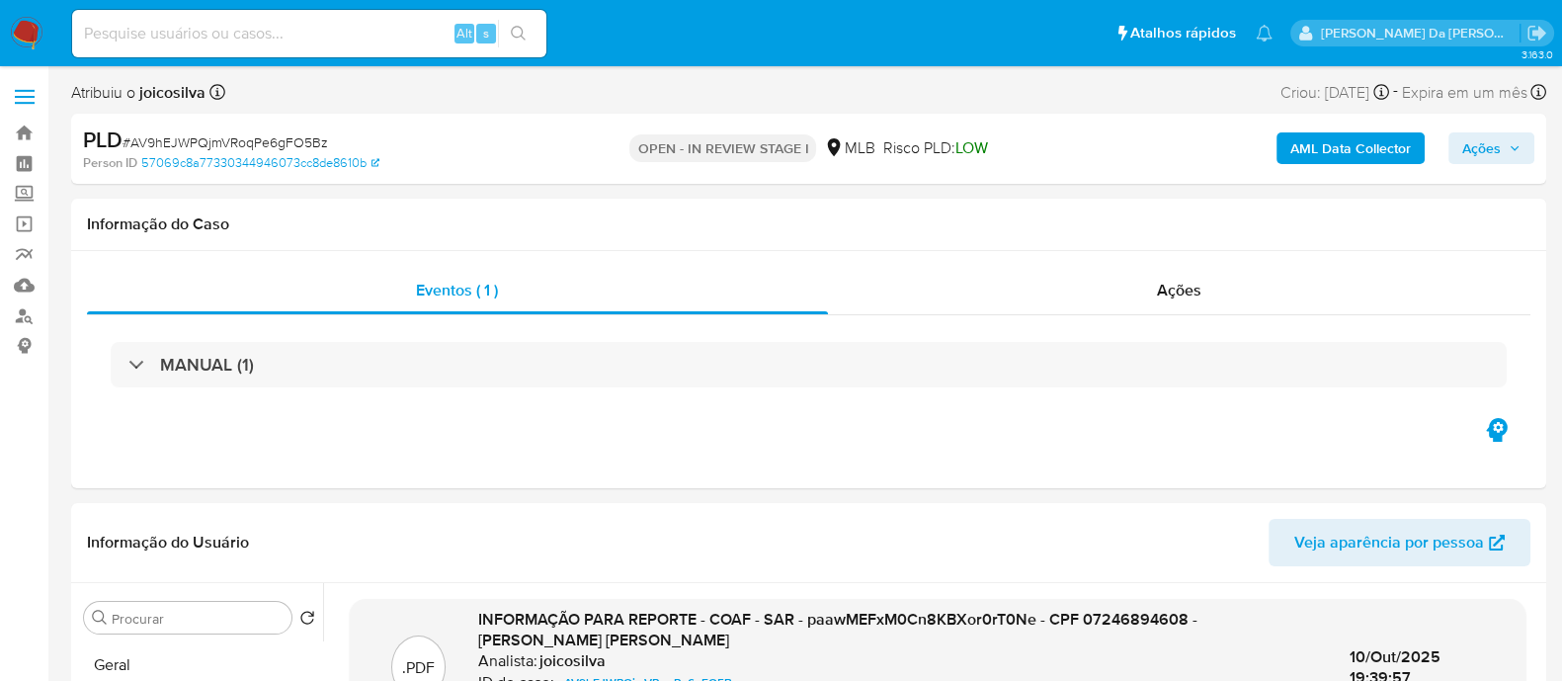
click at [1473, 149] on span "Ações" at bounding box center [1482, 148] width 39 height 32
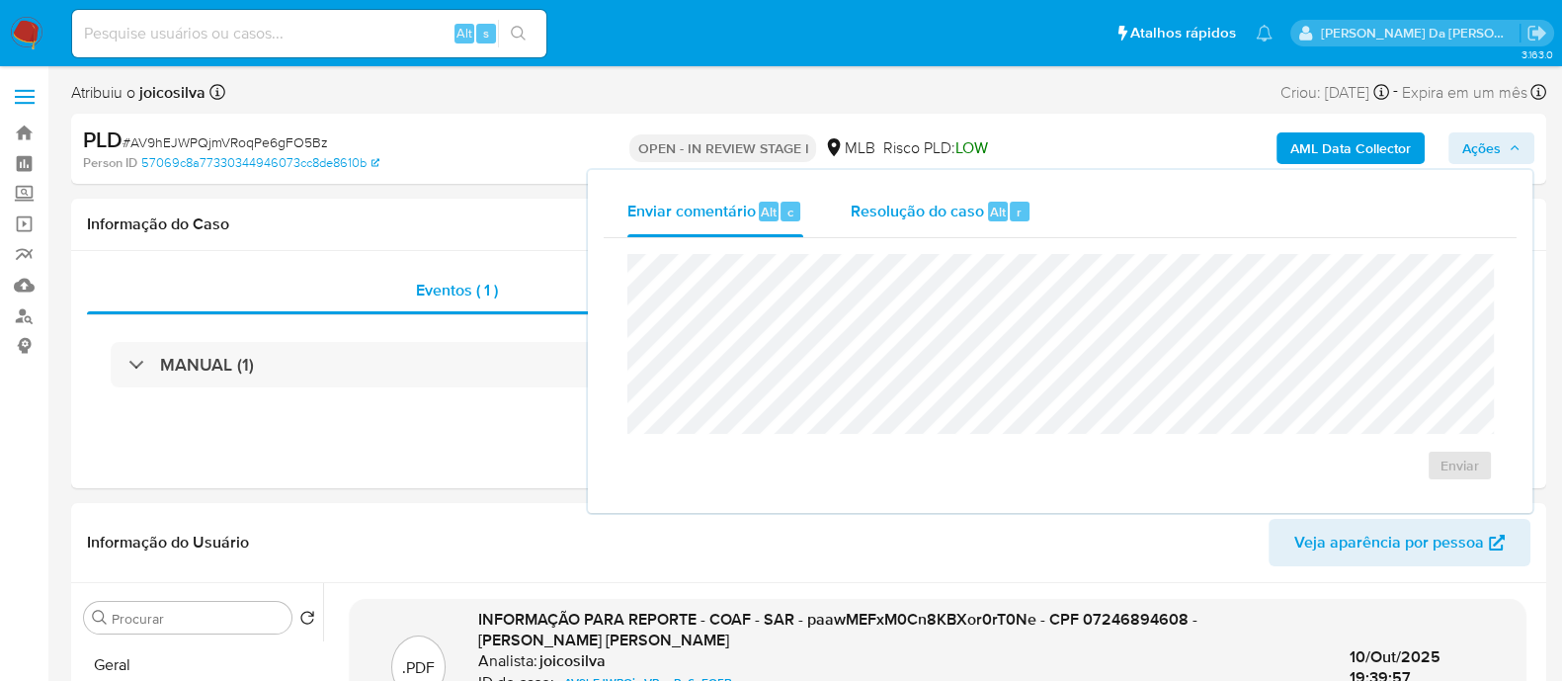
click at [901, 215] on span "Resolução do caso" at bounding box center [917, 211] width 133 height 23
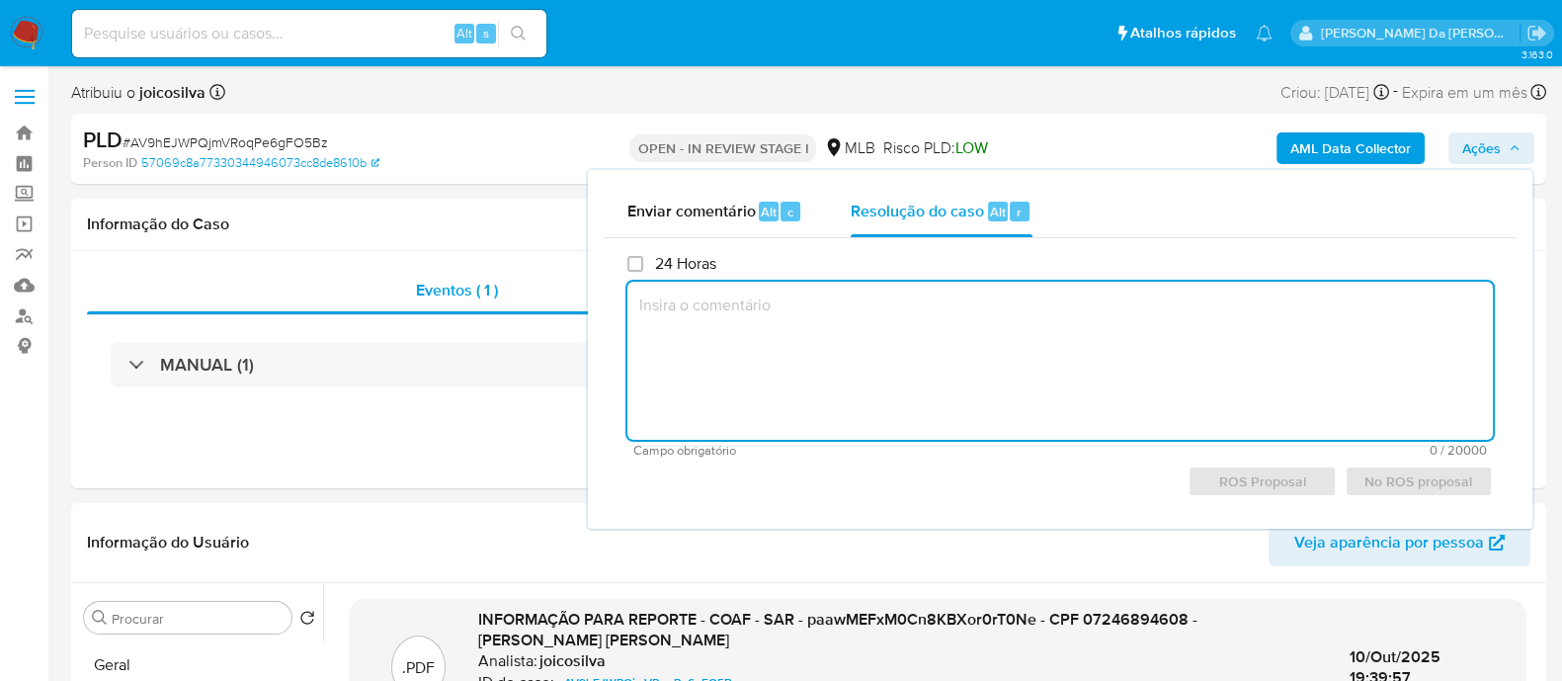
click at [899, 346] on textarea at bounding box center [1061, 361] width 866 height 158
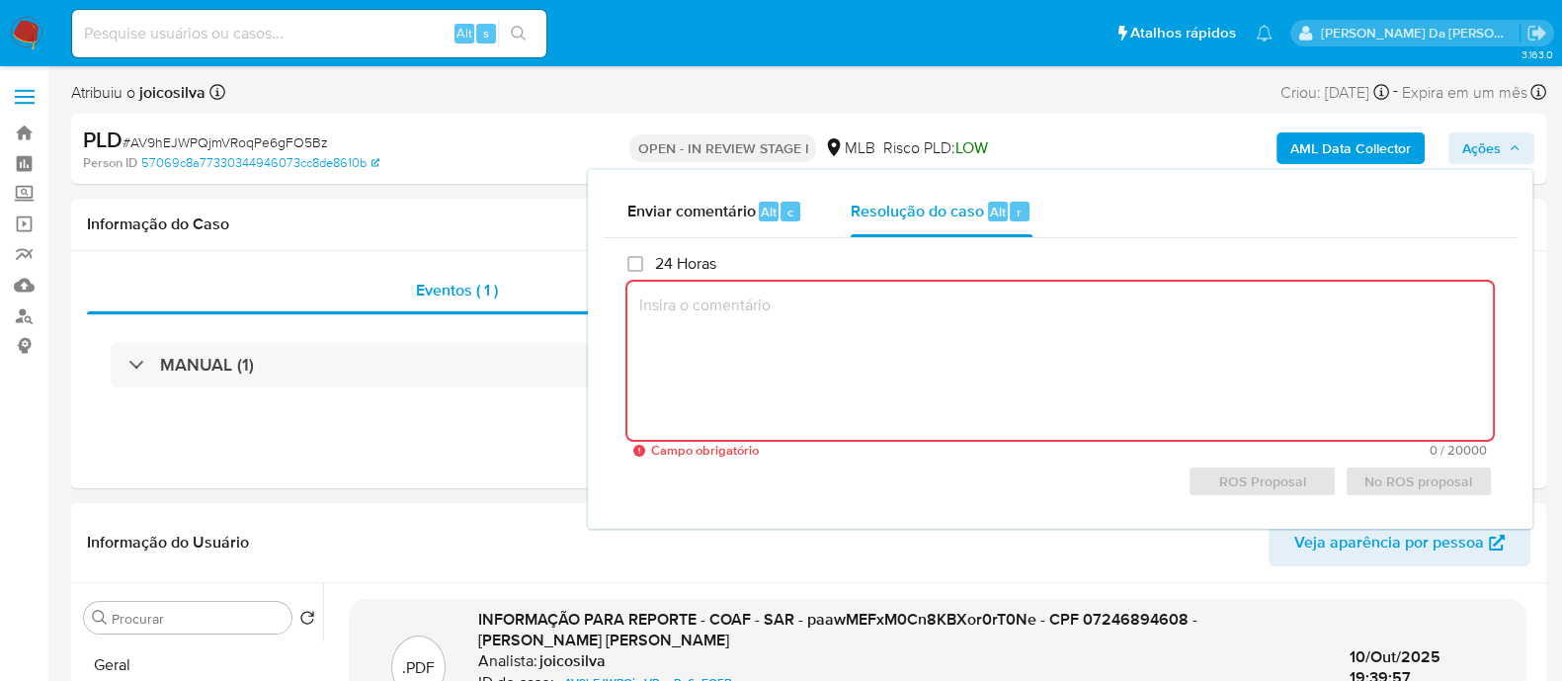
click at [820, 358] on textarea at bounding box center [1061, 361] width 866 height 158
paste textarea "Caso aberto para incluir um PDF com os dados Atualizados do SAR. Caso vinculado…"
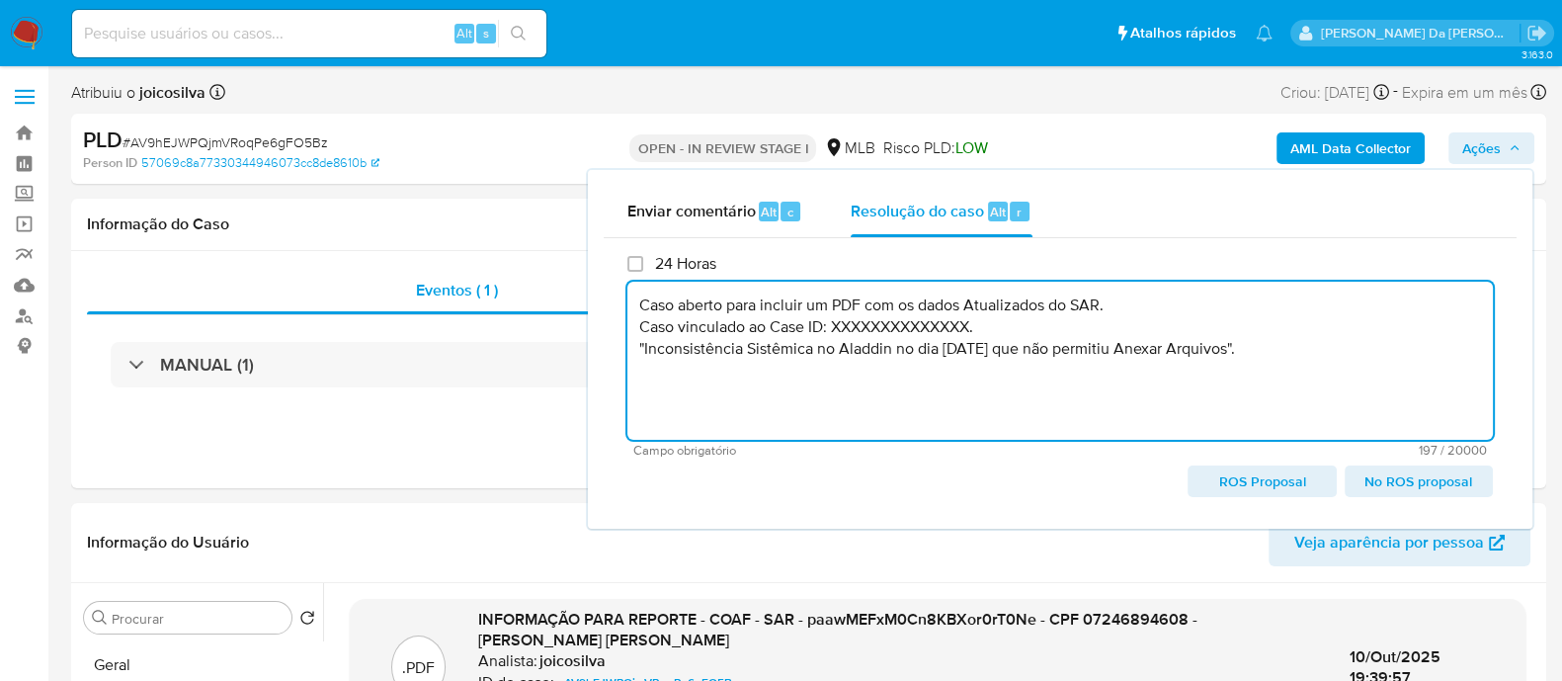
click at [865, 328] on textarea "Caso aberto para incluir um PDF com os dados Atualizados do SAR. Caso vinculado…" at bounding box center [1061, 361] width 866 height 158
paste textarea "paawMEFxM0Cn8KBXor0rT0Ne"
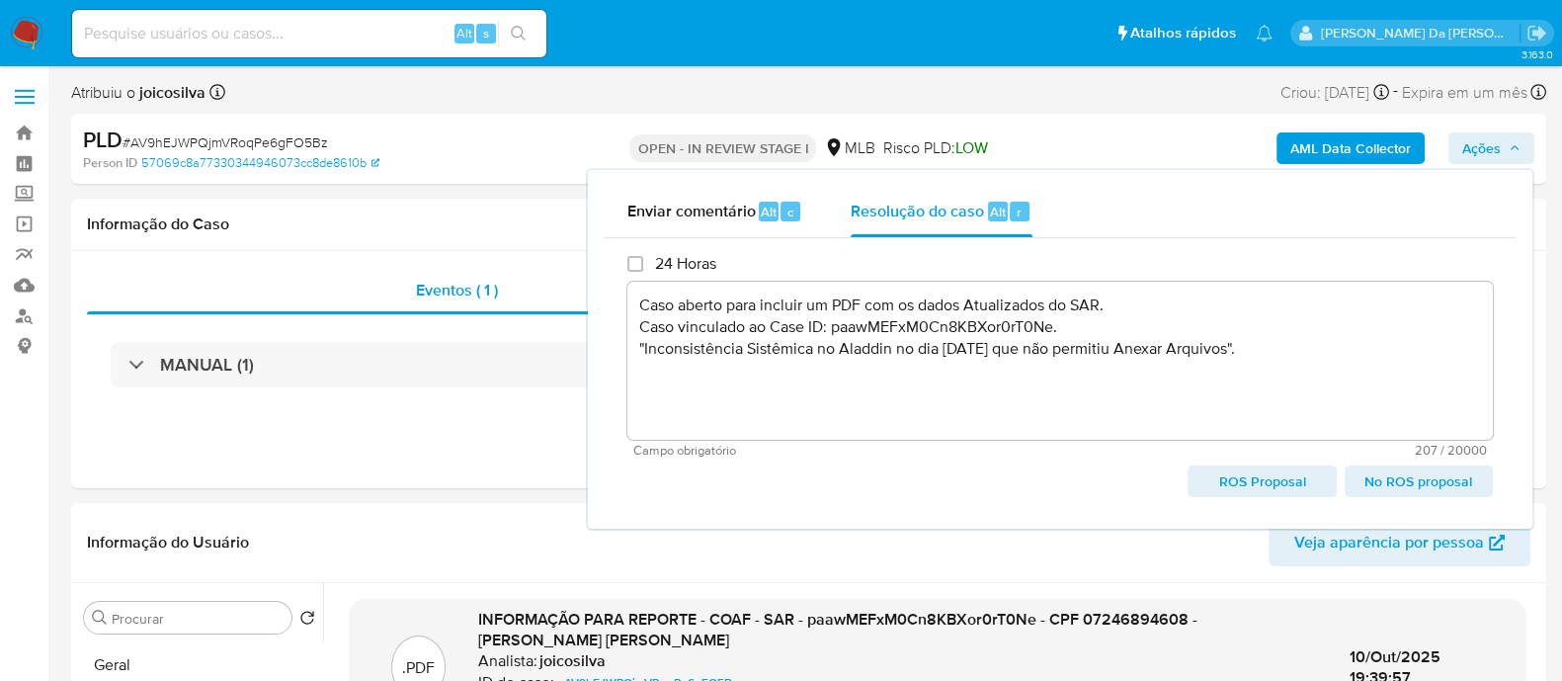
click at [1414, 484] on span "No ROS proposal" at bounding box center [1419, 481] width 121 height 28
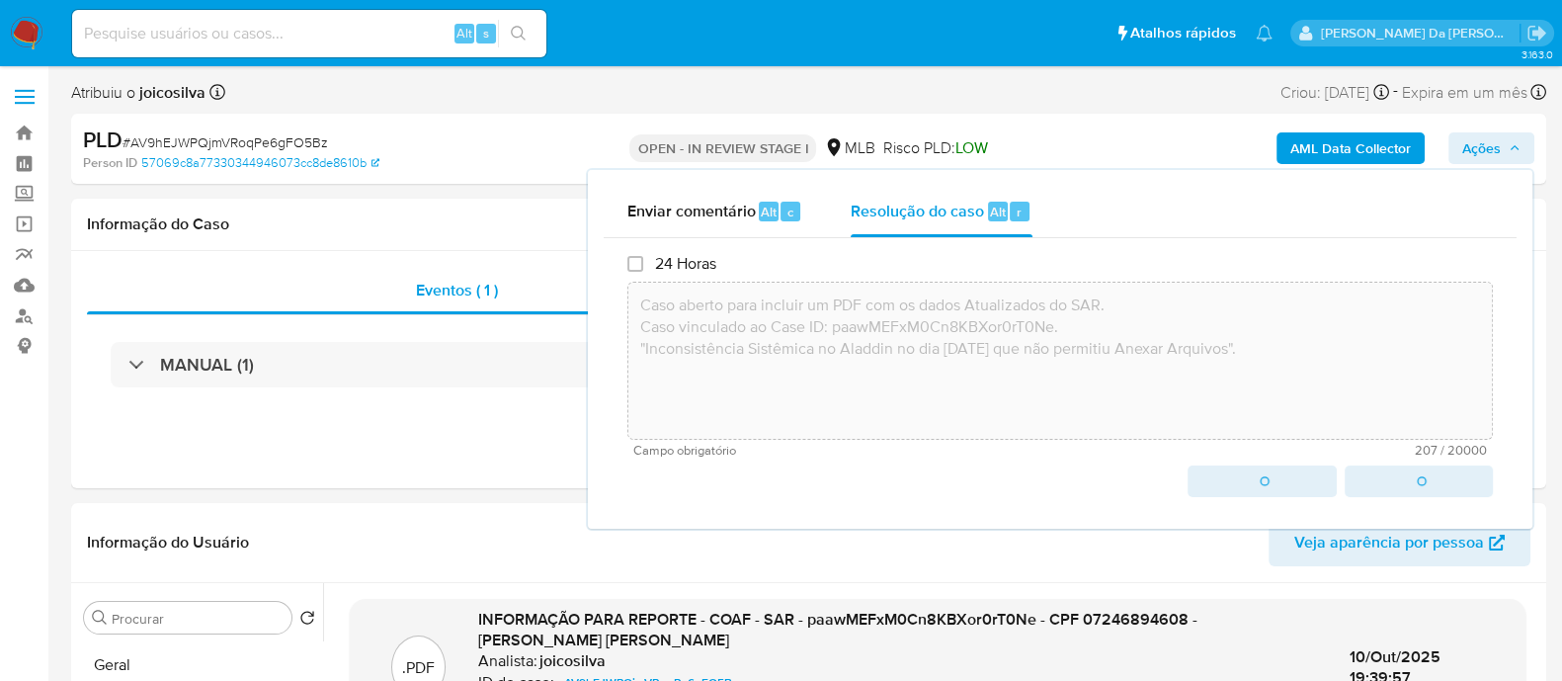
type textarea "Caso aberto para incluir um PDF com os dados Atualizados do SAR. Caso vinculado…"
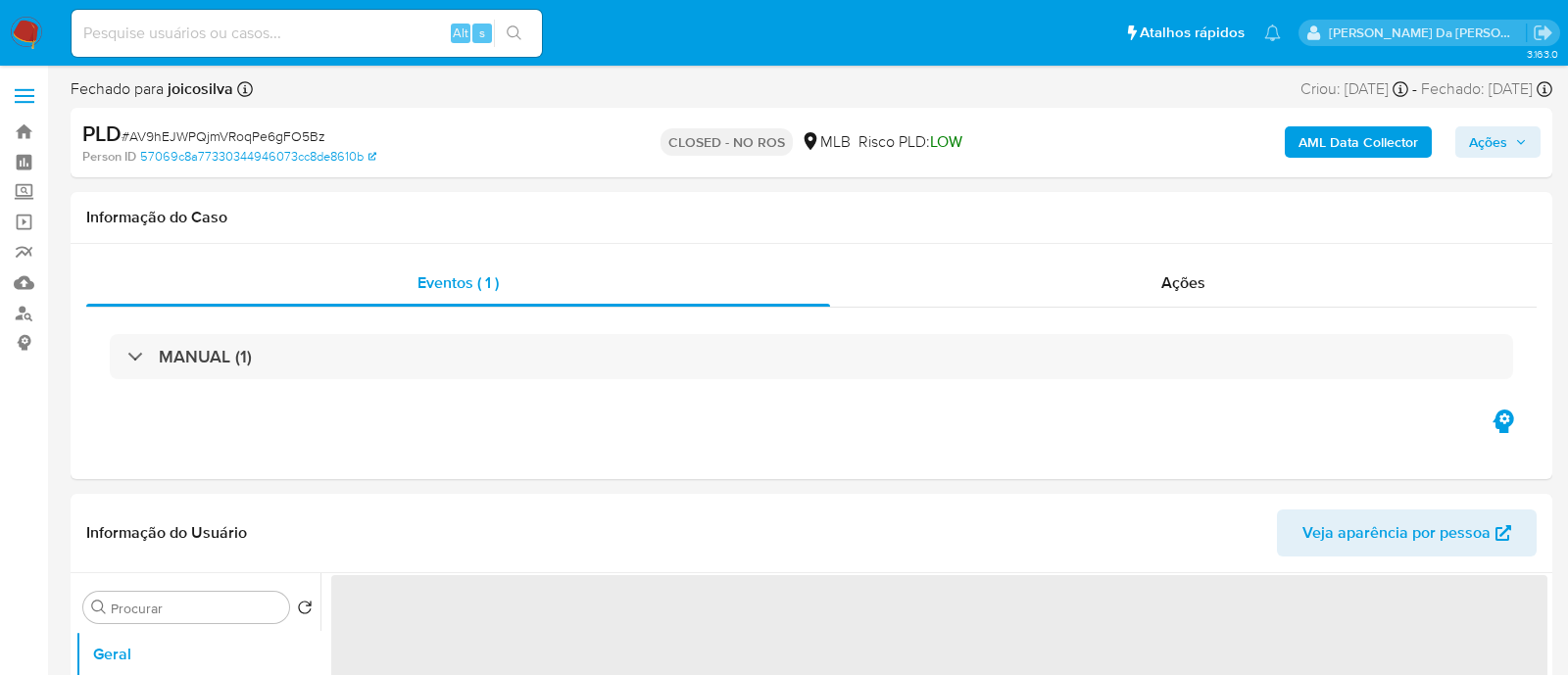
select select "10"
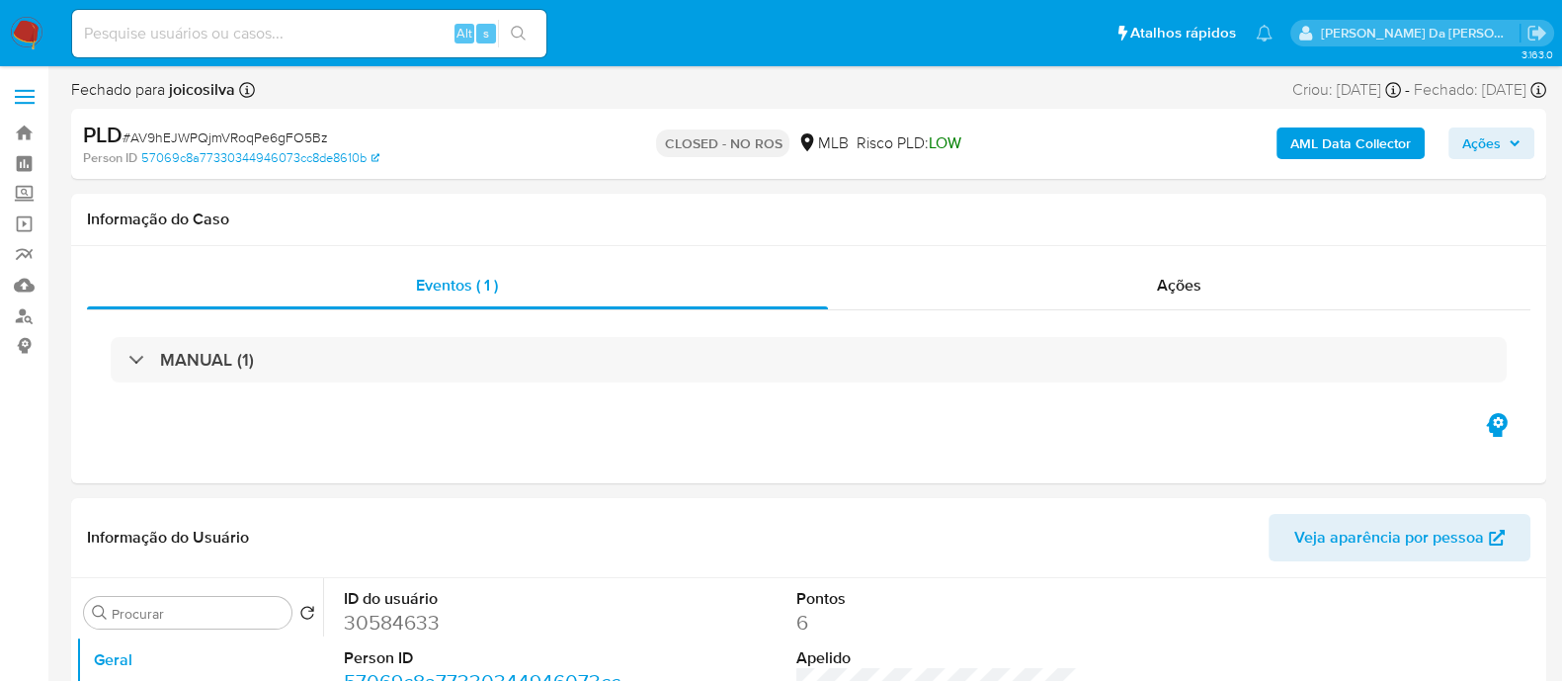
click at [328, 33] on input at bounding box center [309, 34] width 474 height 26
paste input "bBV6CaxWrYukZezVn2xxZPO8"
type input "bBV6CaxWrYukZezVn2xxZPO8"
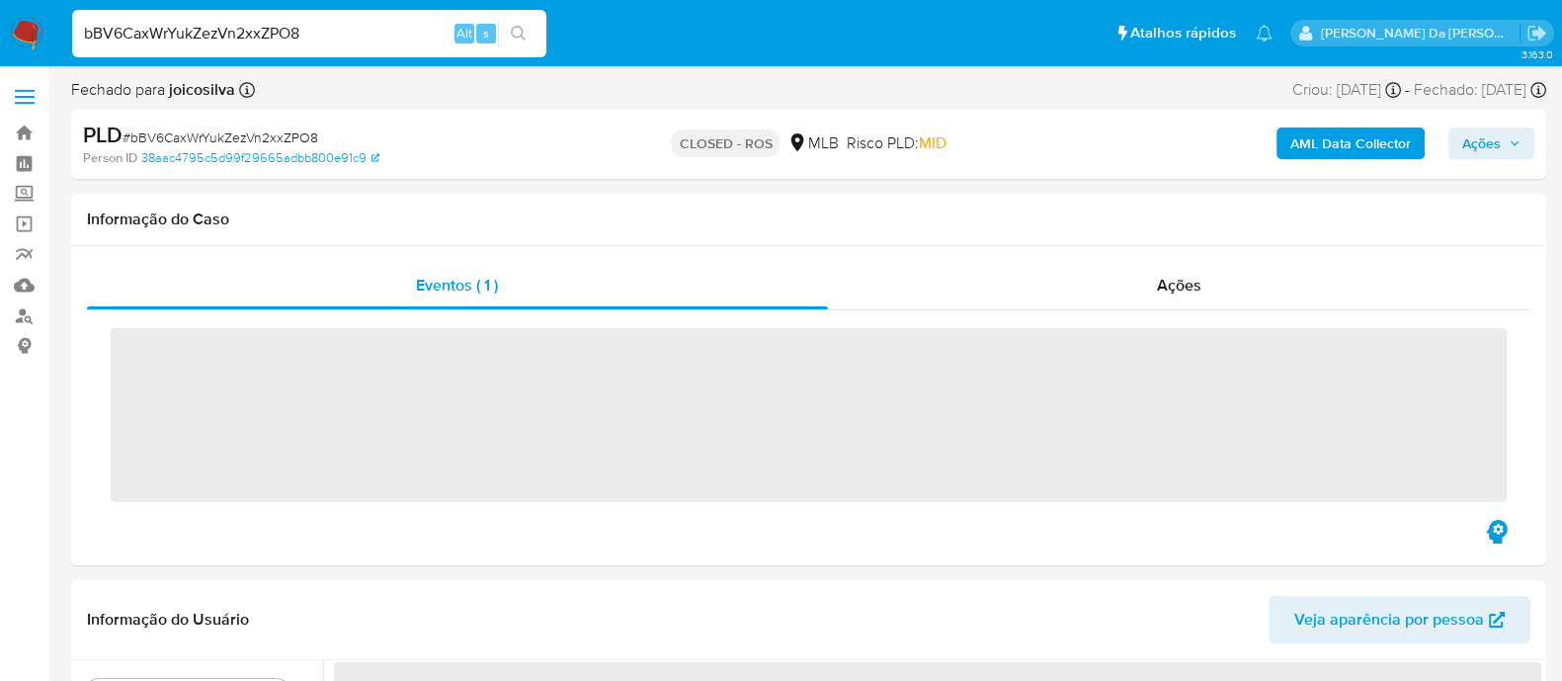
select select "10"
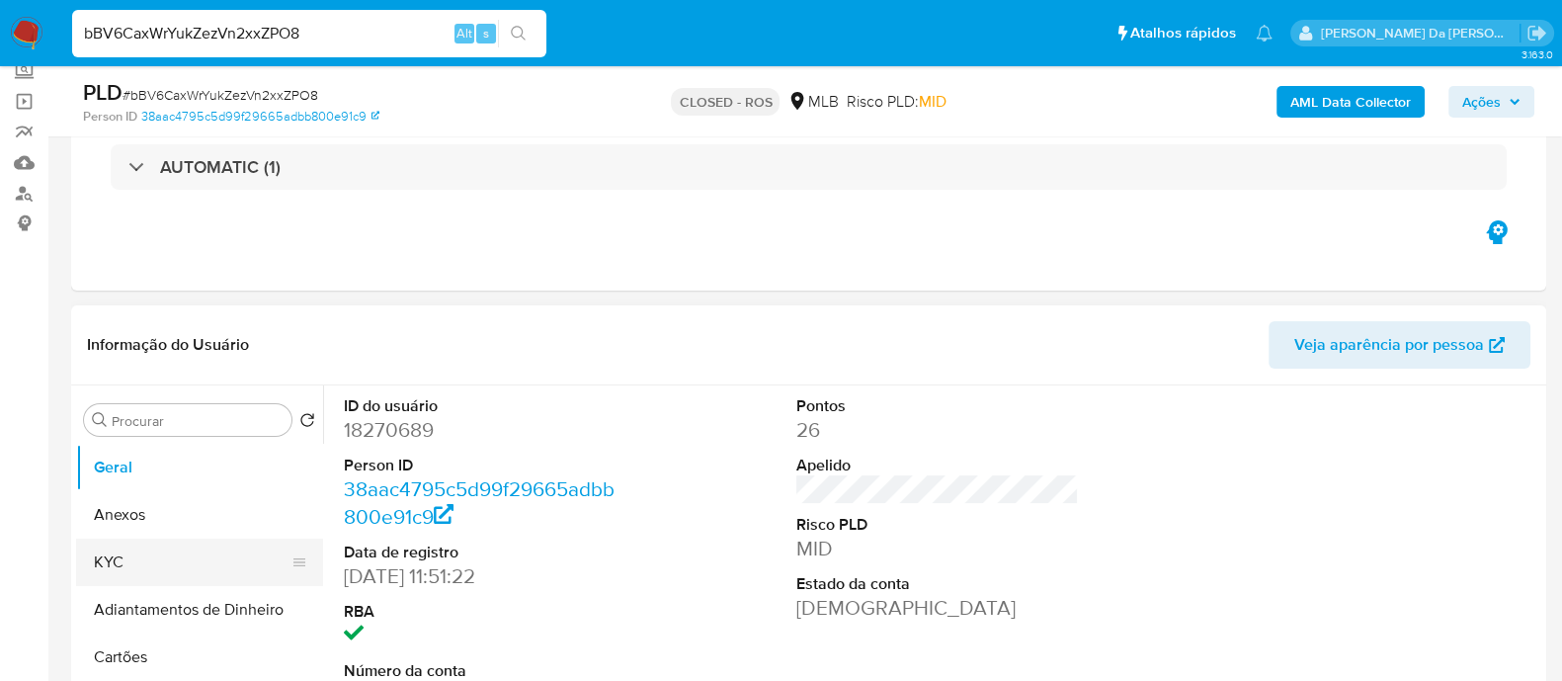
click at [133, 557] on button "KYC" at bounding box center [191, 562] width 231 height 47
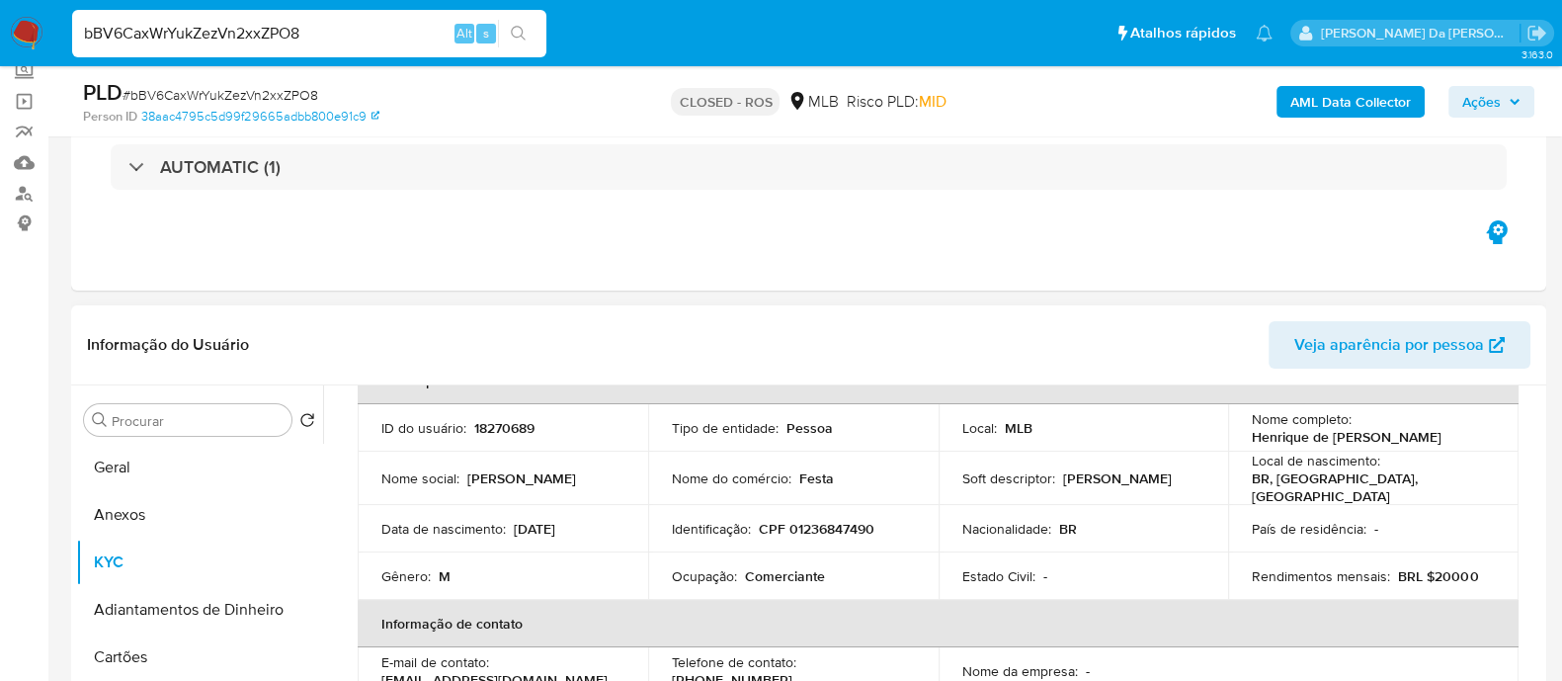
scroll to position [246, 0]
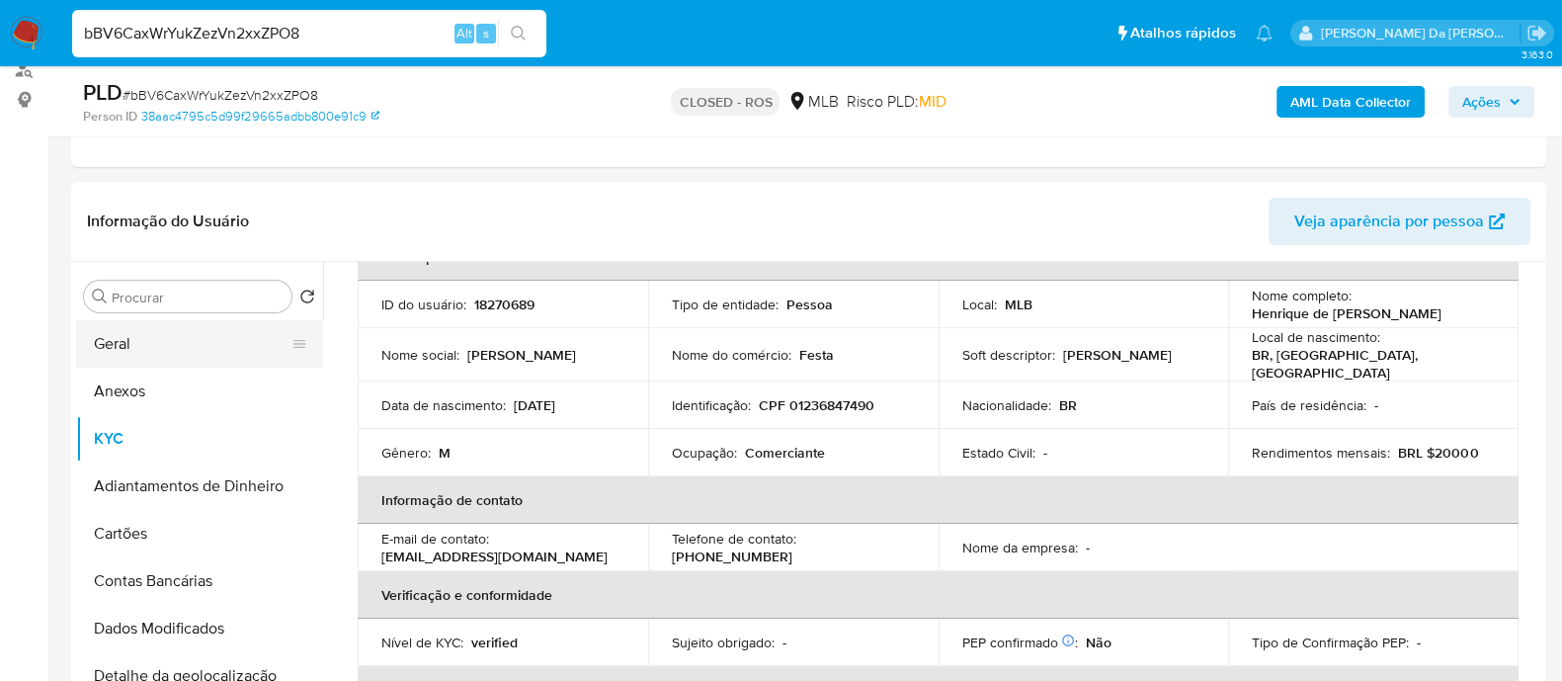
click at [116, 344] on button "Geral" at bounding box center [191, 343] width 231 height 47
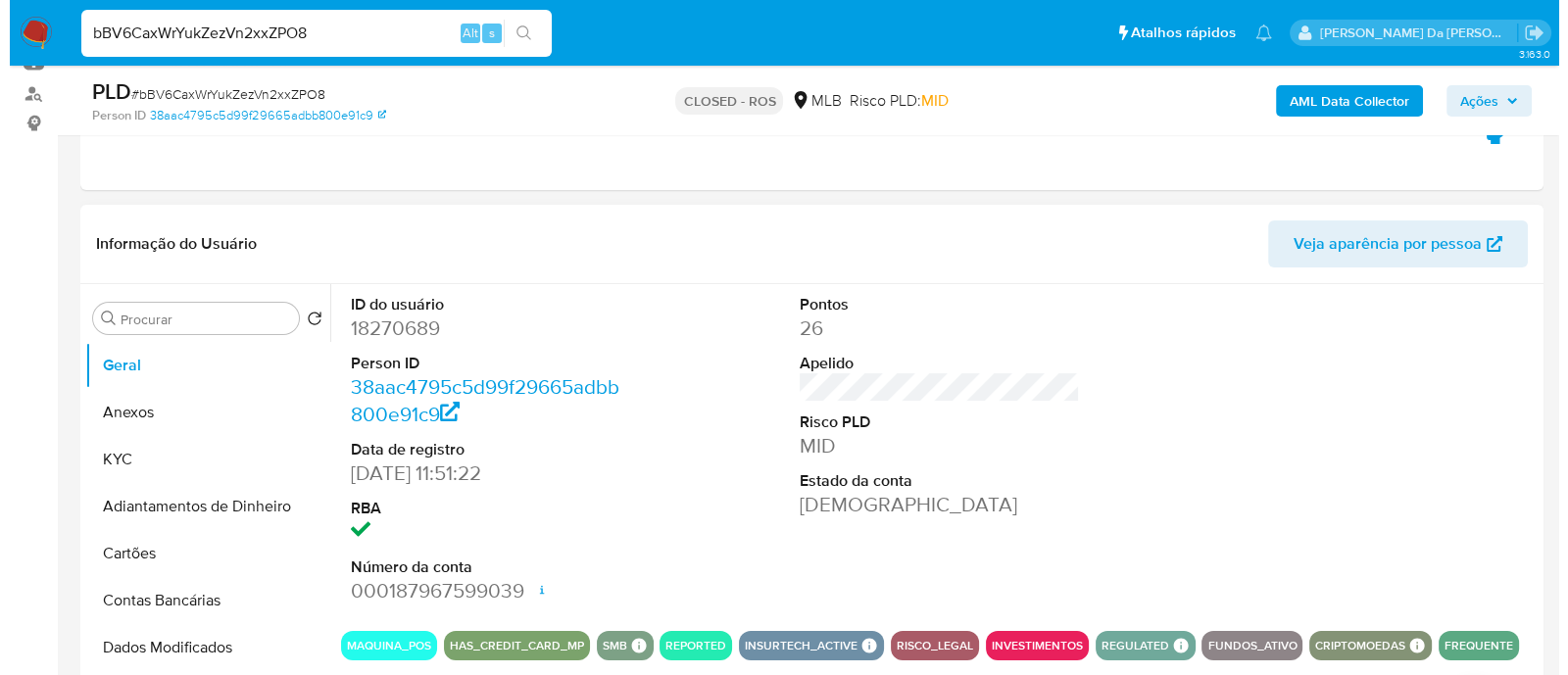
scroll to position [368, 0]
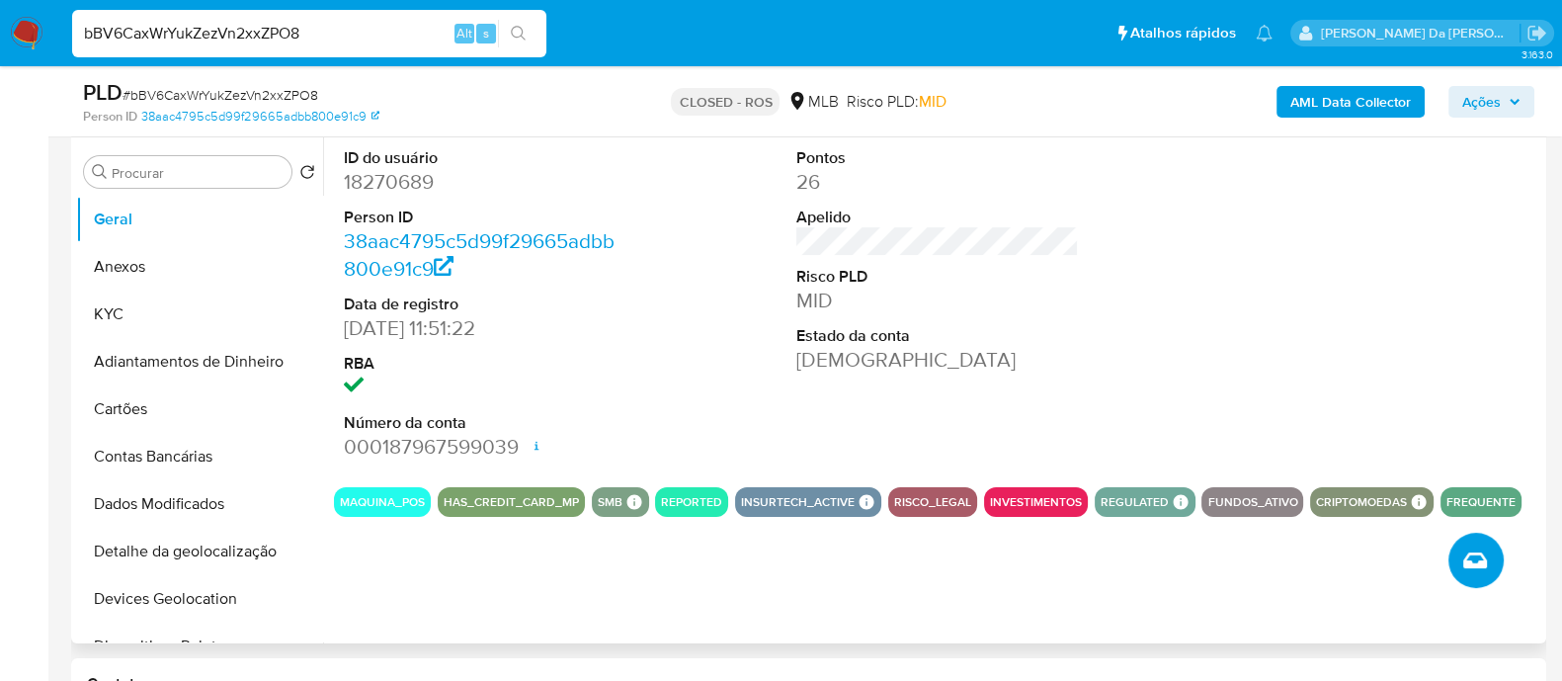
click at [1479, 553] on icon "Criar caso manual" at bounding box center [1476, 560] width 24 height 24
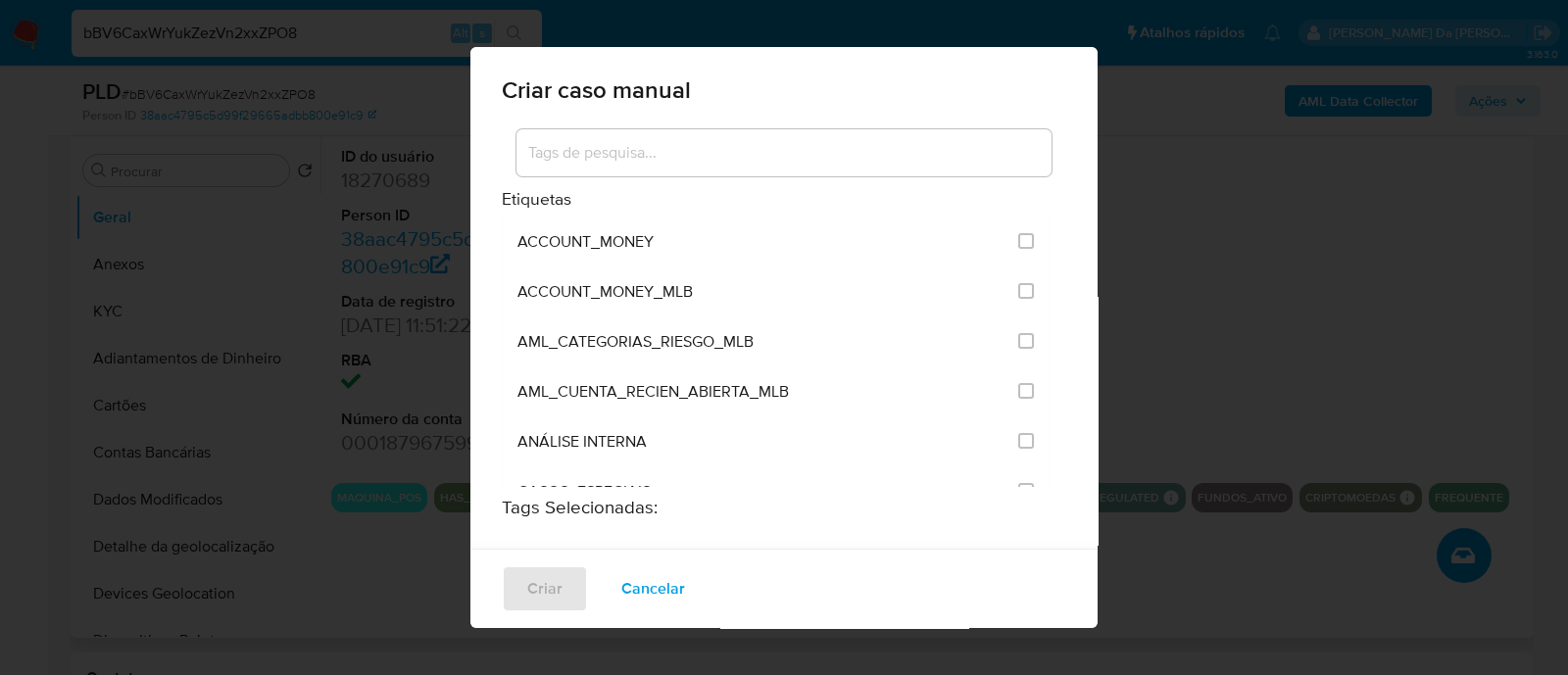
click at [771, 164] on input at bounding box center [784, 153] width 536 height 26
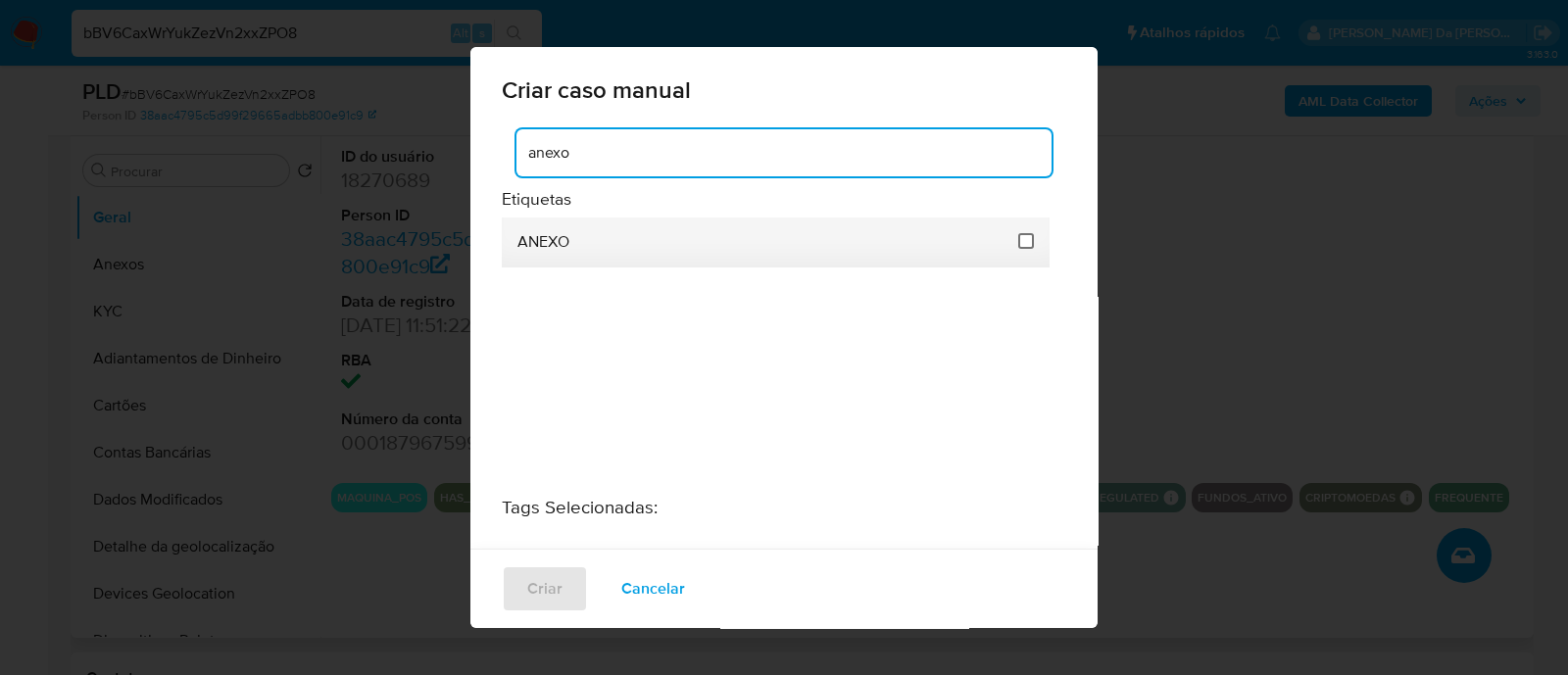
type input "anexo"
click at [1025, 245] on input "3317" at bounding box center [1026, 241] width 16 height 16
checkbox input "true"
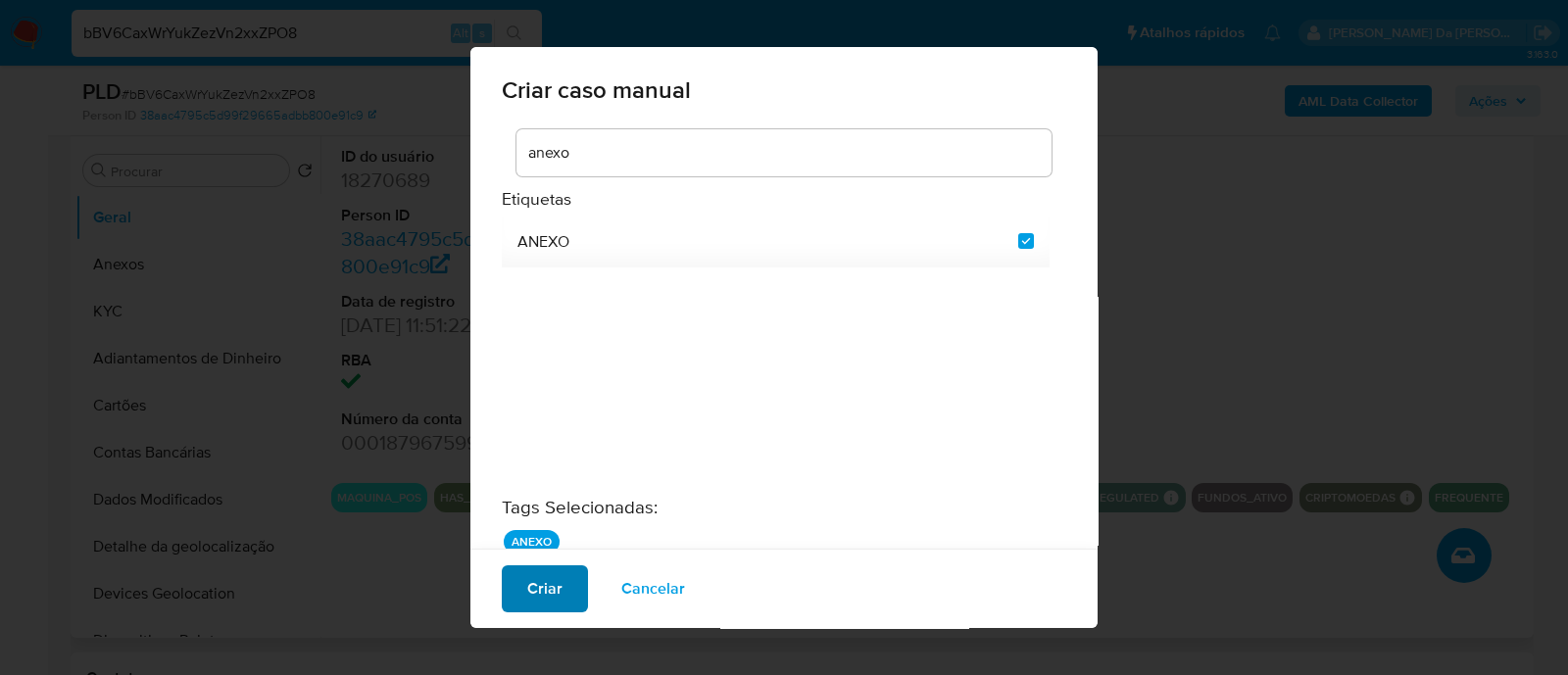
drag, startPoint x: 520, startPoint y: 590, endPoint x: 540, endPoint y: 590, distance: 20.0
click at [540, 590] on button "Criar" at bounding box center [544, 588] width 86 height 47
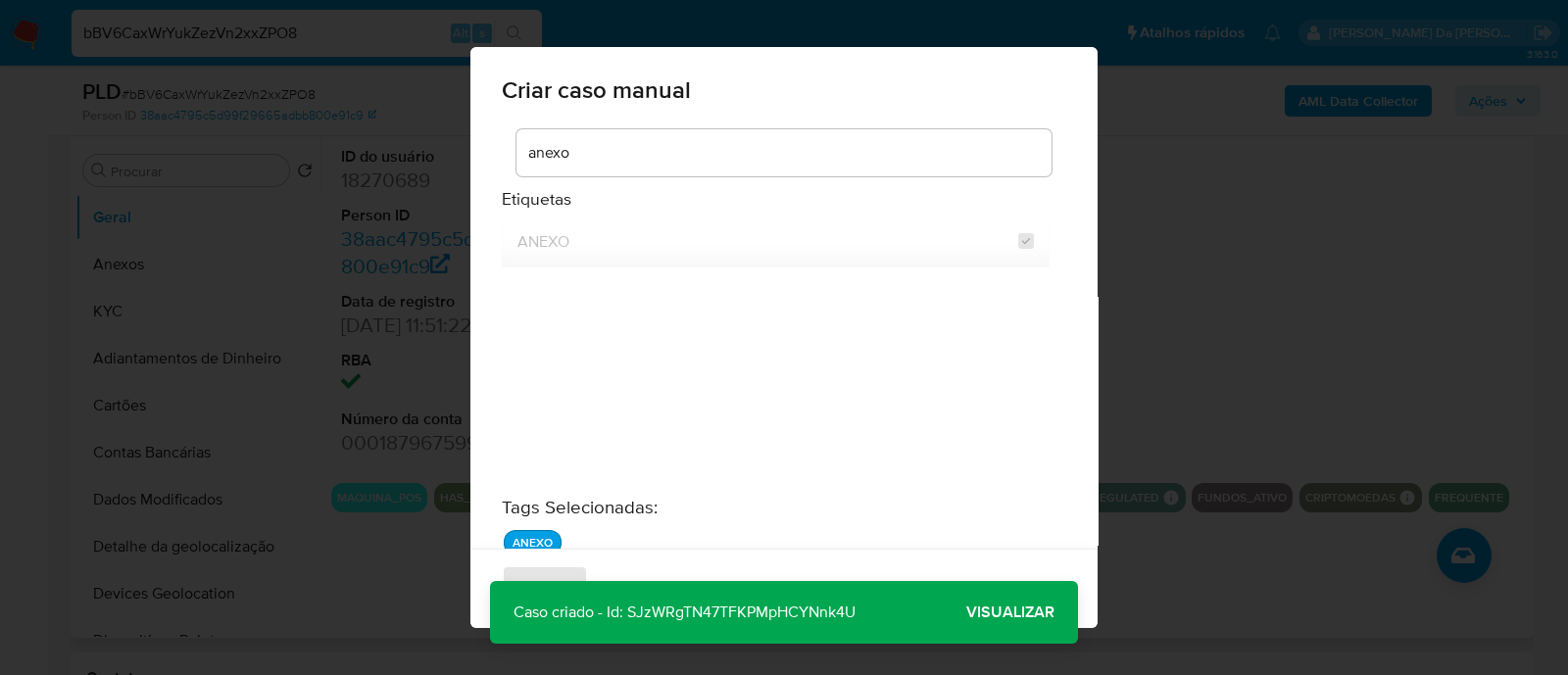
click at [1010, 613] on span "Visualizar" at bounding box center [1010, 613] width 88 height 0
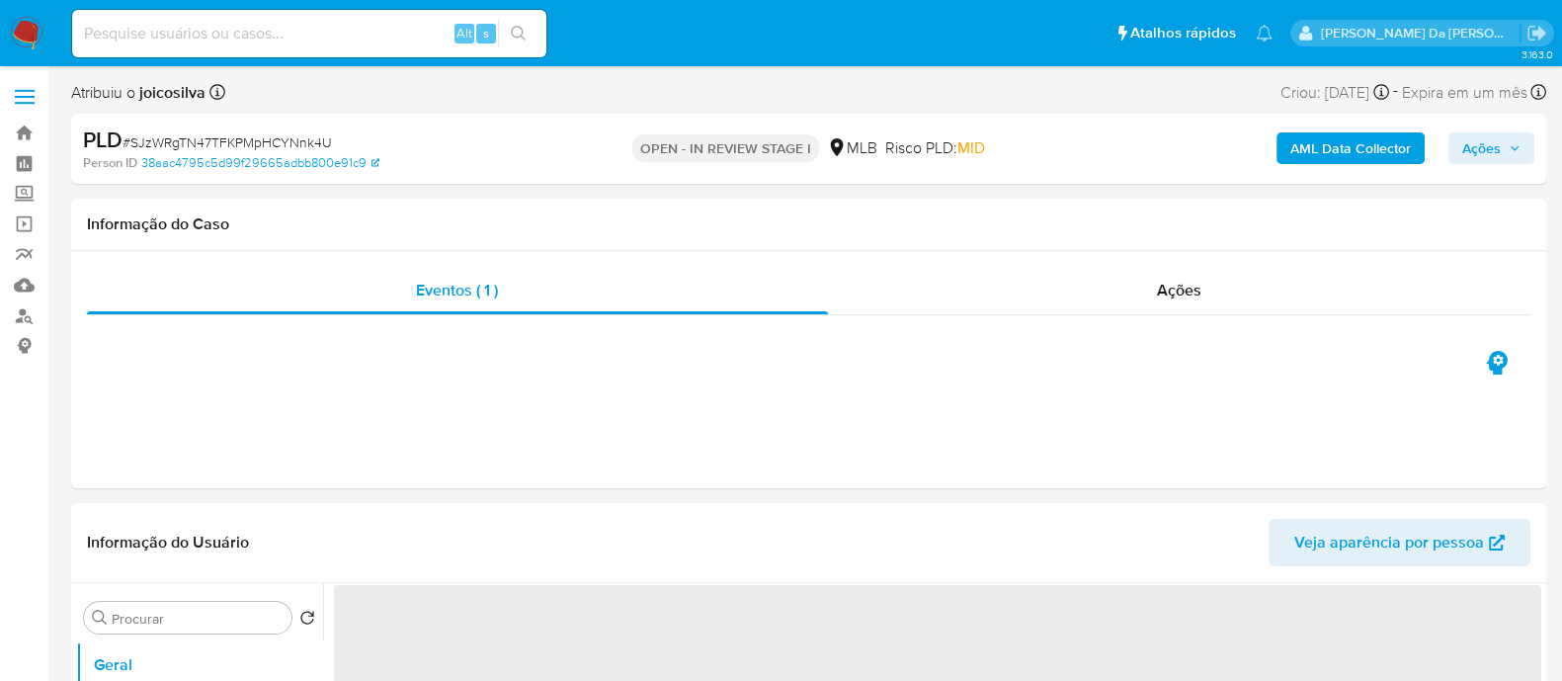
select select "10"
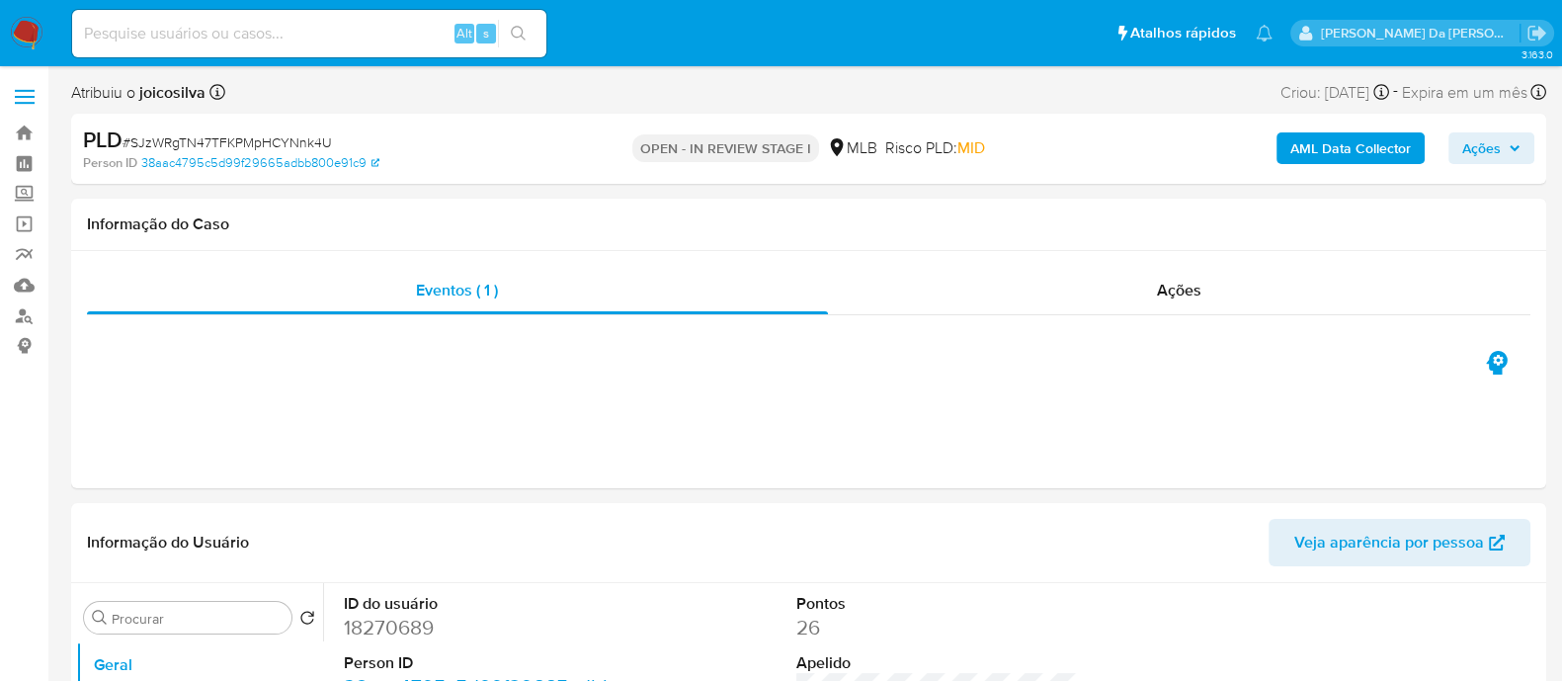
click at [287, 143] on span "# SJzWRgTN47TFKPMpHCYNnk4U" at bounding box center [228, 142] width 210 height 20
copy span "SJzWRgTN47TFKPMpHCYNnk4U"
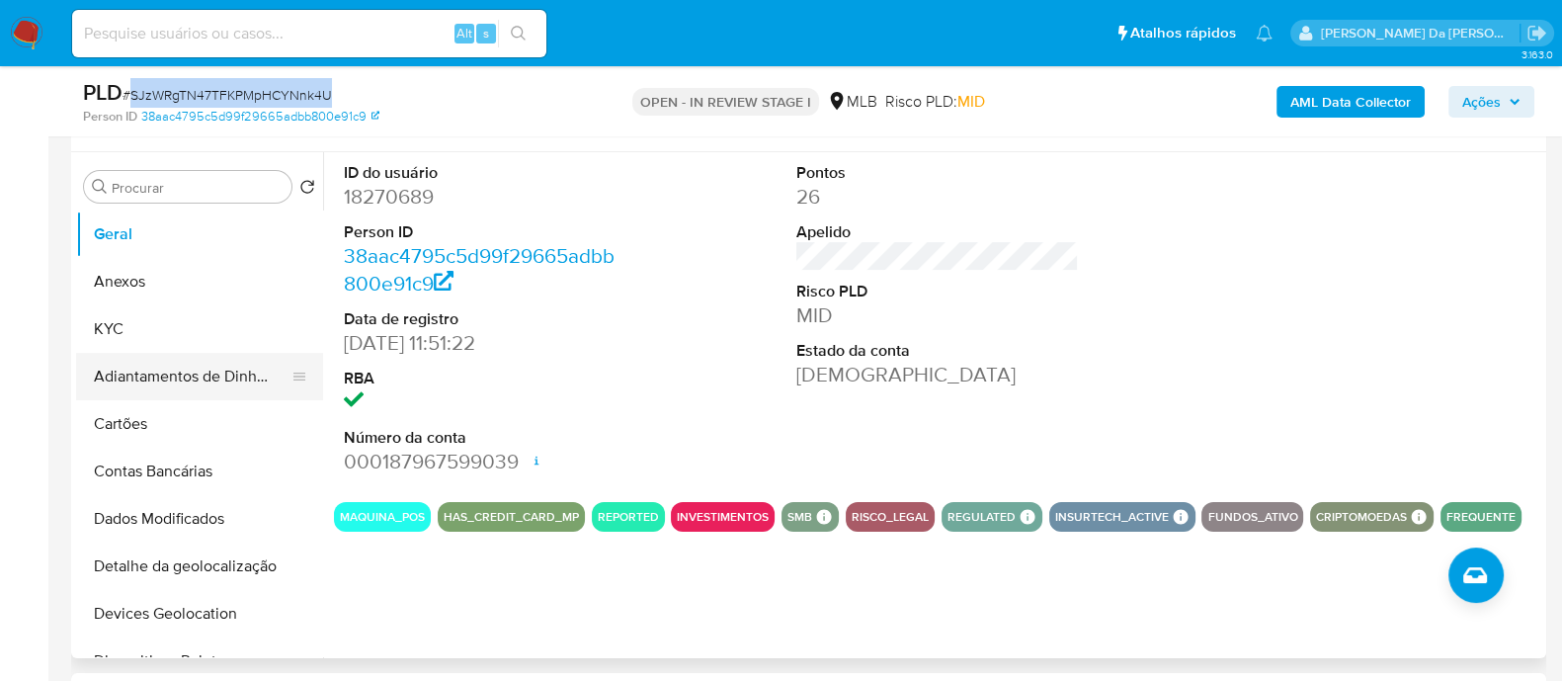
scroll to position [371, 0]
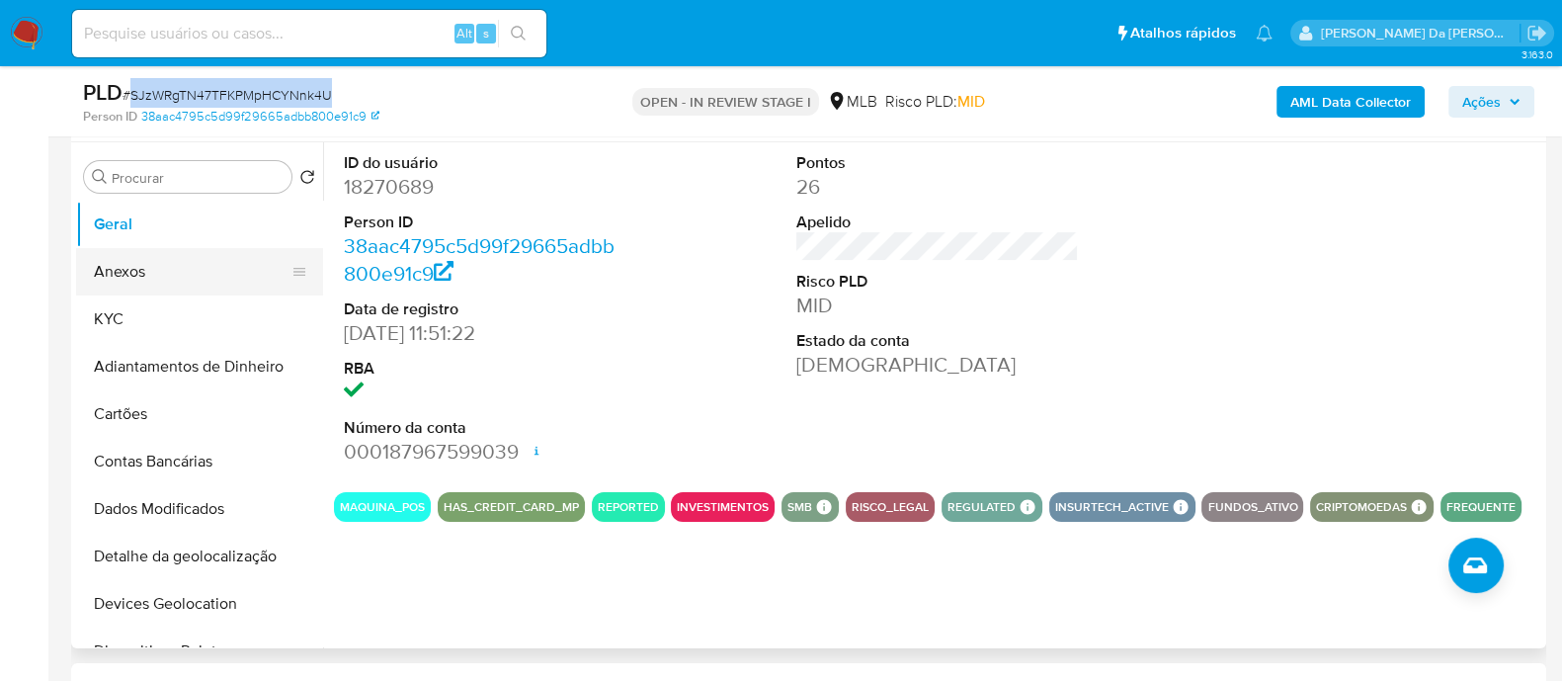
click at [136, 281] on button "Anexos" at bounding box center [191, 271] width 231 height 47
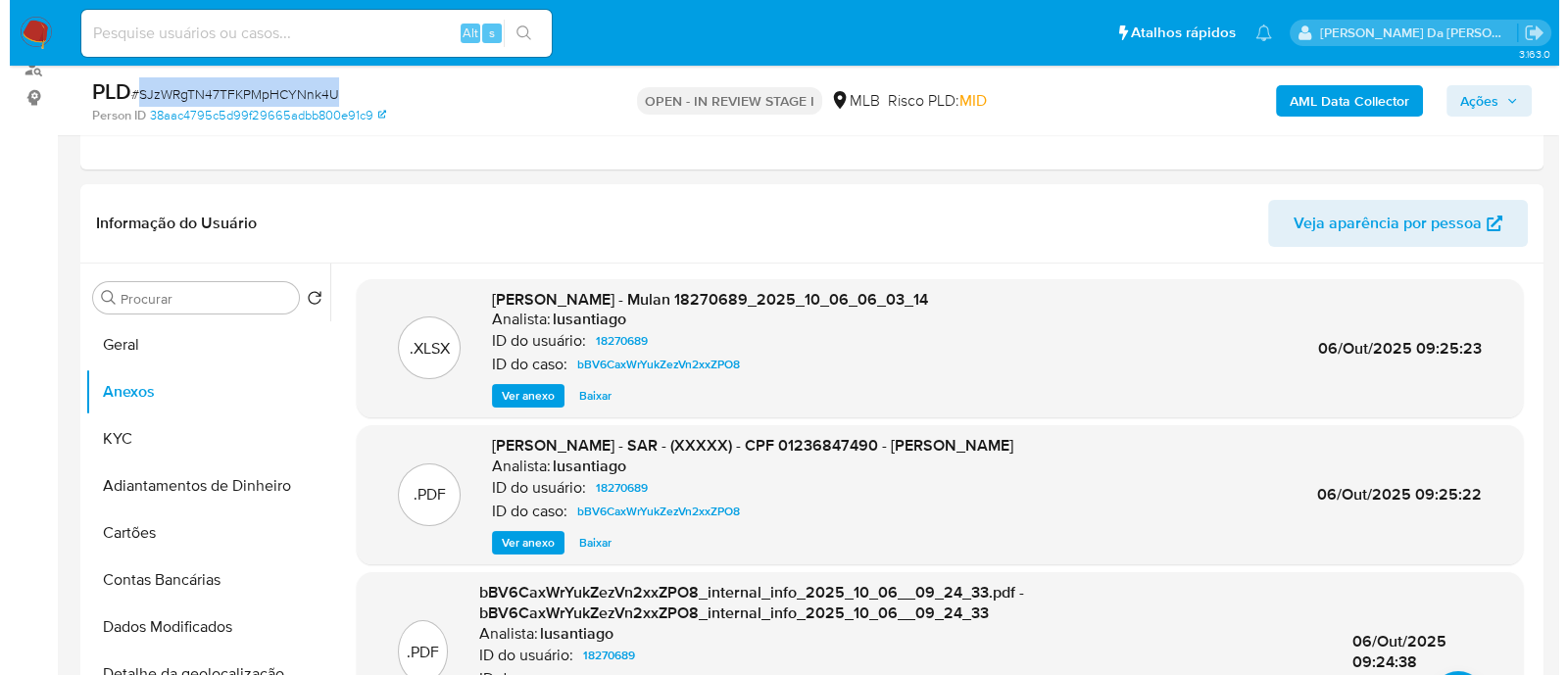
scroll to position [613, 0]
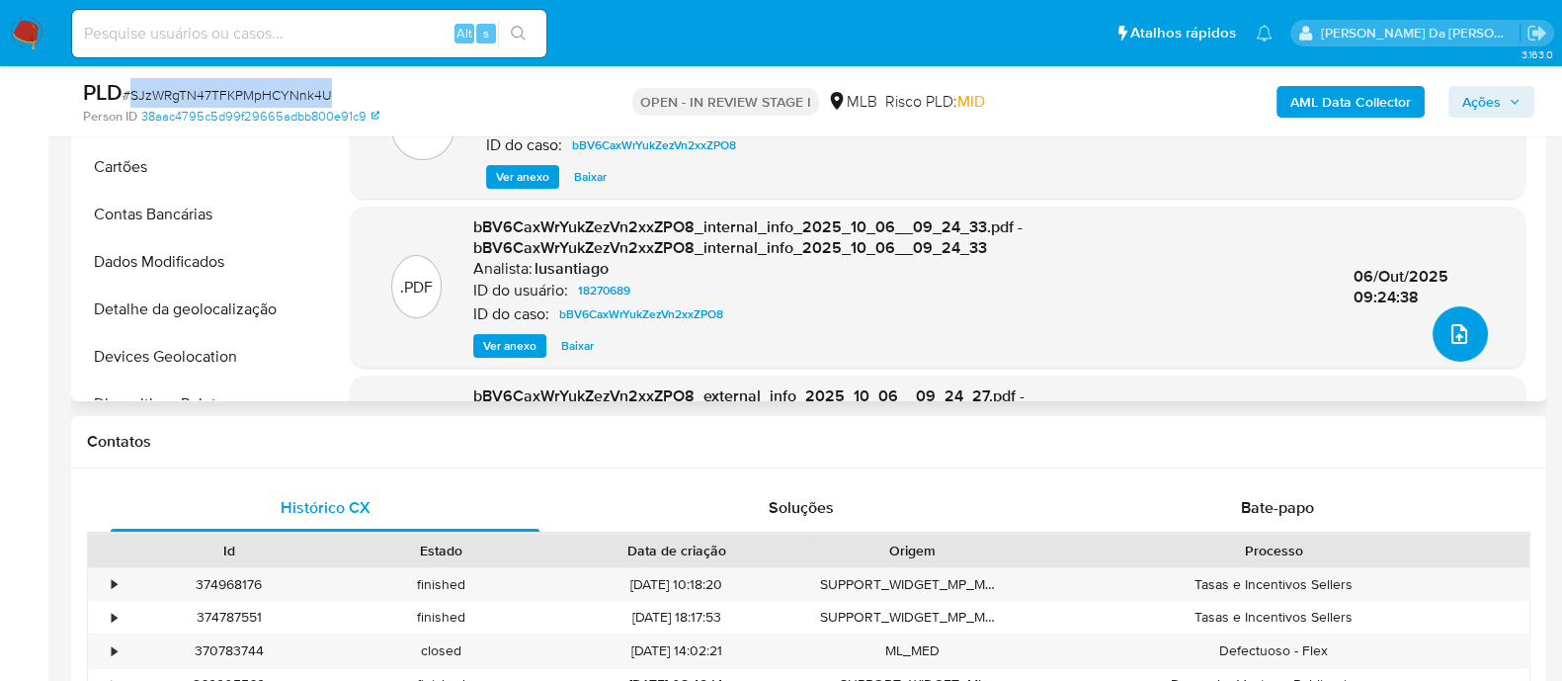
click at [1456, 337] on icon "upload-file" at bounding box center [1460, 334] width 24 height 24
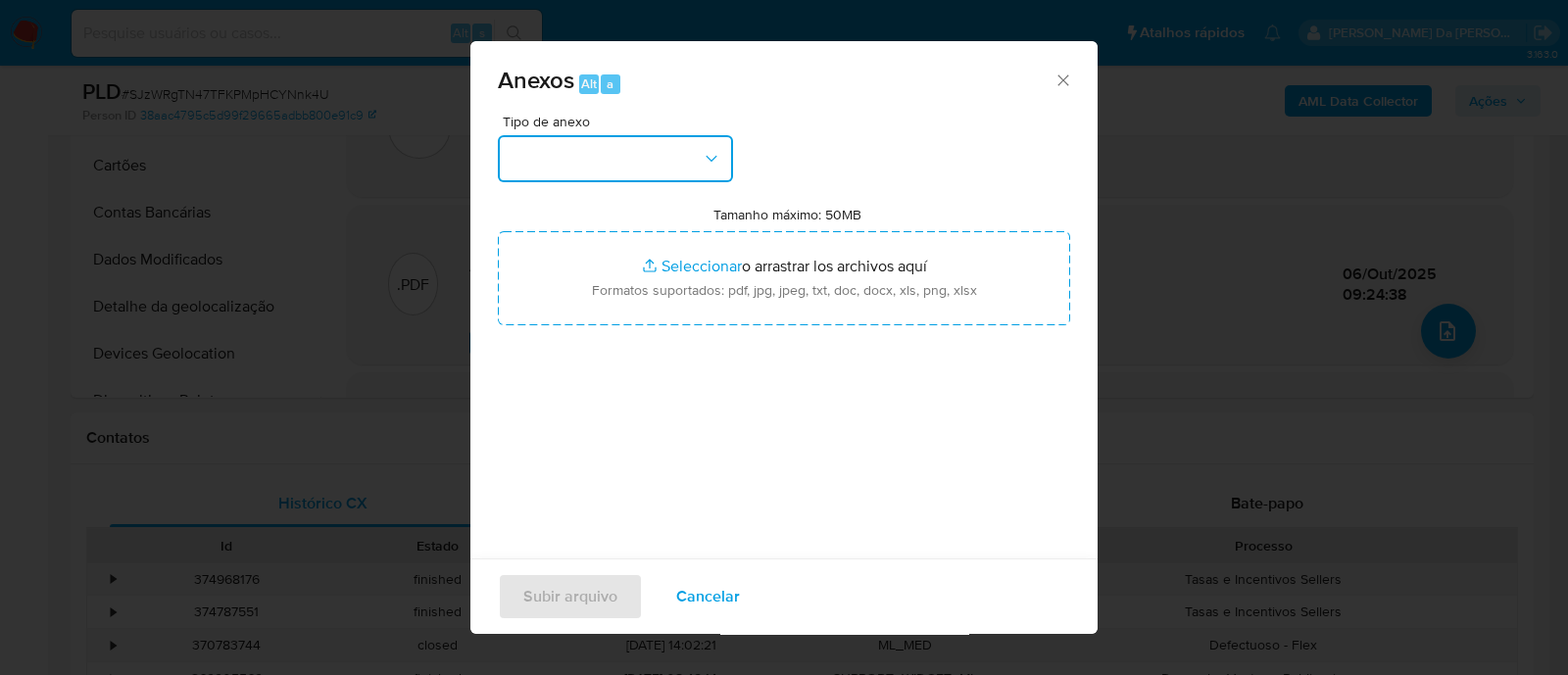
click at [662, 151] on button "button" at bounding box center [615, 158] width 235 height 47
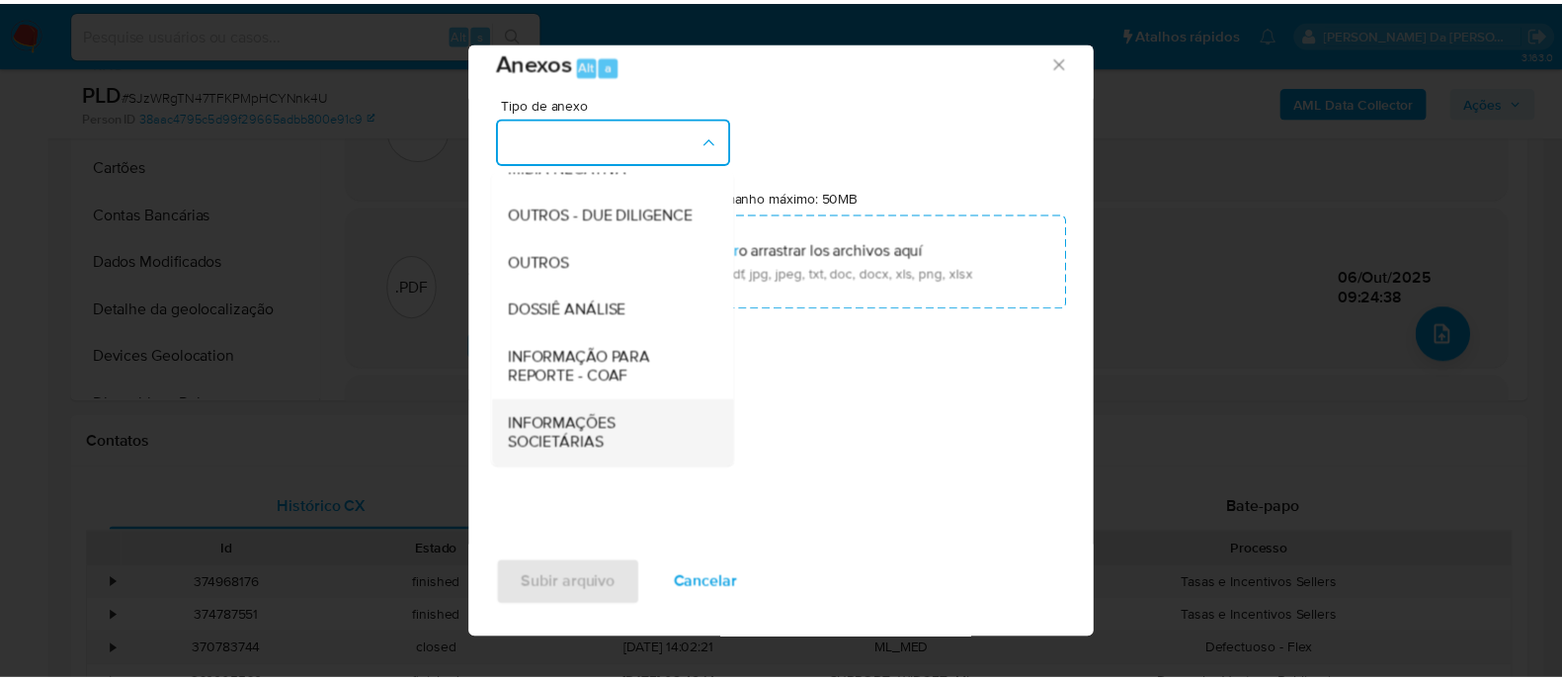
scroll to position [31, 0]
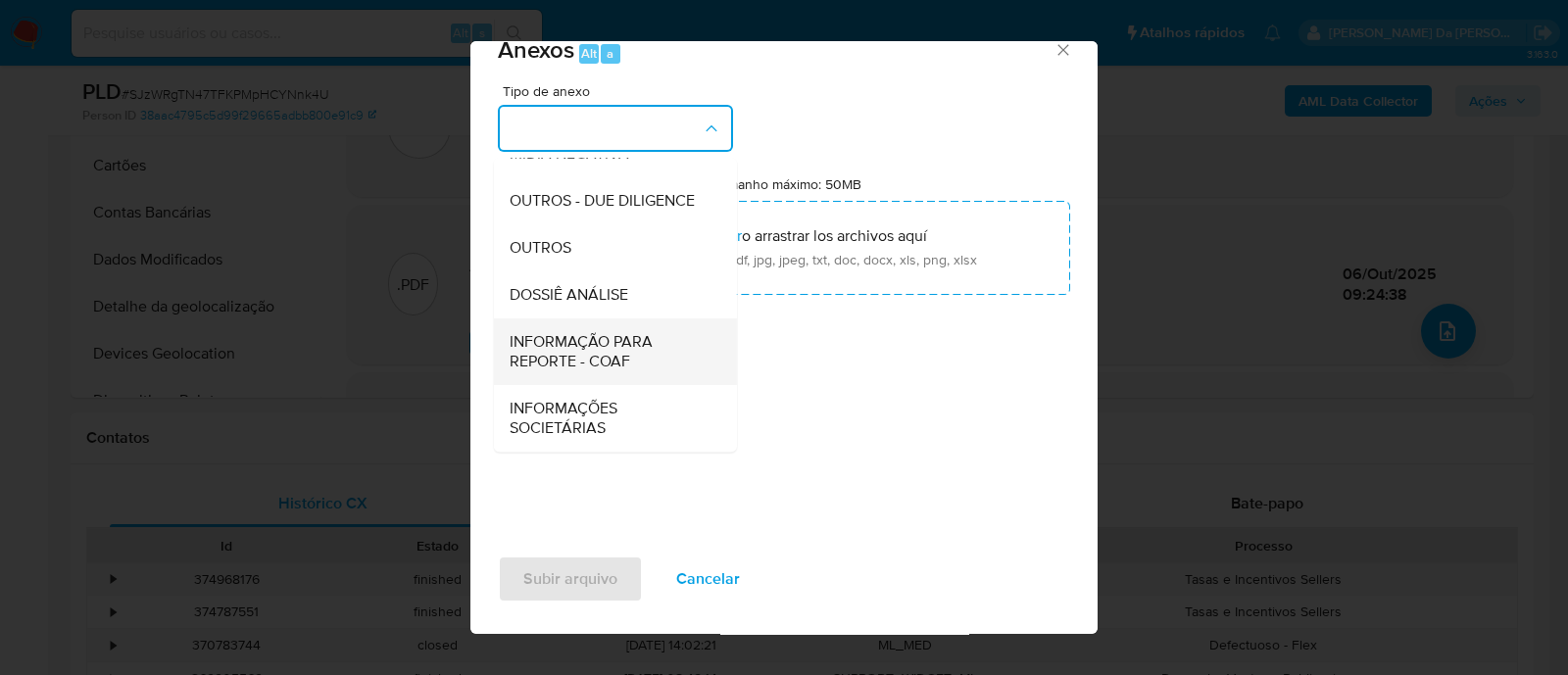
click at [638, 355] on span "INFORMAÇÃO PARA REPORTE - COAF" at bounding box center [610, 352] width 200 height 40
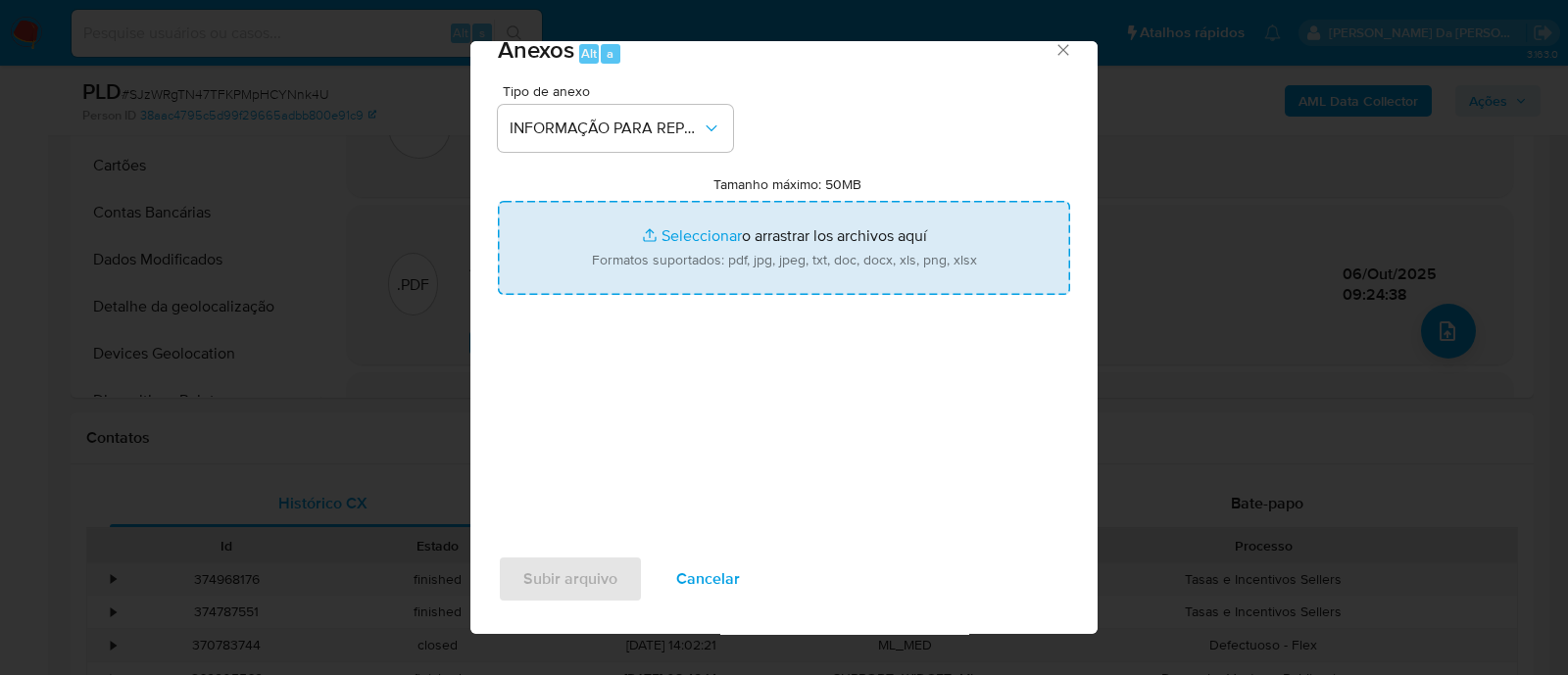
click at [821, 248] on input "Tamanho máximo: 50MB Seleccionar archivos" at bounding box center [784, 248] width 572 height 94
type input "C:\fakepath\SAR - bBV6CaxWrYukZezVn2xxZPO8 - CPF 01236847490 - HENRIQUE DE VICT…"
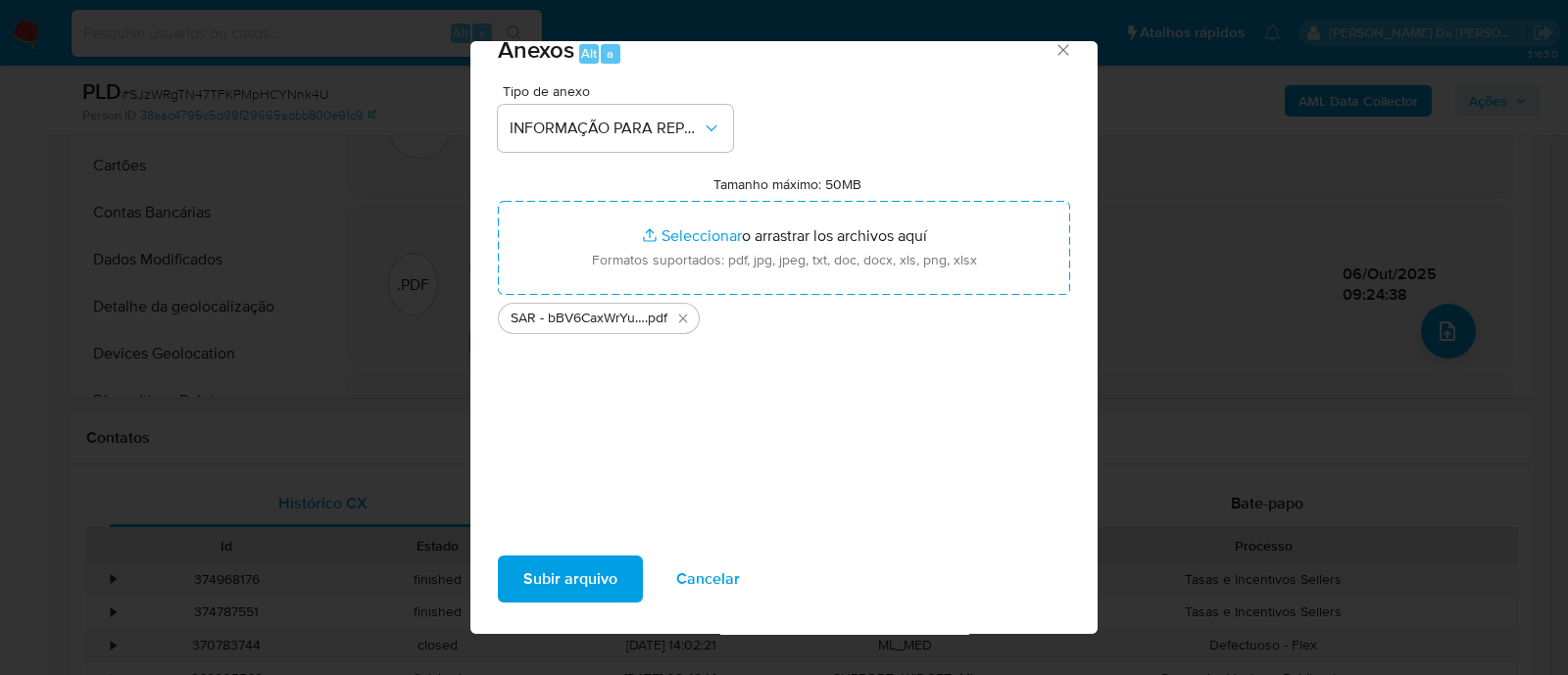
click at [594, 557] on span "Subir arquivo" at bounding box center [570, 578] width 94 height 43
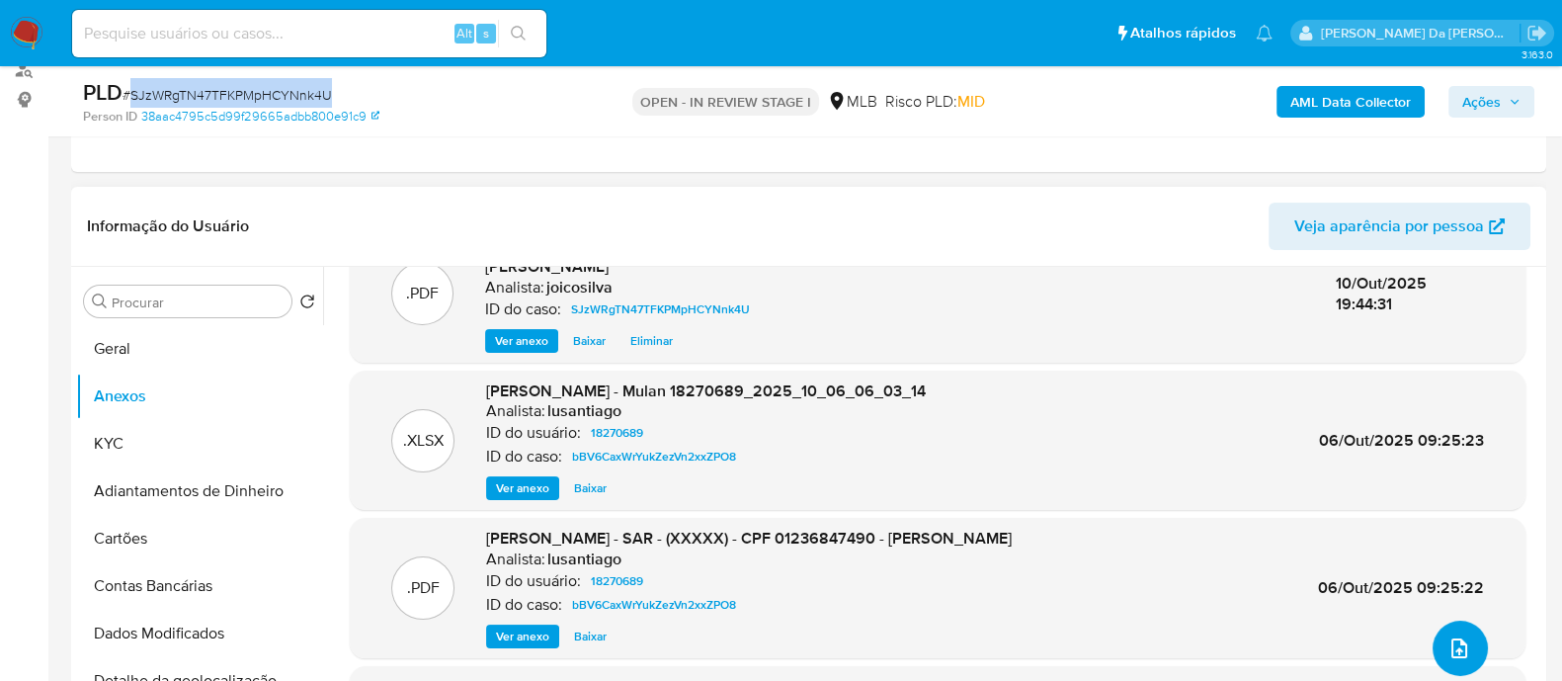
scroll to position [0, 0]
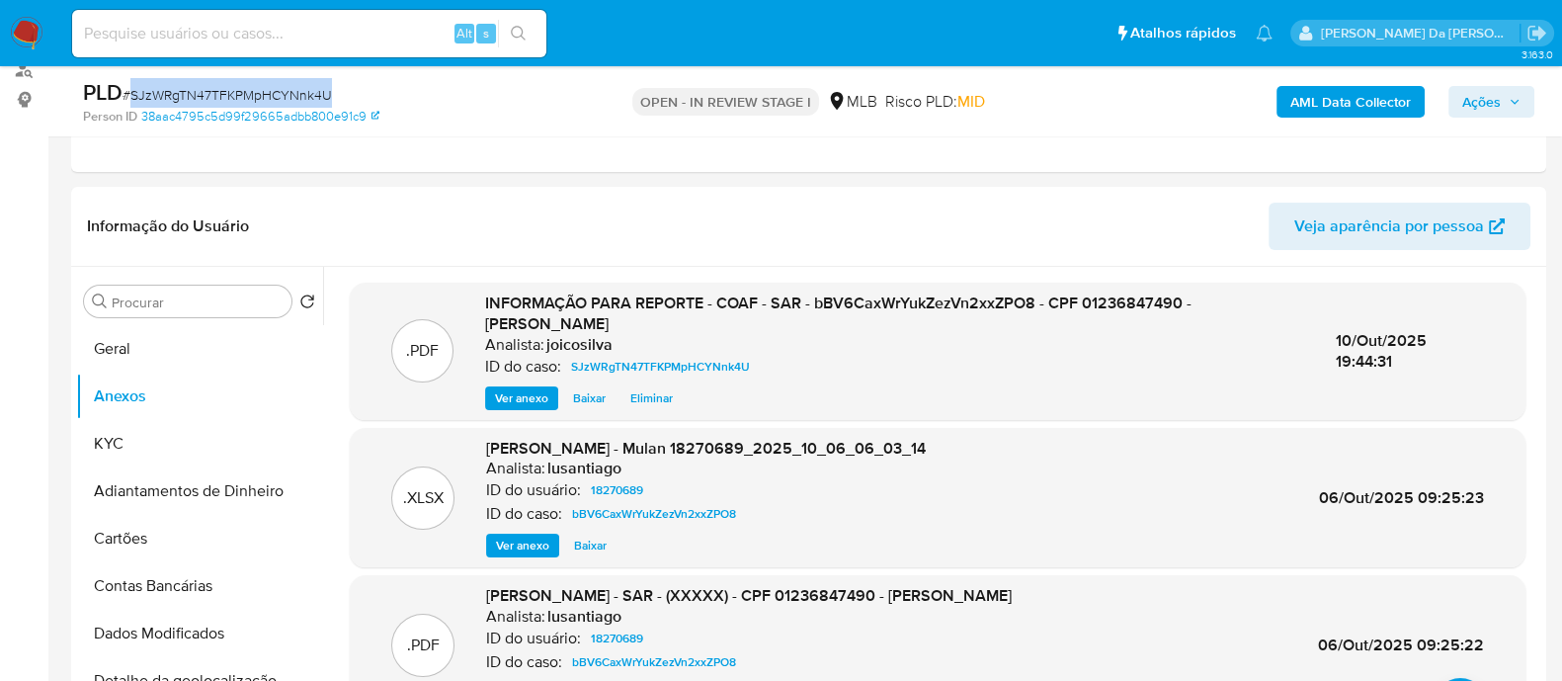
click at [1470, 93] on span "Ações" at bounding box center [1482, 102] width 39 height 32
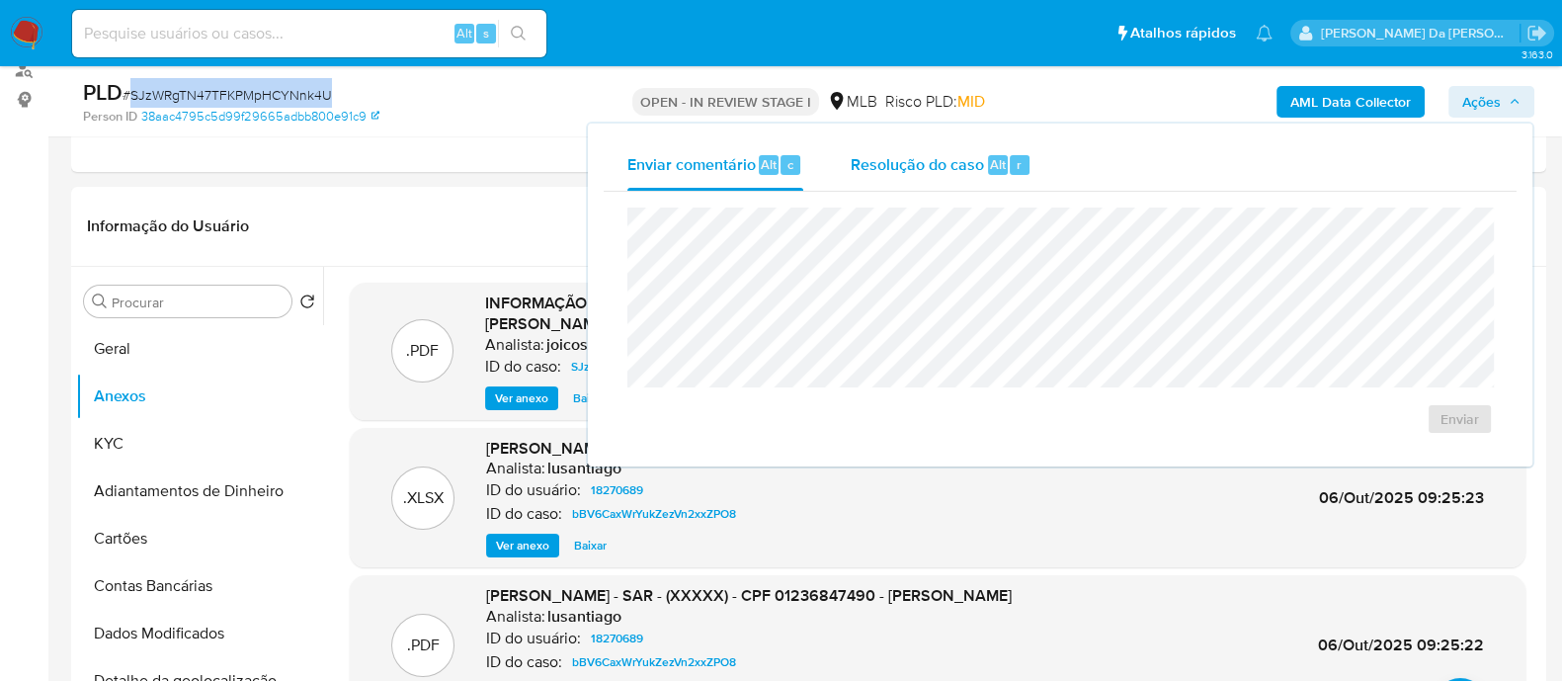
click at [939, 160] on span "Resolução do caso" at bounding box center [917, 163] width 133 height 23
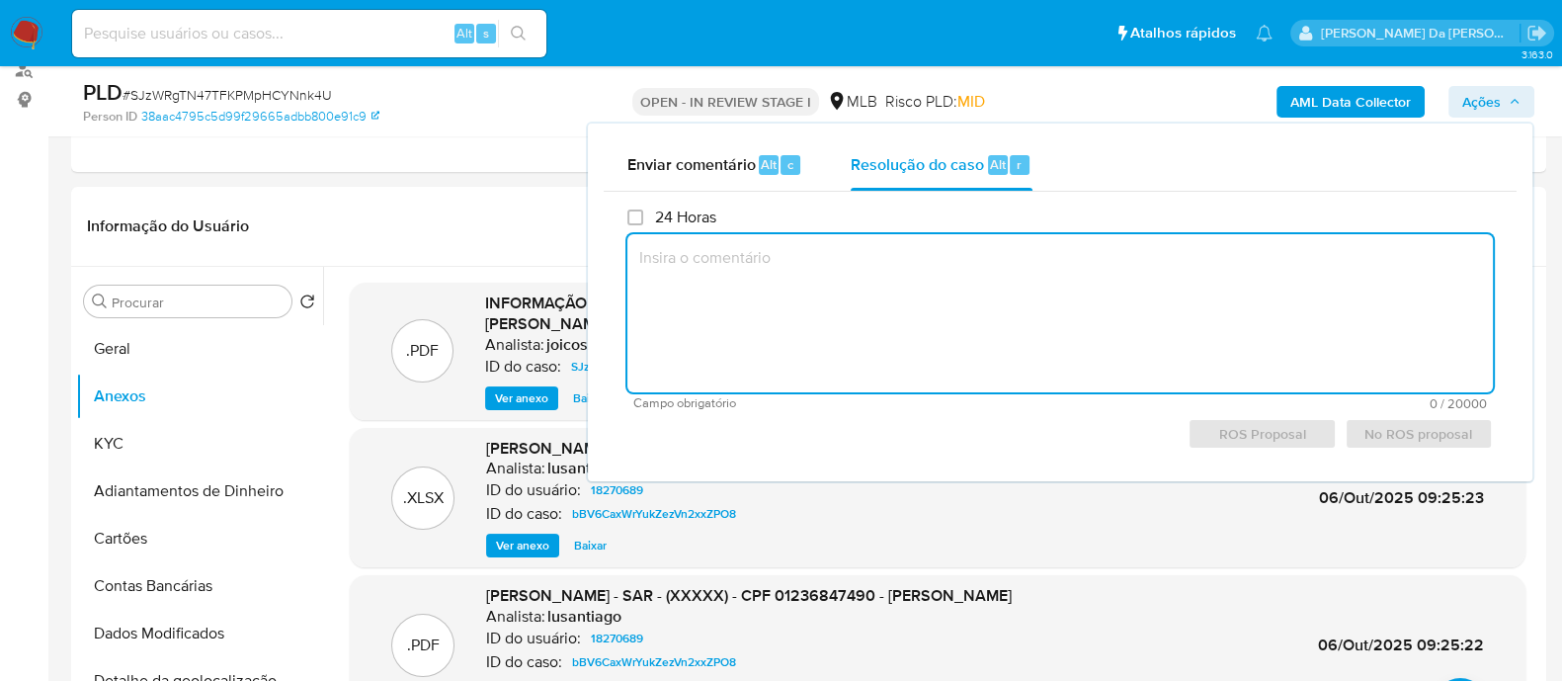
click at [906, 269] on textarea at bounding box center [1061, 313] width 866 height 158
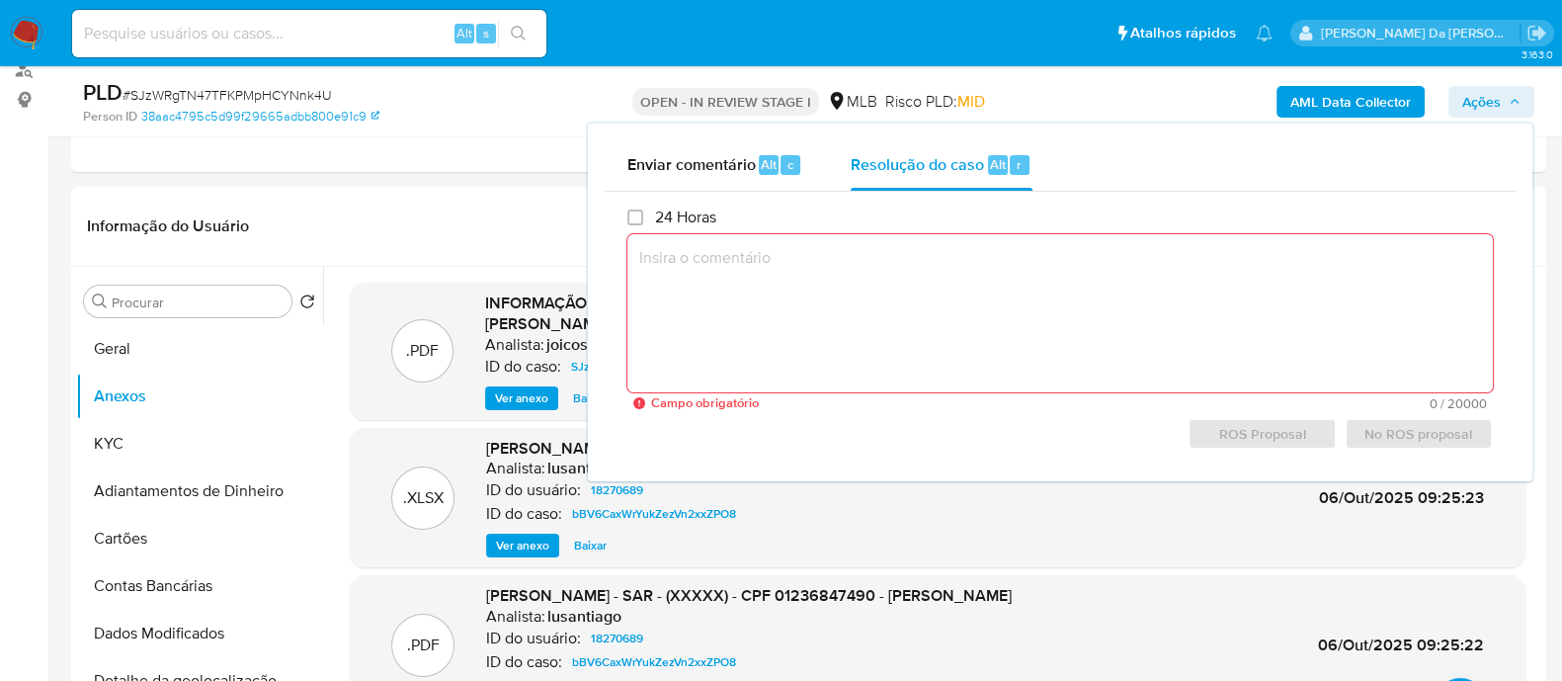
click at [1321, 295] on textarea at bounding box center [1061, 313] width 866 height 158
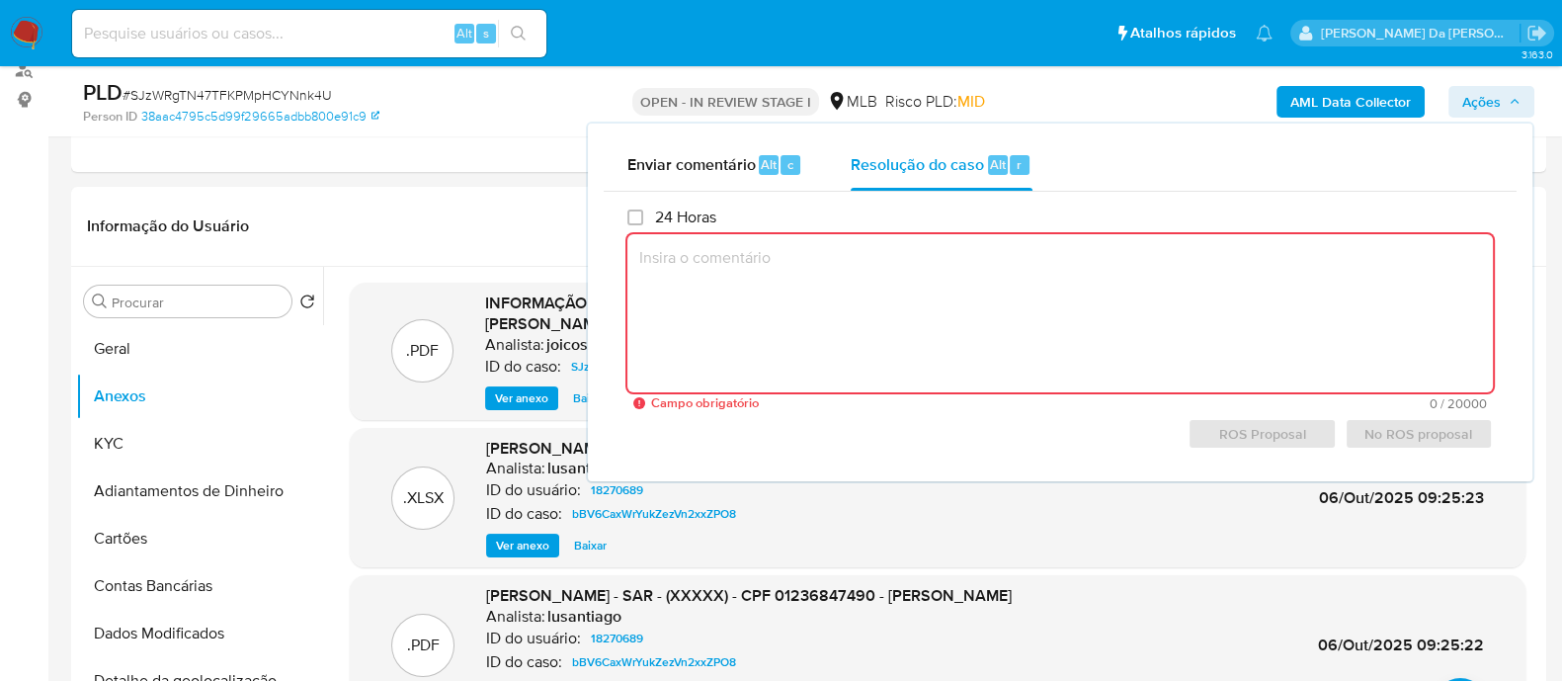
paste textarea "Caso aberto para incluir um PDF com os dados Atualizados do SAR. Caso vinculado…"
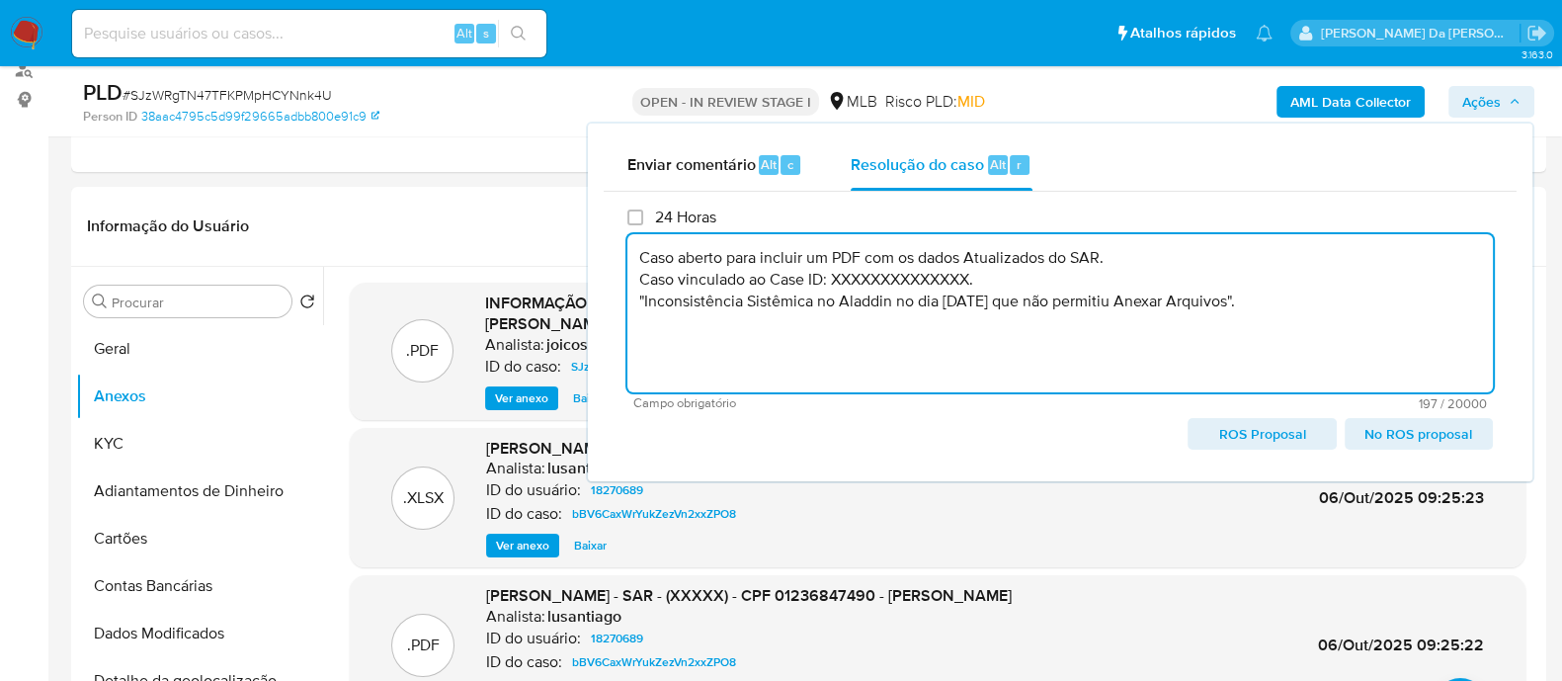
click at [859, 279] on textarea "Caso aberto para incluir um PDF com os dados Atualizados do SAR. Caso vinculado…" at bounding box center [1061, 313] width 866 height 158
paste textarea "bBV6CaxWrYukZezVn2xxZPO8"
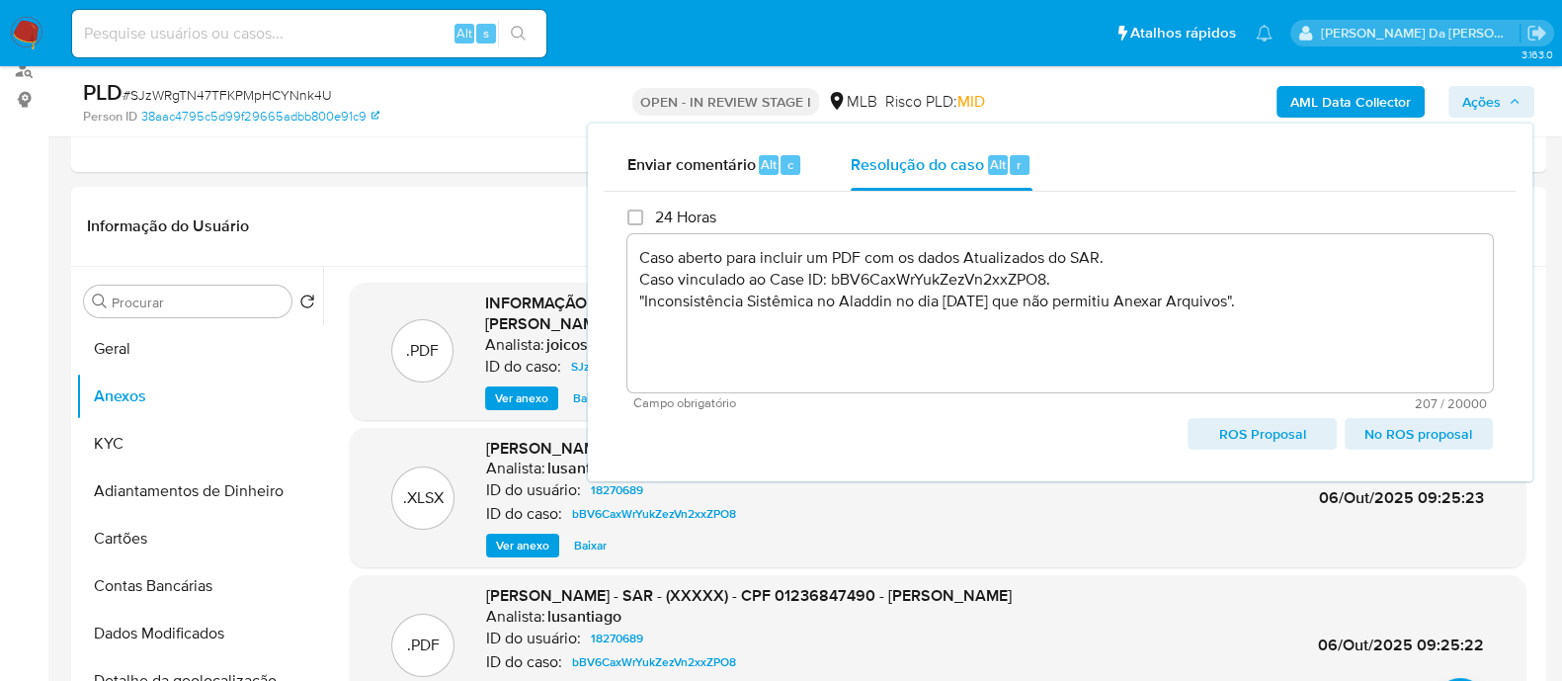
click at [1433, 437] on span "No ROS proposal" at bounding box center [1419, 434] width 121 height 28
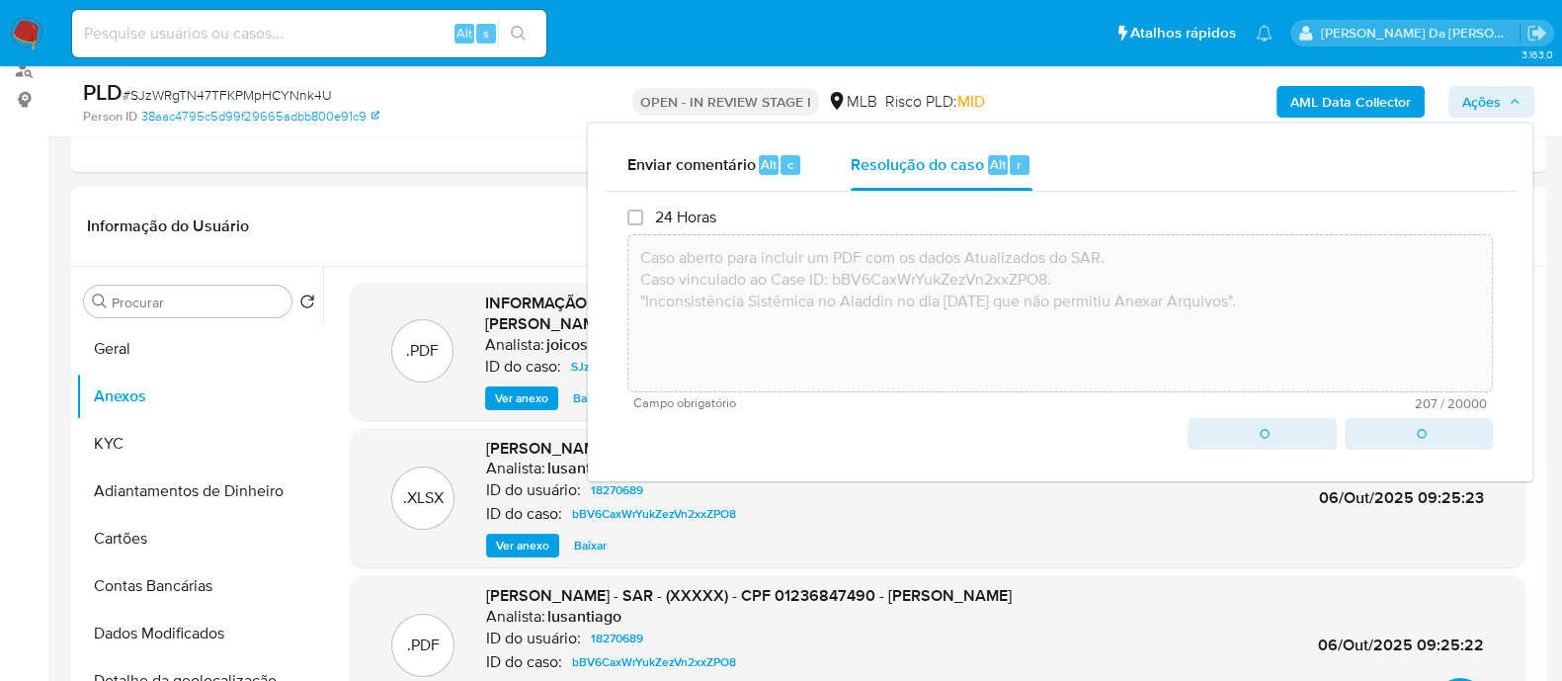
type textarea "Caso aberto para incluir um PDF com os dados Atualizados do SAR. Caso vinculado…"
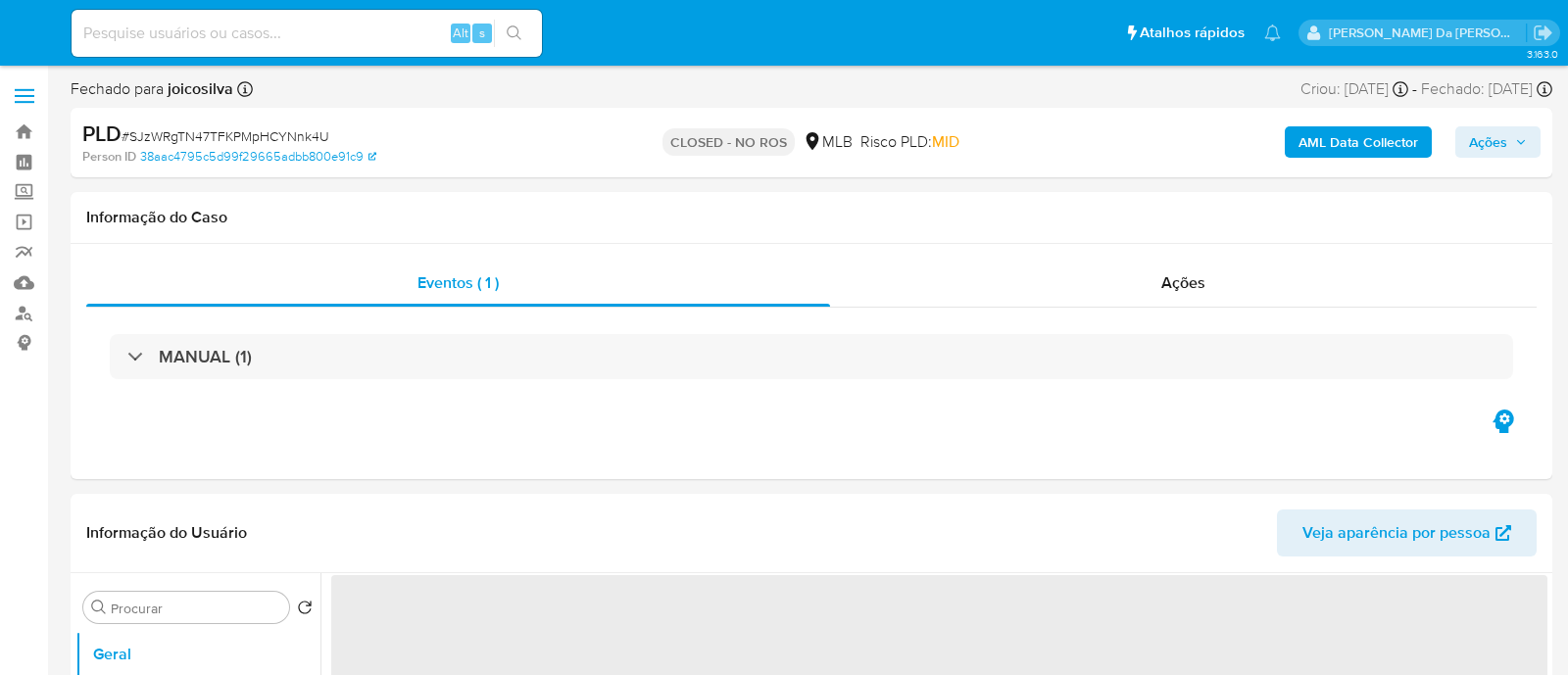
select select "10"
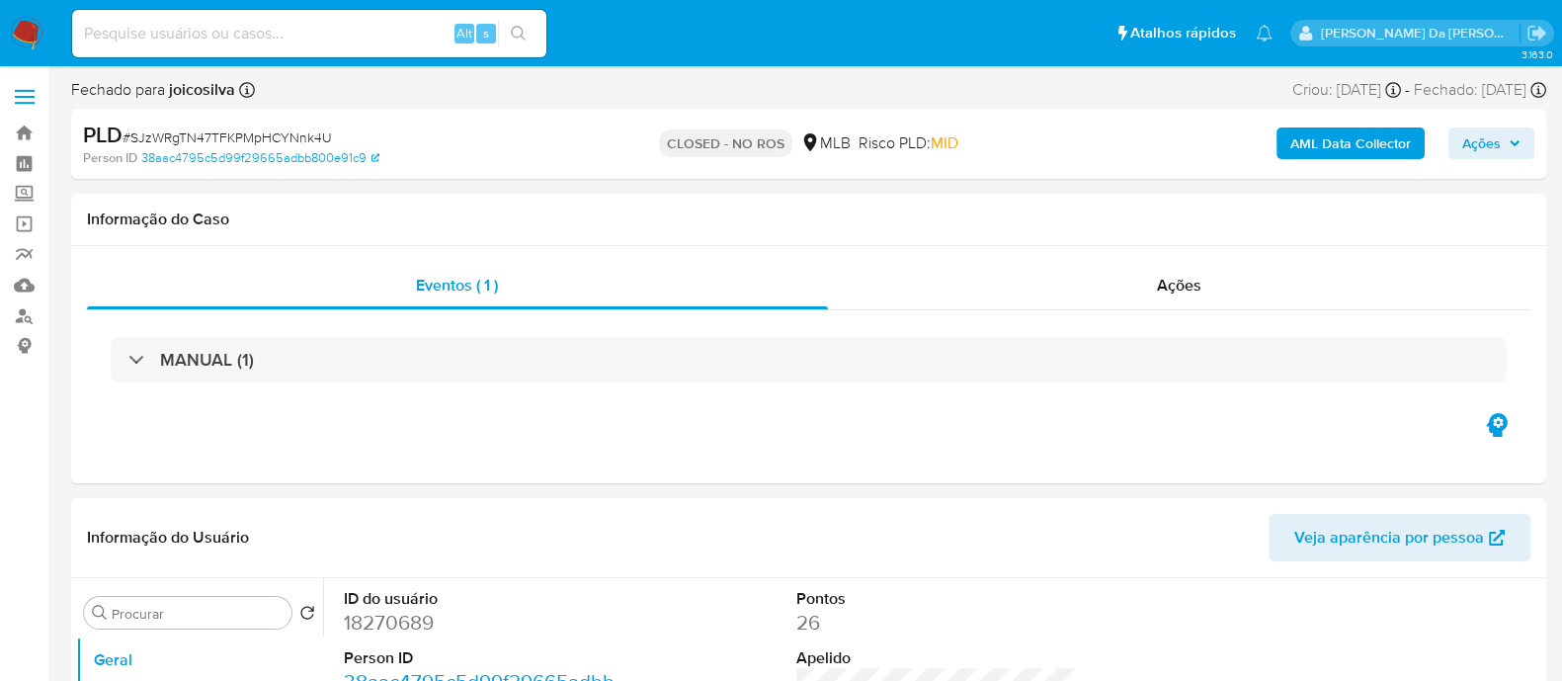
click at [26, 34] on img at bounding box center [27, 34] width 34 height 34
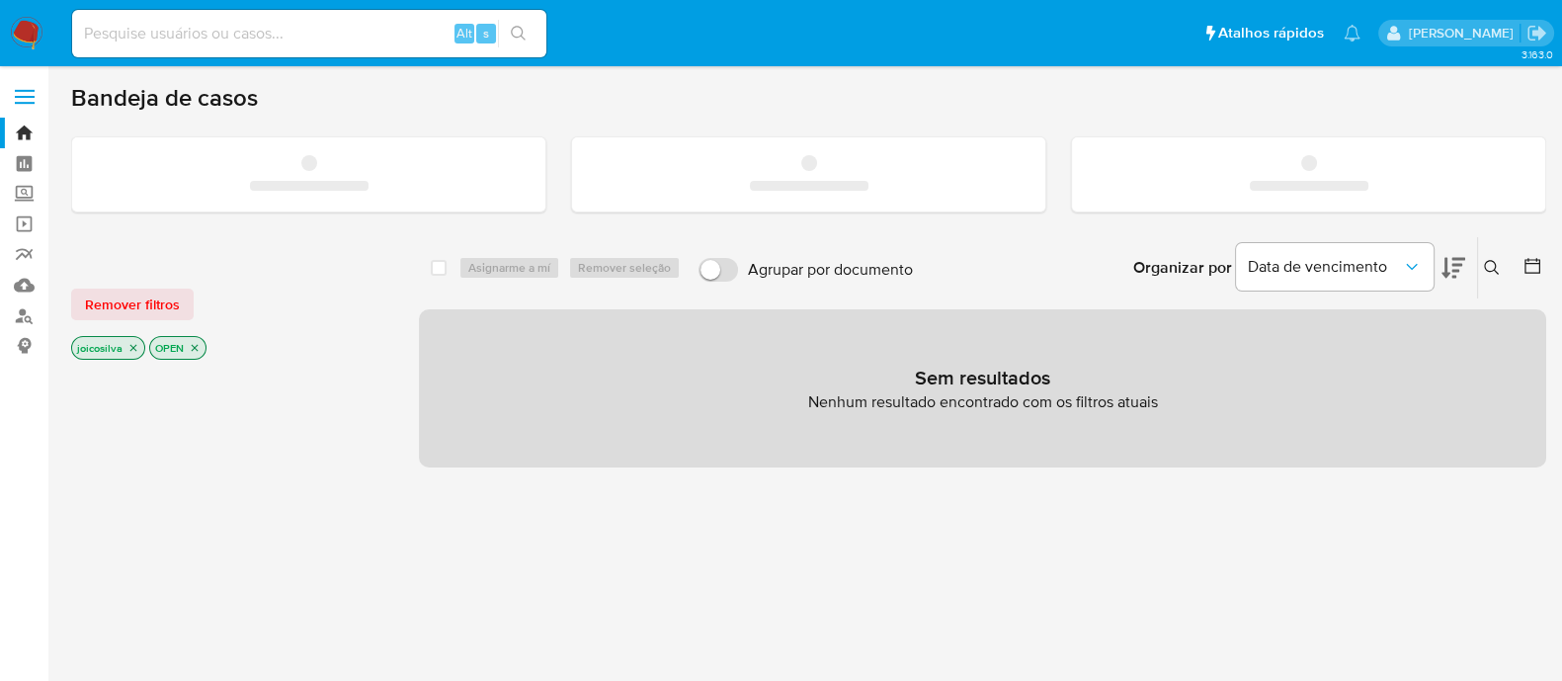
click at [911, 527] on div "select-all-cases-checkbox Asignarme a mí Remover seleção Agrupar por documento …" at bounding box center [983, 683] width 1128 height 894
